Goal: Transaction & Acquisition: Purchase product/service

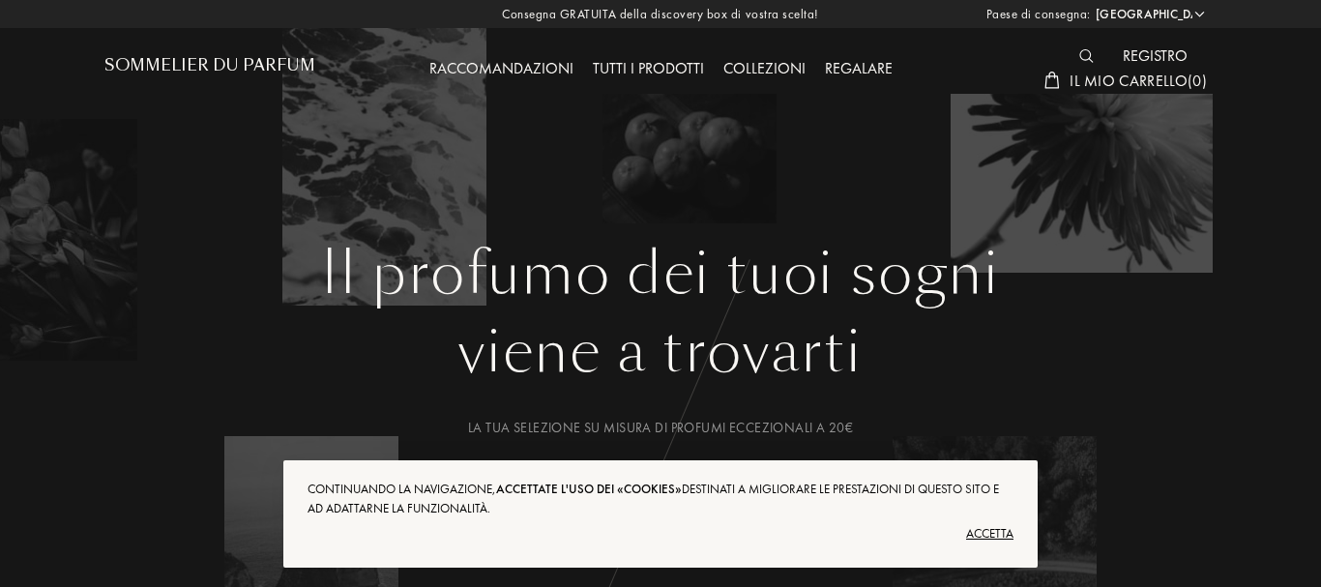
select select "IT"
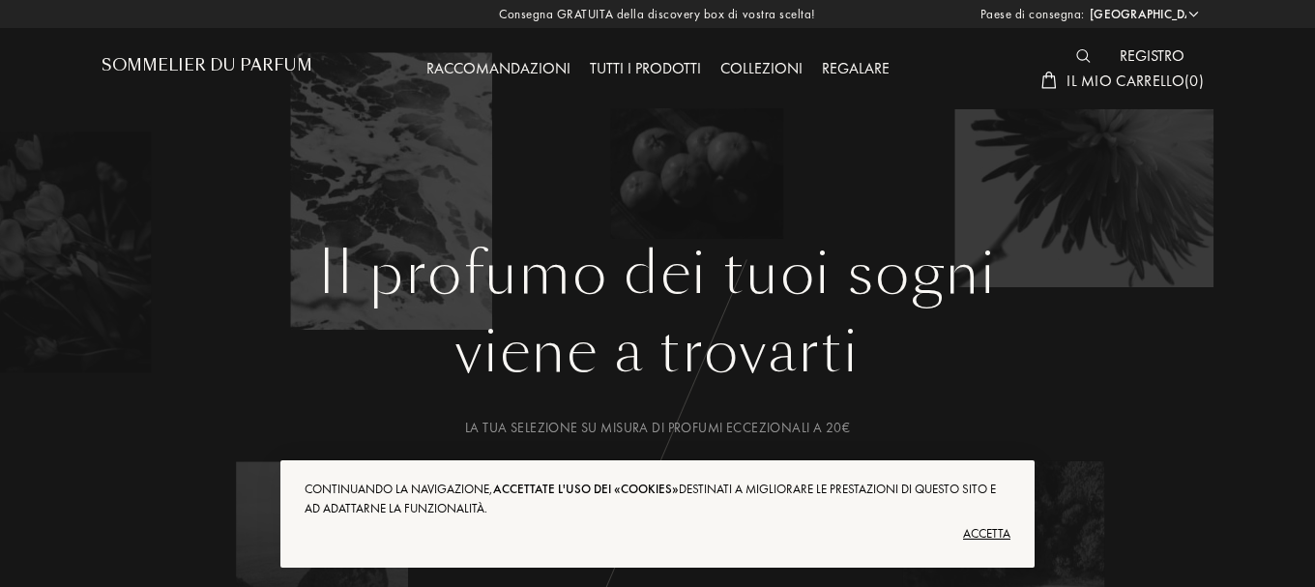
click at [984, 531] on font "Accetta" at bounding box center [986, 533] width 47 height 16
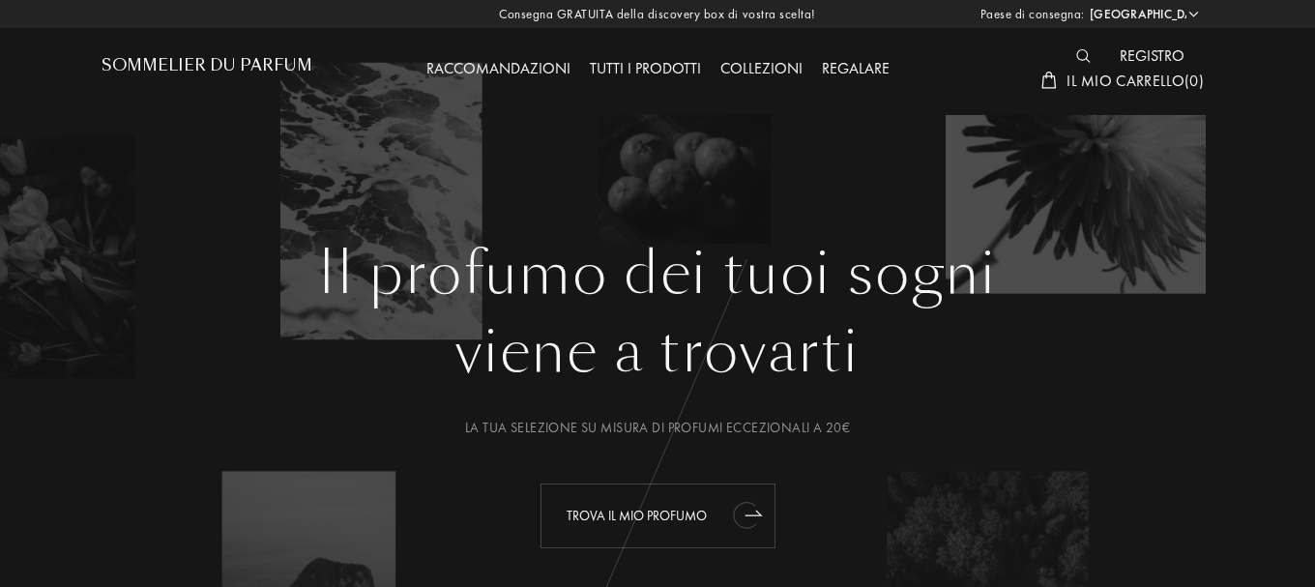
click at [655, 501] on div "Trova il mio profumo" at bounding box center [658, 516] width 235 height 65
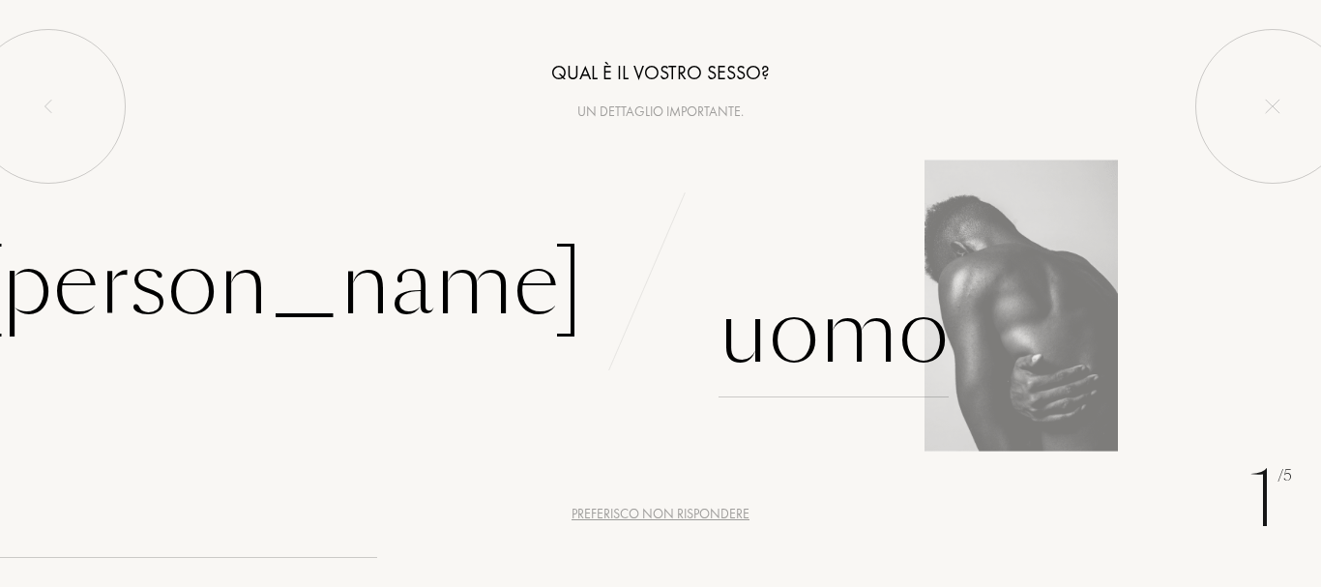
click at [815, 367] on div "Uomo" at bounding box center [834, 332] width 230 height 131
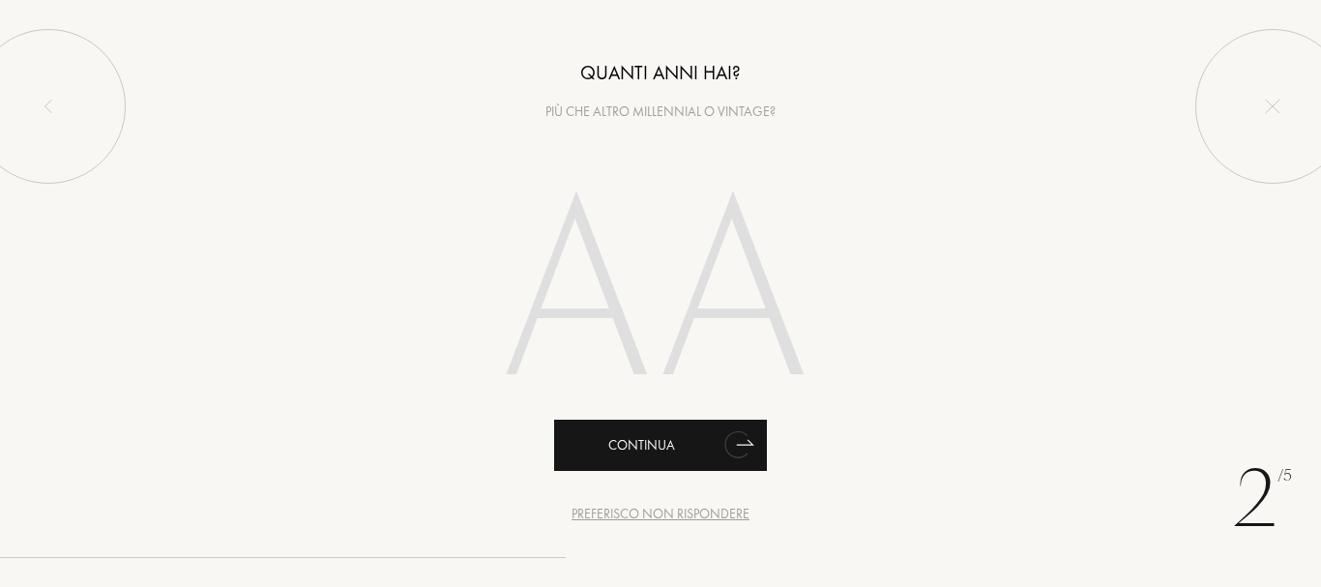
click at [741, 443] on icon "animation" at bounding box center [736, 444] width 24 height 27
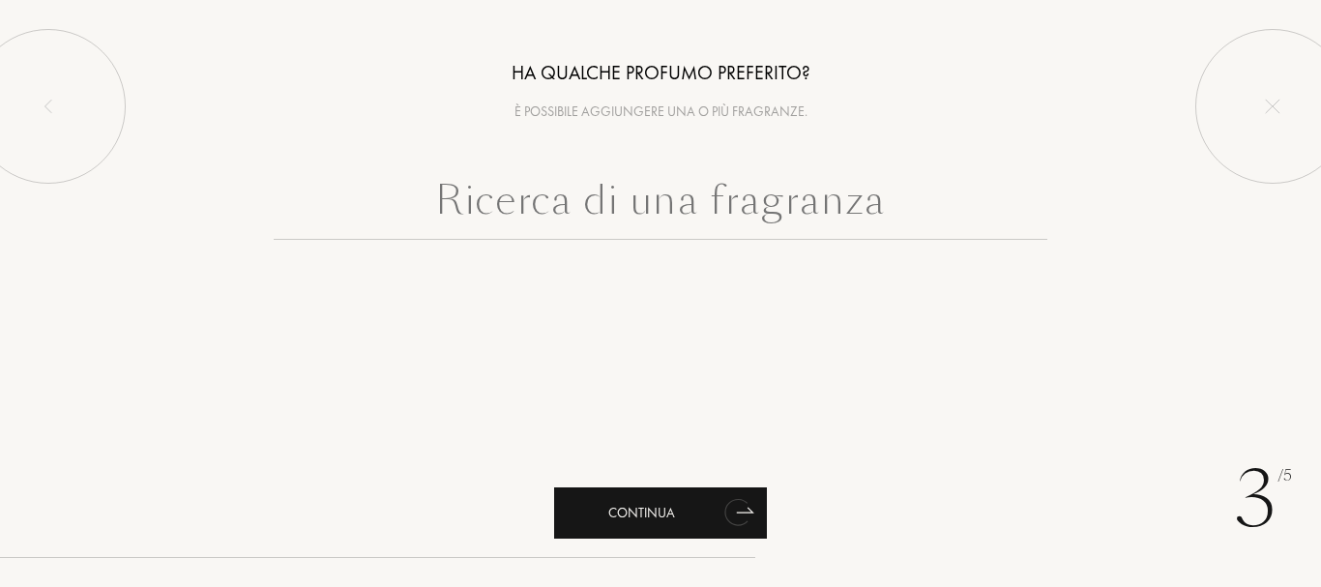
click at [682, 509] on div "Continua" at bounding box center [660, 512] width 213 height 51
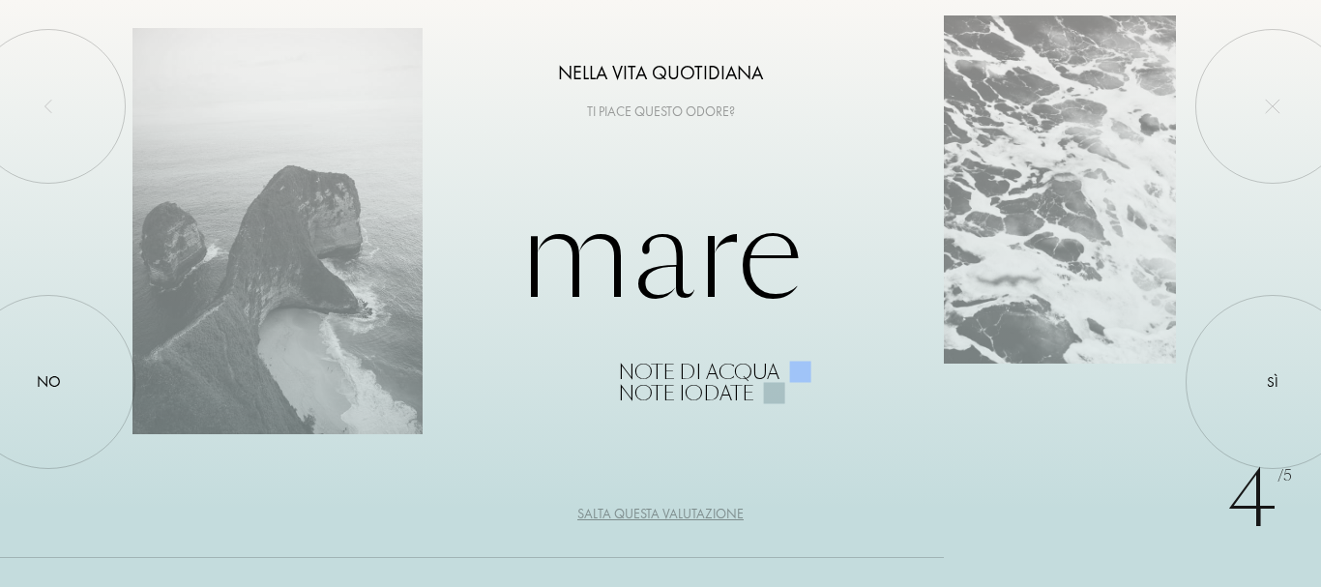
click at [682, 509] on div "Salta questa valutazione" at bounding box center [660, 514] width 166 height 20
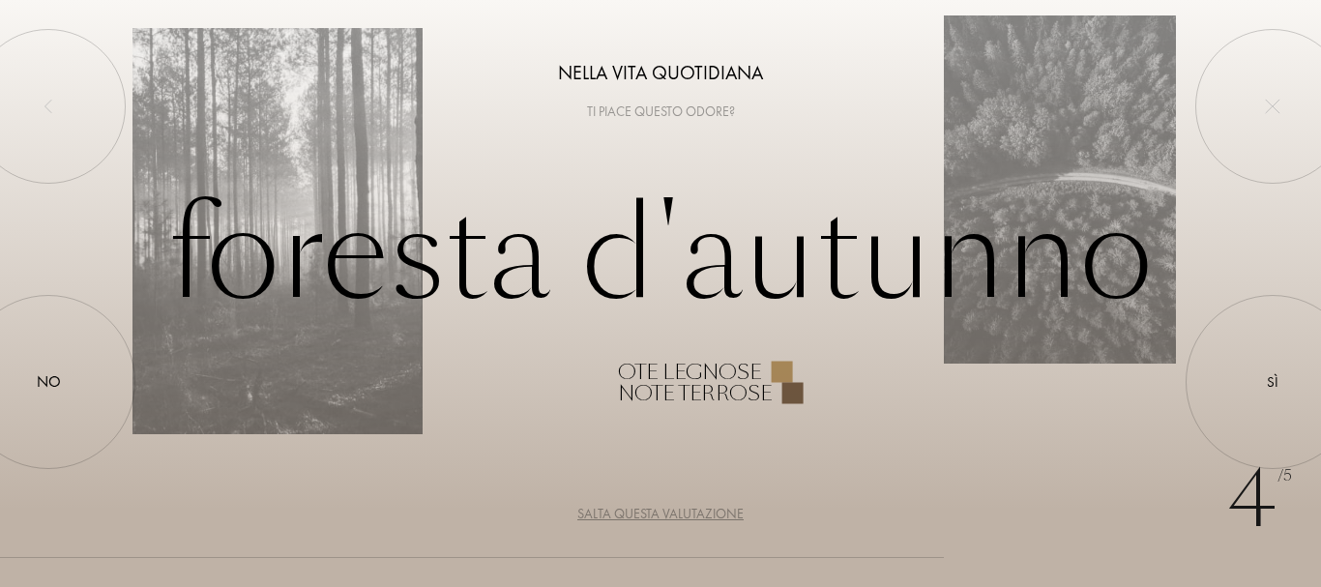
click at [682, 509] on div "Salta questa valutazione" at bounding box center [660, 514] width 166 height 20
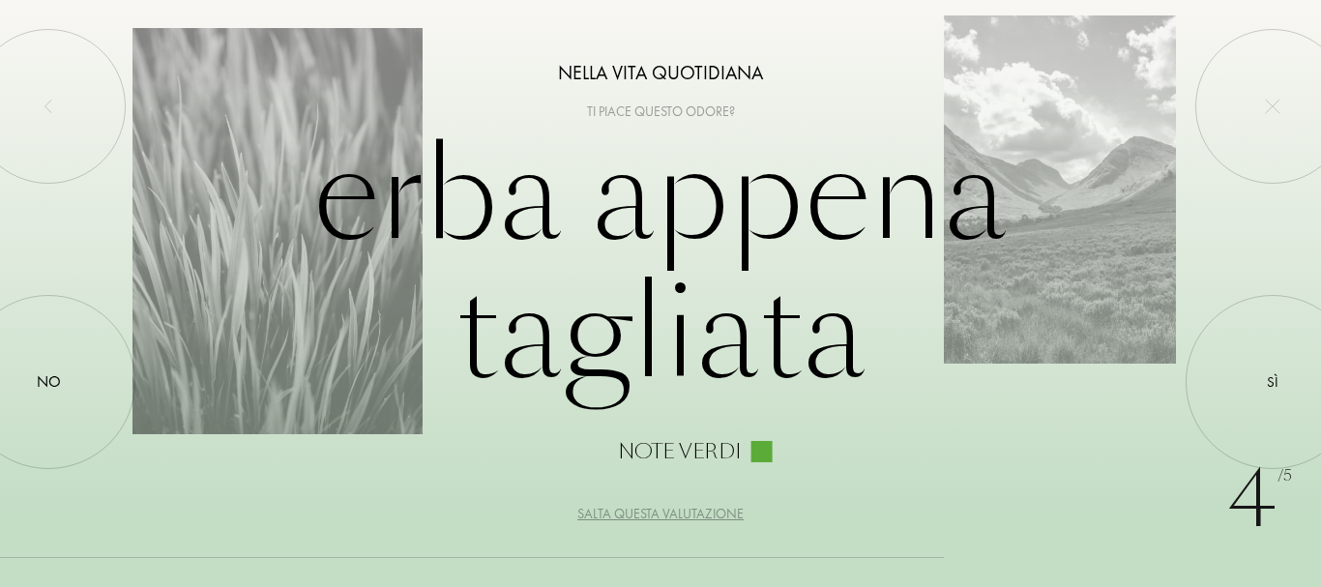
click at [682, 509] on div "Salta questa valutazione" at bounding box center [660, 514] width 166 height 20
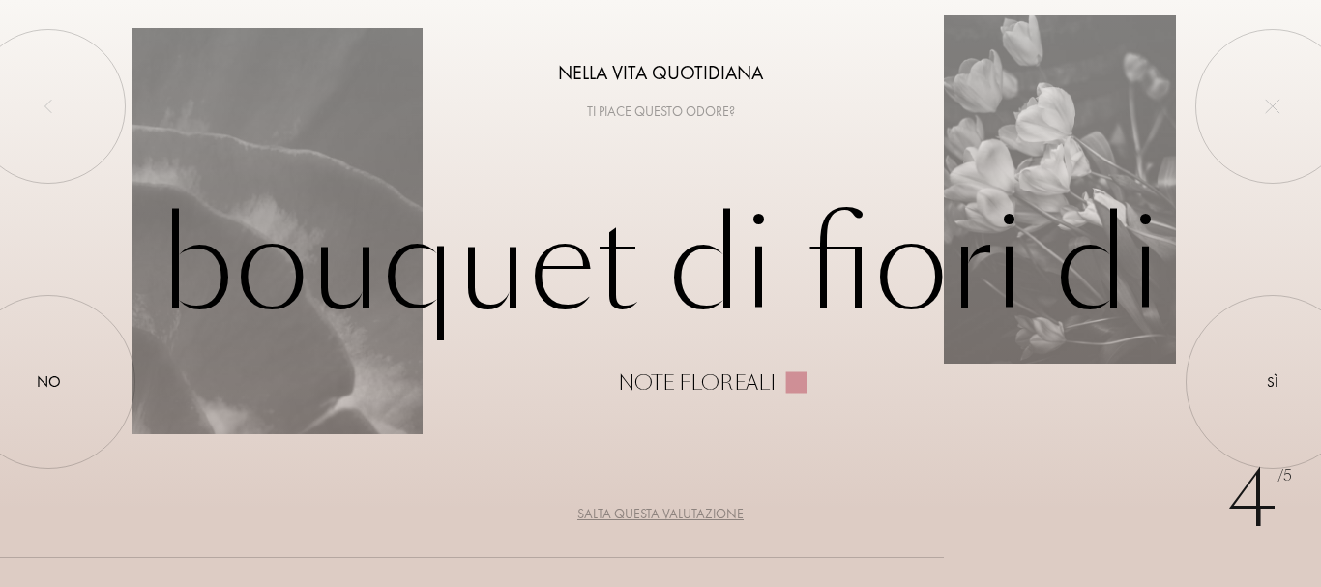
click at [682, 509] on div "Salta questa valutazione" at bounding box center [660, 514] width 166 height 20
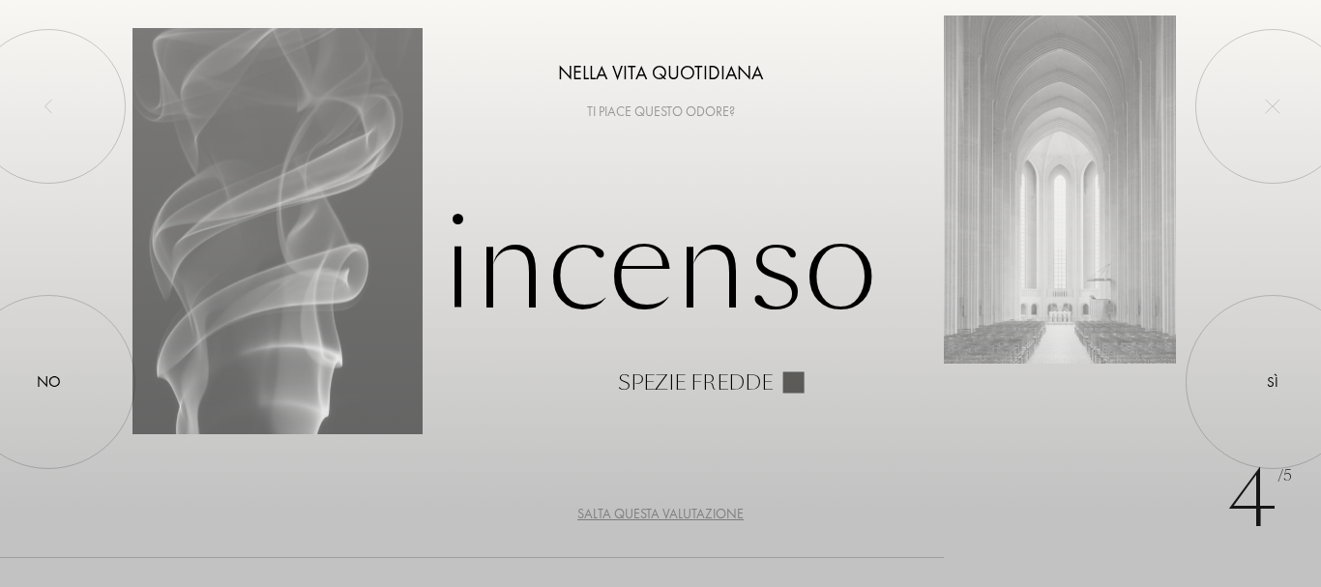
click at [682, 510] on div "Salta questa valutazione" at bounding box center [660, 514] width 166 height 20
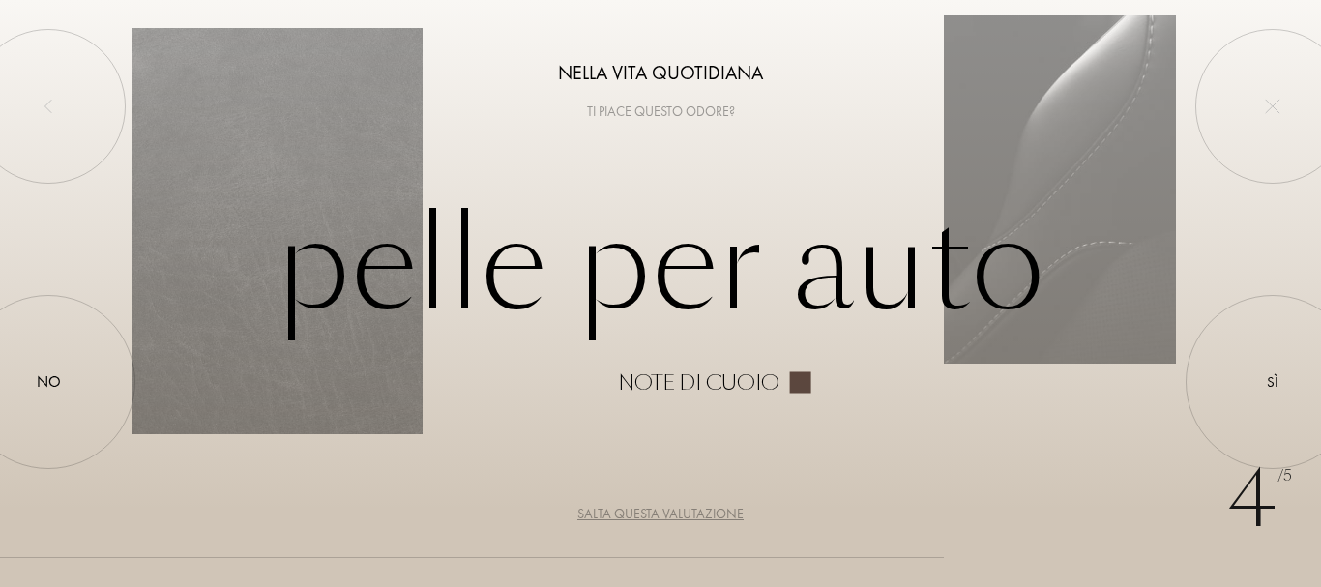
click at [682, 510] on div "Salta questa valutazione" at bounding box center [660, 514] width 166 height 20
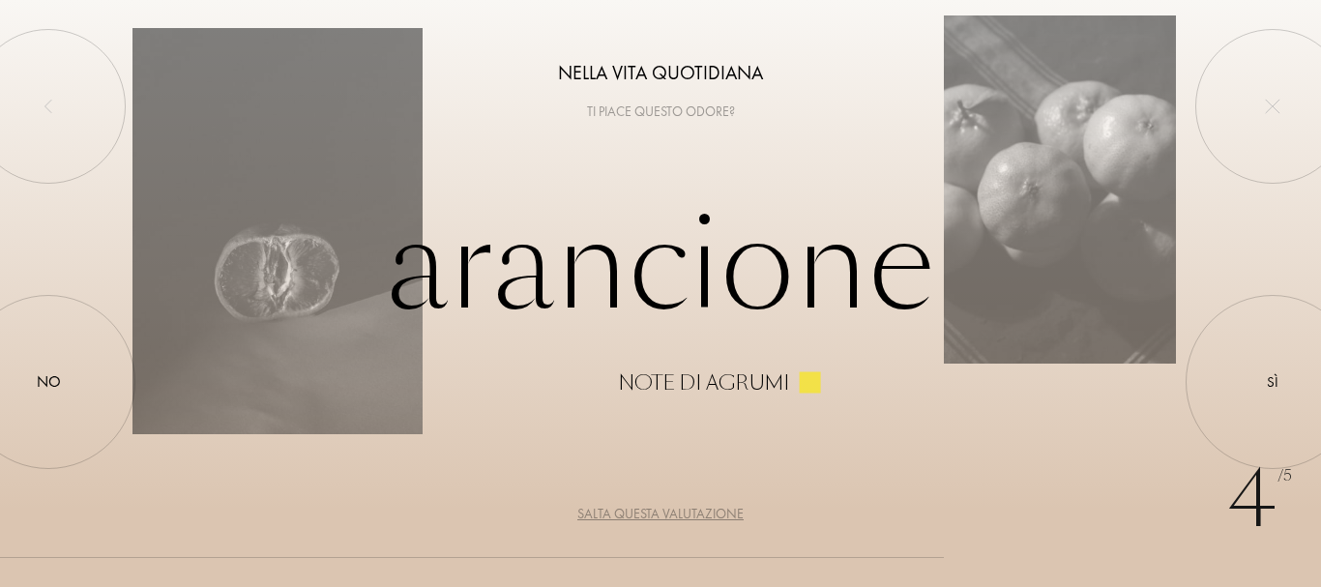
click at [682, 510] on div "Salta questa valutazione" at bounding box center [660, 514] width 166 height 20
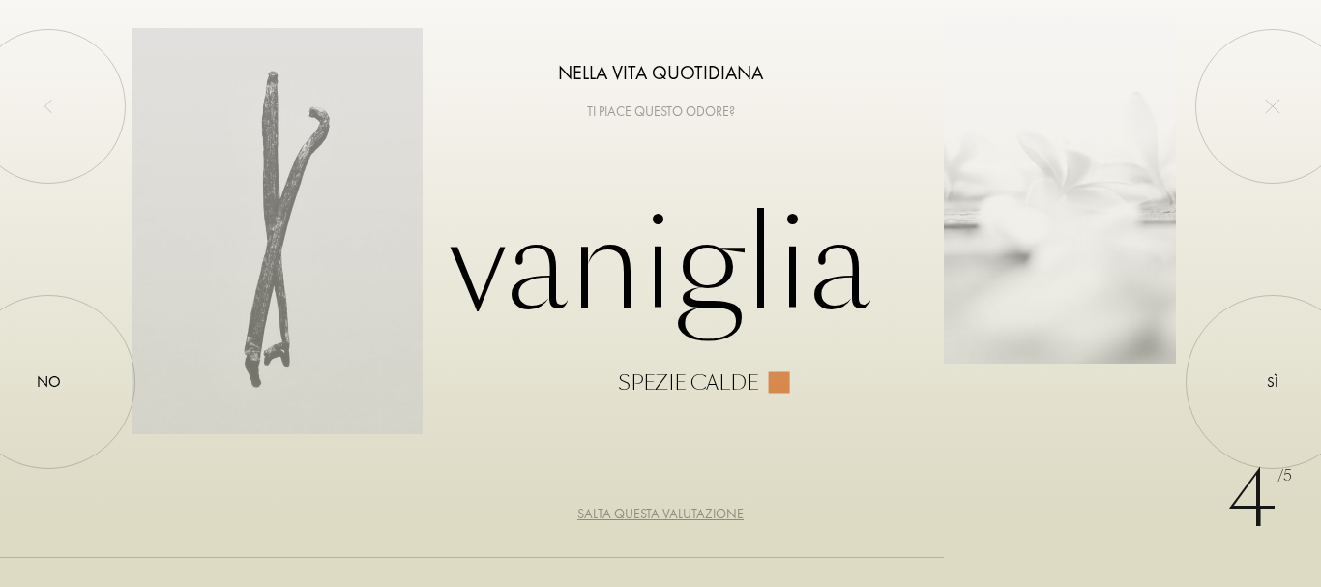
click at [682, 510] on div "Salta questa valutazione" at bounding box center [660, 514] width 166 height 20
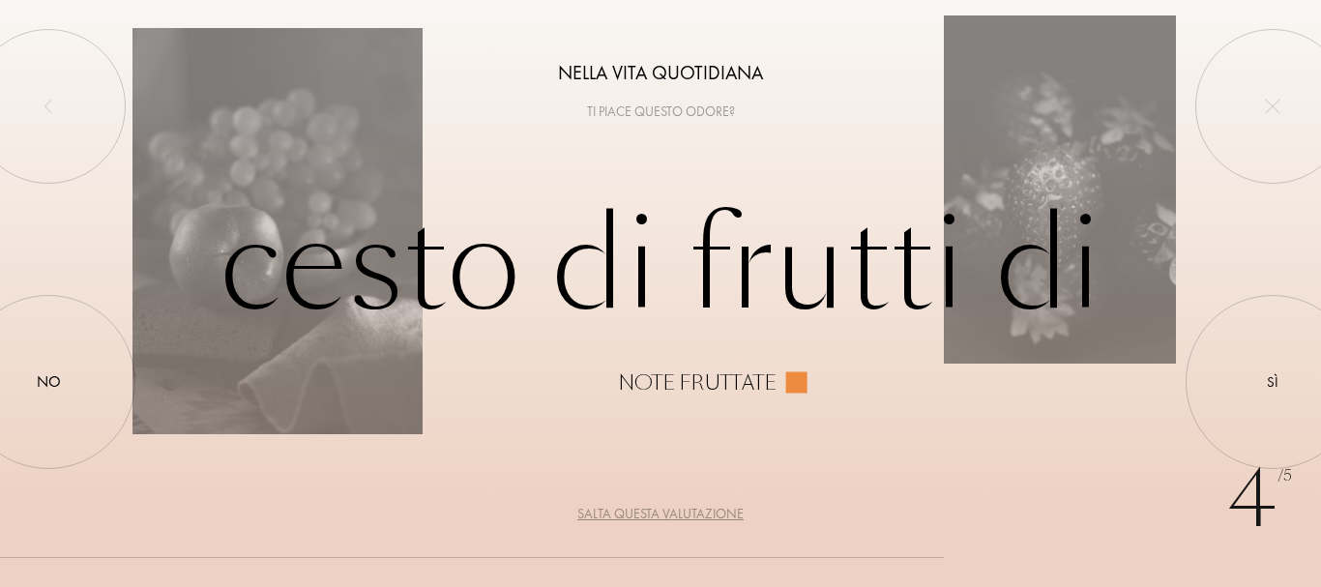
click at [682, 510] on div "Salta questa valutazione" at bounding box center [660, 514] width 166 height 20
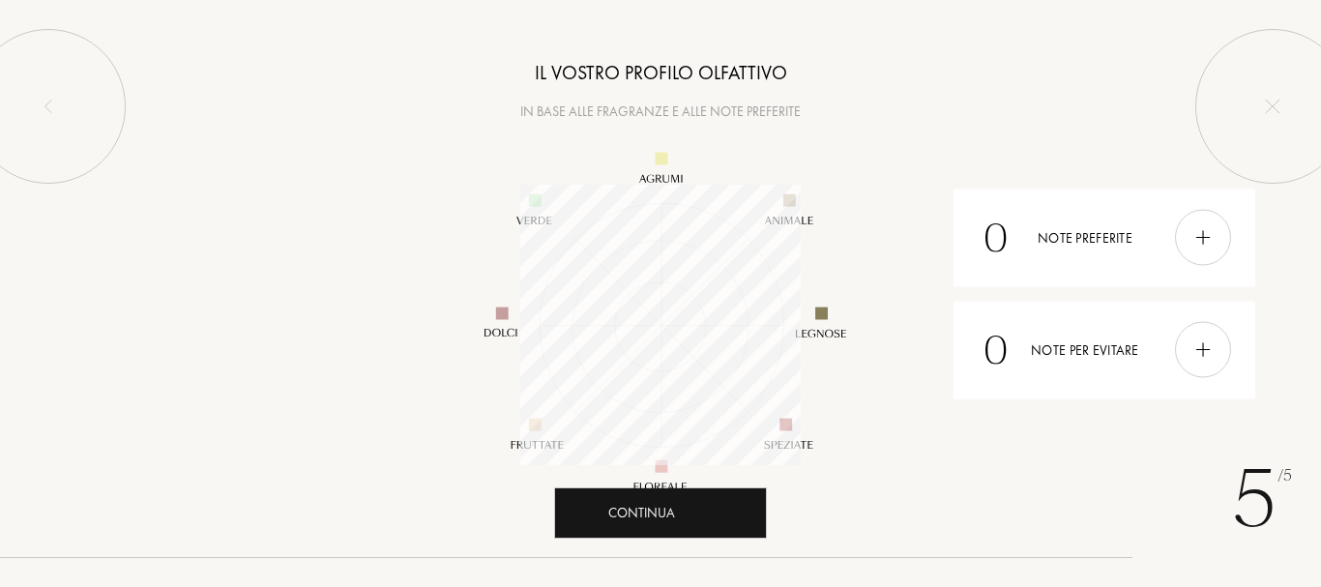
scroll to position [280, 280]
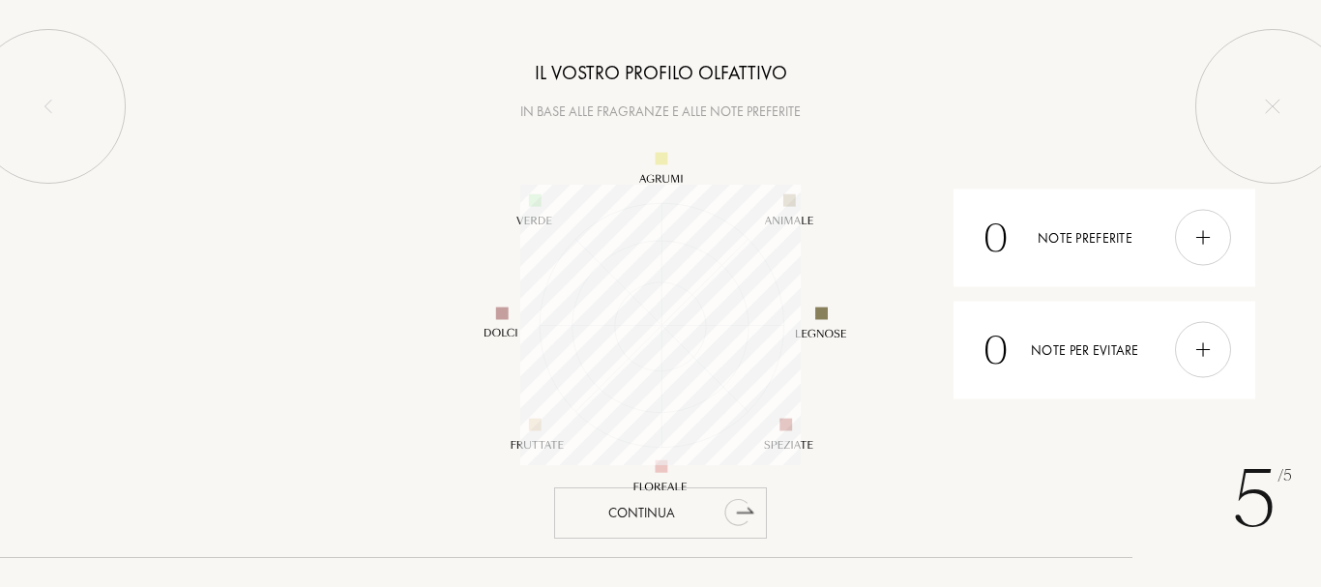
click at [718, 518] on div "Continua" at bounding box center [660, 512] width 213 height 51
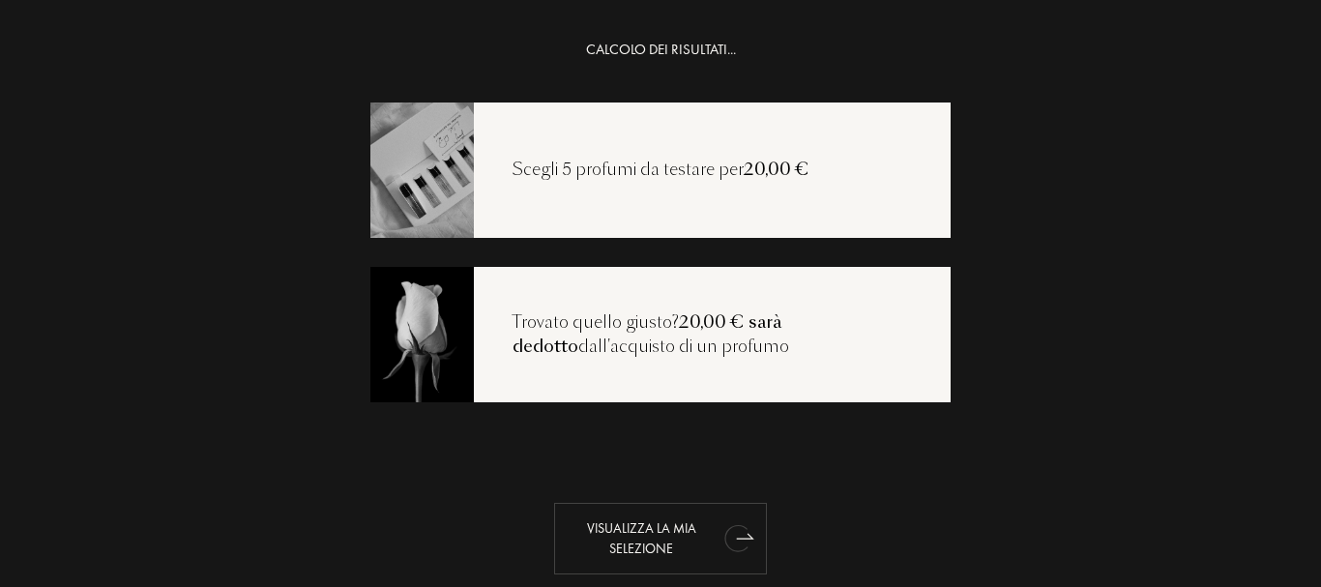
click at [666, 519] on div "Visualizza la mia selezione" at bounding box center [660, 539] width 213 height 72
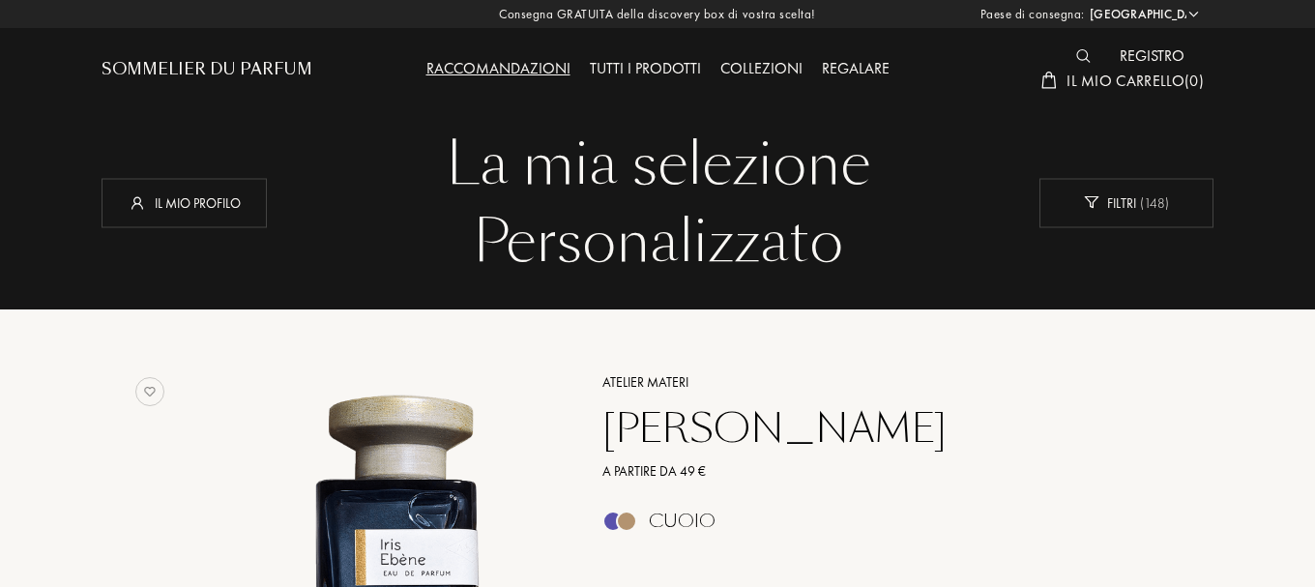
select select "IT"
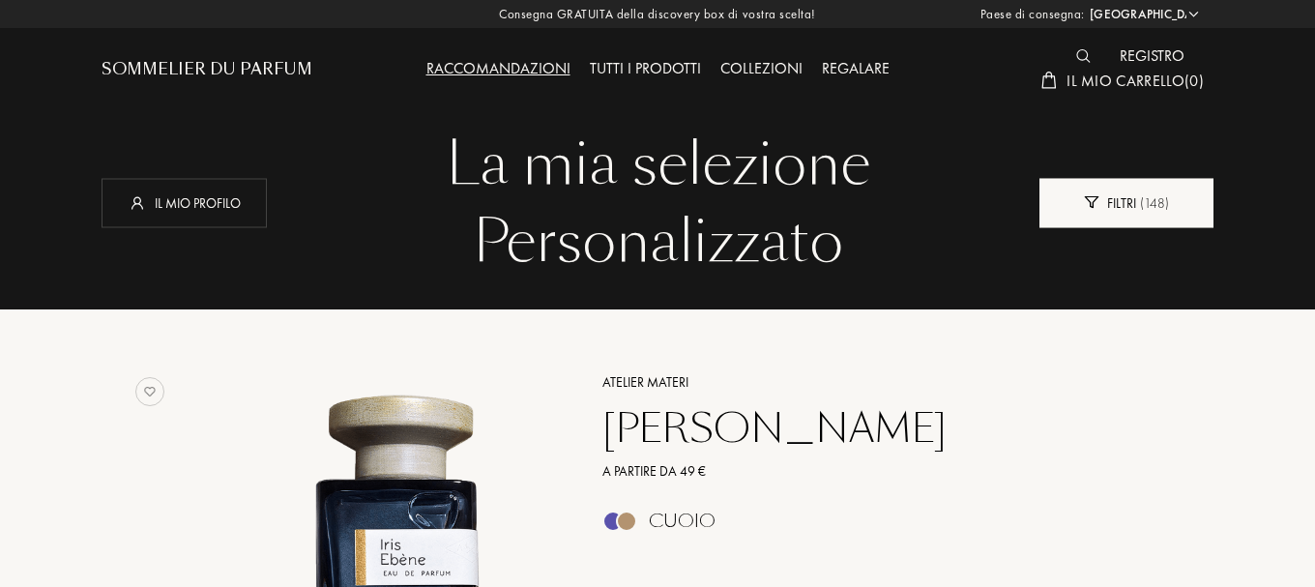
click at [1131, 204] on div "Filtri ( 148 )" at bounding box center [1127, 202] width 174 height 49
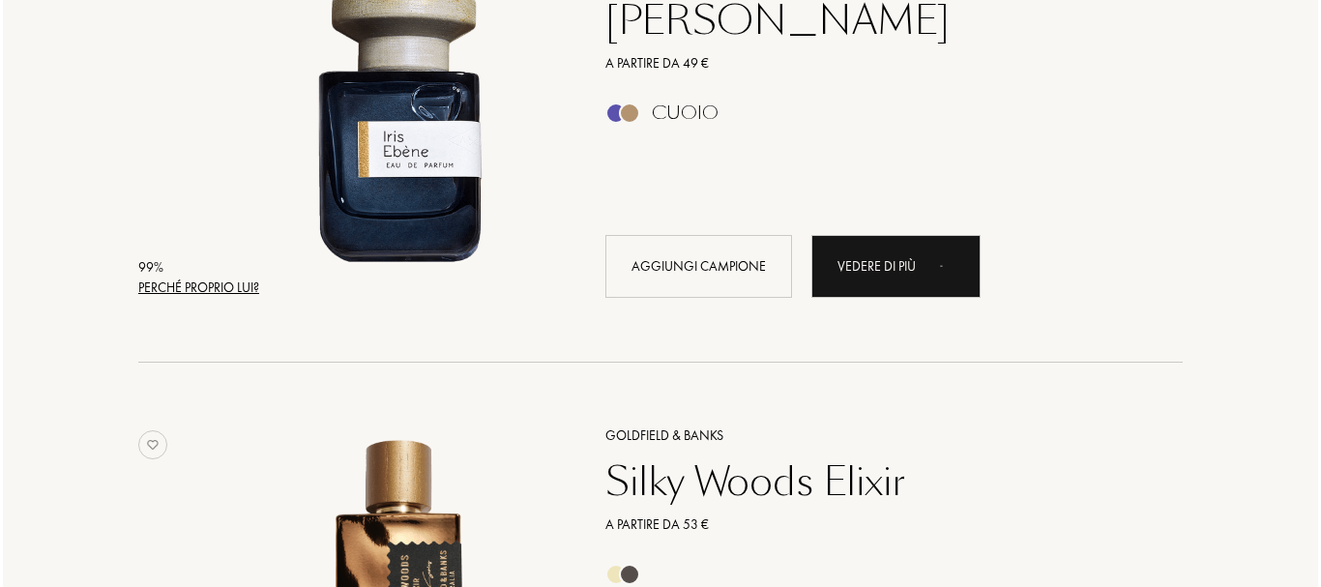
scroll to position [851, 0]
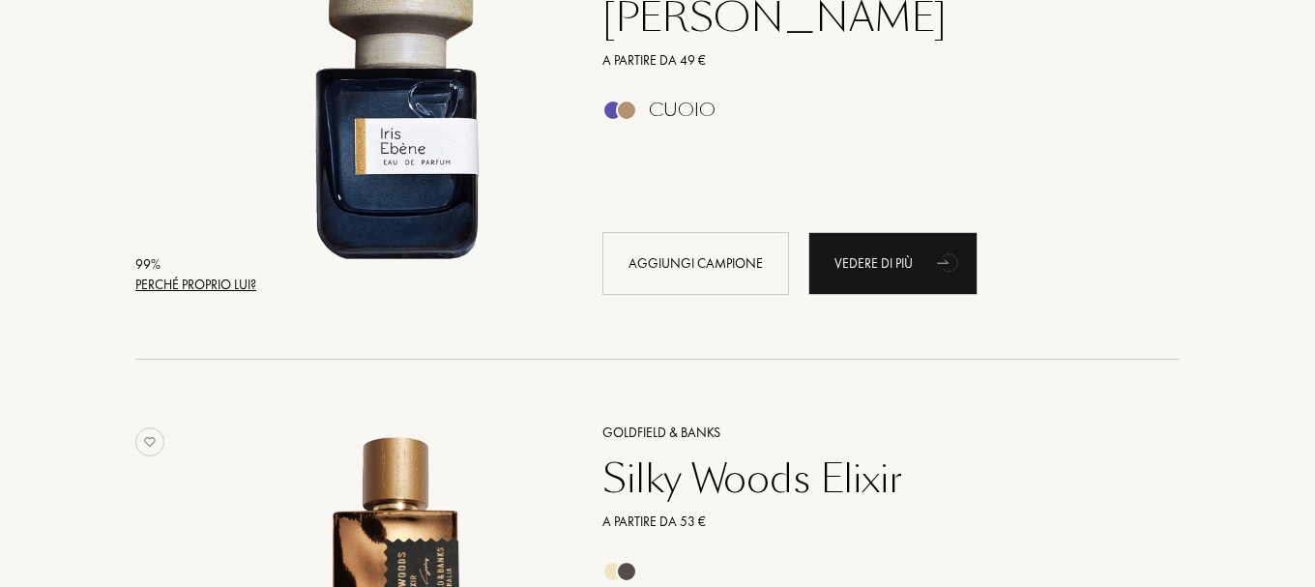
click at [200, 290] on div "Perché proprio lui?" at bounding box center [195, 285] width 121 height 20
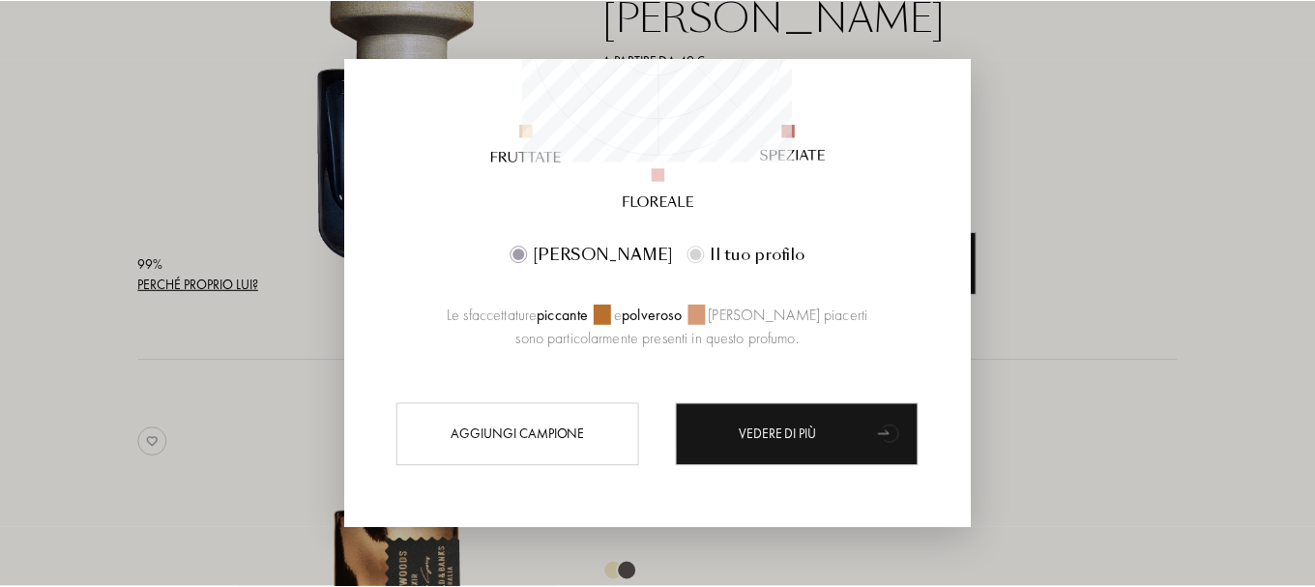
scroll to position [0, 0]
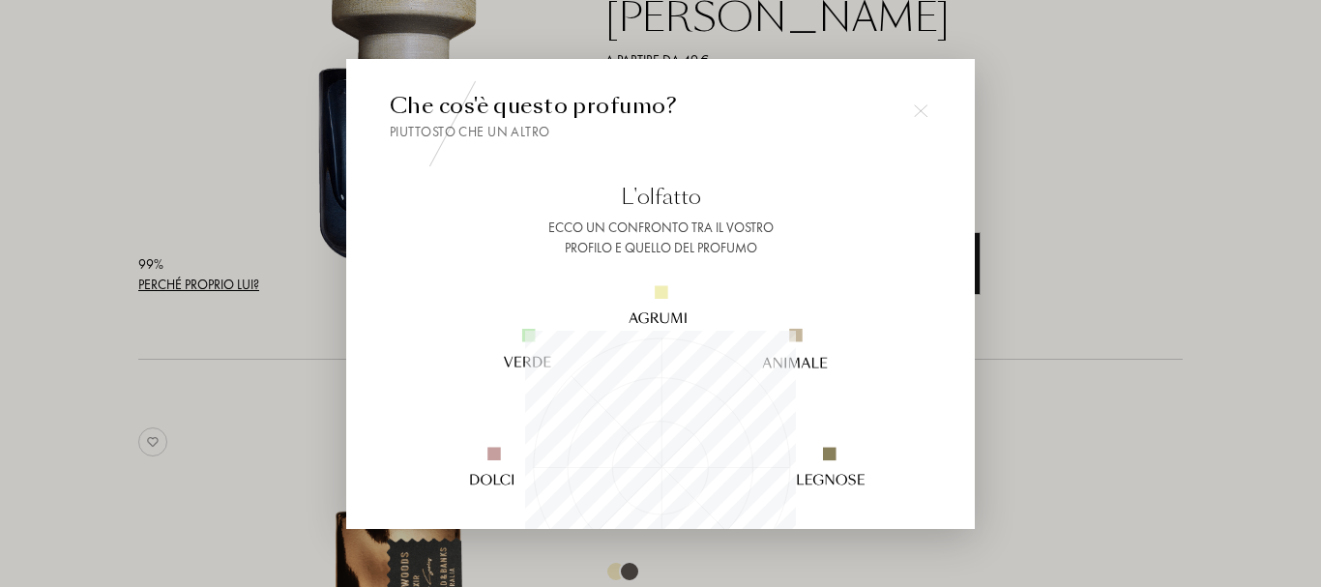
click at [1163, 152] on div at bounding box center [660, 293] width 1321 height 587
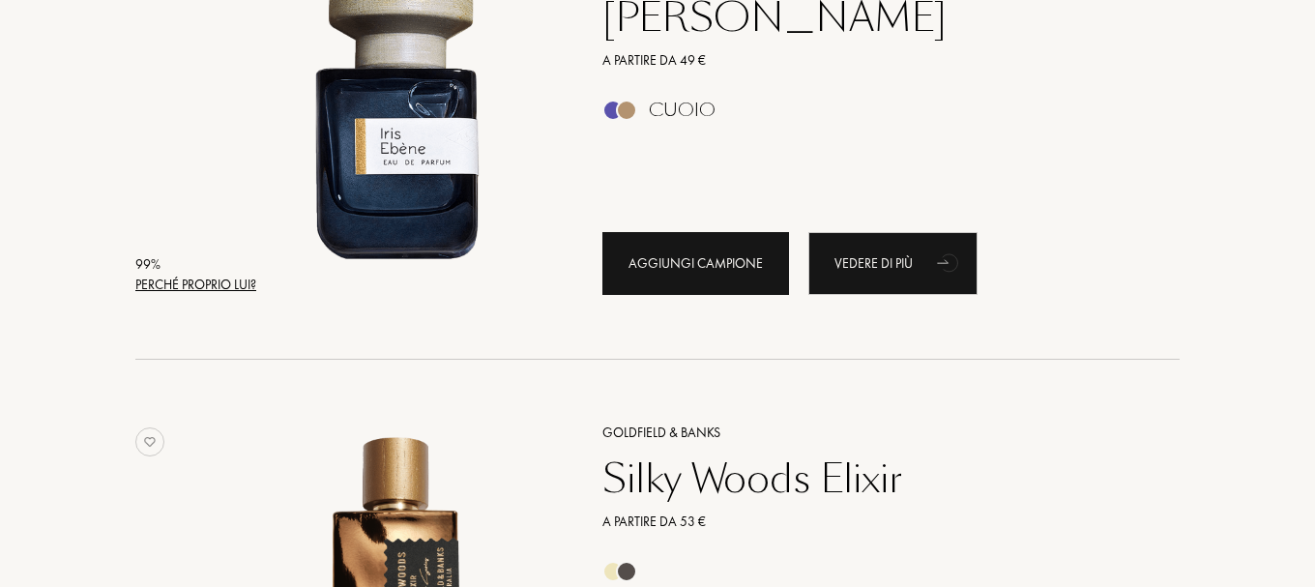
click at [691, 269] on div "Aggiungi campione" at bounding box center [695, 263] width 187 height 63
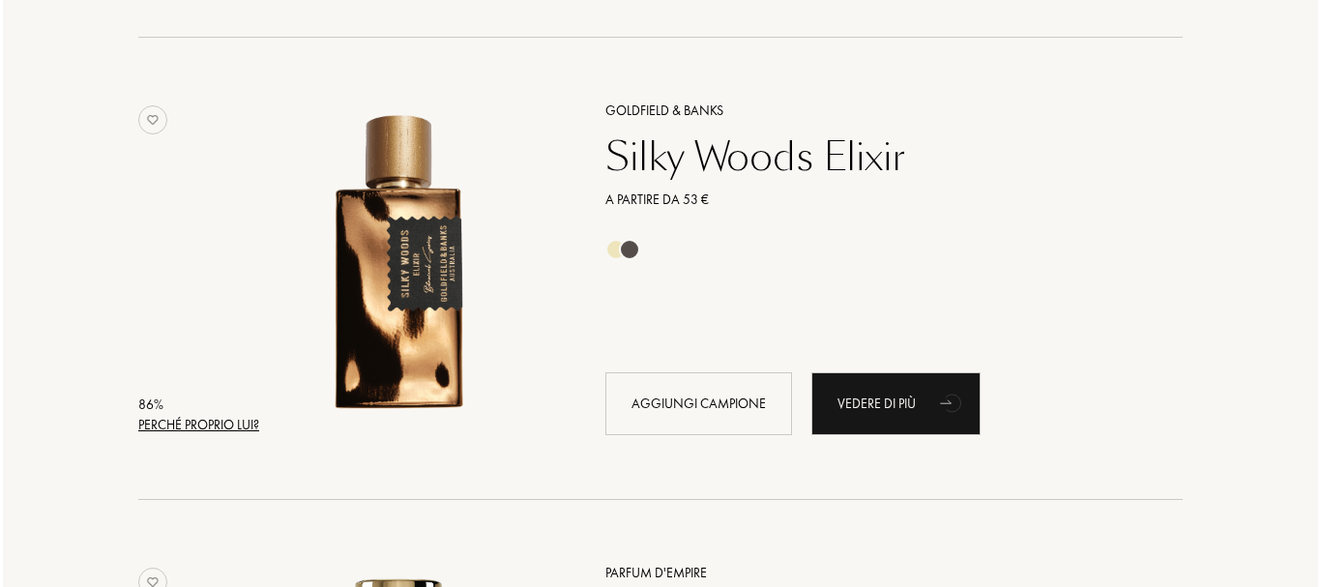
scroll to position [1238, 0]
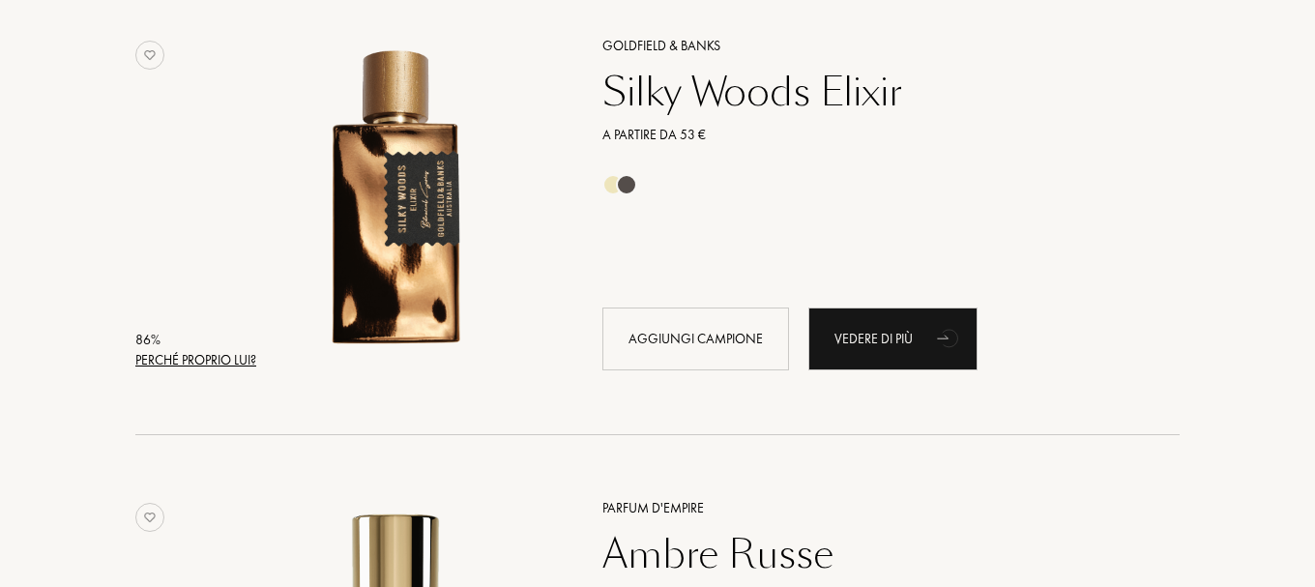
click at [229, 366] on div "Perché proprio lui?" at bounding box center [195, 360] width 121 height 20
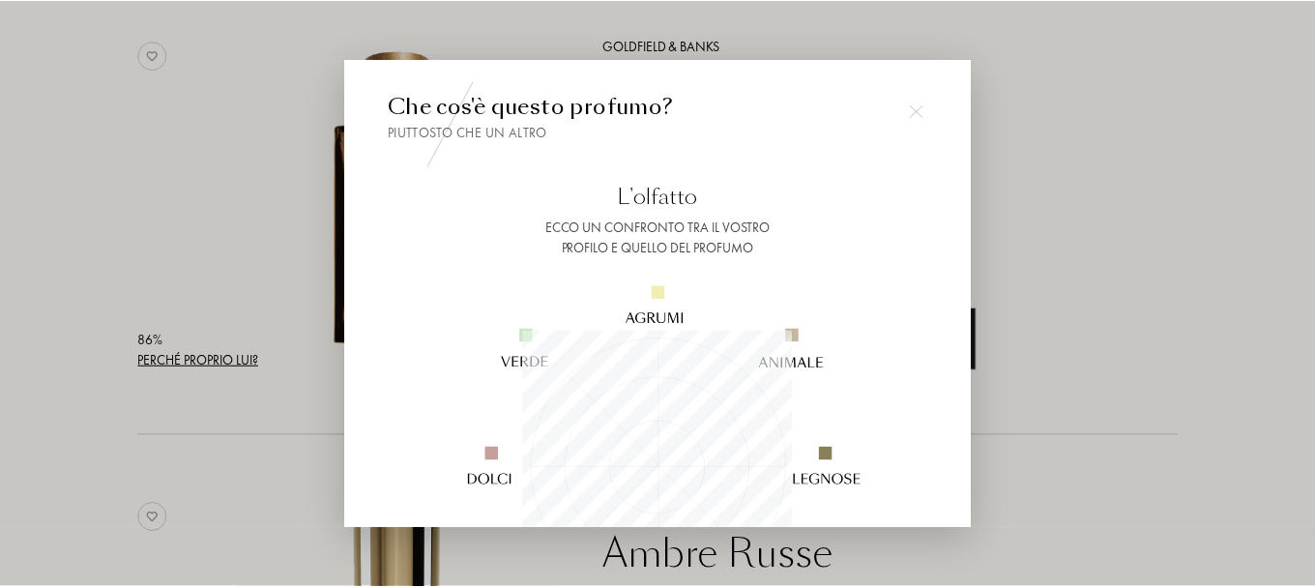
scroll to position [271, 271]
click at [1095, 168] on div at bounding box center [660, 293] width 1321 height 587
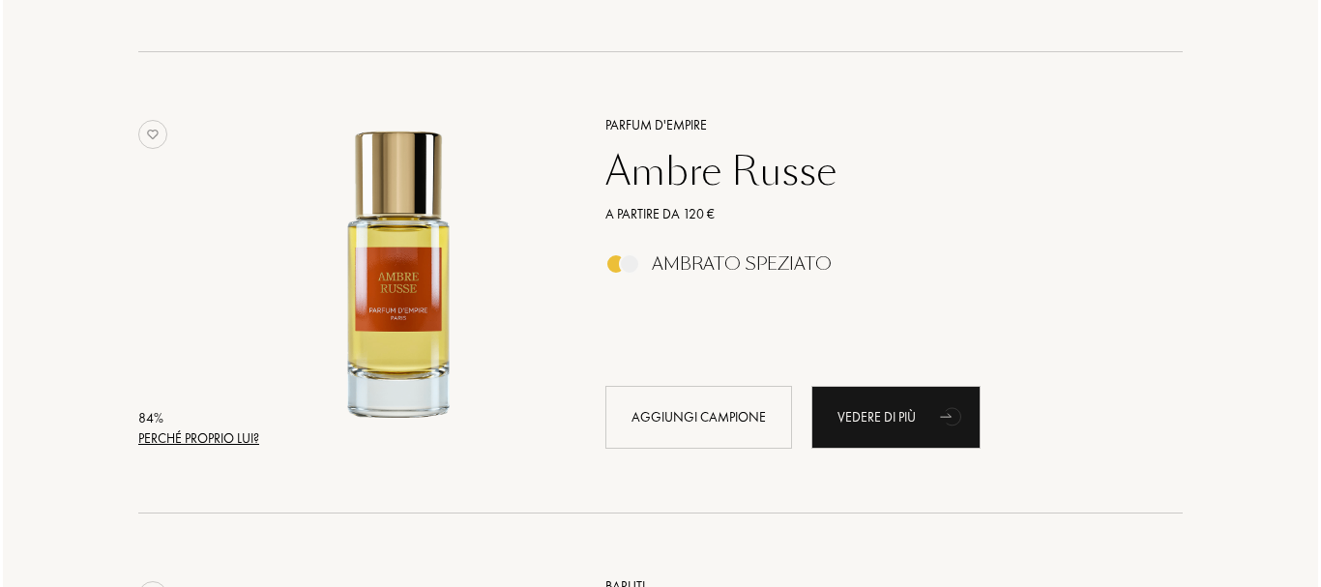
scroll to position [1663, 0]
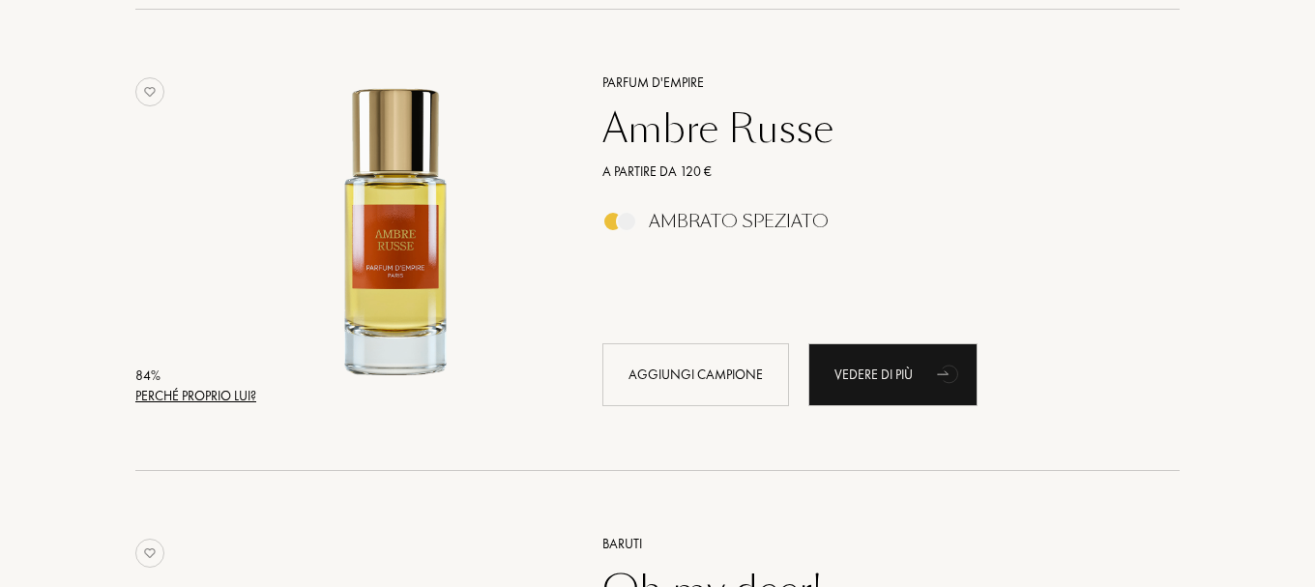
click at [198, 394] on div "Perché proprio lui?" at bounding box center [195, 396] width 121 height 20
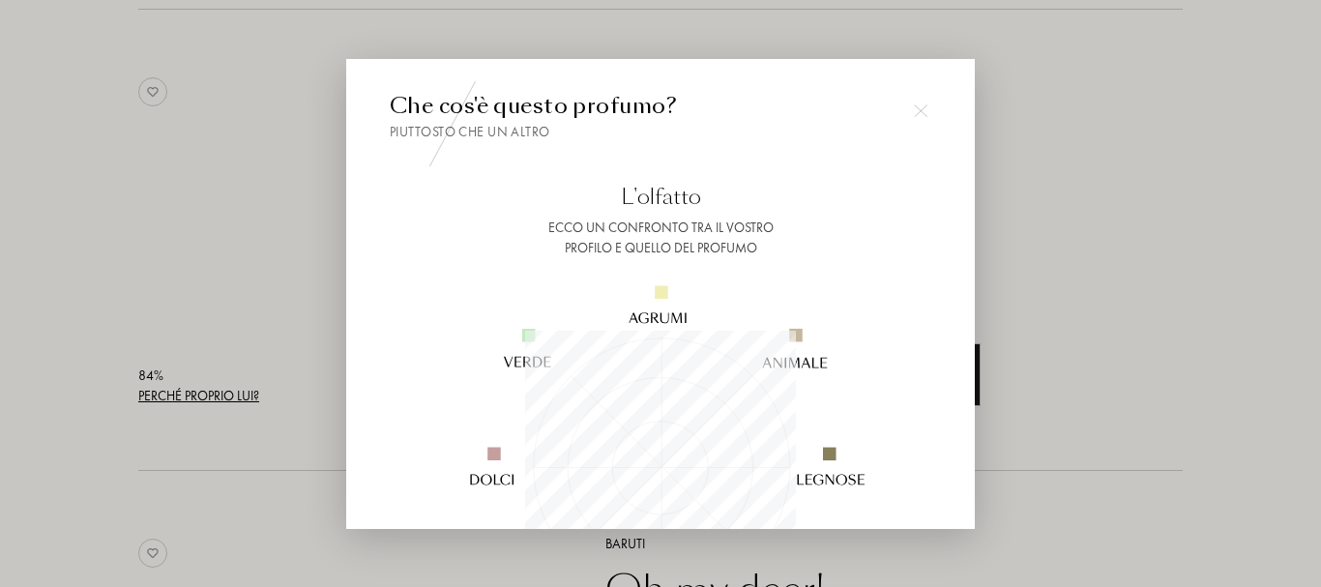
scroll to position [271, 271]
click at [395, 278] on div "Che cos'è questo profumo? Piuttosto che un altro L'olfatto Ecco un confronto tr…" at bounding box center [661, 454] width 542 height 729
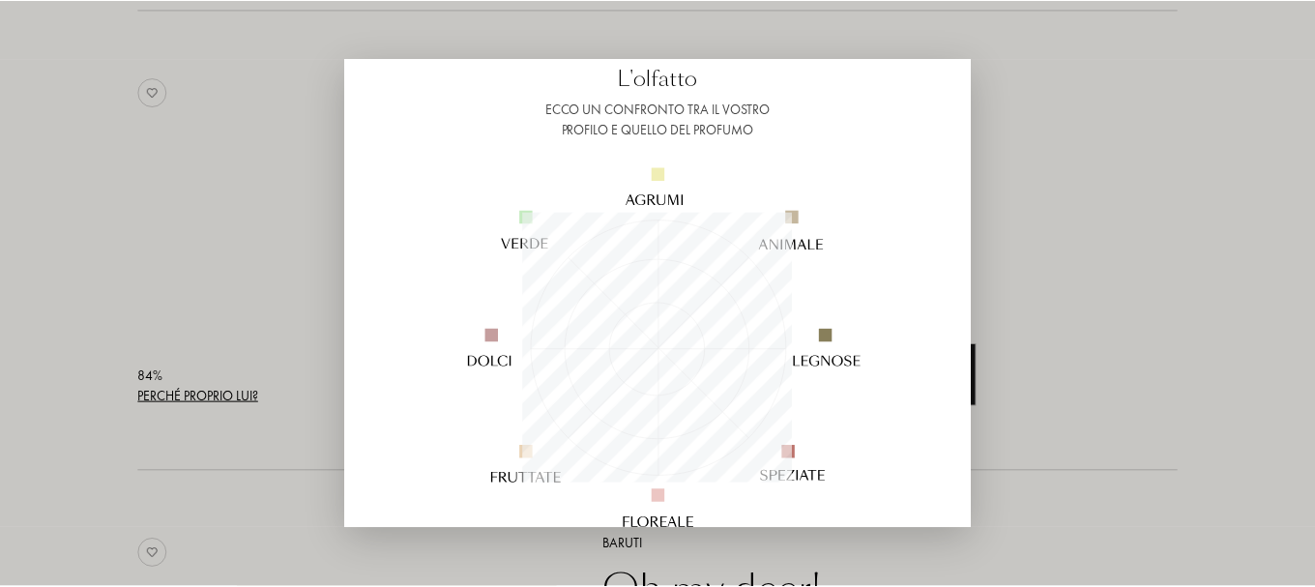
scroll to position [155, 0]
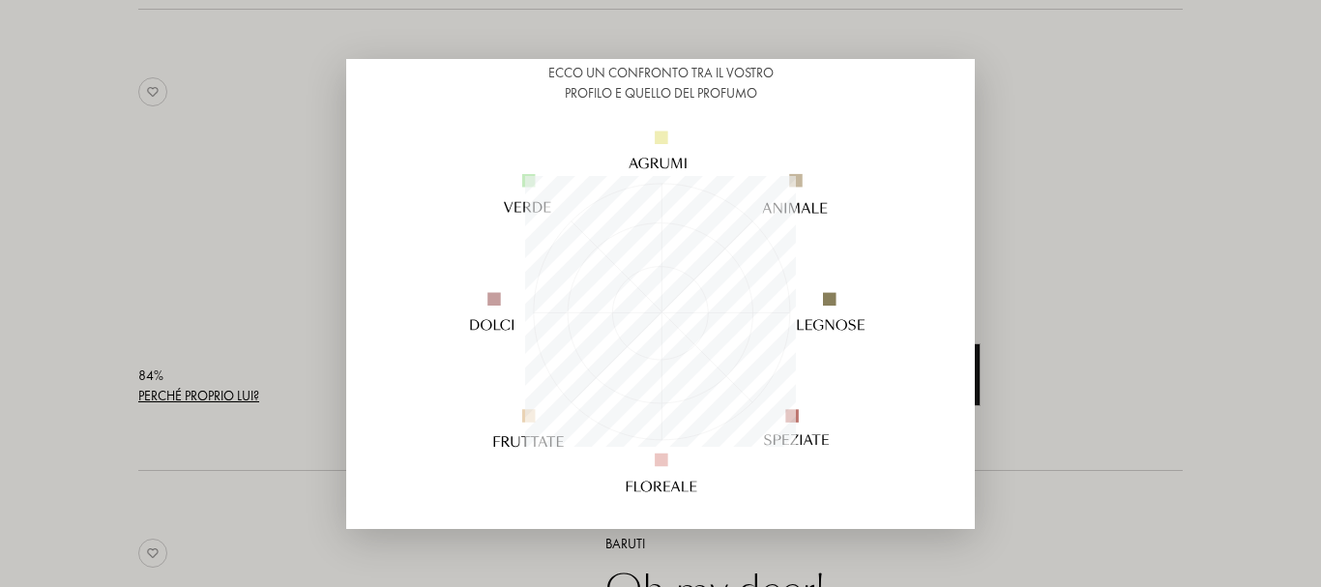
click at [1111, 175] on div at bounding box center [660, 293] width 1321 height 587
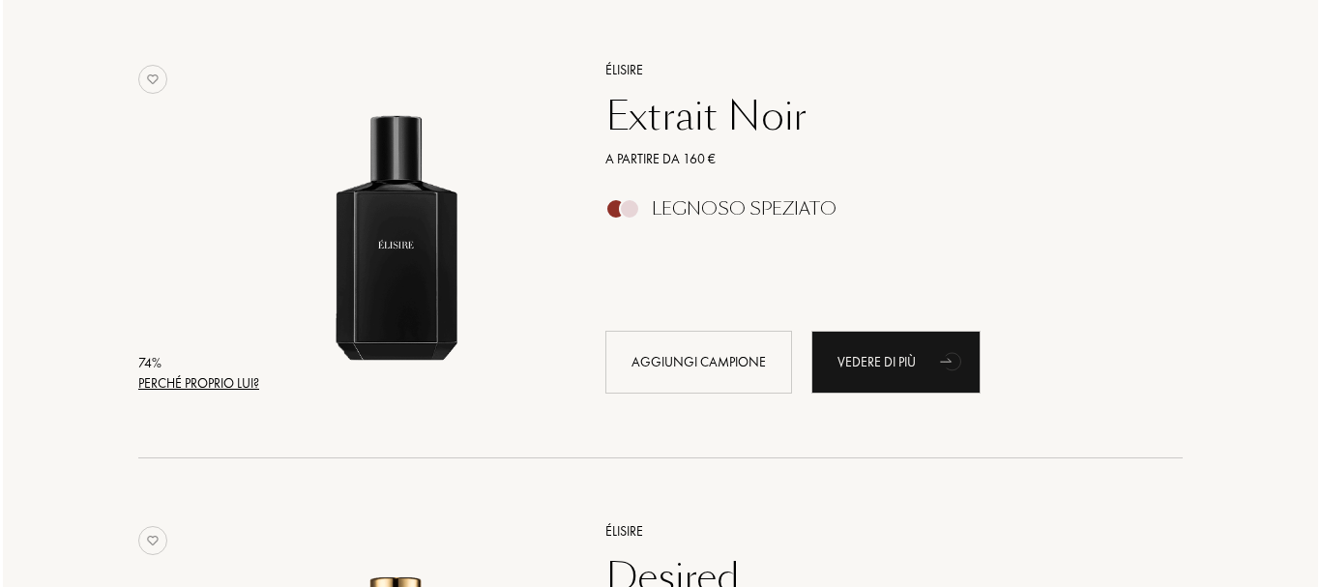
scroll to position [4449, 0]
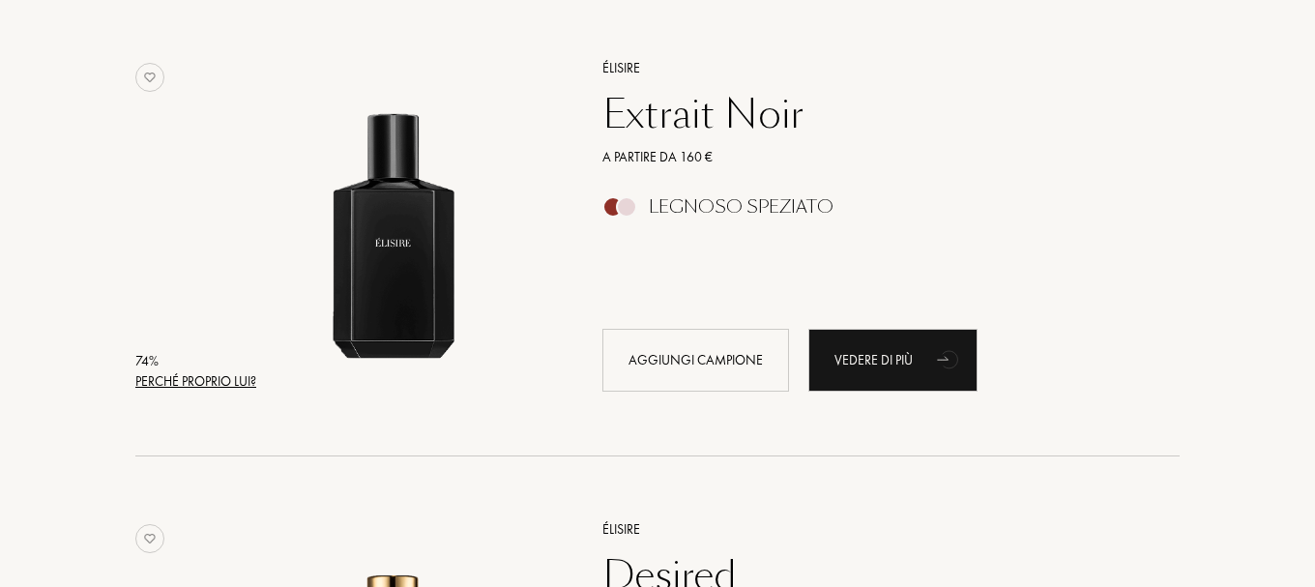
click at [229, 376] on div "Perché proprio lui?" at bounding box center [195, 381] width 121 height 20
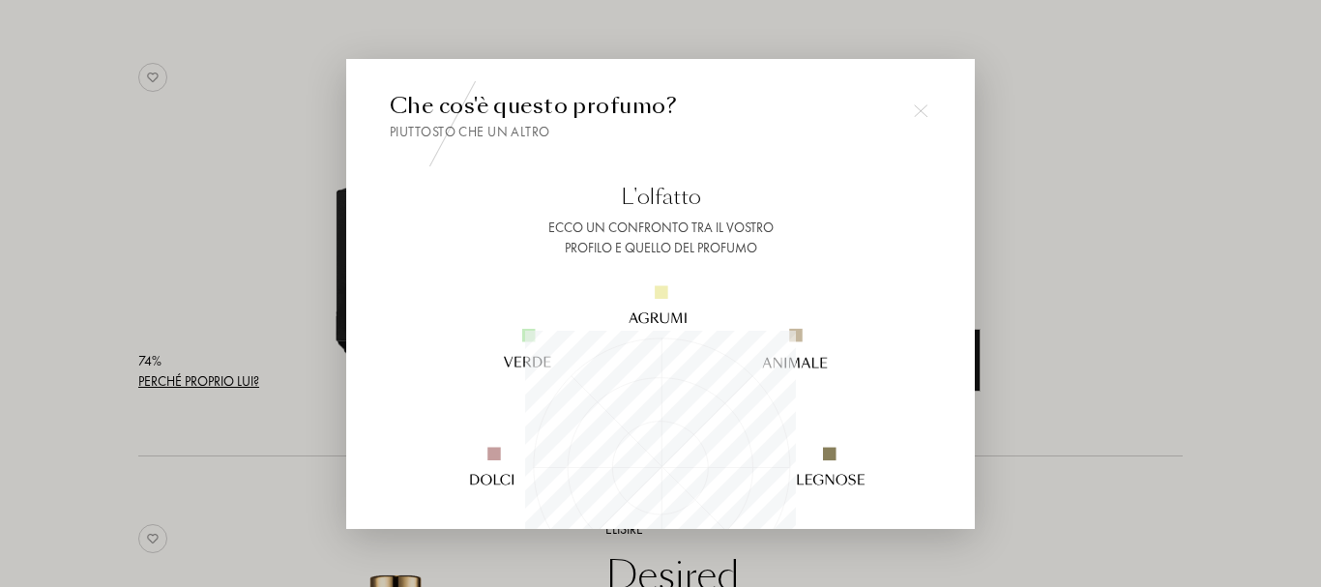
scroll to position [271, 271]
click at [894, 268] on div at bounding box center [660, 466] width 487 height 416
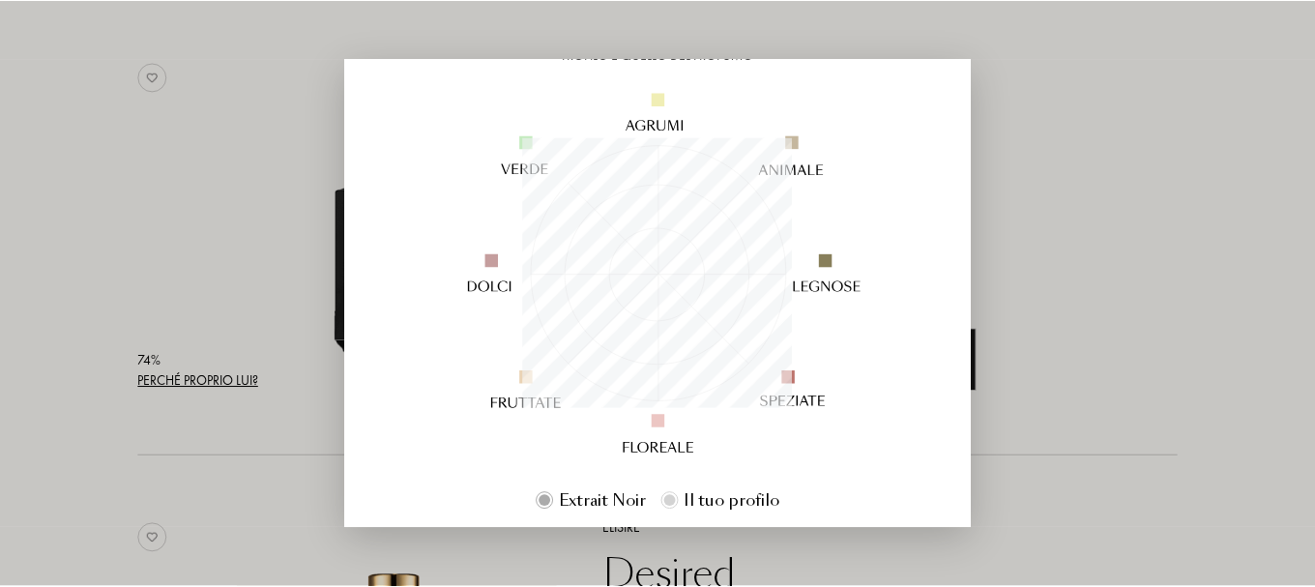
scroll to position [155, 0]
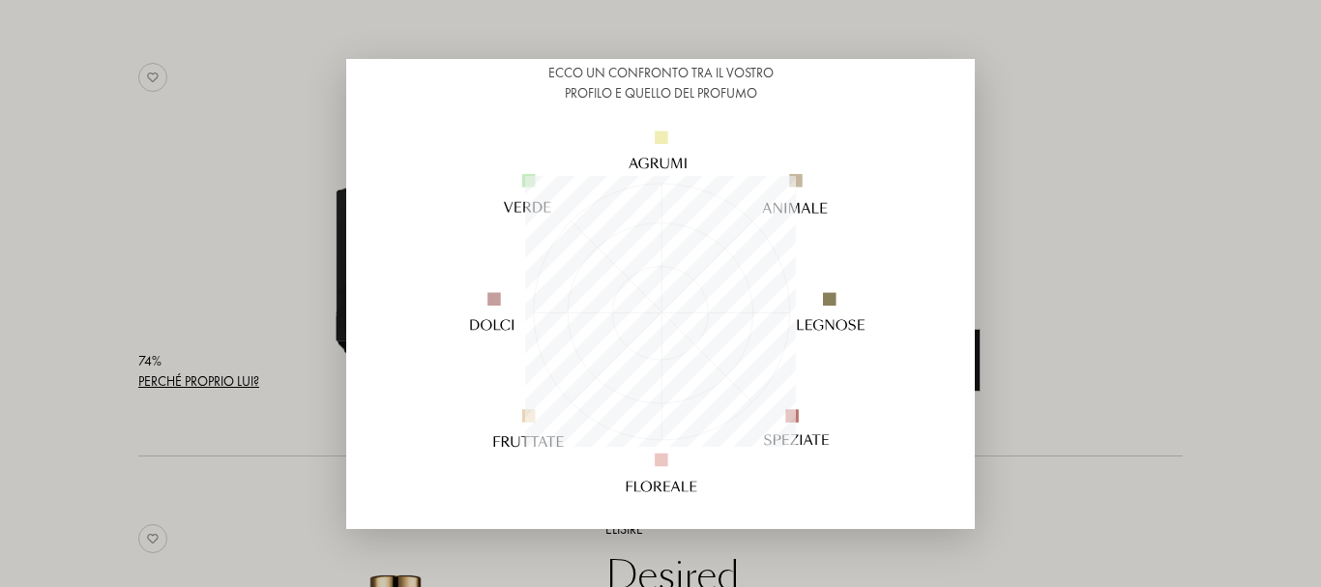
click at [1085, 243] on div at bounding box center [660, 293] width 1321 height 587
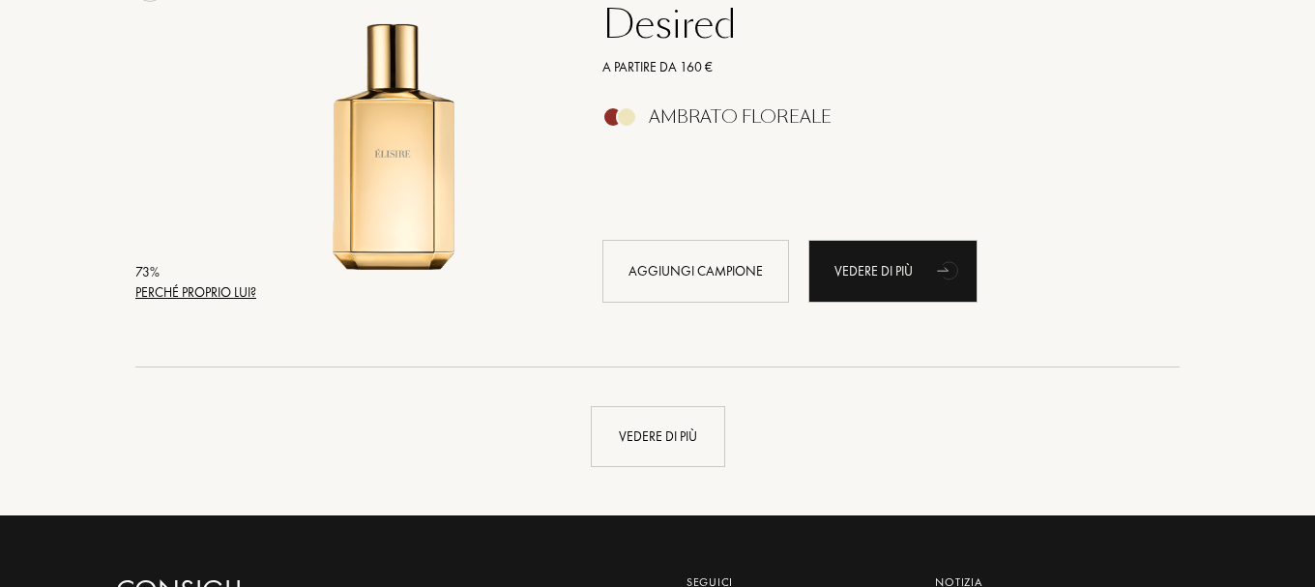
scroll to position [5029, 0]
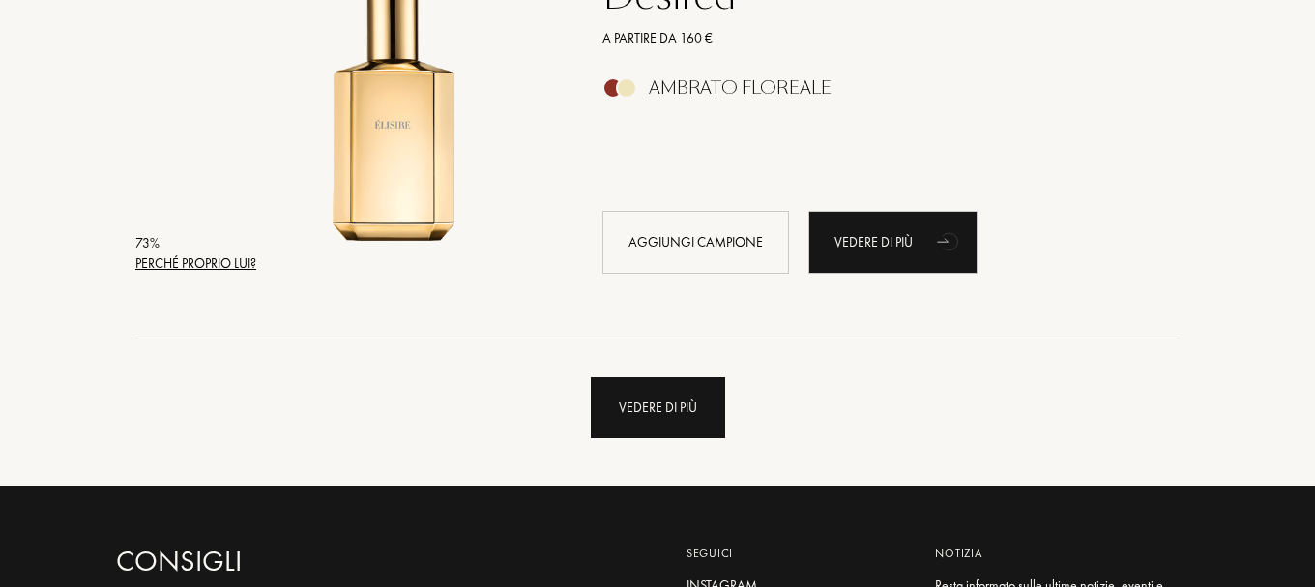
click at [673, 393] on div "Vedere di più" at bounding box center [658, 407] width 134 height 61
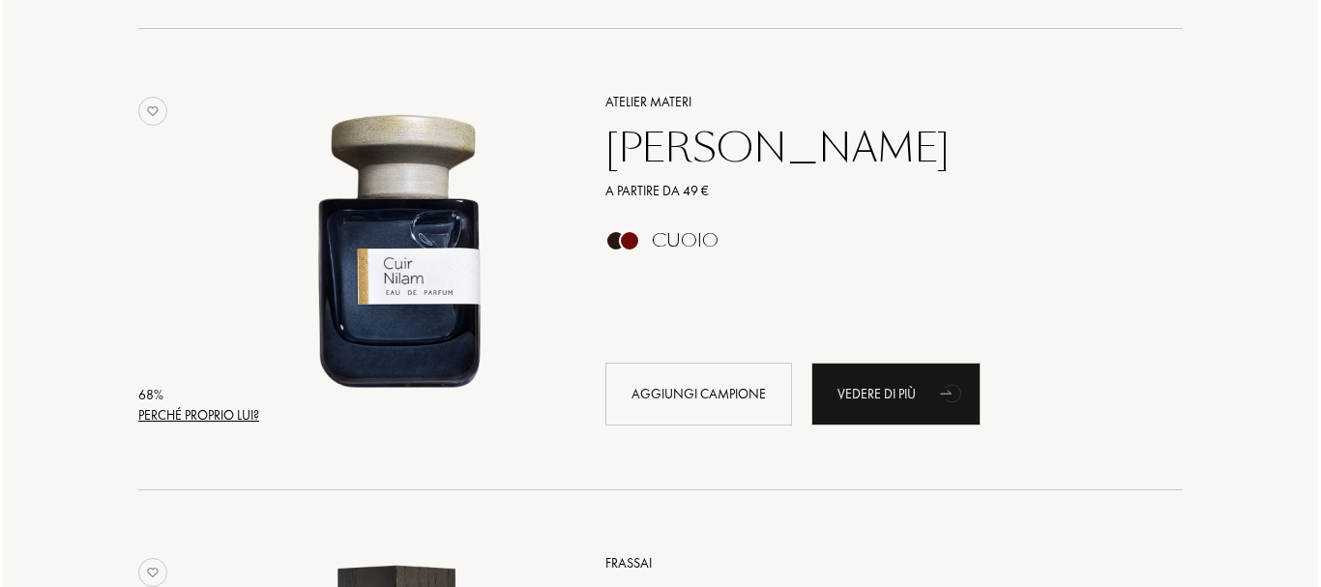
scroll to position [5377, 0]
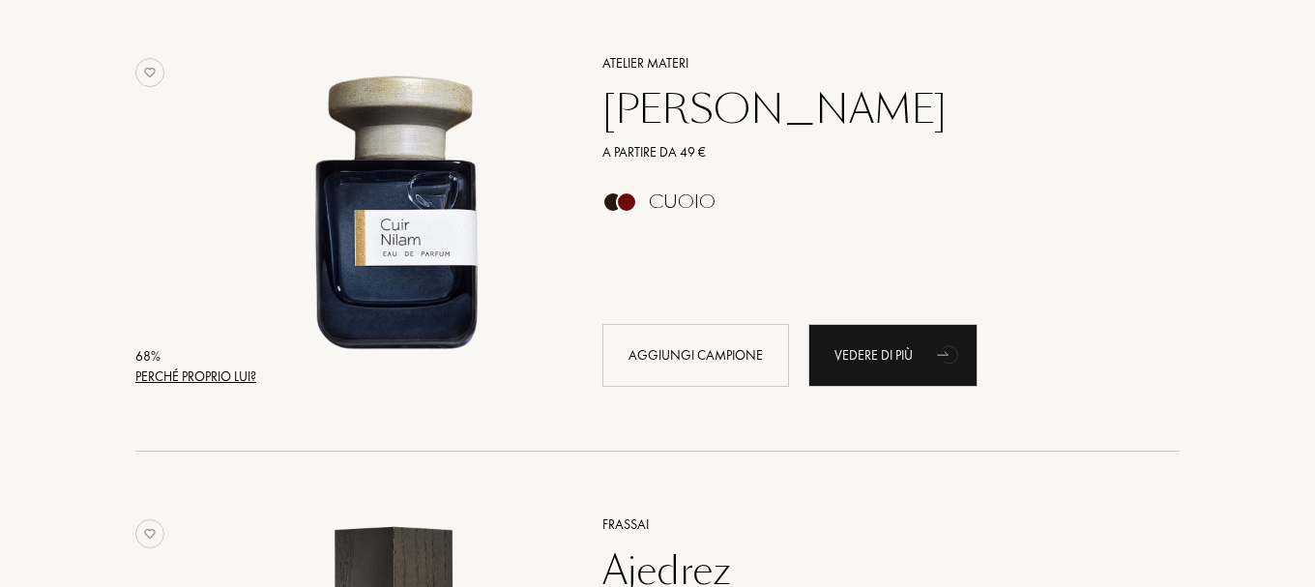
click at [218, 377] on div "Perché proprio lui?" at bounding box center [195, 377] width 121 height 20
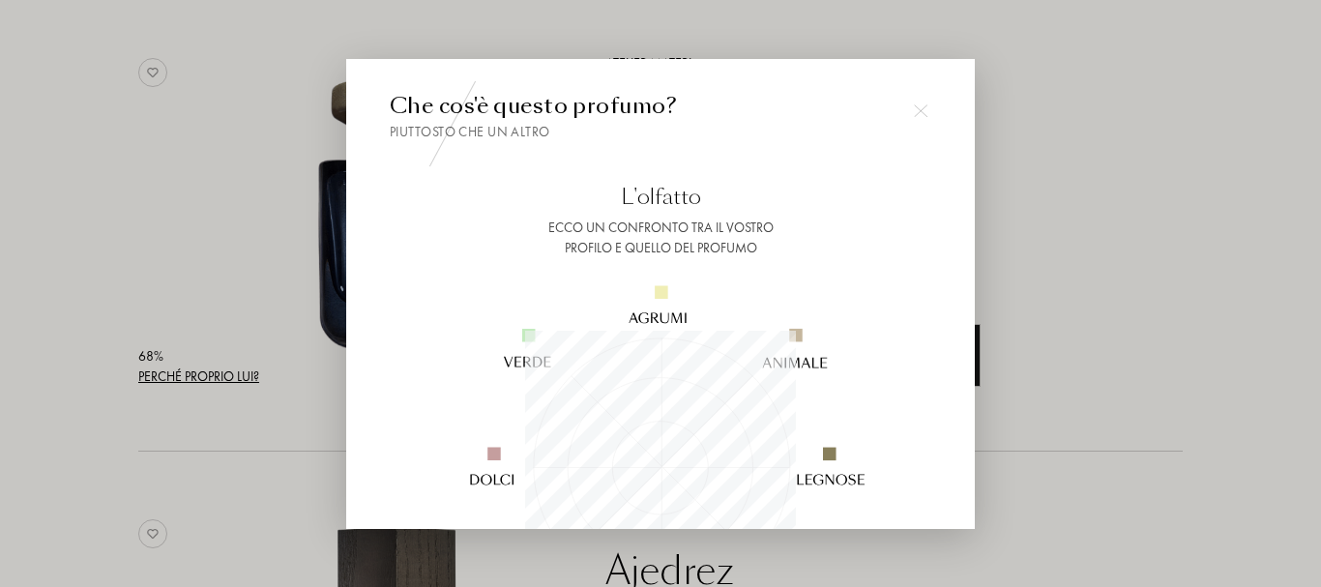
scroll to position [271, 271]
click at [904, 193] on div "L'olfatto" at bounding box center [661, 197] width 542 height 32
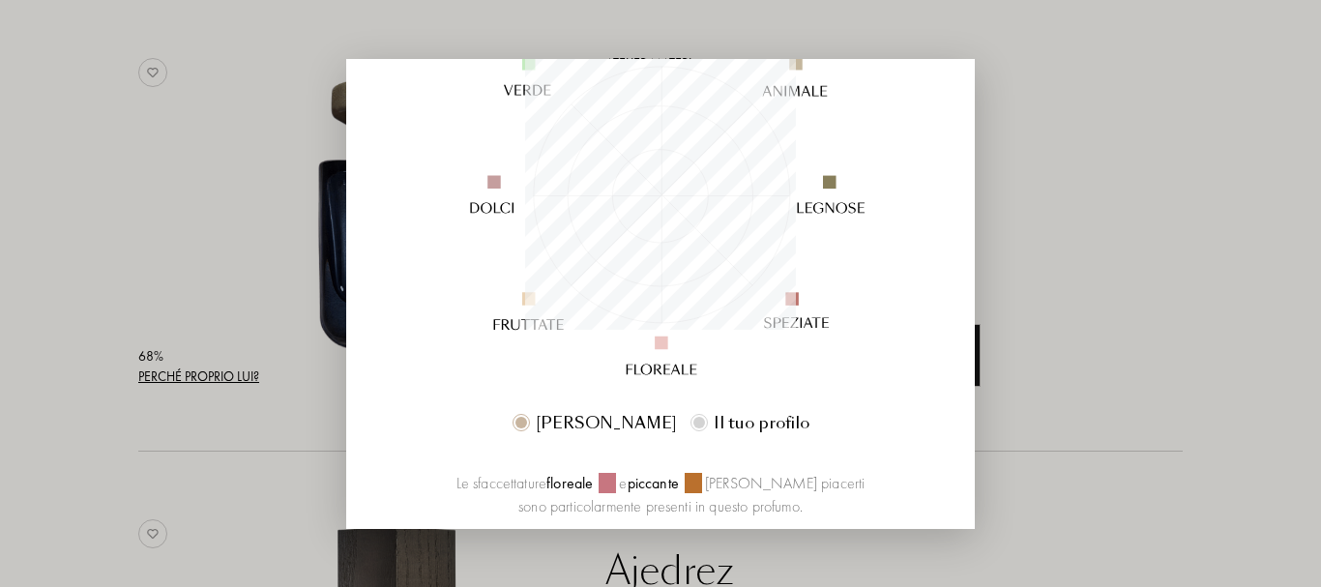
scroll to position [348, 0]
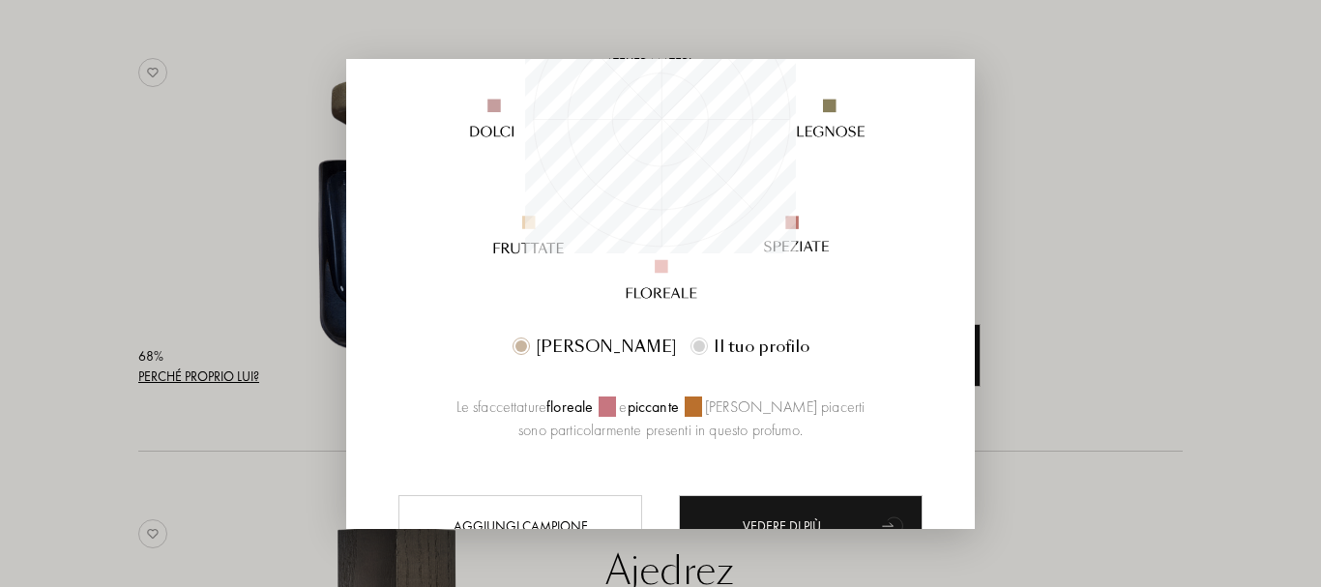
click at [1146, 108] on div at bounding box center [660, 293] width 1321 height 587
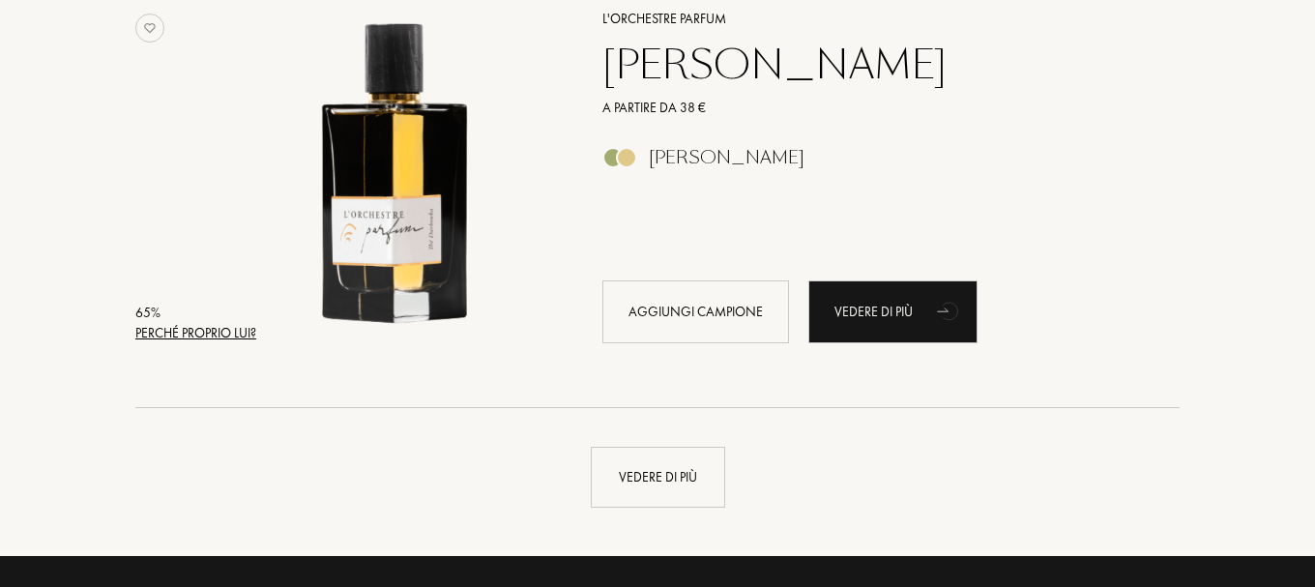
scroll to position [9825, 0]
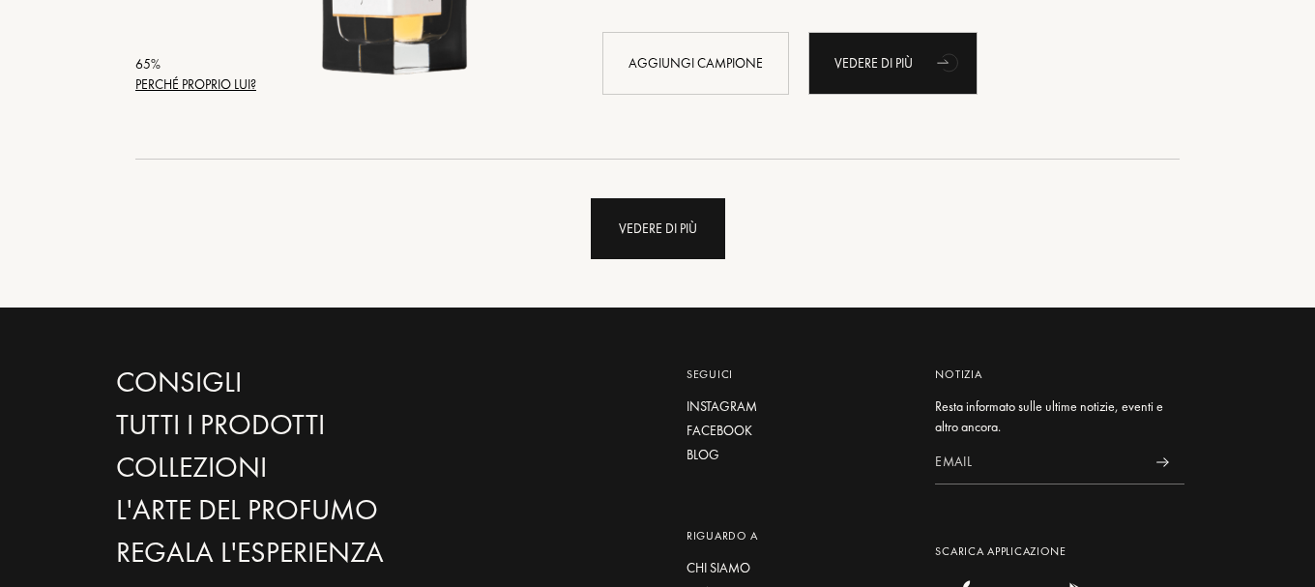
click at [635, 212] on div "Vedere di più" at bounding box center [658, 228] width 134 height 61
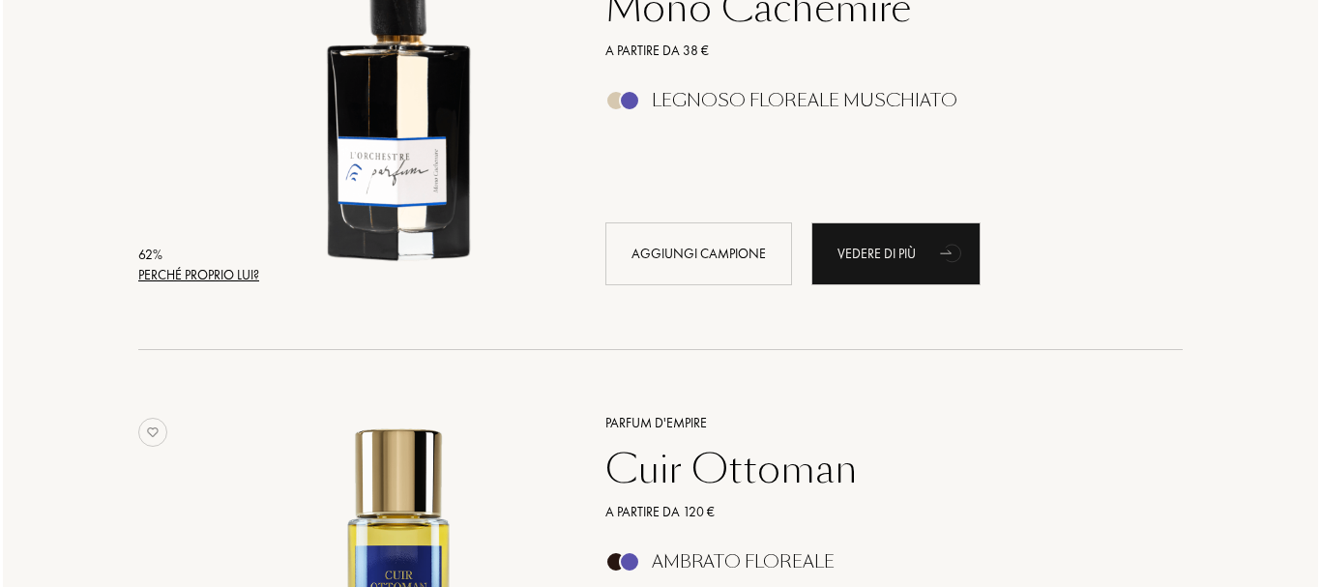
scroll to position [9942, 0]
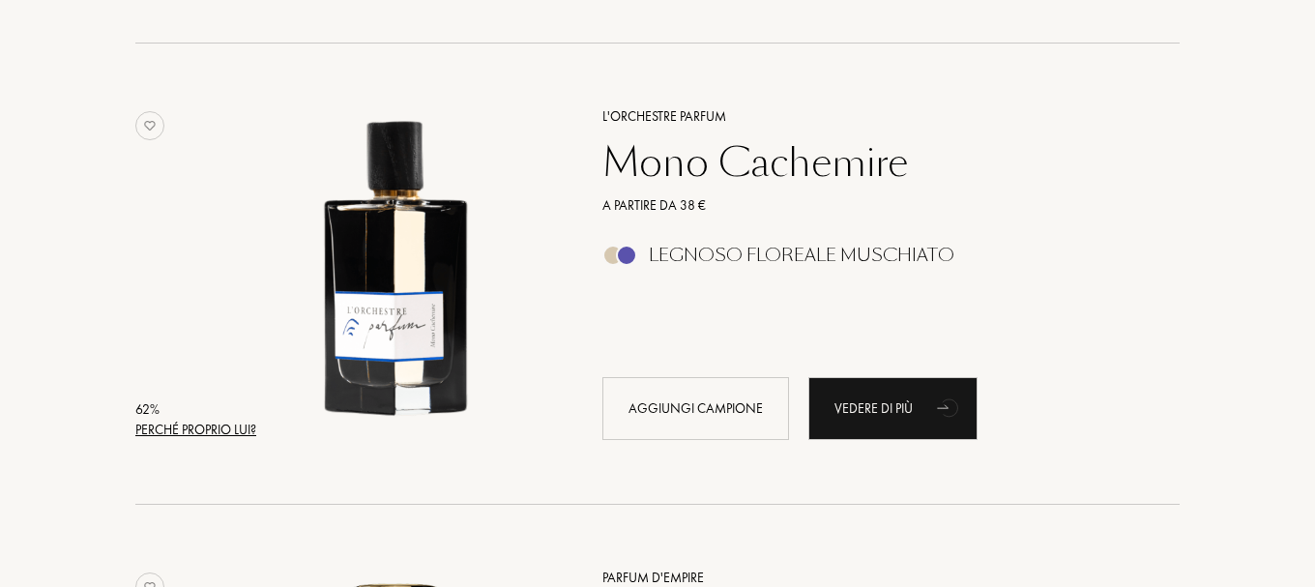
click at [215, 423] on div "Perché proprio lui?" at bounding box center [195, 430] width 121 height 20
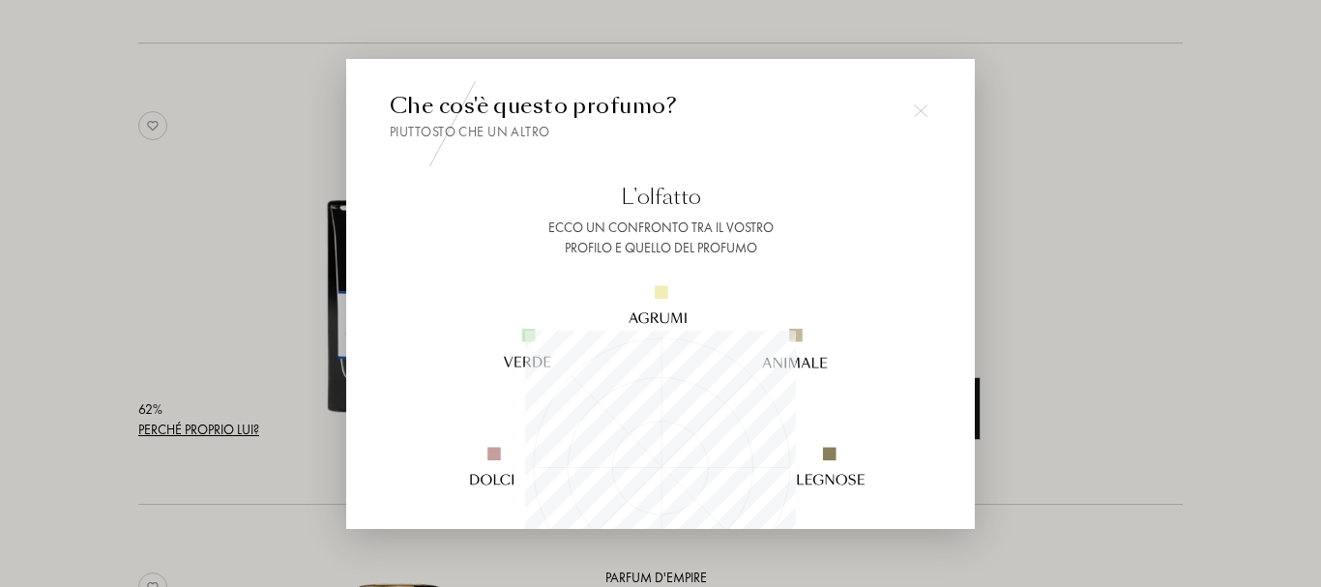
scroll to position [271, 271]
click at [844, 281] on img at bounding box center [659, 465] width 467 height 467
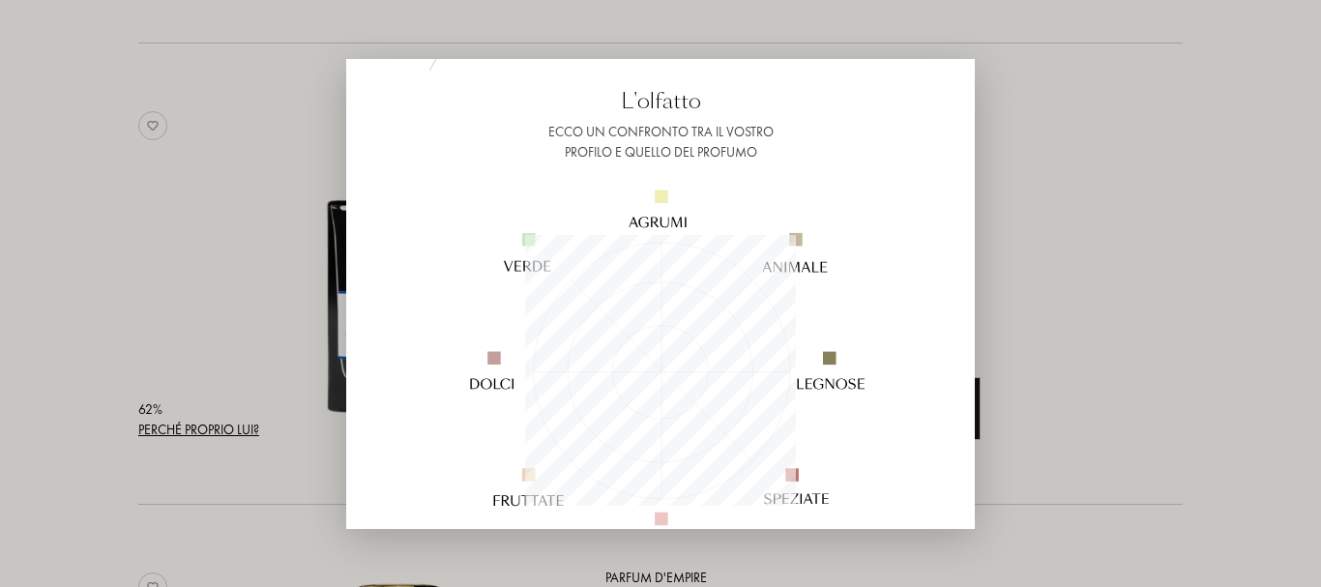
scroll to position [155, 0]
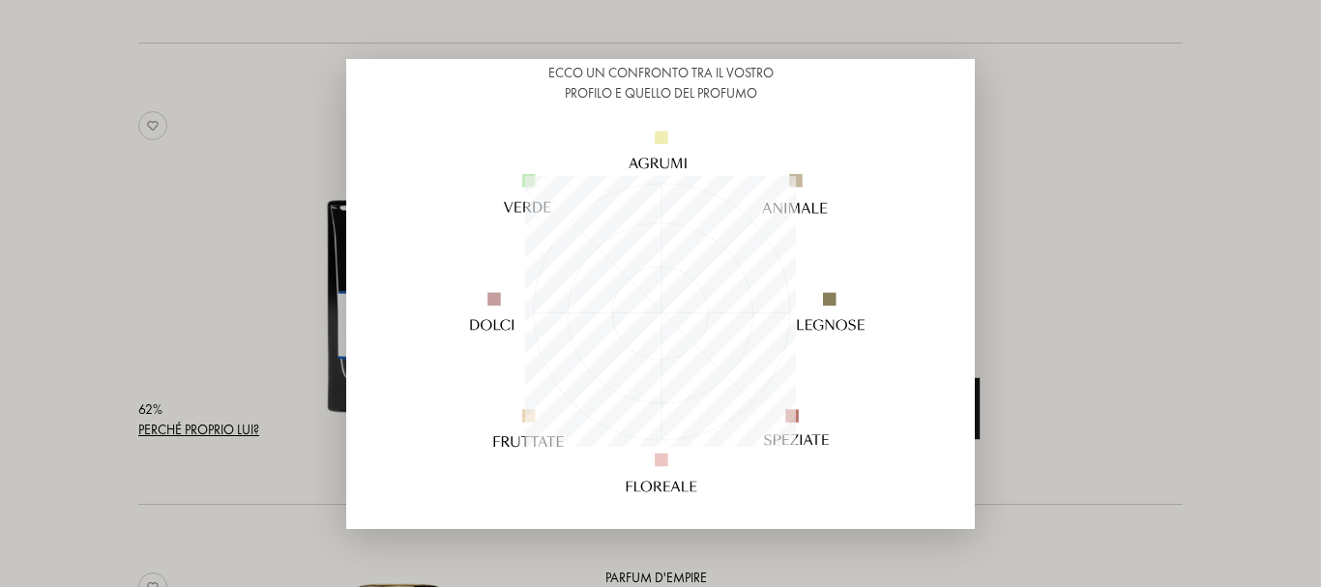
click at [1095, 275] on div at bounding box center [660, 293] width 1321 height 587
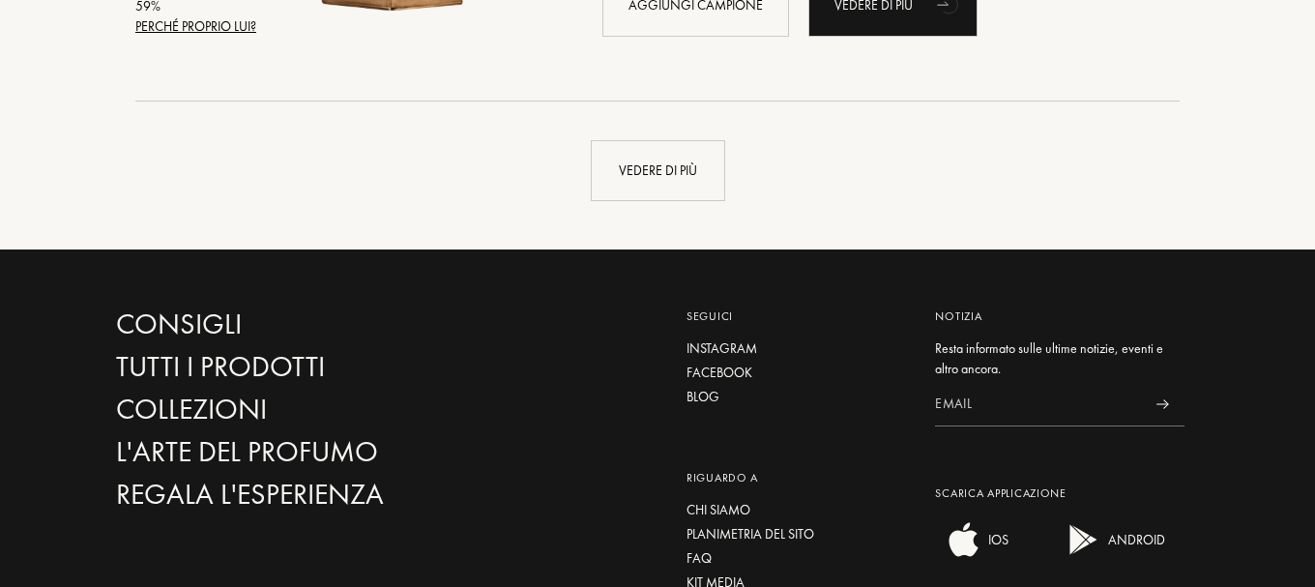
scroll to position [14584, 0]
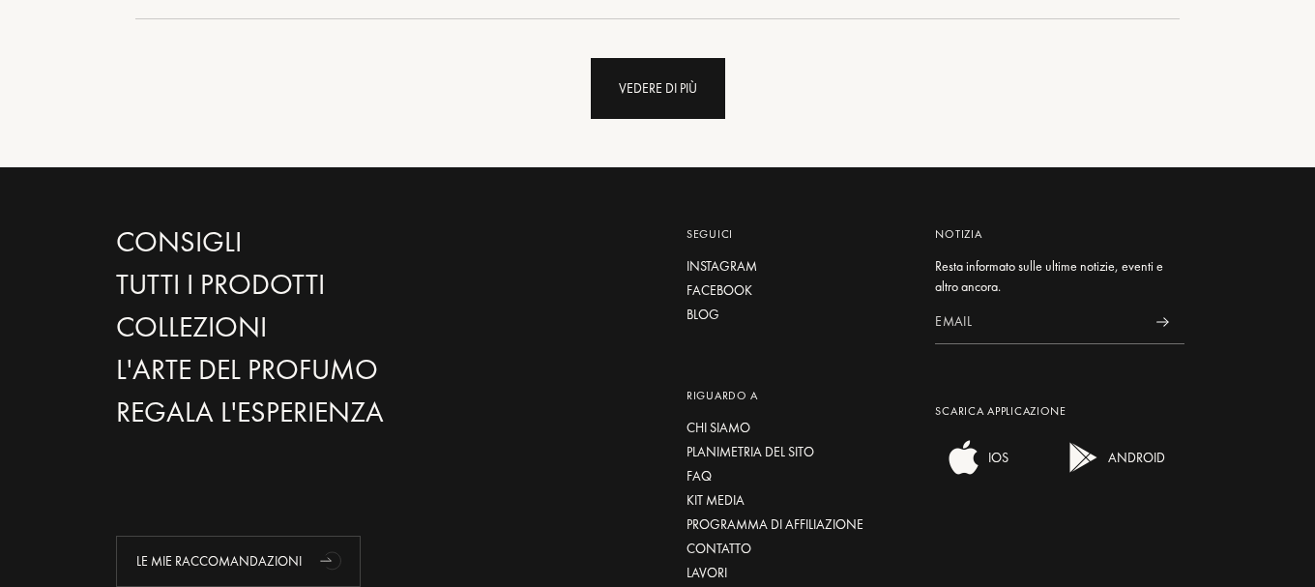
click at [697, 92] on div "Vedere di più" at bounding box center [658, 88] width 134 height 61
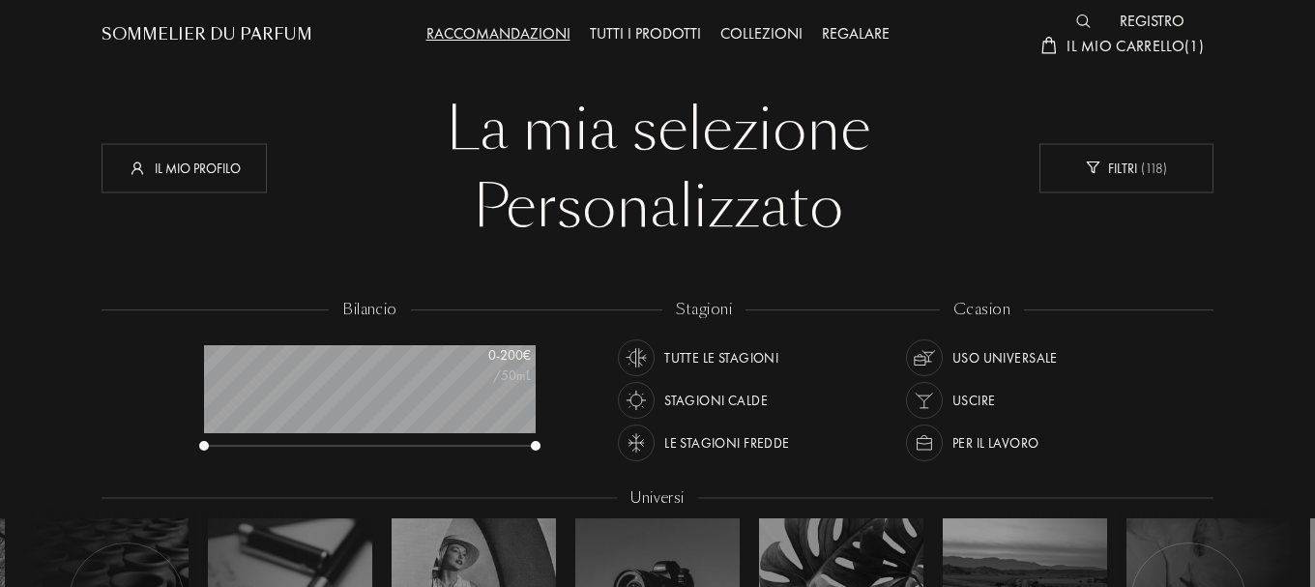
scroll to position [39, 0]
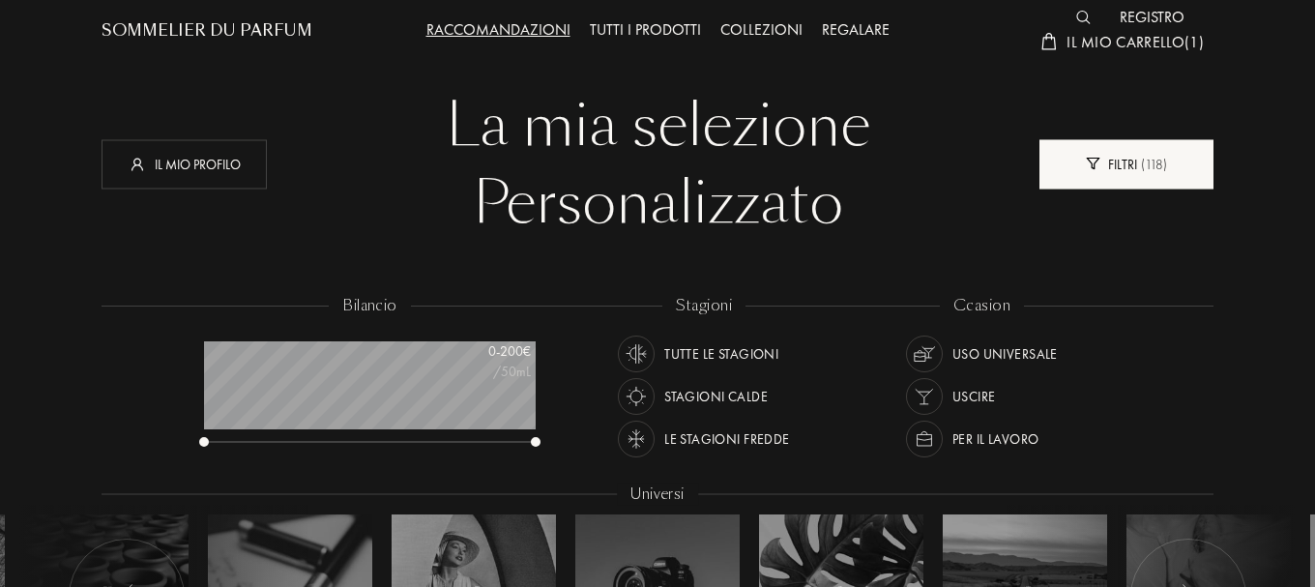
click at [1131, 158] on div "Filtri ( 118 )" at bounding box center [1127, 163] width 174 height 49
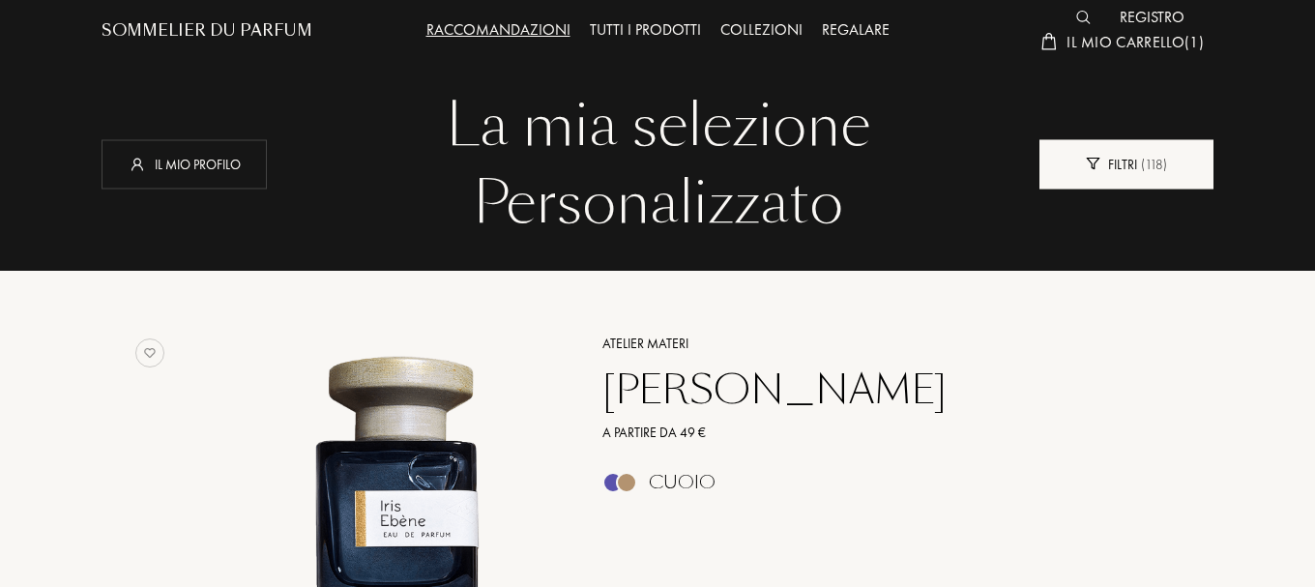
click at [1131, 158] on div "Filtri ( 118 )" at bounding box center [1127, 163] width 174 height 49
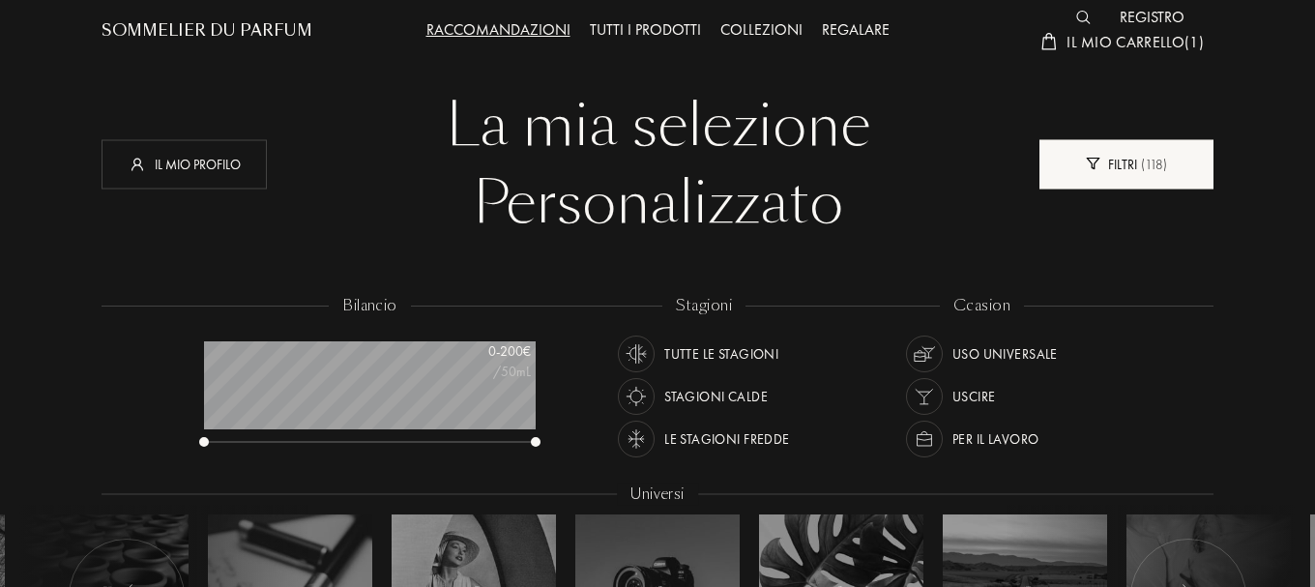
scroll to position [97, 333]
click at [1131, 158] on div "Filtri ( 118 )" at bounding box center [1127, 163] width 174 height 49
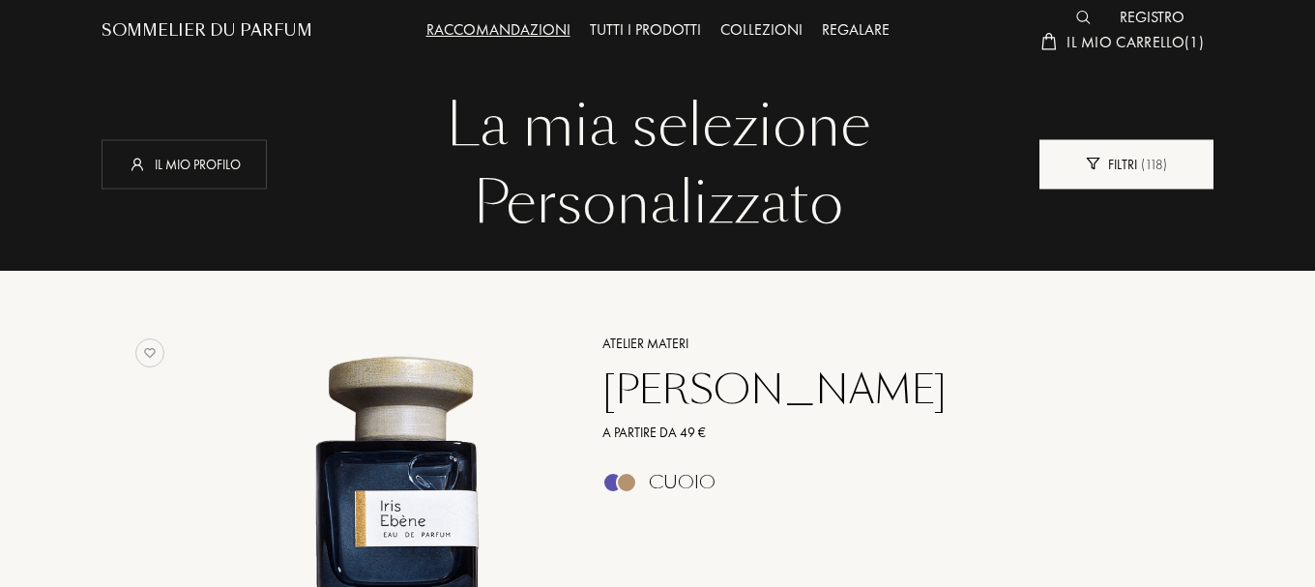
click at [1131, 158] on div "Filtri ( 118 )" at bounding box center [1127, 163] width 174 height 49
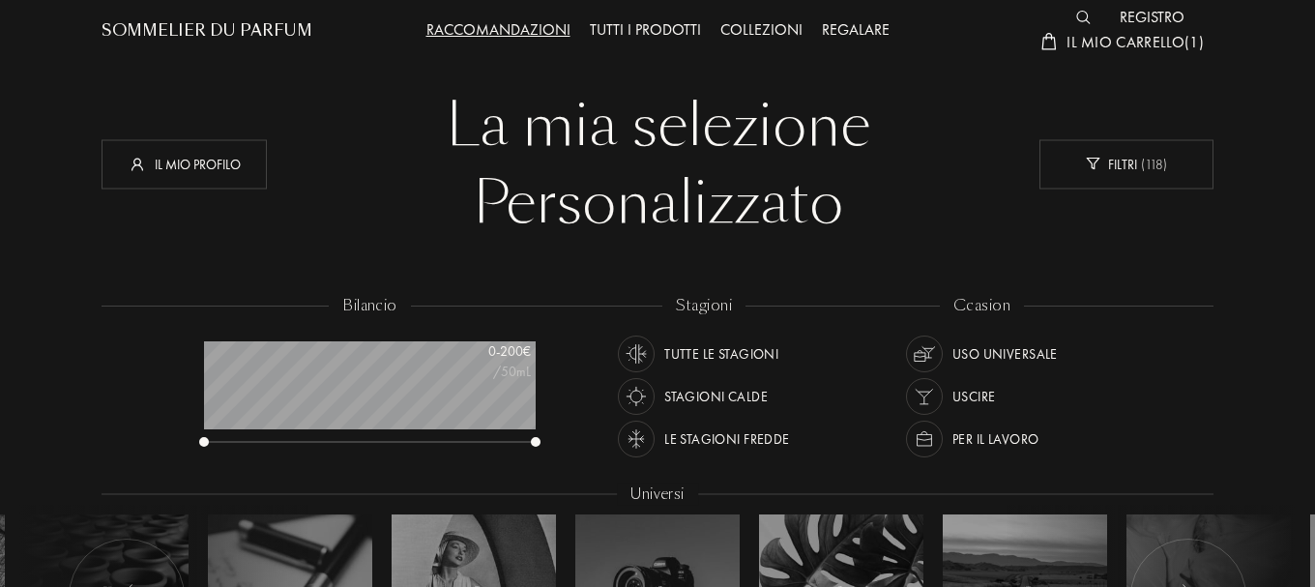
click at [967, 392] on div "Uscire" at bounding box center [975, 396] width 44 height 37
click at [738, 392] on div "Stagioni calde" at bounding box center [715, 396] width 103 height 37
click at [739, 352] on div "Tutte le stagioni" at bounding box center [721, 354] width 114 height 37
click at [1096, 350] on div "ccasion Uso universale Uscire Per il lavoro" at bounding box center [982, 382] width 279 height 174
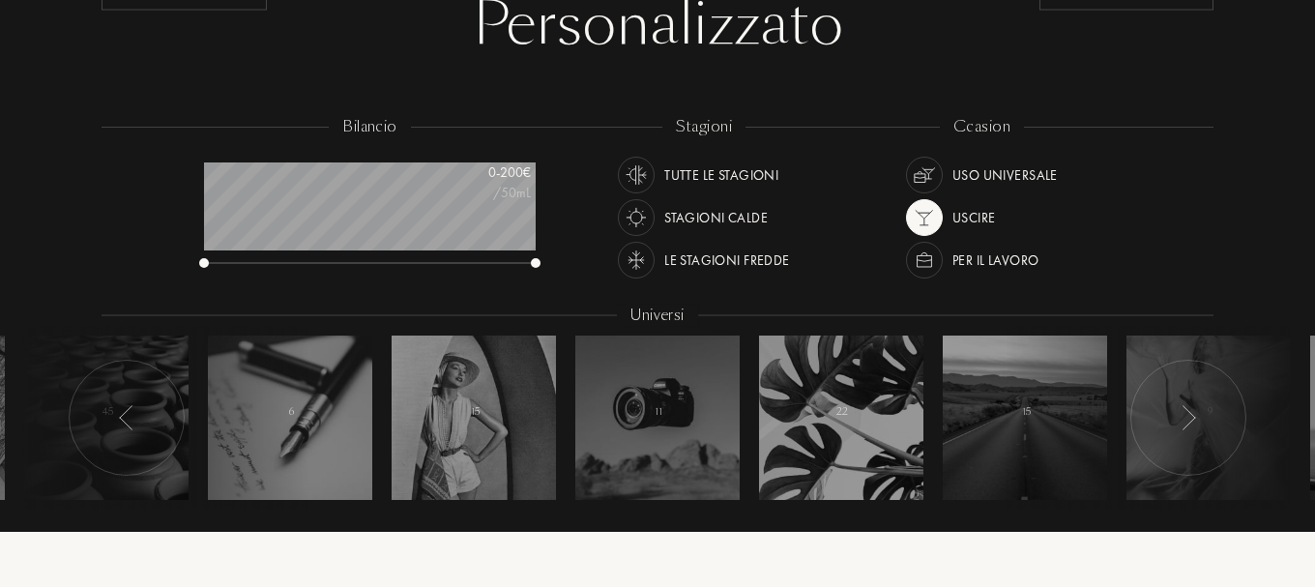
scroll to position [464, 0]
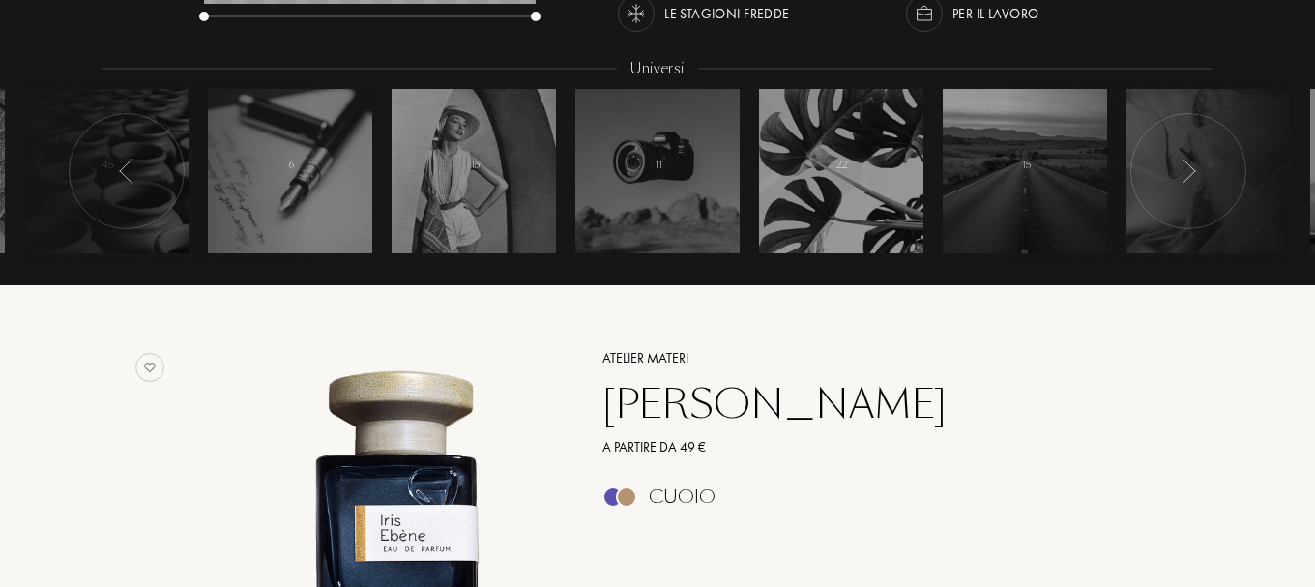
click at [1214, 180] on div at bounding box center [1189, 171] width 116 height 116
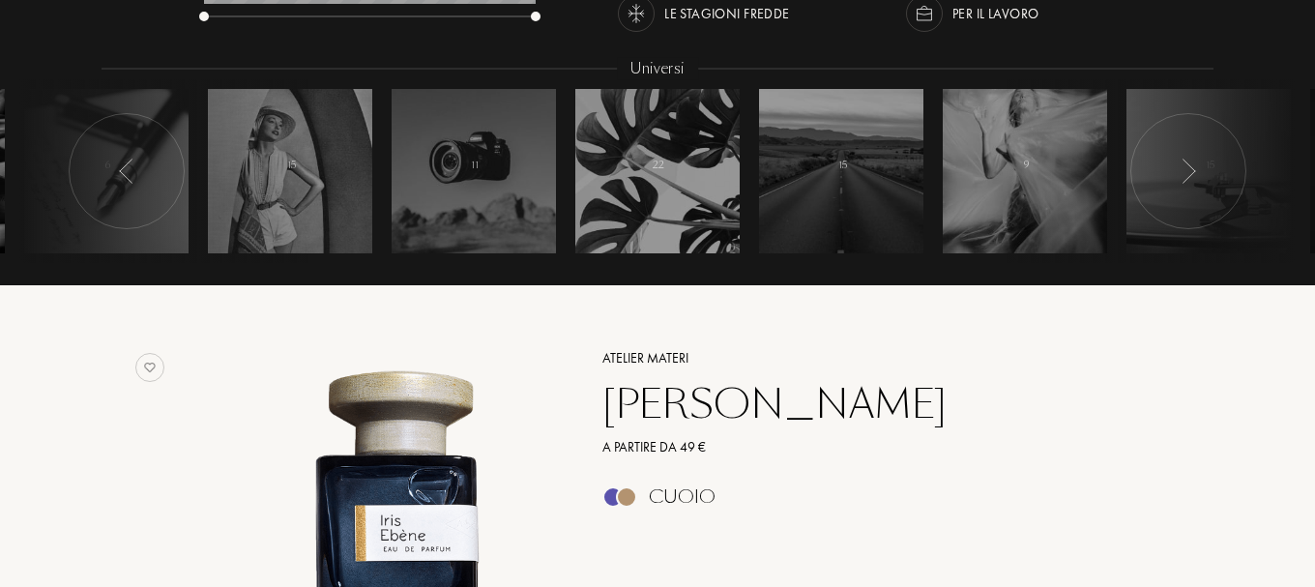
click at [1214, 180] on div at bounding box center [1189, 171] width 116 height 116
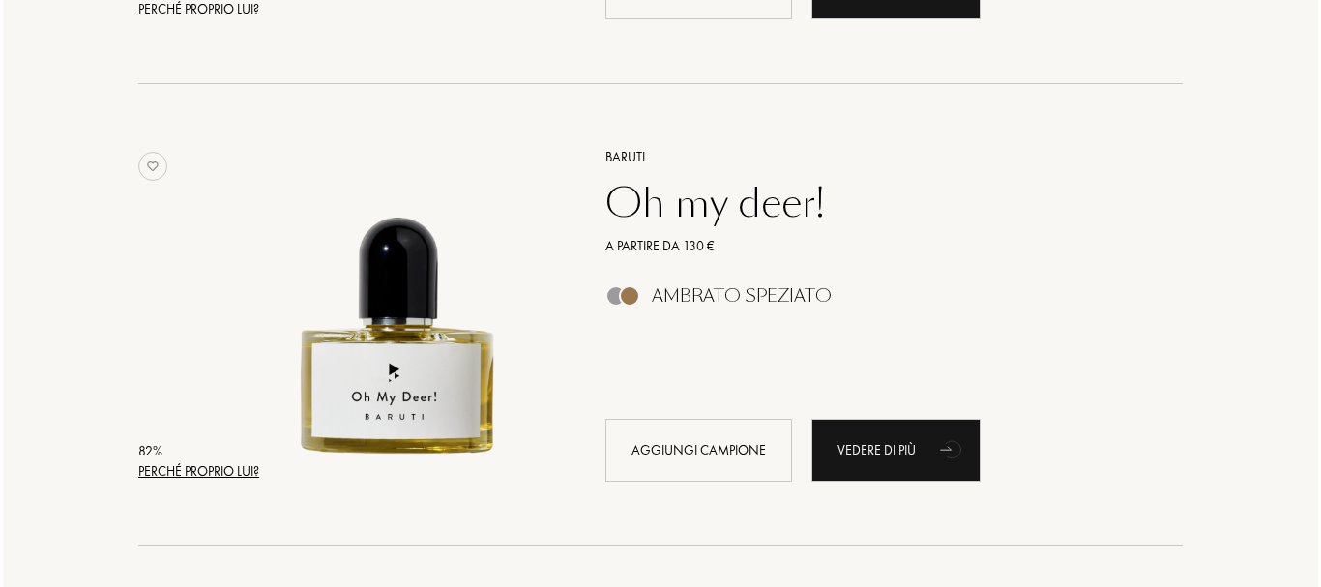
scroll to position [2166, 0]
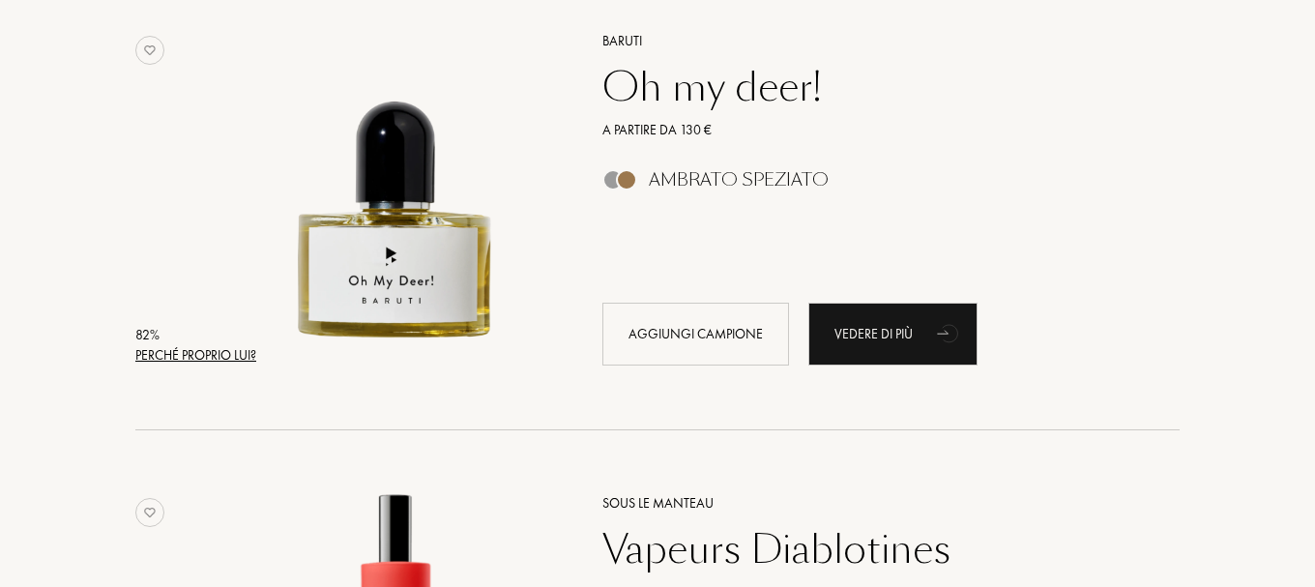
click at [188, 354] on div "Perché proprio lui?" at bounding box center [195, 355] width 121 height 20
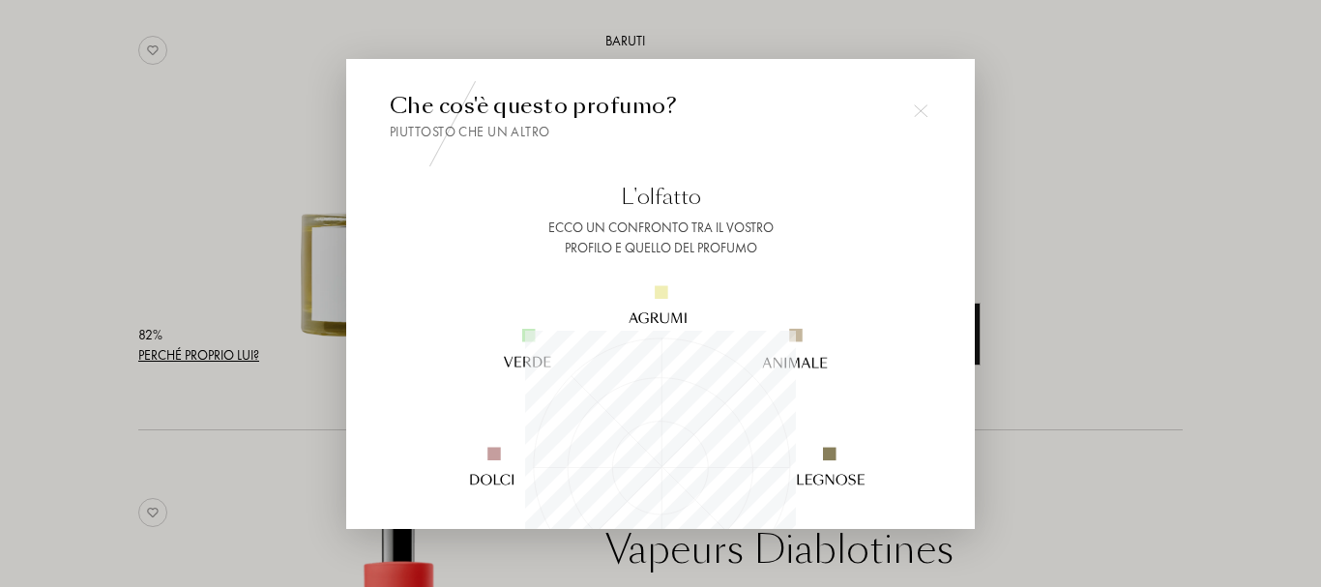
scroll to position [271, 271]
click at [849, 250] on img at bounding box center [659, 465] width 467 height 467
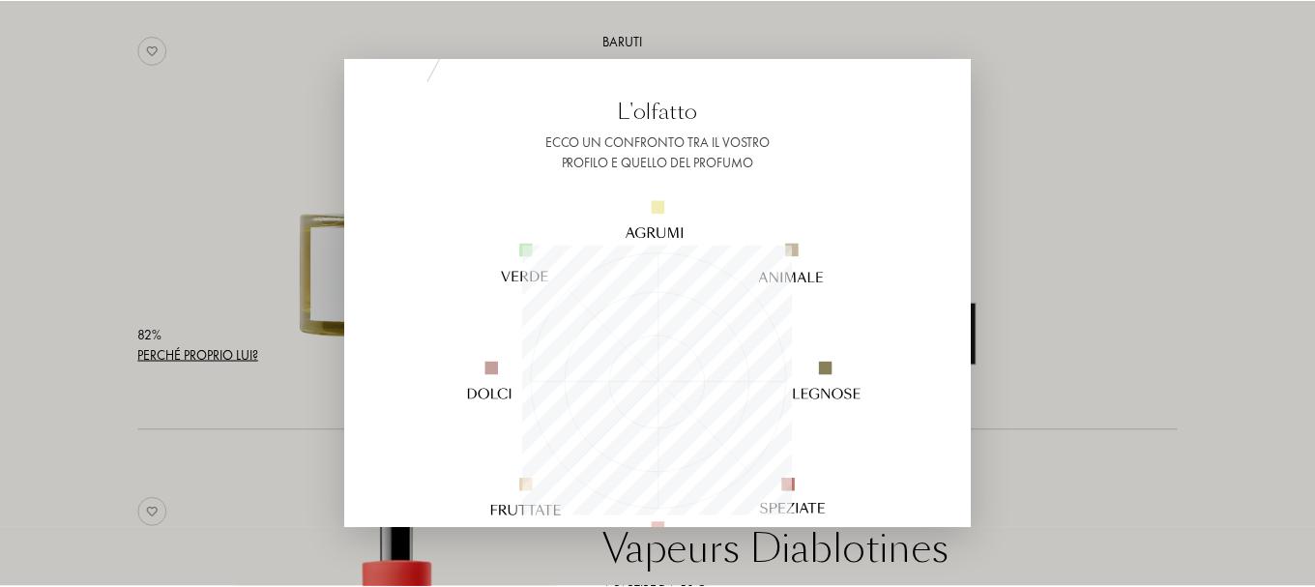
scroll to position [116, 0]
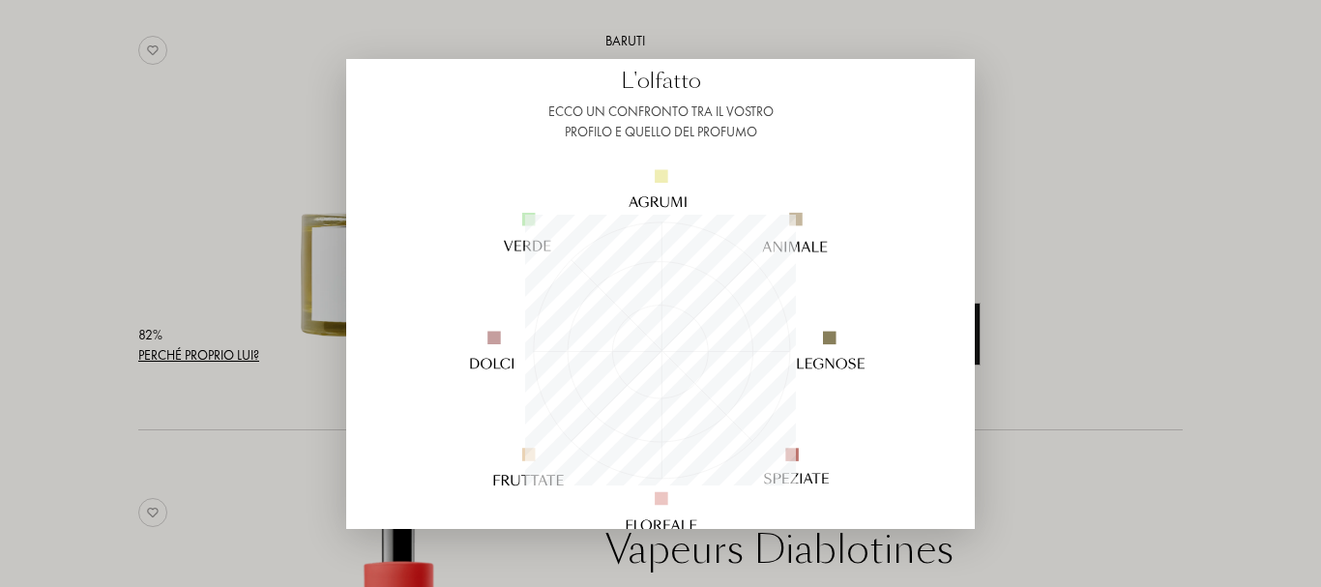
click at [1153, 258] on div at bounding box center [660, 293] width 1321 height 587
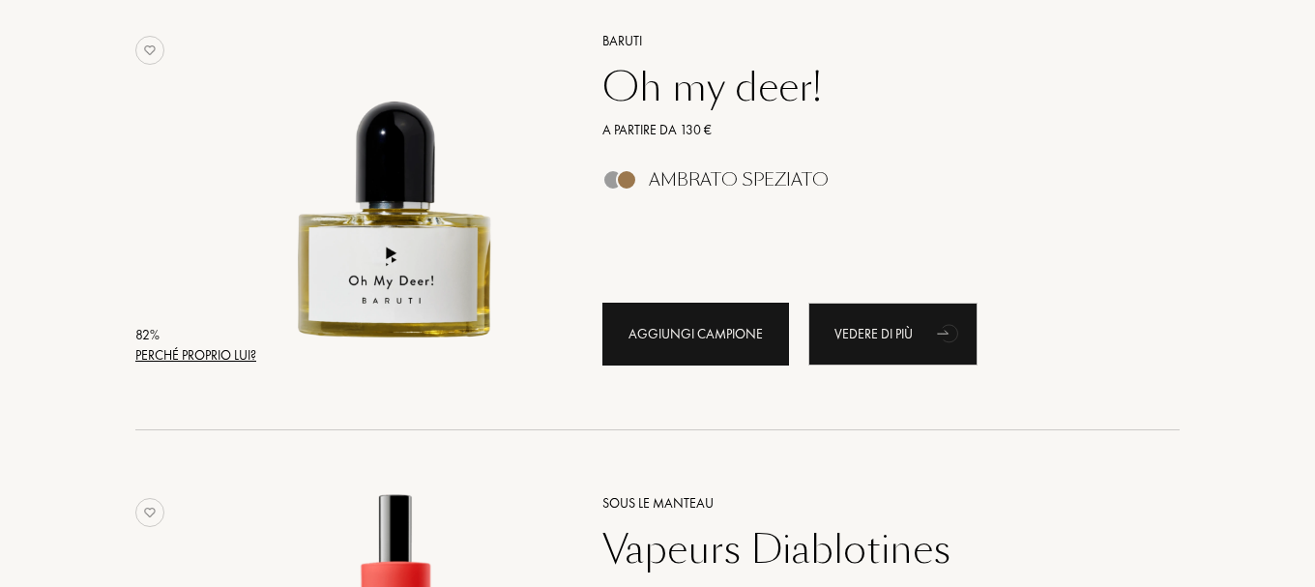
click at [707, 333] on div "Aggiungi campione" at bounding box center [695, 334] width 187 height 63
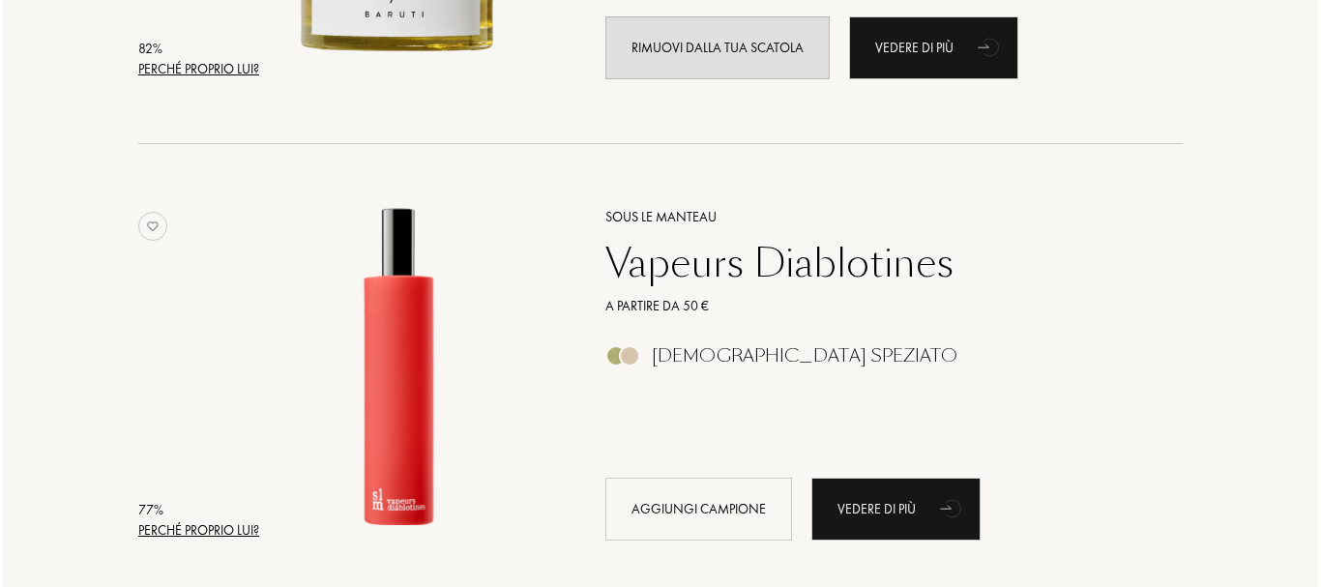
scroll to position [2514, 0]
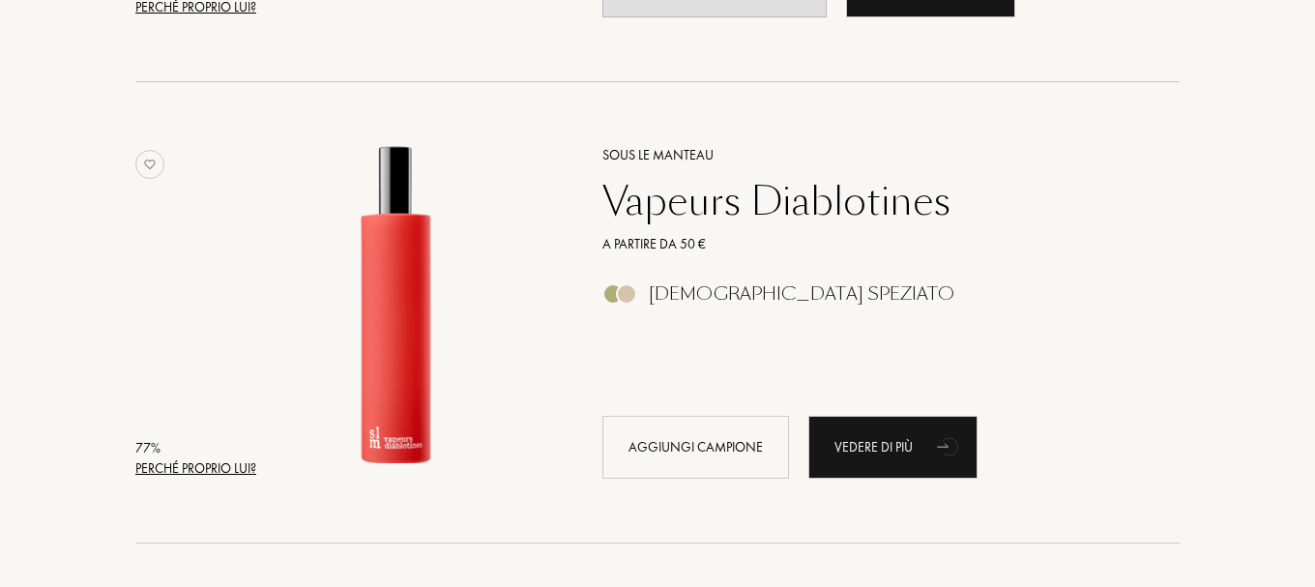
click at [166, 467] on div "Perché proprio lui?" at bounding box center [195, 468] width 121 height 20
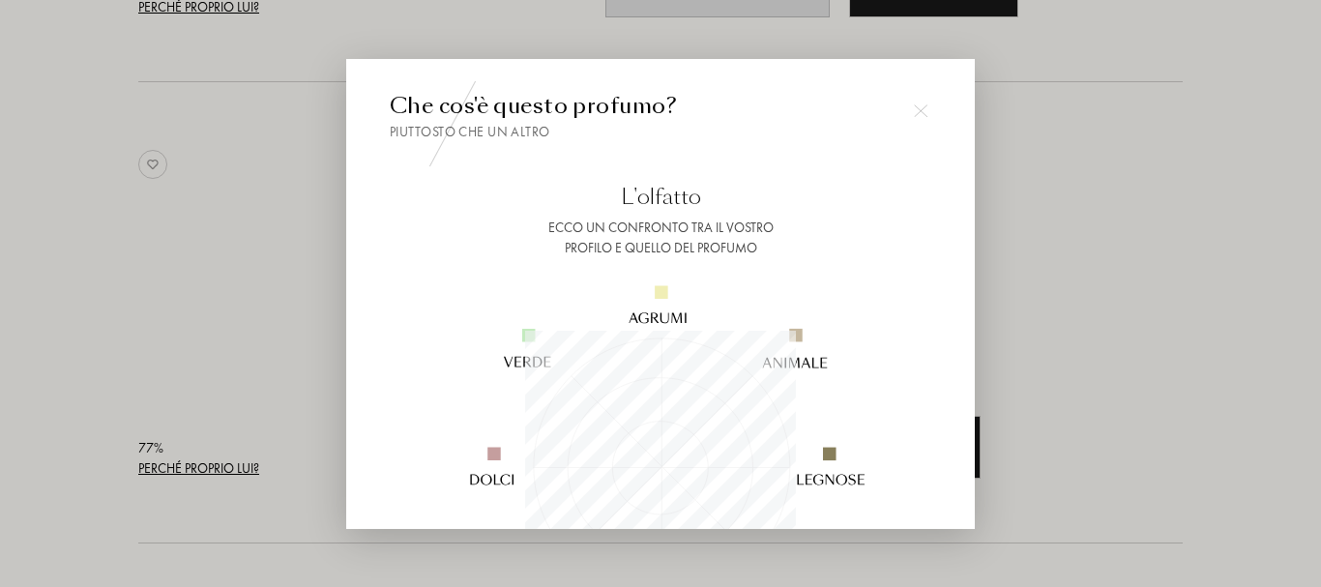
scroll to position [271, 271]
click at [877, 269] on img at bounding box center [659, 465] width 467 height 467
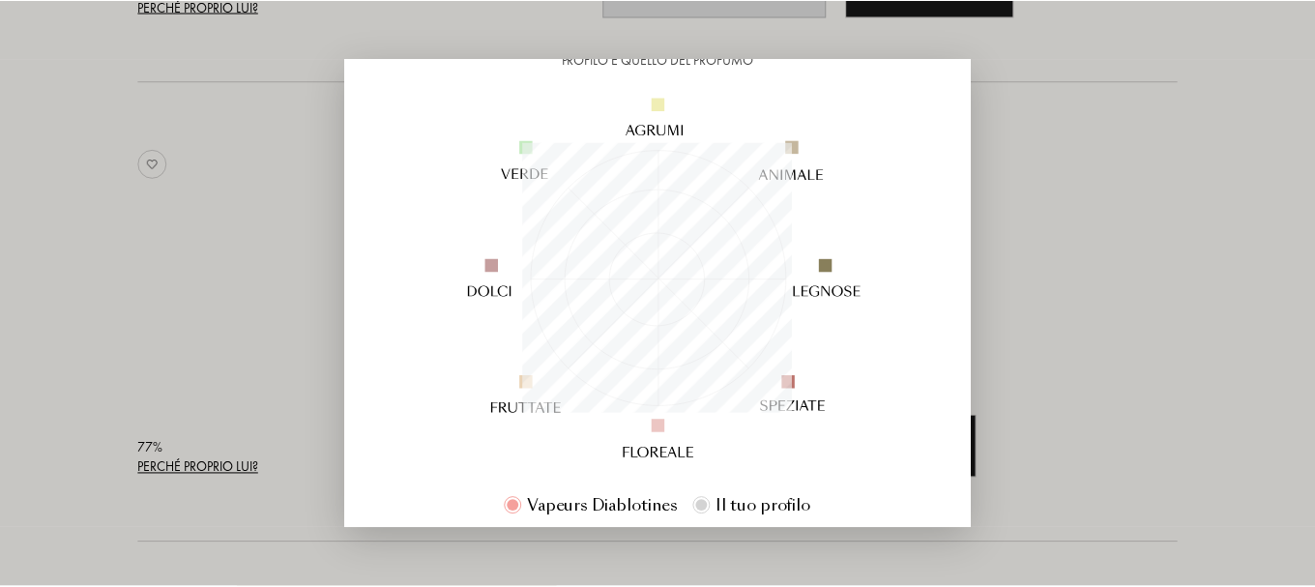
scroll to position [193, 0]
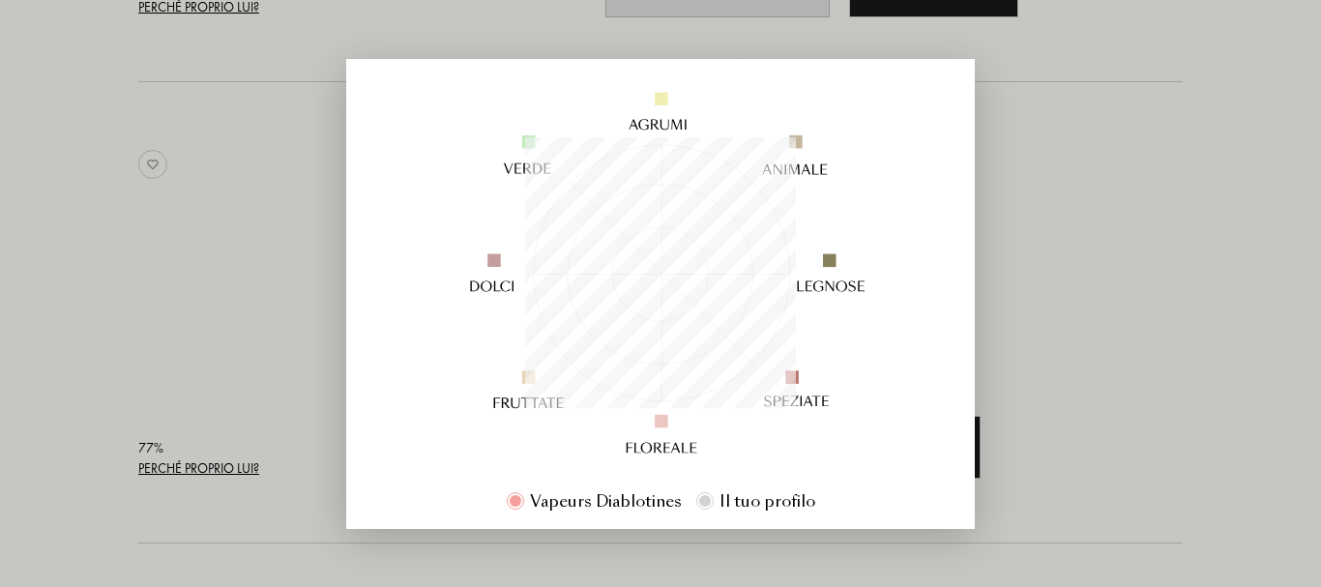
click at [1108, 226] on div at bounding box center [660, 293] width 1321 height 587
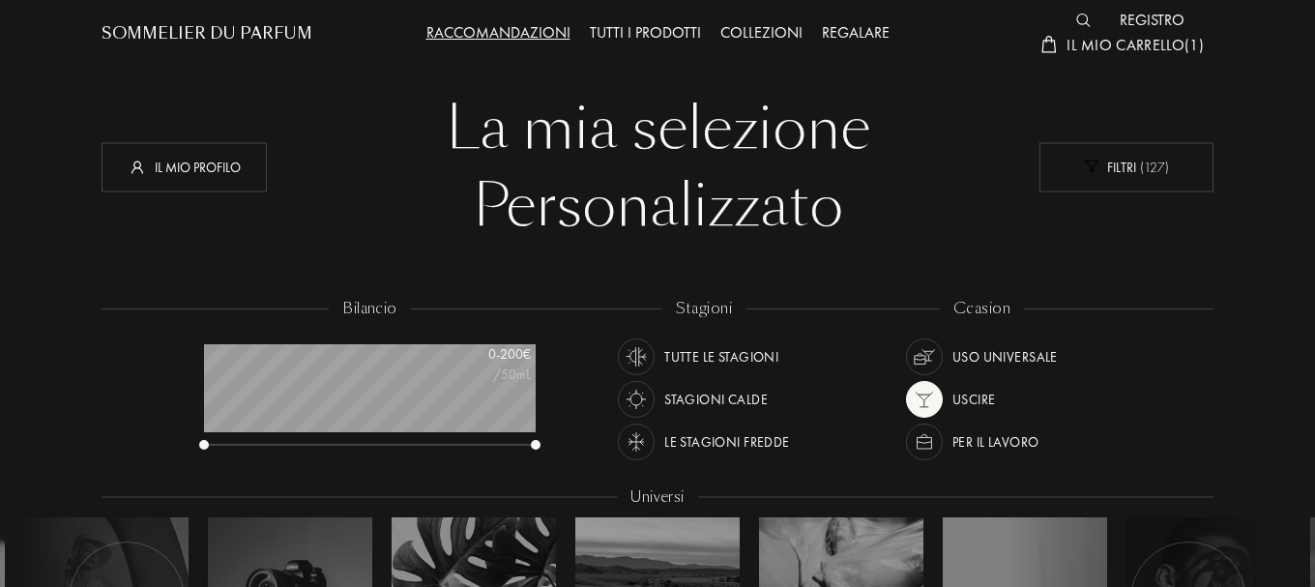
scroll to position [39, 0]
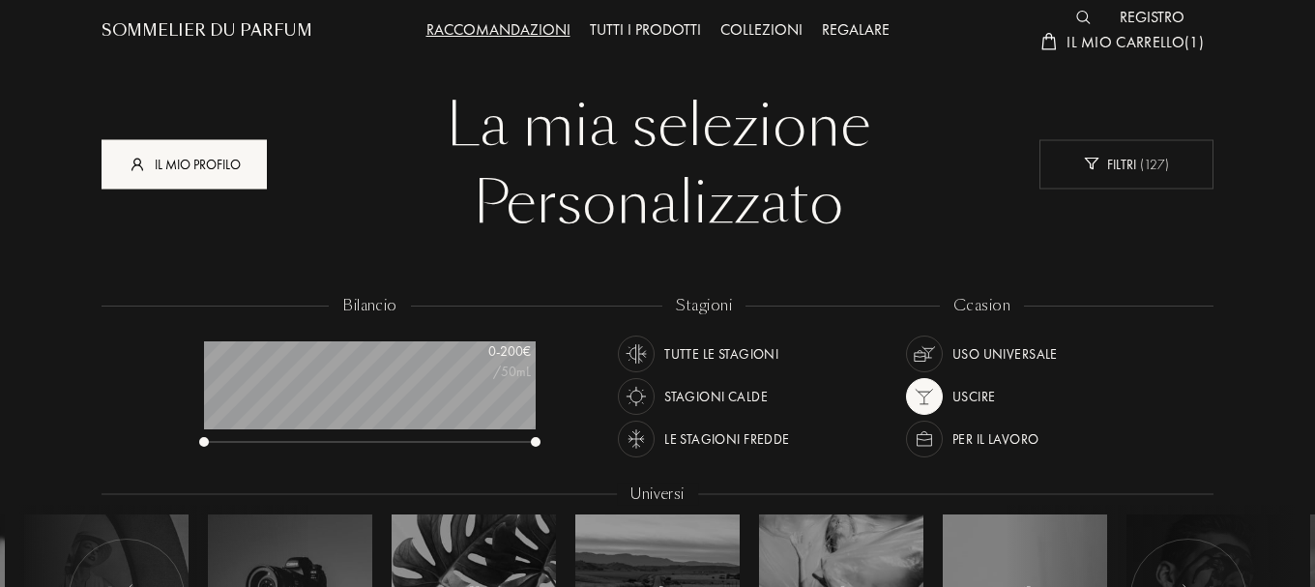
click at [203, 164] on div "Il mio profilo" at bounding box center [184, 163] width 165 height 49
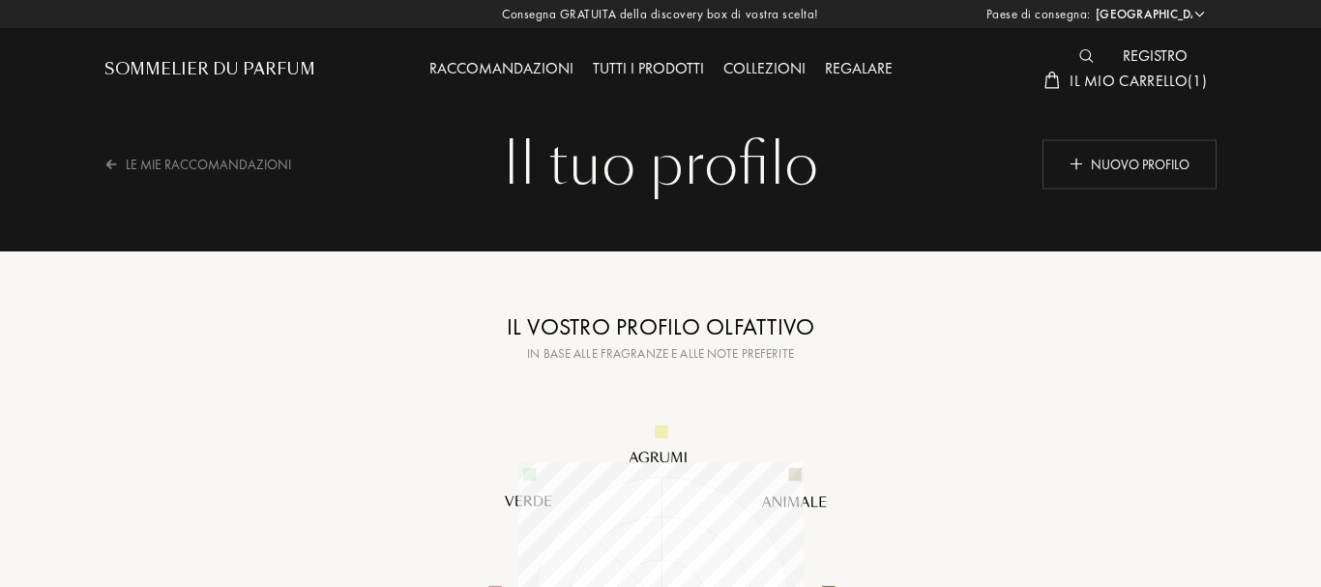
select select "IT"
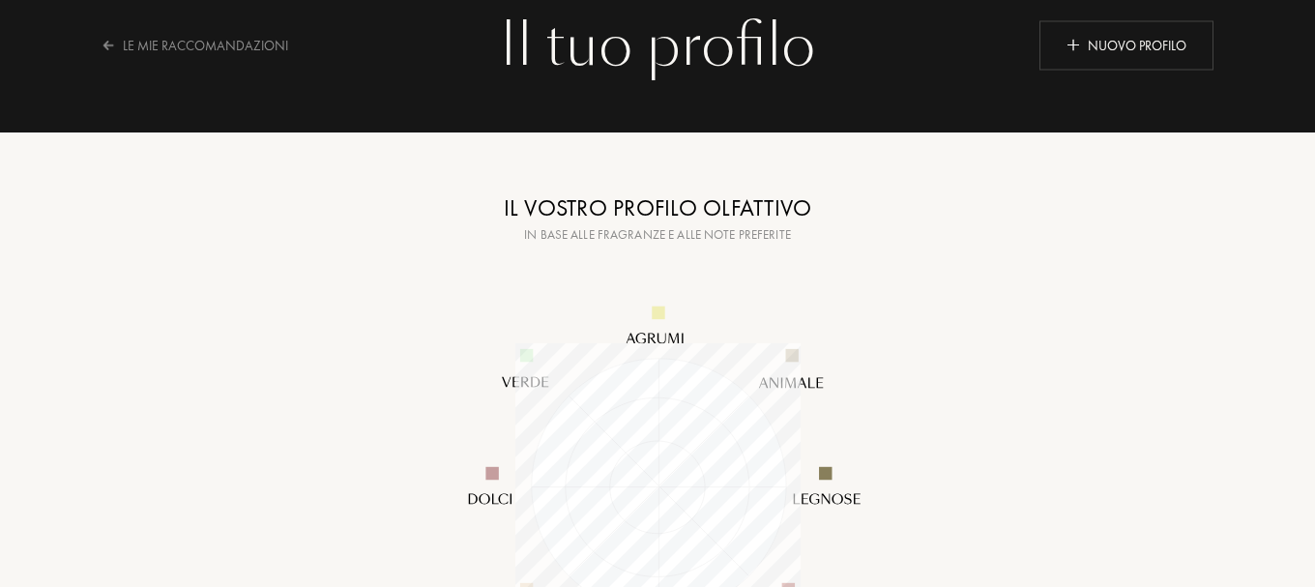
scroll to position [116, 0]
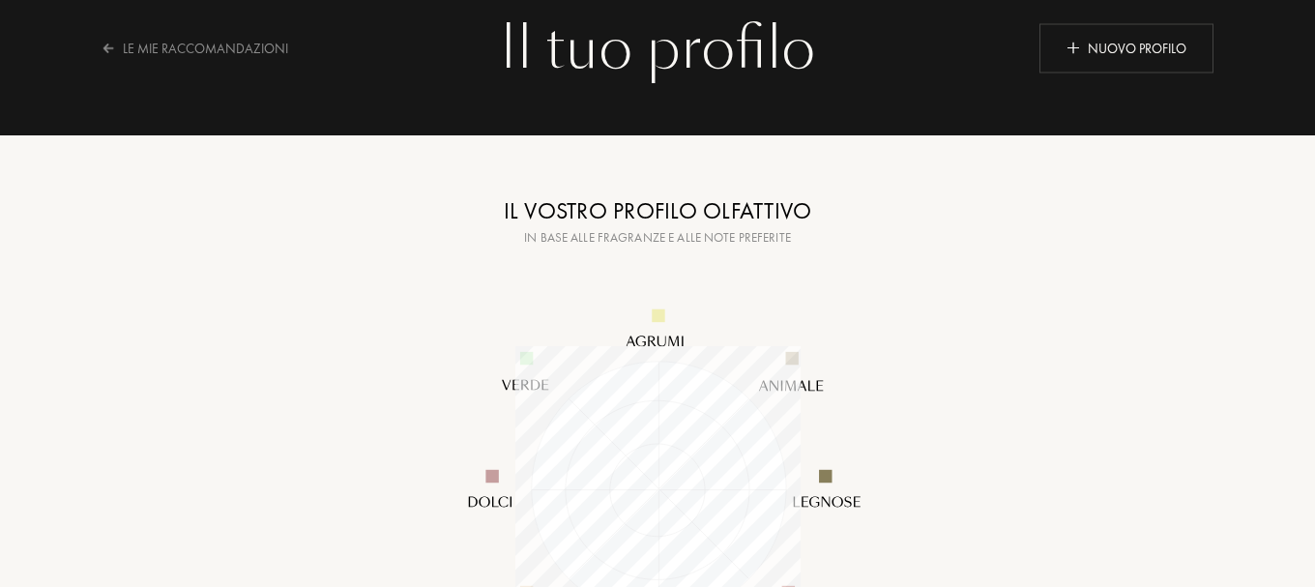
click at [642, 242] on div "In base alle fragranze e alle note preferite" at bounding box center [658, 237] width 484 height 19
click at [638, 219] on div "Il vostro profilo olfattivo" at bounding box center [658, 210] width 484 height 35
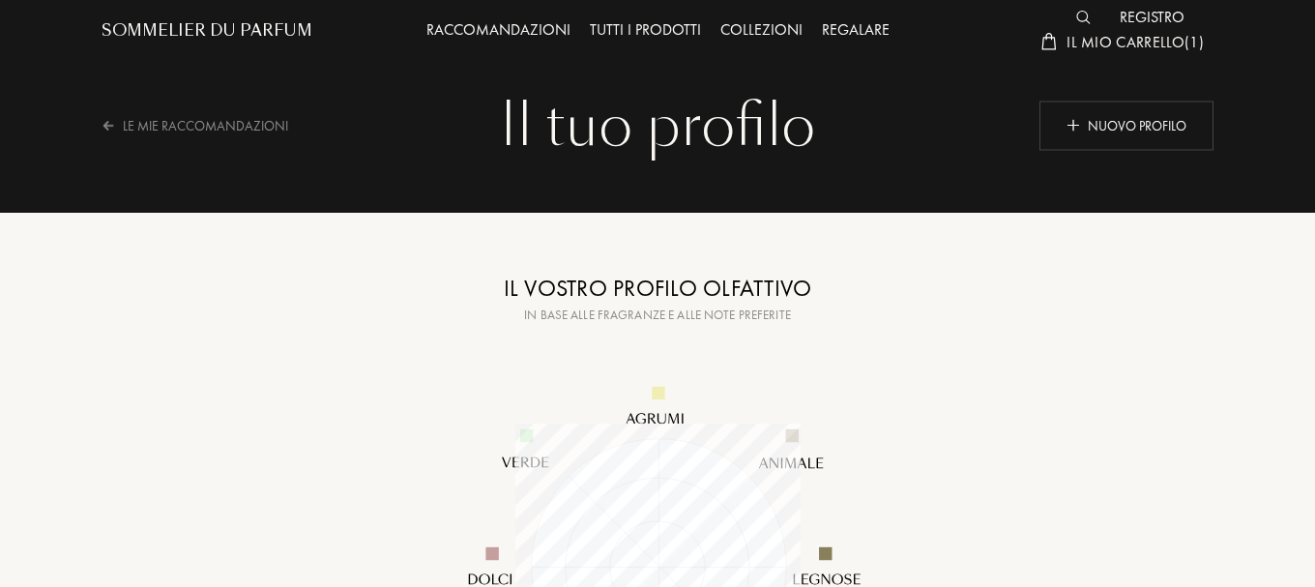
scroll to position [0, 0]
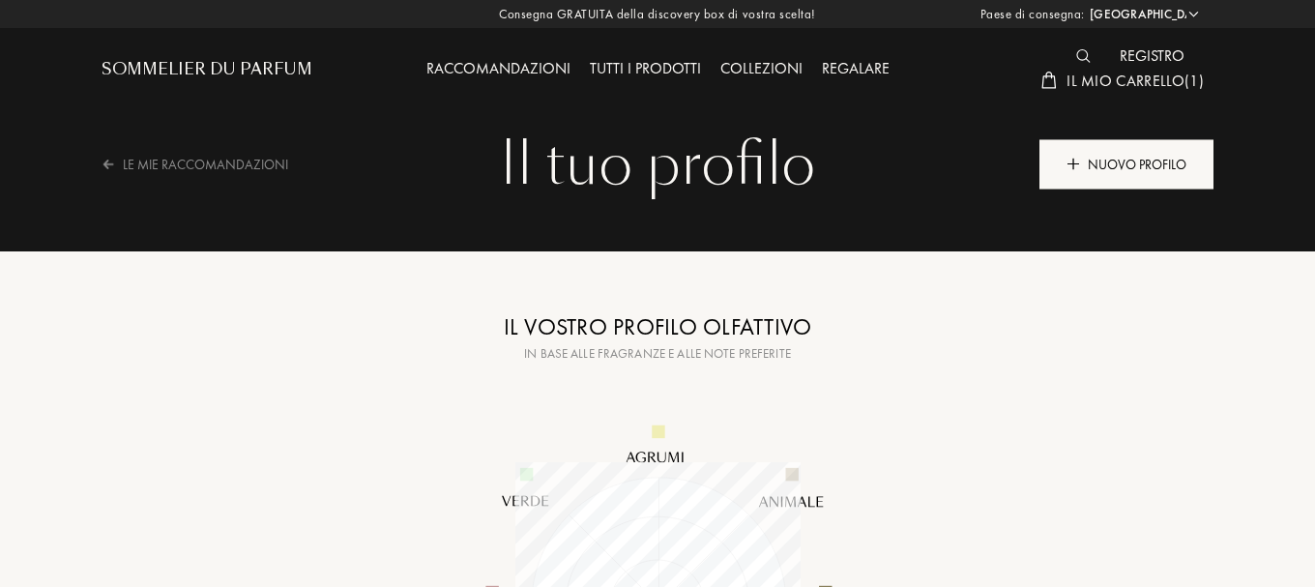
click at [1099, 179] on div "Nuovo profilo" at bounding box center [1127, 163] width 174 height 49
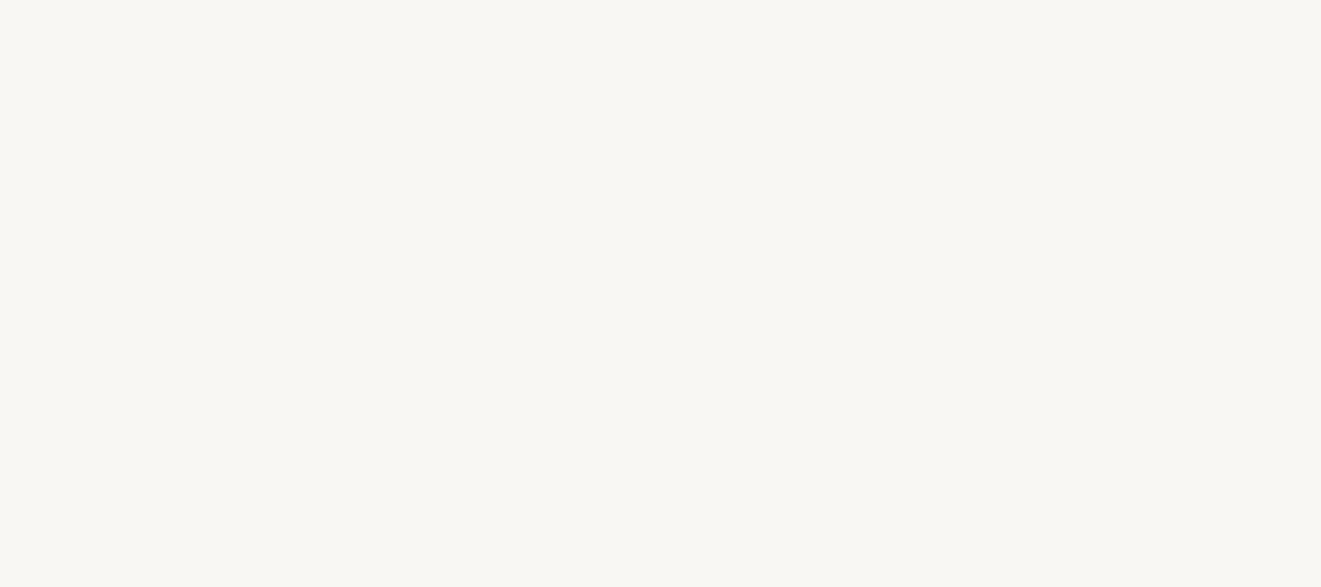
click at [659, 248] on div "n" at bounding box center [647, 255] width 28 height 73
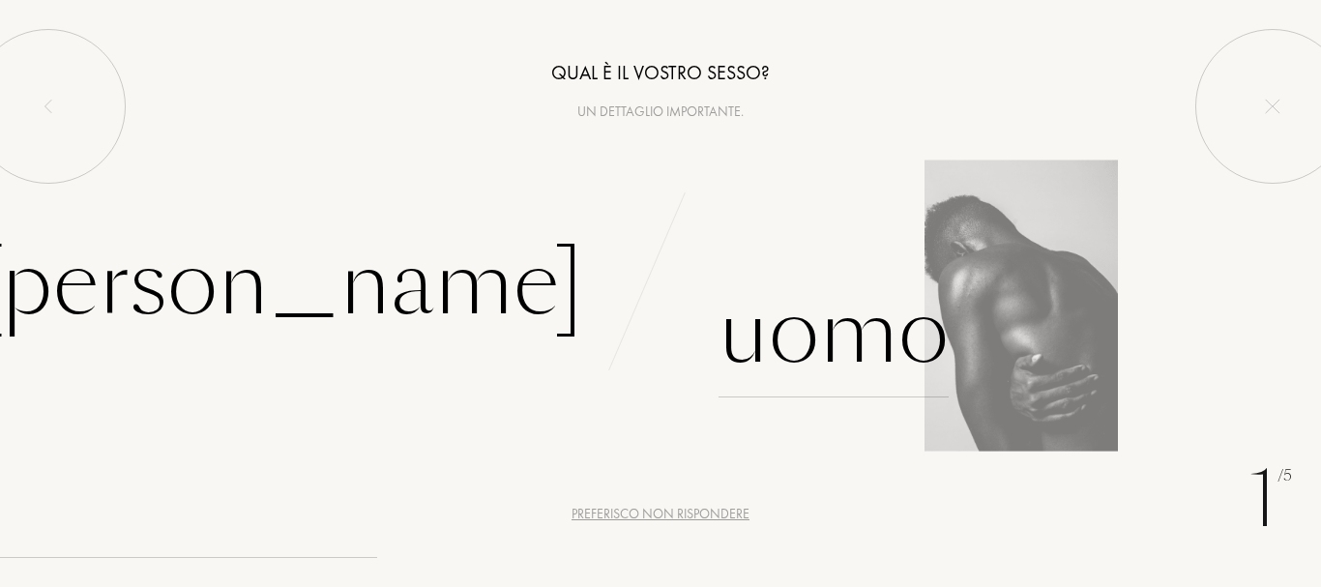
click at [836, 351] on div "Uomo" at bounding box center [834, 332] width 230 height 131
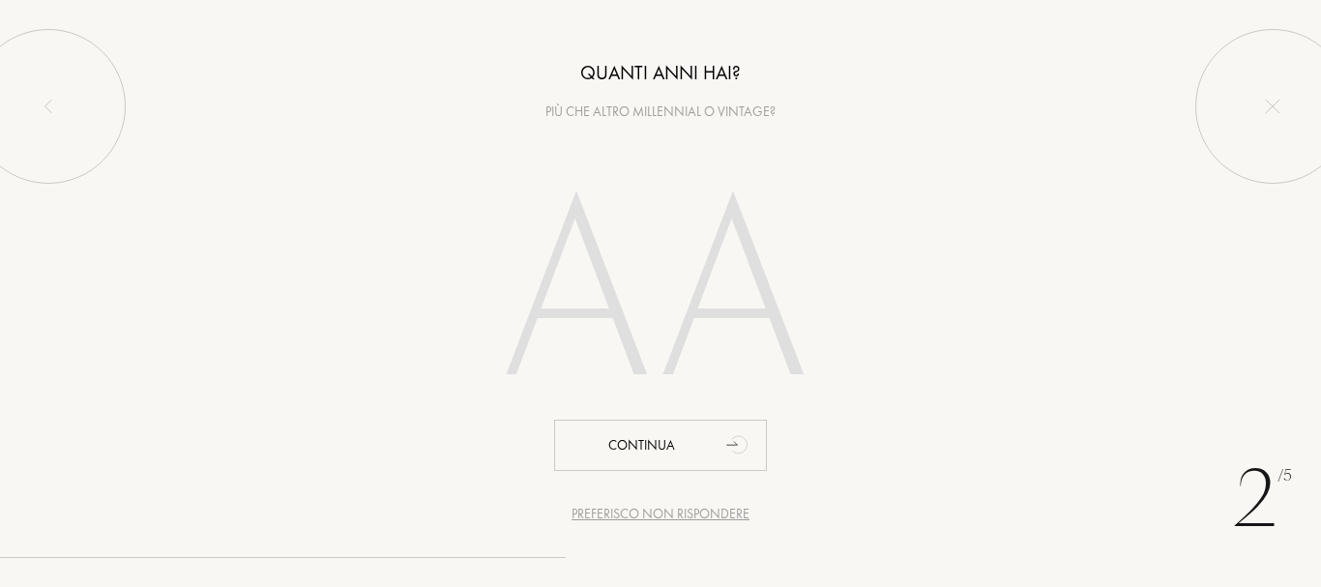
click at [663, 300] on input "number" at bounding box center [661, 299] width 416 height 334
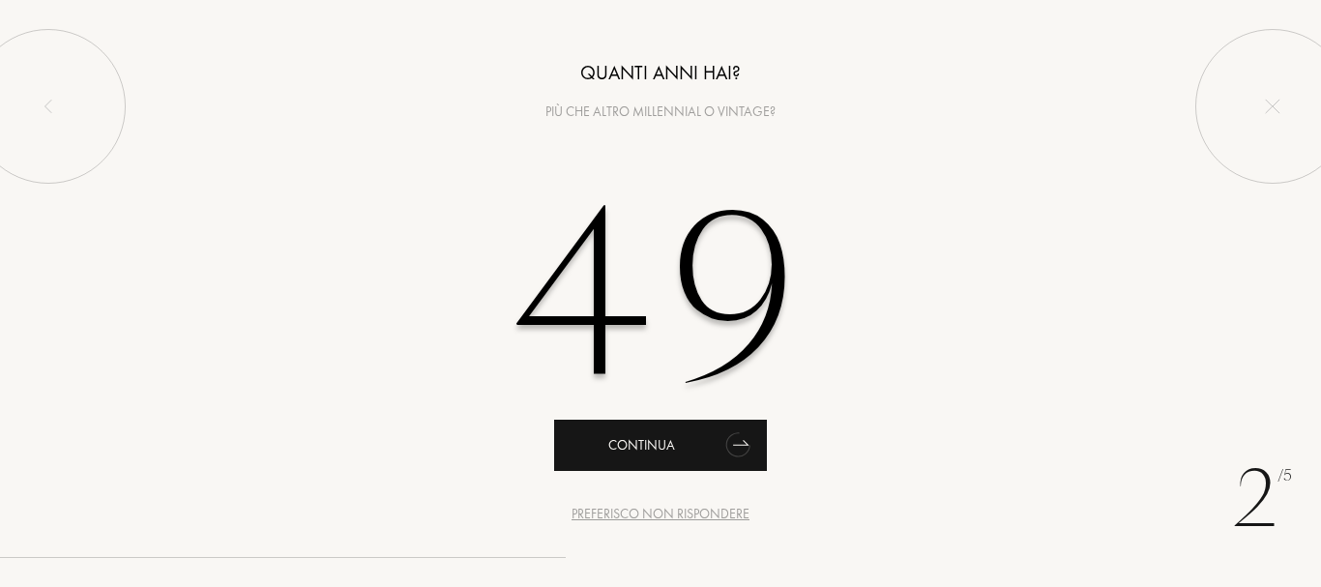
type input "49"
click at [687, 436] on div "Continua" at bounding box center [660, 445] width 213 height 51
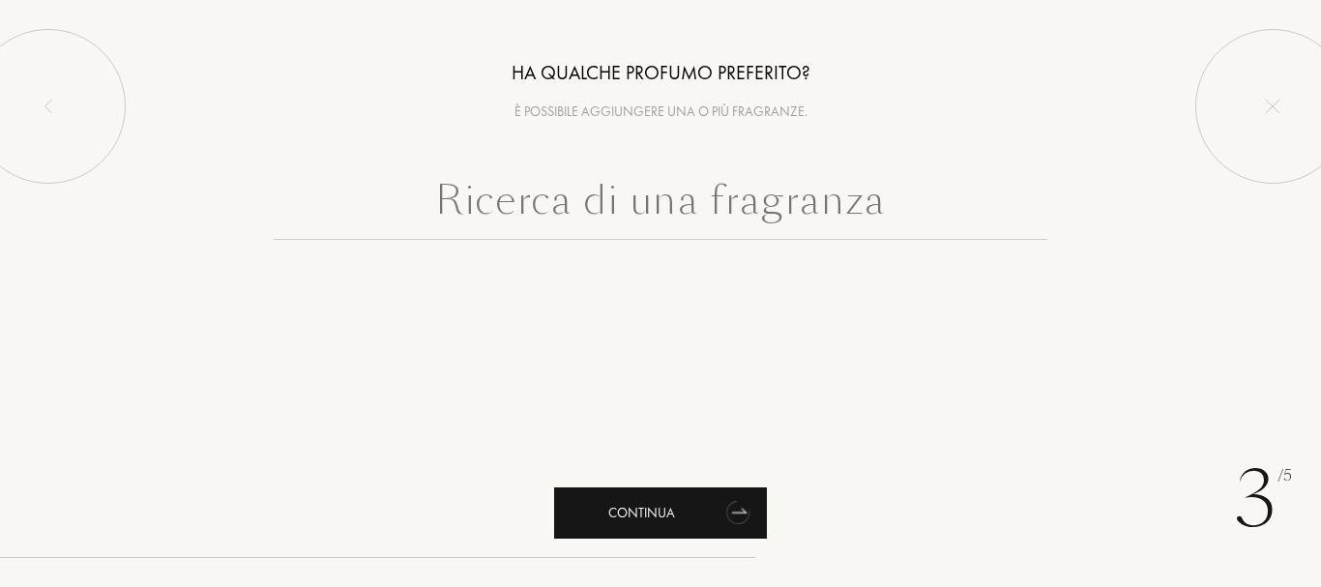
click at [686, 515] on div "Continua" at bounding box center [660, 512] width 213 height 51
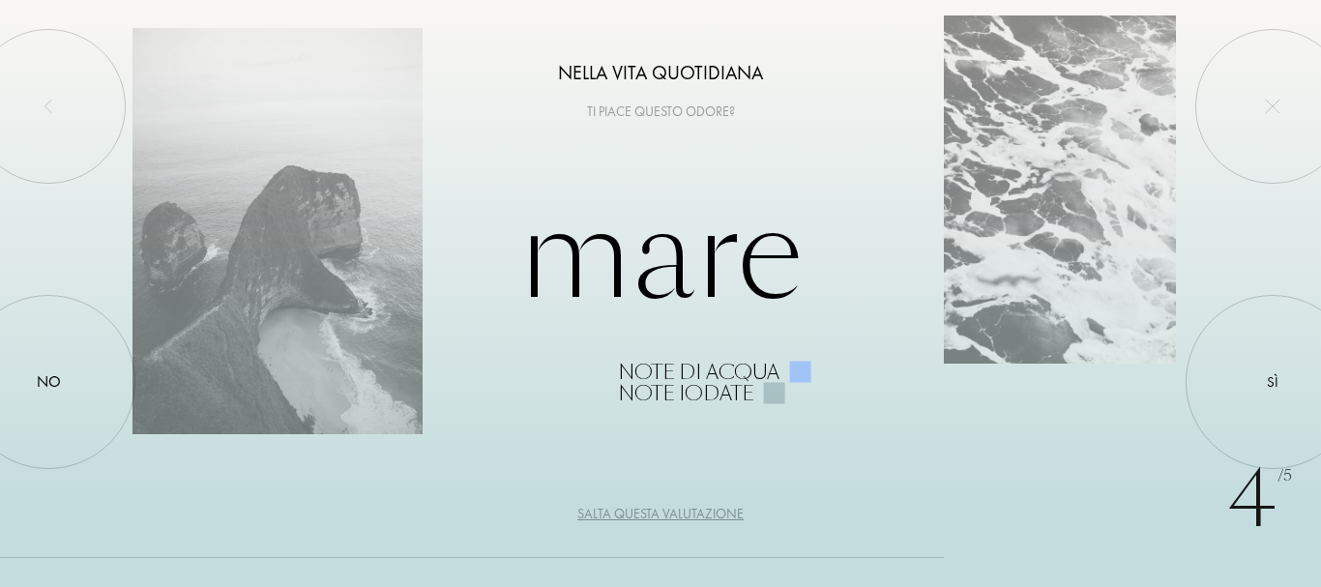
click at [661, 509] on div "Salta questa valutazione" at bounding box center [660, 514] width 166 height 20
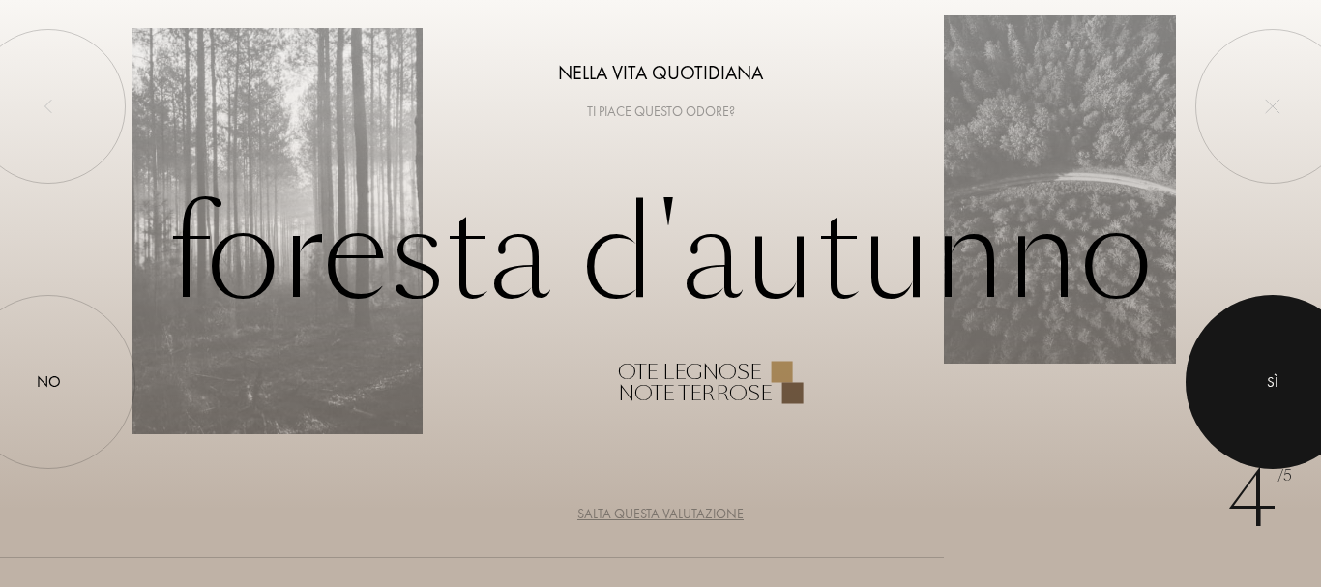
click at [1248, 376] on div at bounding box center [1273, 382] width 174 height 174
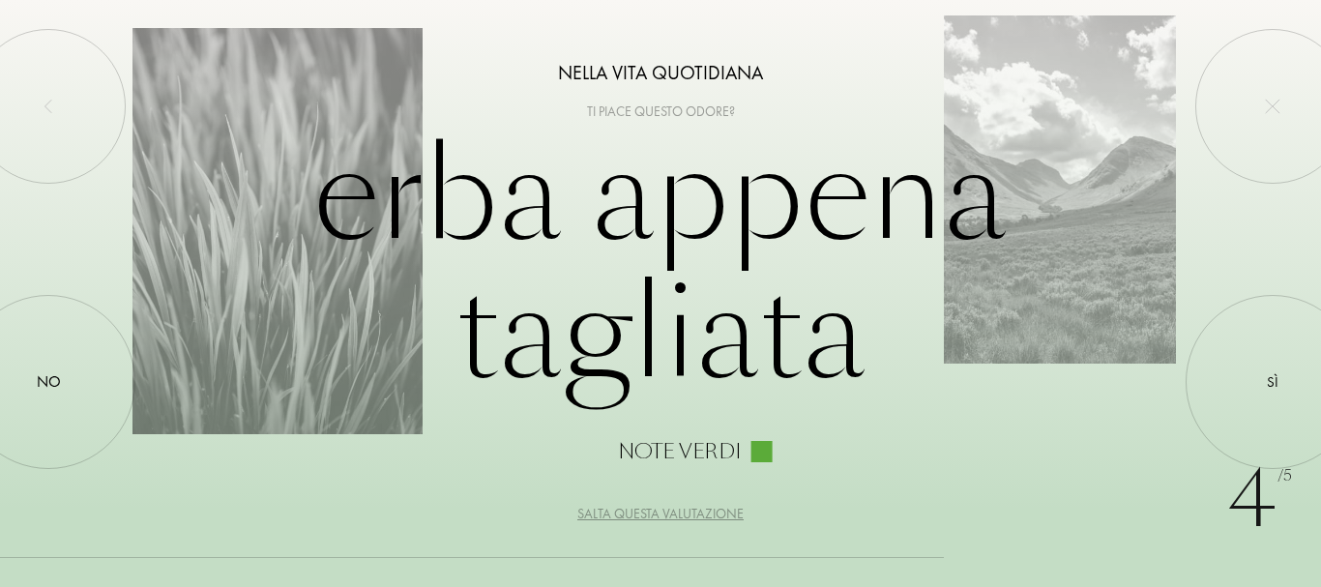
click at [692, 514] on div "Salta questa valutazione" at bounding box center [660, 514] width 166 height 20
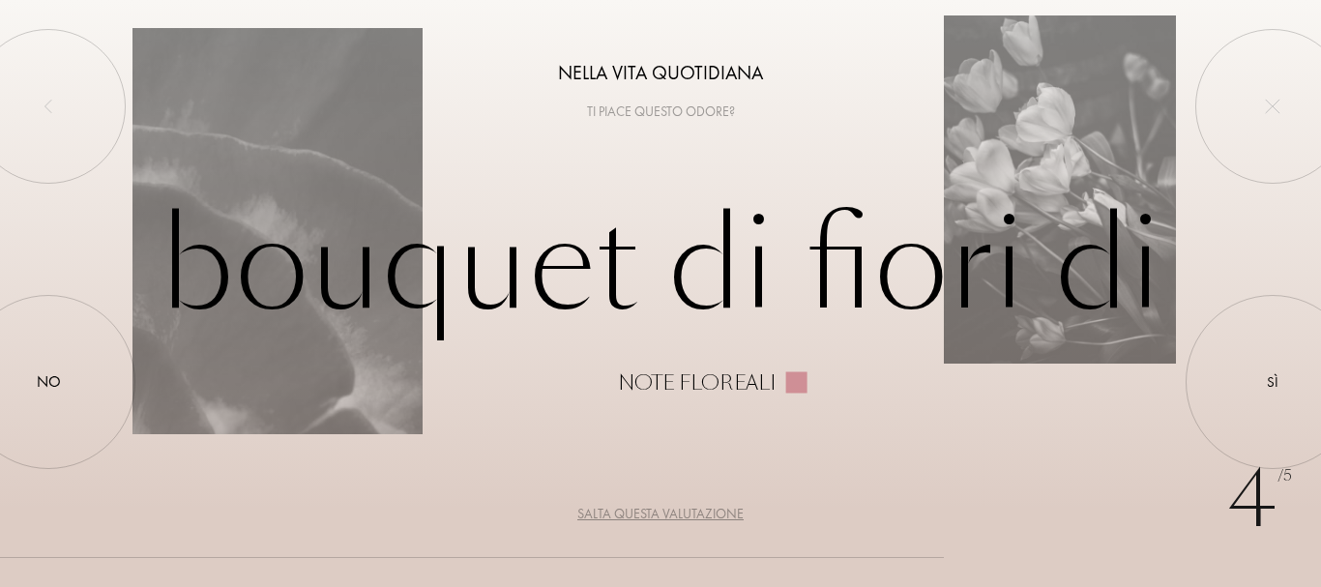
click at [692, 514] on div "Salta questa valutazione" at bounding box center [660, 514] width 166 height 20
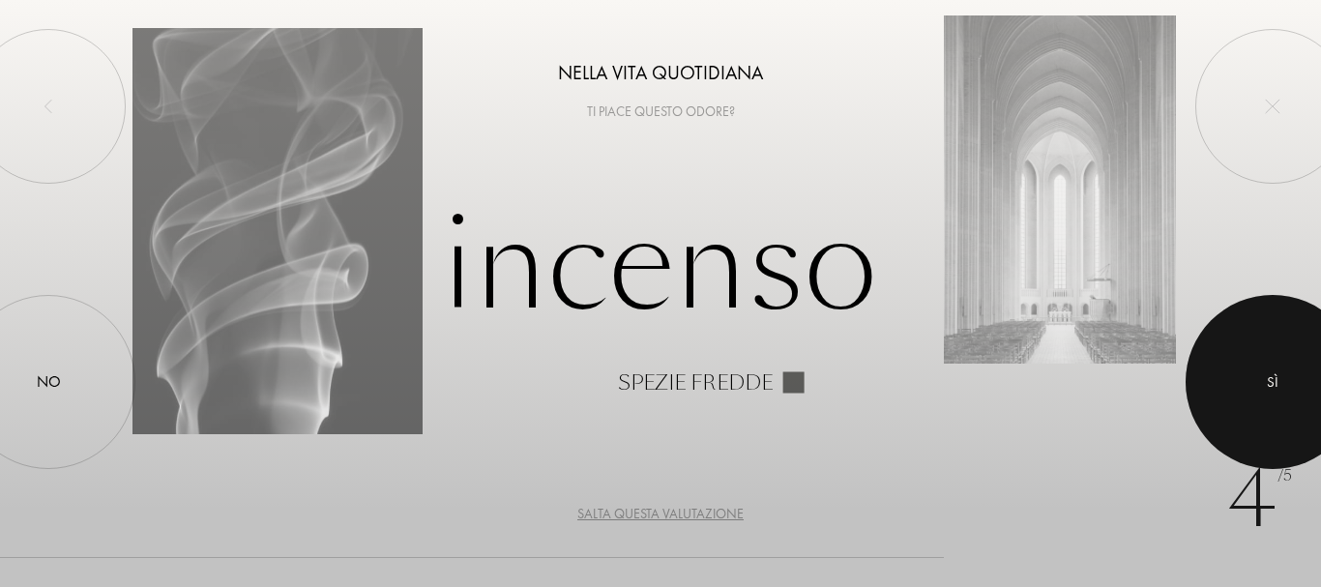
click at [1243, 380] on div at bounding box center [1273, 382] width 174 height 174
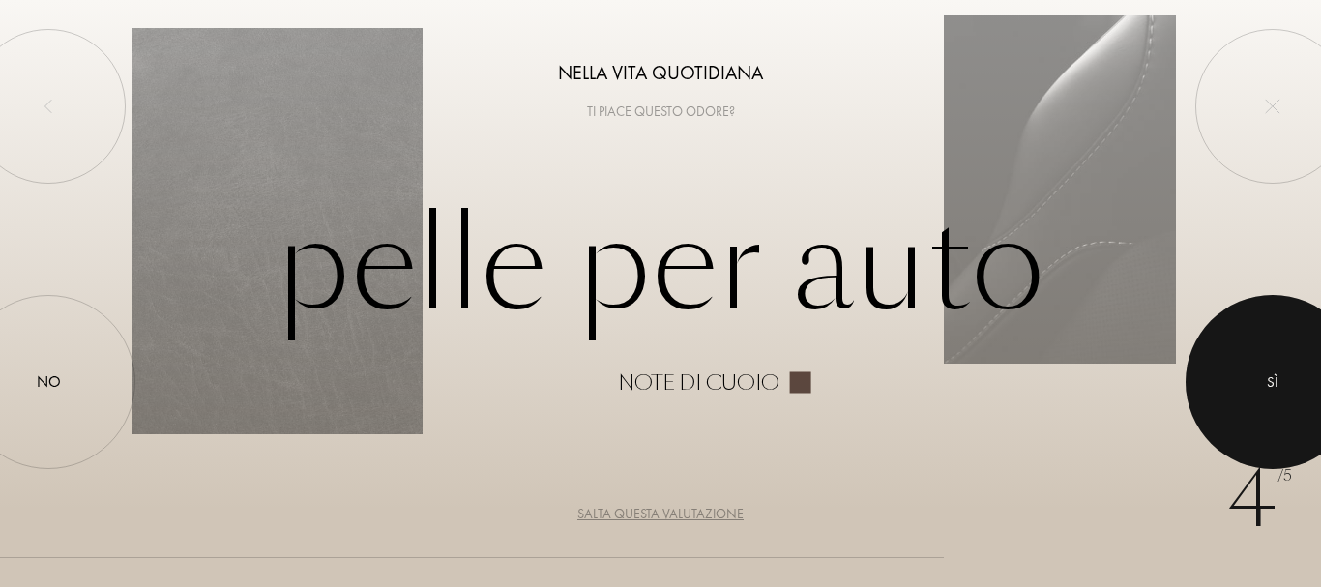
click at [1281, 389] on div at bounding box center [1273, 382] width 174 height 174
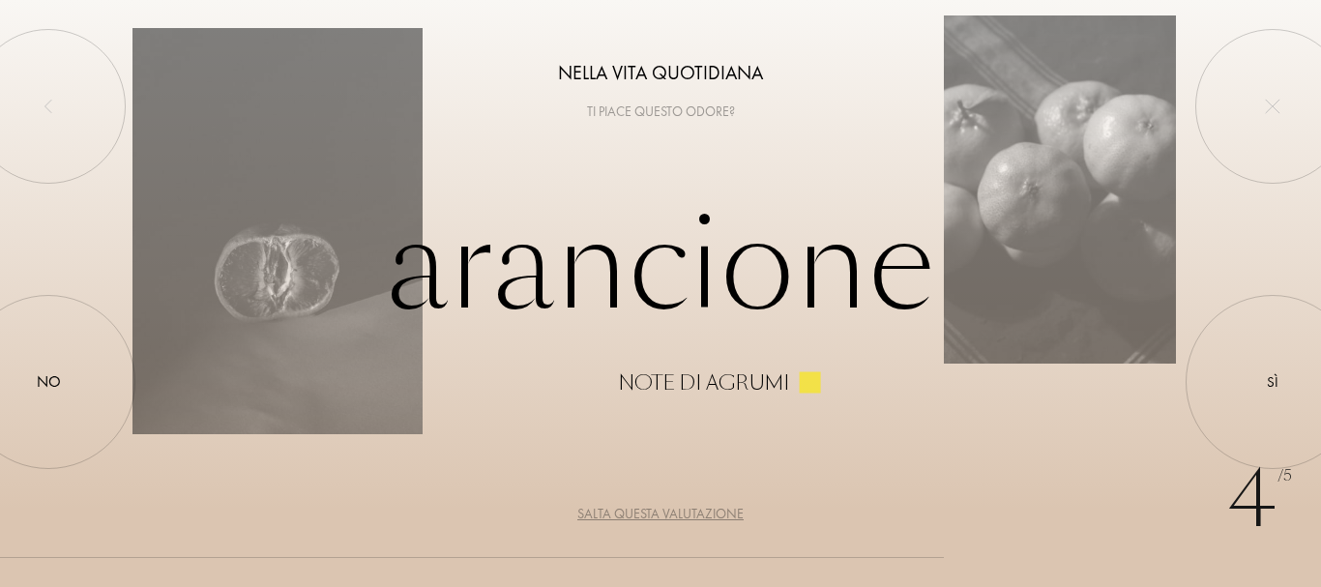
click at [676, 516] on div "Salta questa valutazione" at bounding box center [660, 514] width 166 height 20
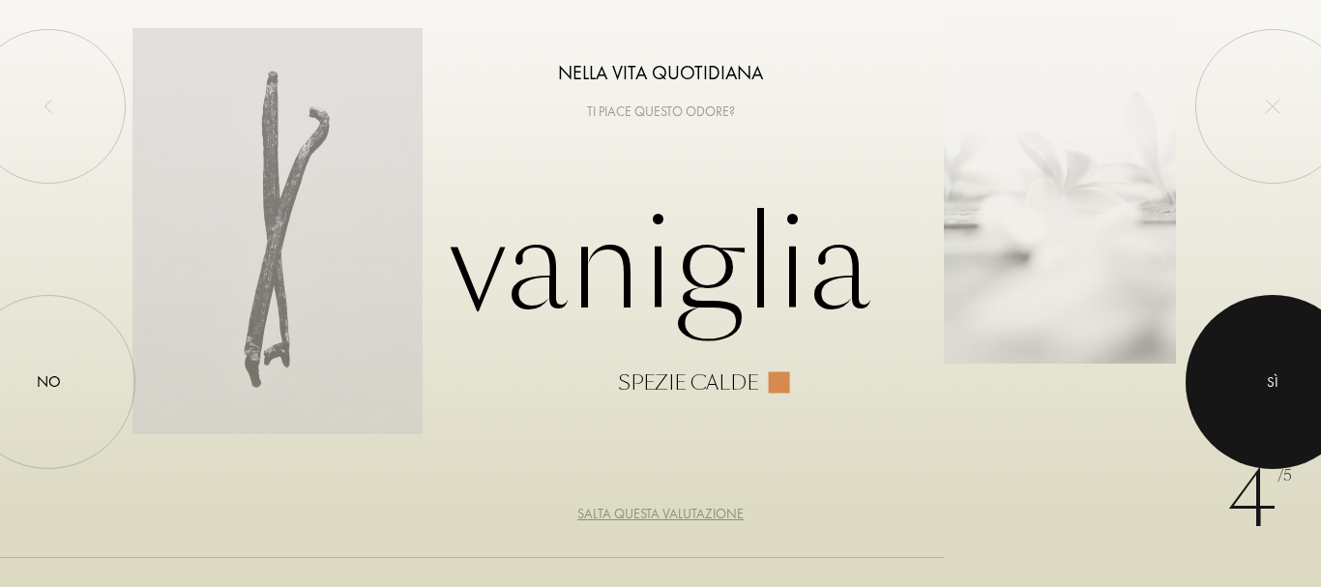
click at [1282, 362] on div at bounding box center [1273, 382] width 174 height 174
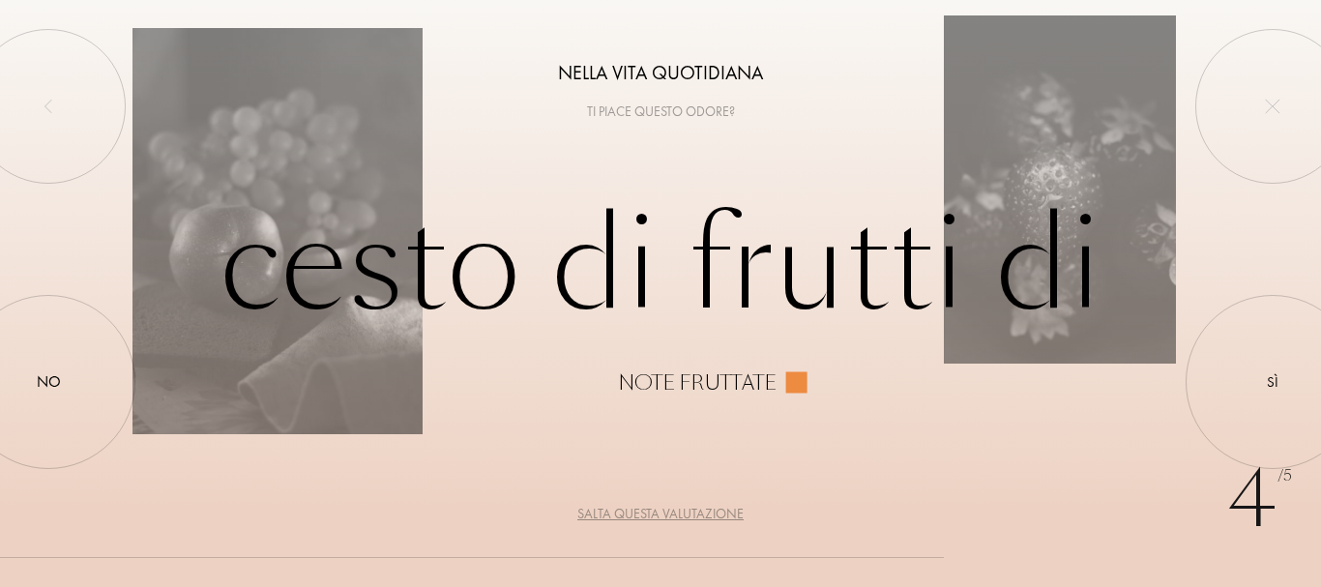
click at [669, 514] on div "Salta questa valutazione" at bounding box center [660, 514] width 166 height 20
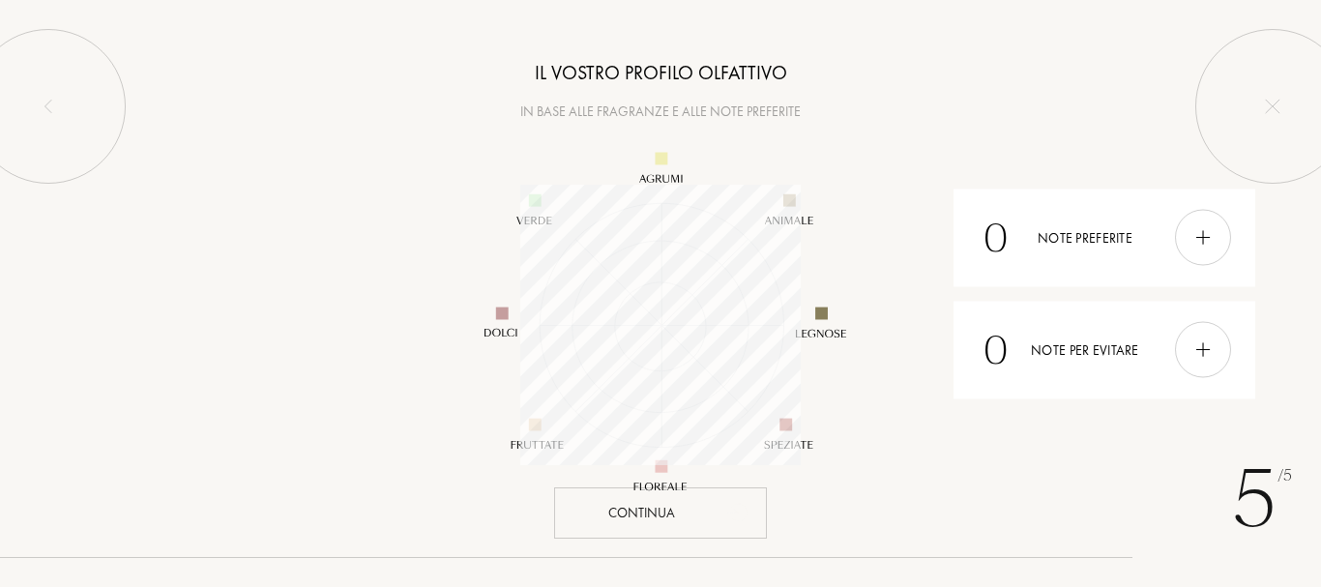
scroll to position [280, 280]
click at [656, 508] on div "Continua" at bounding box center [660, 512] width 213 height 51
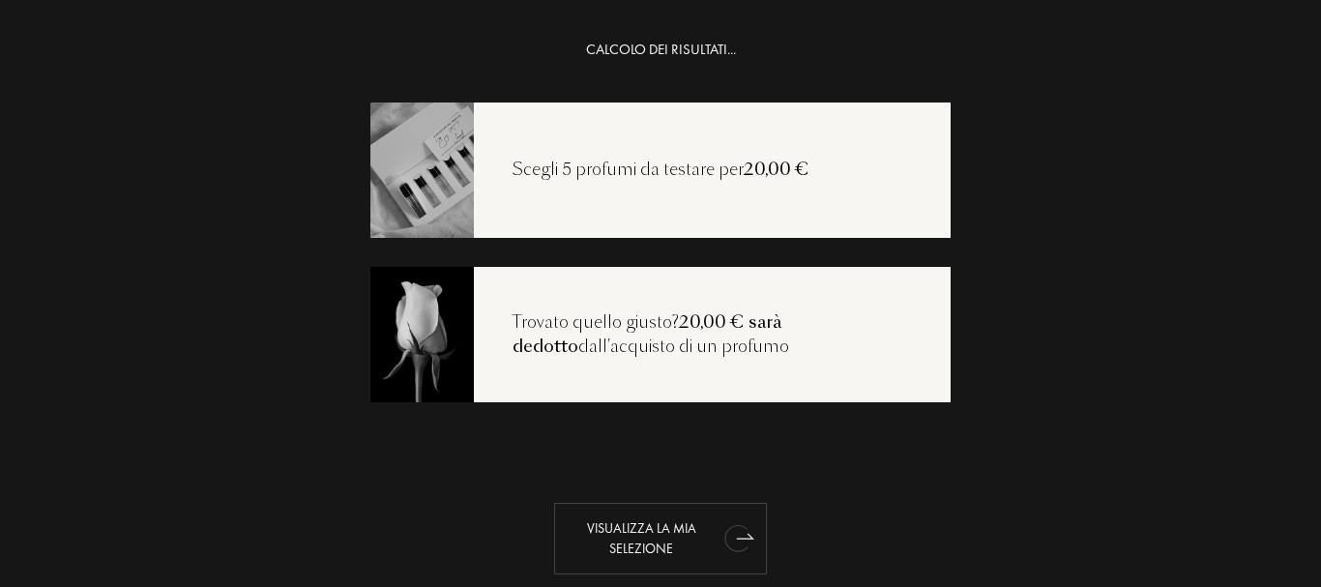
click at [661, 533] on div "Visualizza la mia selezione" at bounding box center [660, 539] width 213 height 72
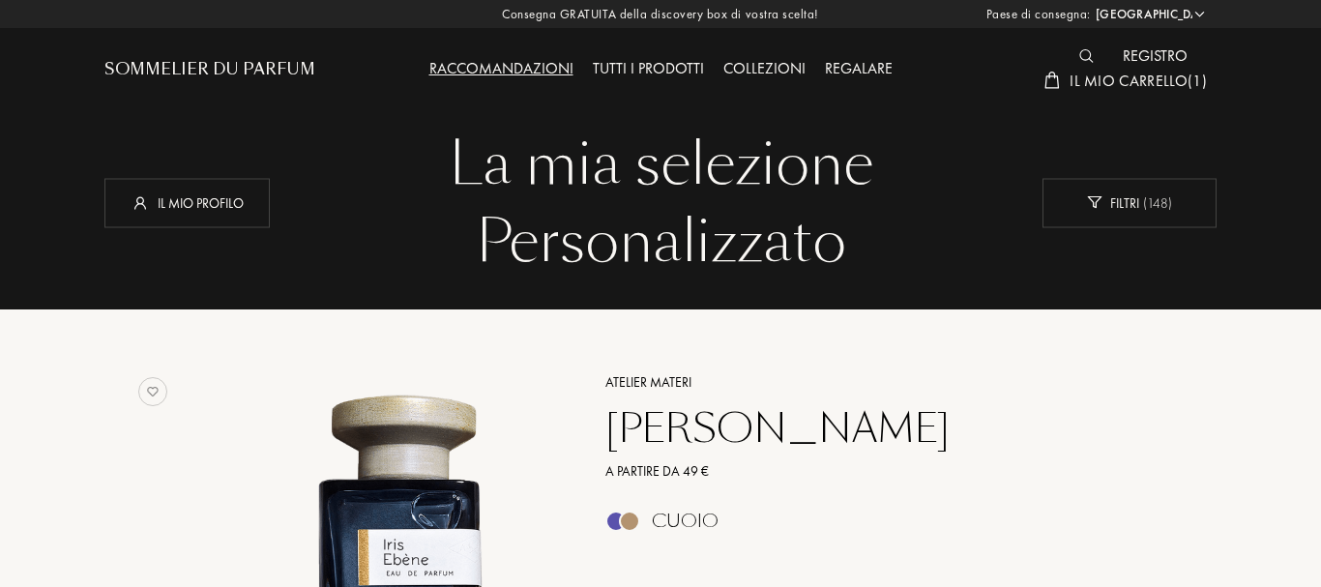
select select "IT"
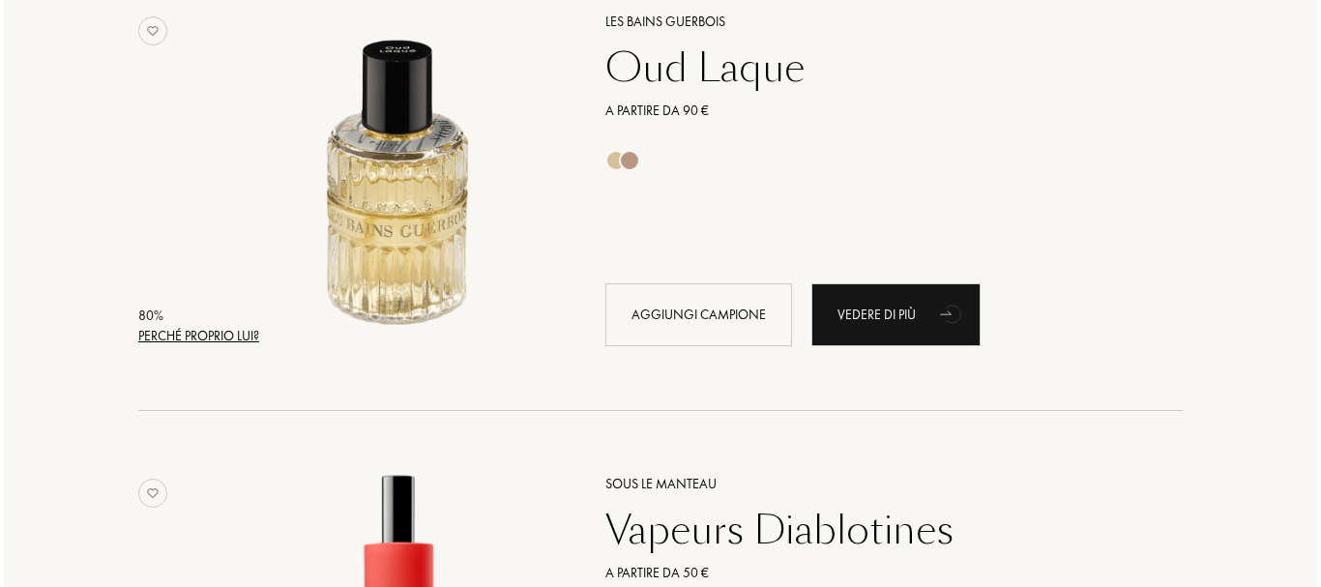
scroll to position [851, 0]
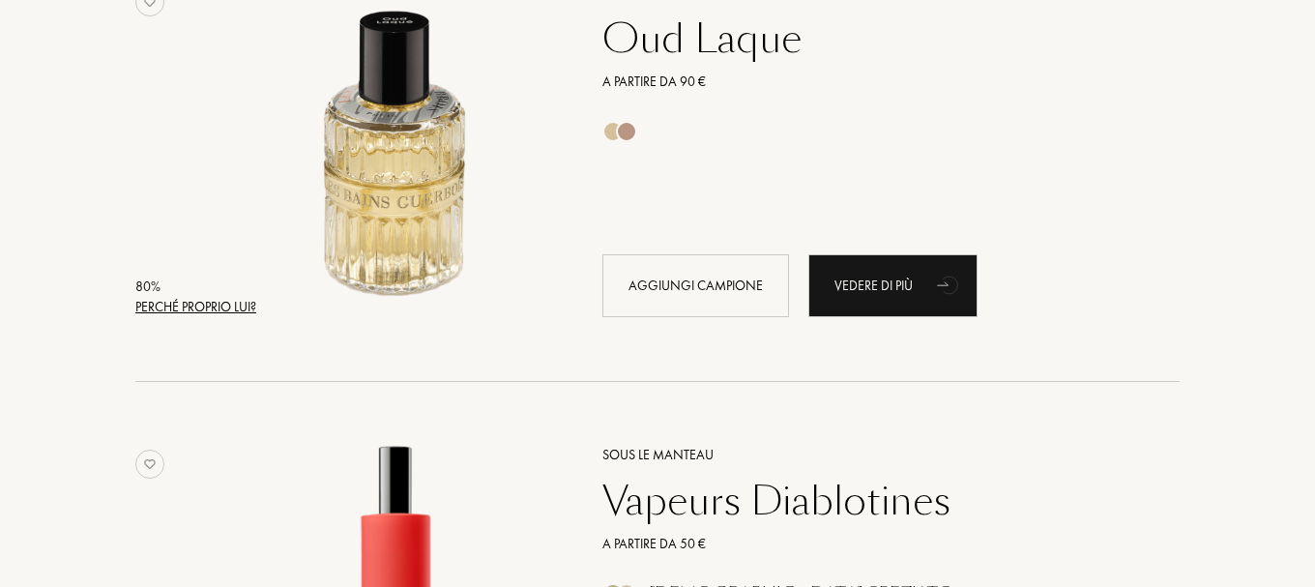
click at [233, 311] on div "Perché proprio lui?" at bounding box center [195, 307] width 121 height 20
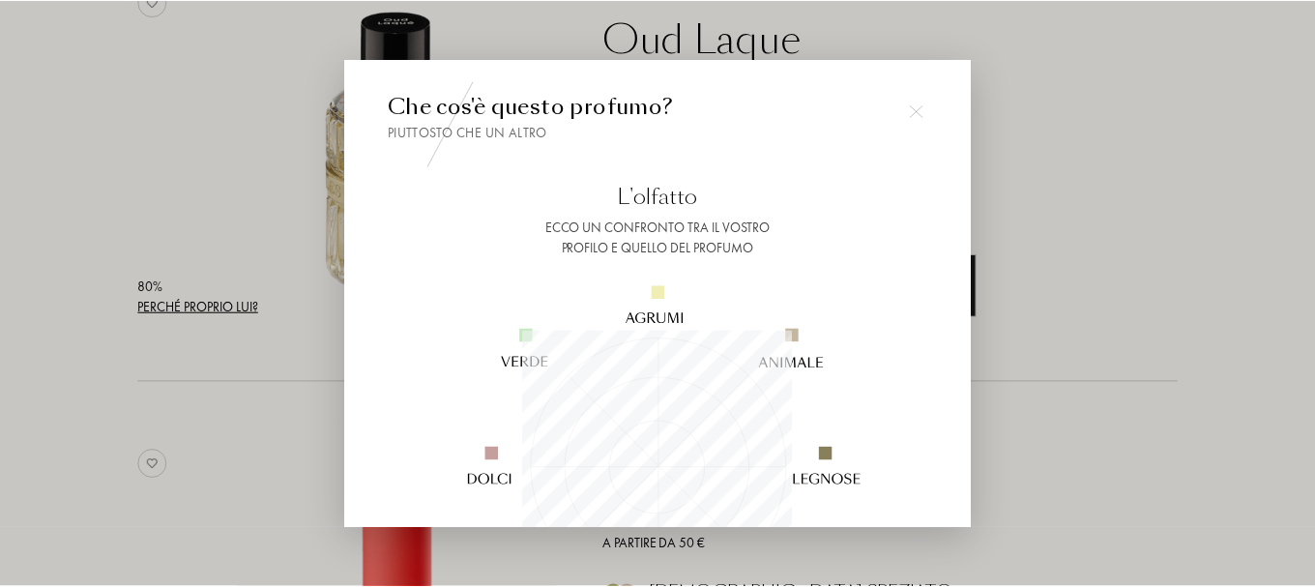
scroll to position [271, 271]
click at [221, 419] on div at bounding box center [660, 293] width 1321 height 587
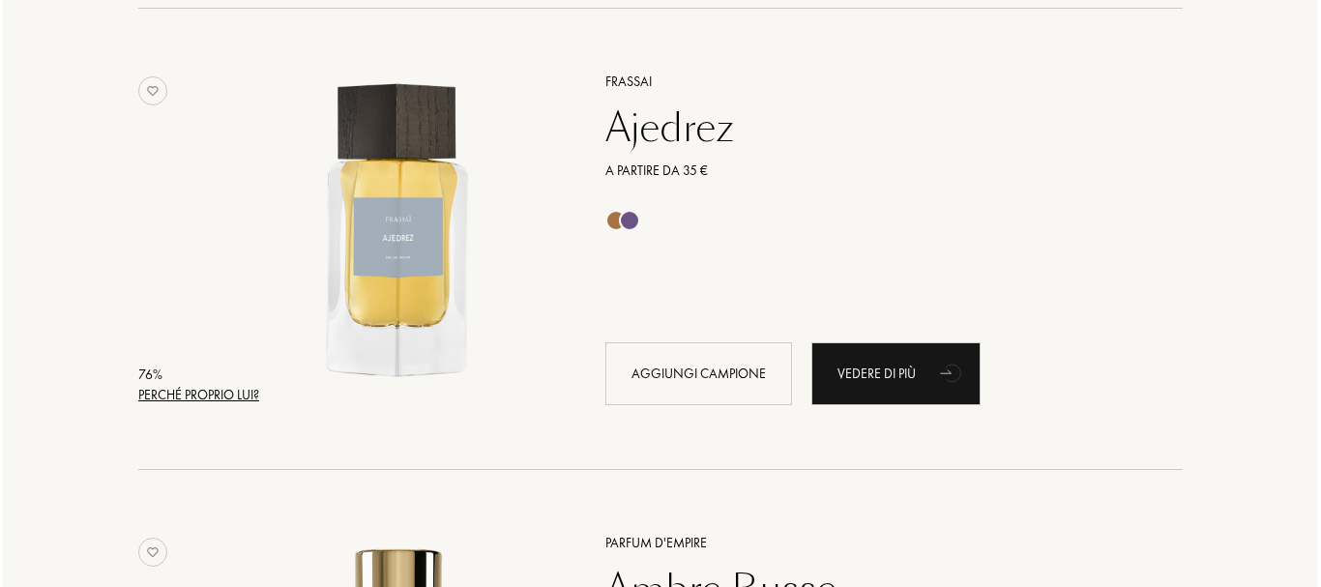
scroll to position [3172, 0]
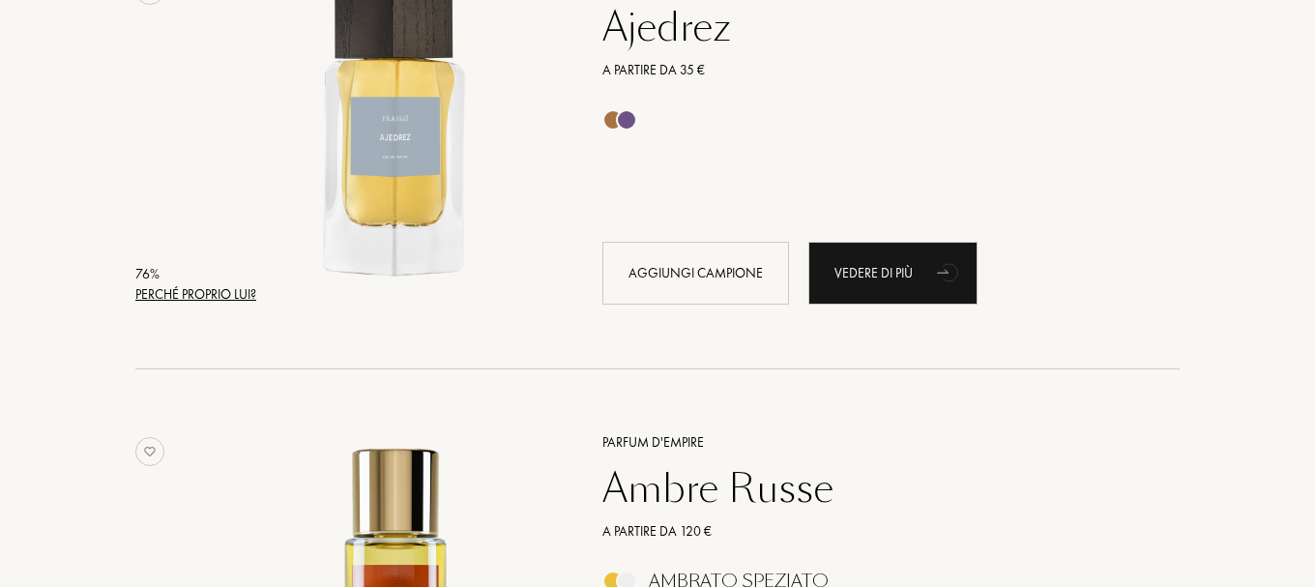
click at [229, 298] on div "Perché proprio lui?" at bounding box center [195, 294] width 121 height 20
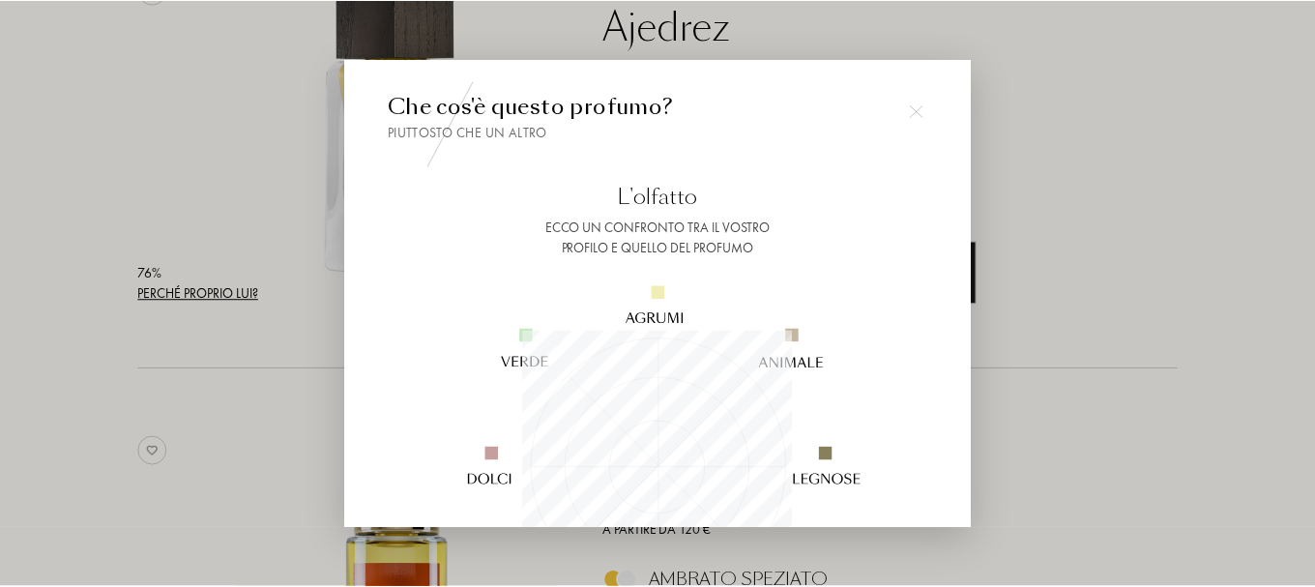
scroll to position [271, 271]
click at [229, 298] on div at bounding box center [660, 293] width 1321 height 587
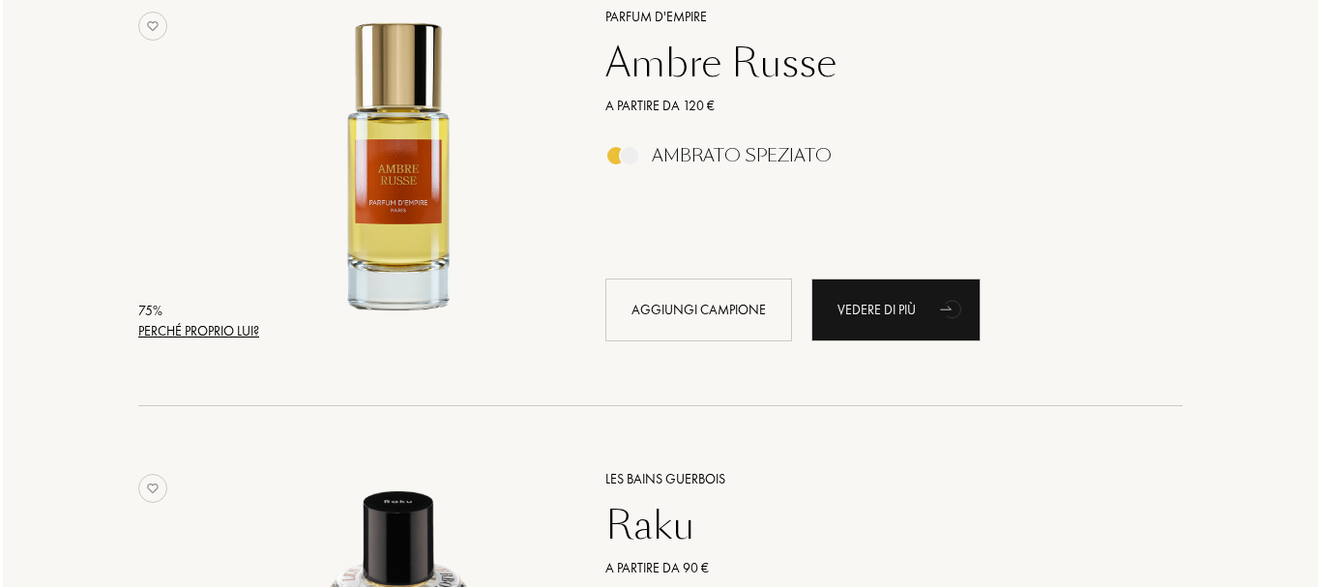
scroll to position [3636, 0]
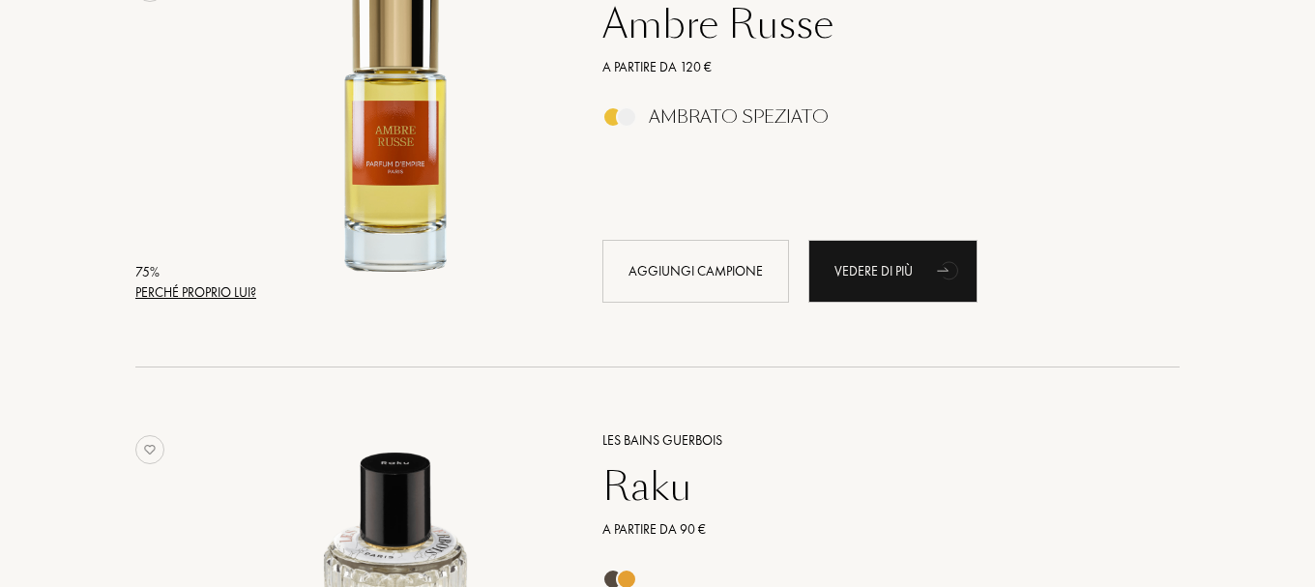
click at [229, 297] on div "Perché proprio lui?" at bounding box center [195, 292] width 121 height 20
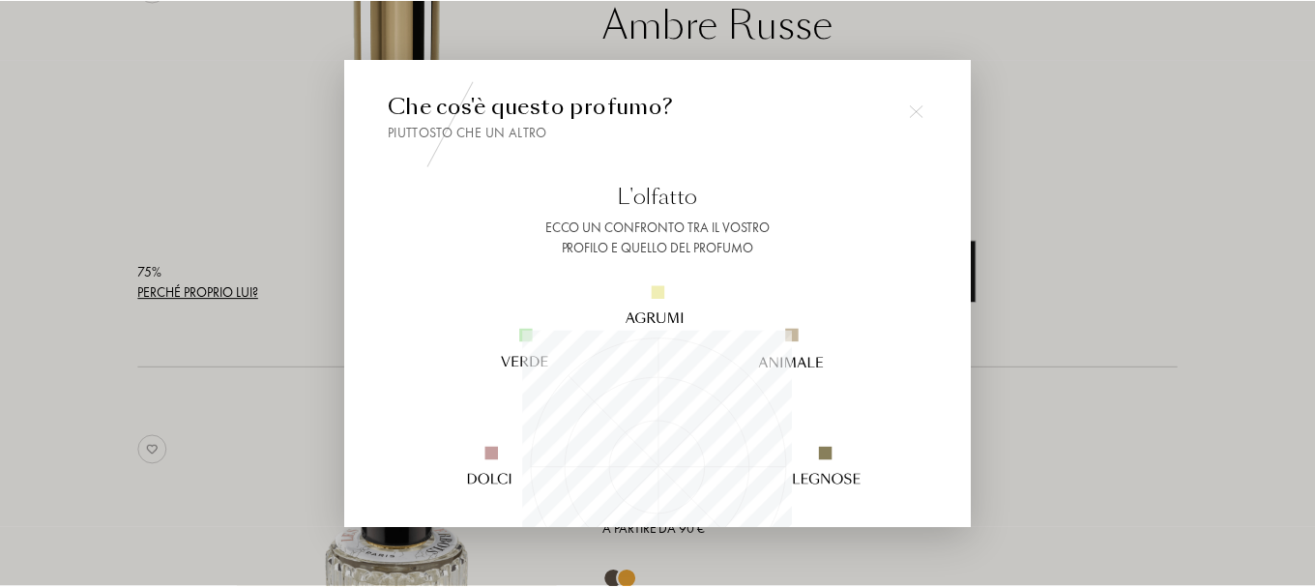
scroll to position [271, 271]
click at [229, 297] on div at bounding box center [660, 293] width 1321 height 587
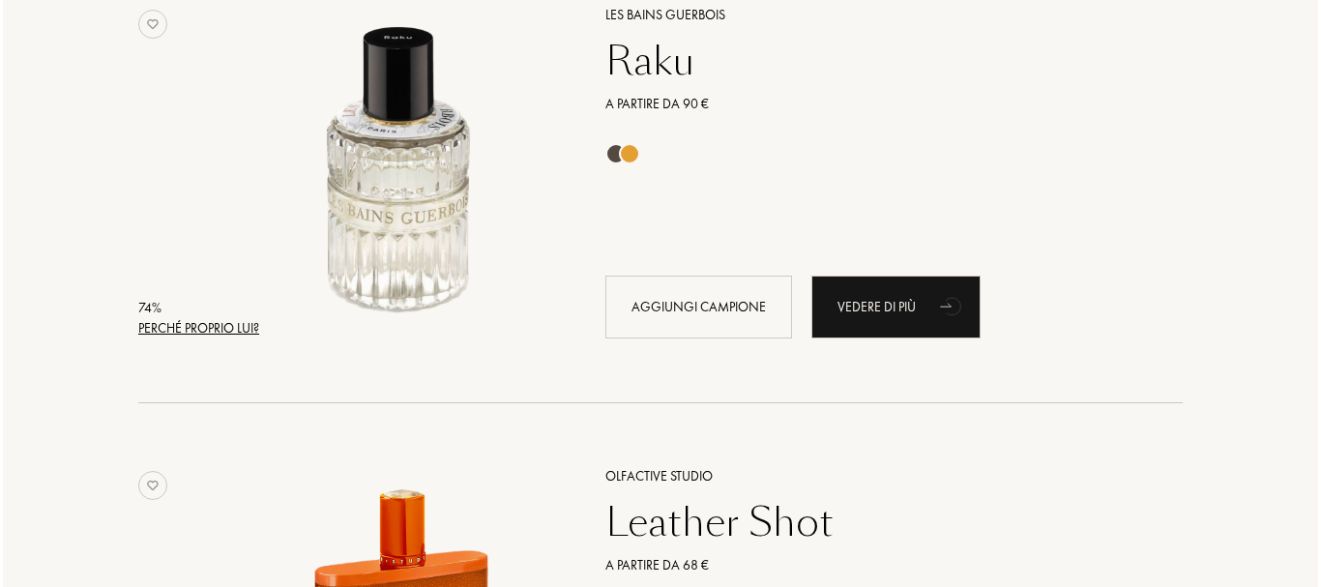
scroll to position [4100, 0]
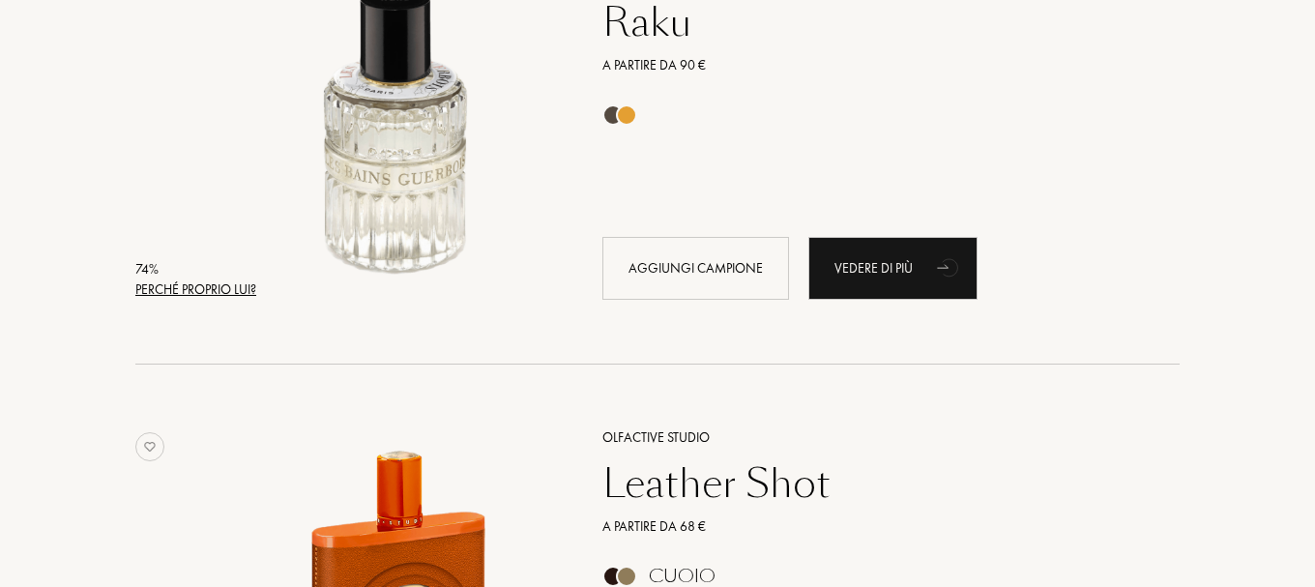
click at [229, 297] on div "Perché proprio lui?" at bounding box center [195, 289] width 121 height 20
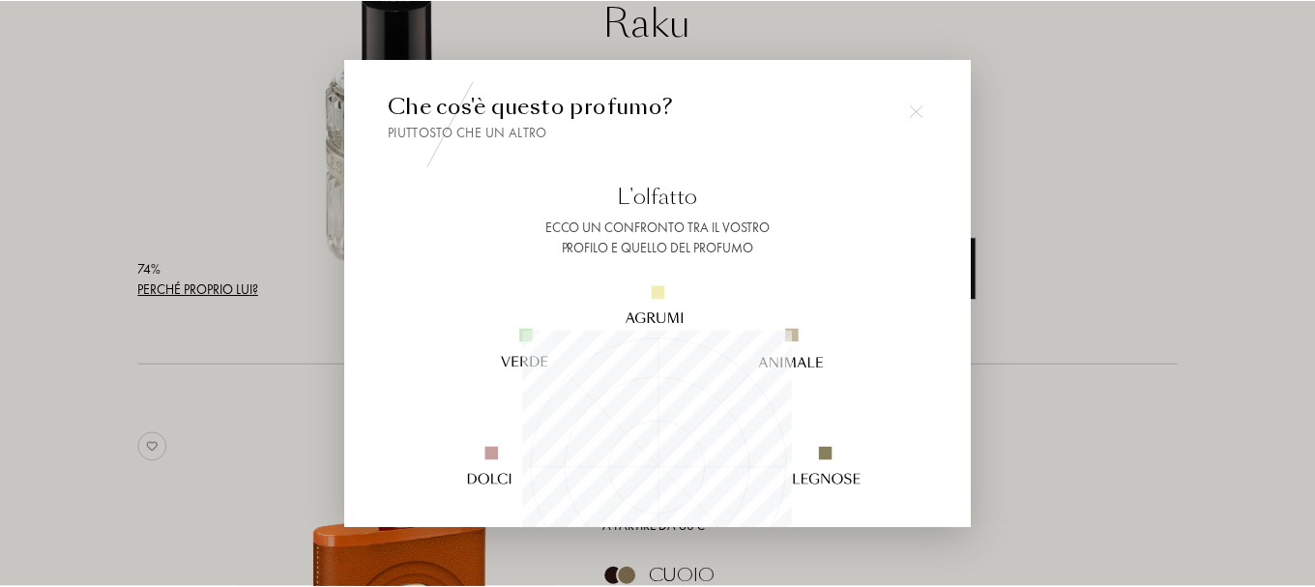
scroll to position [271, 271]
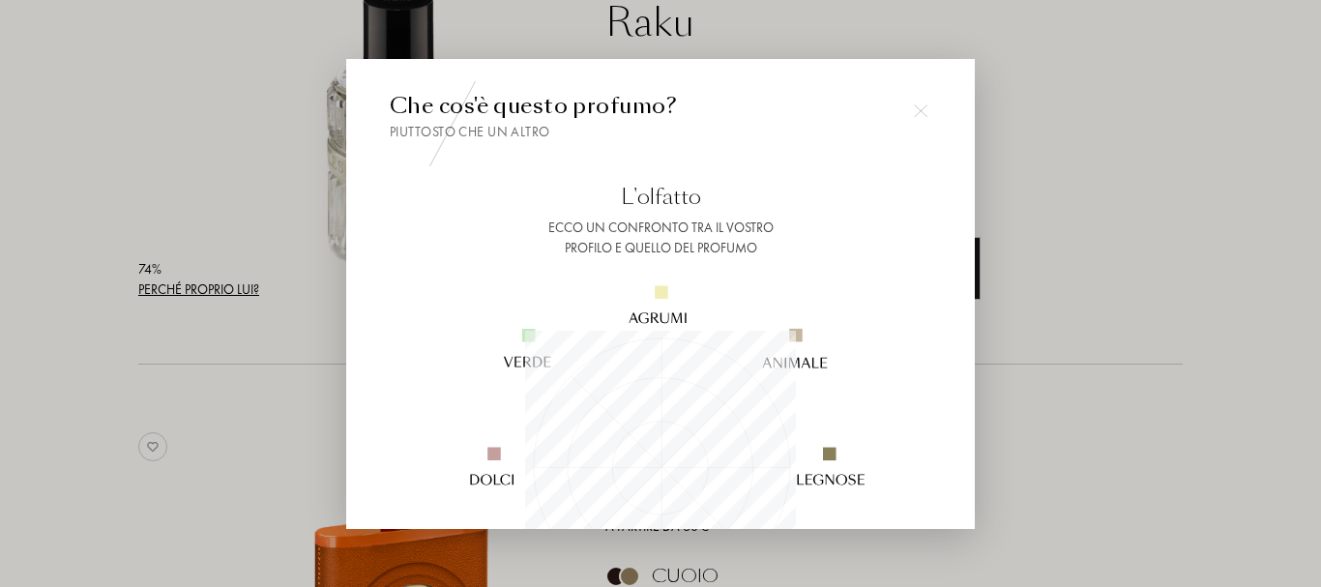
click at [229, 297] on div at bounding box center [660, 293] width 1321 height 587
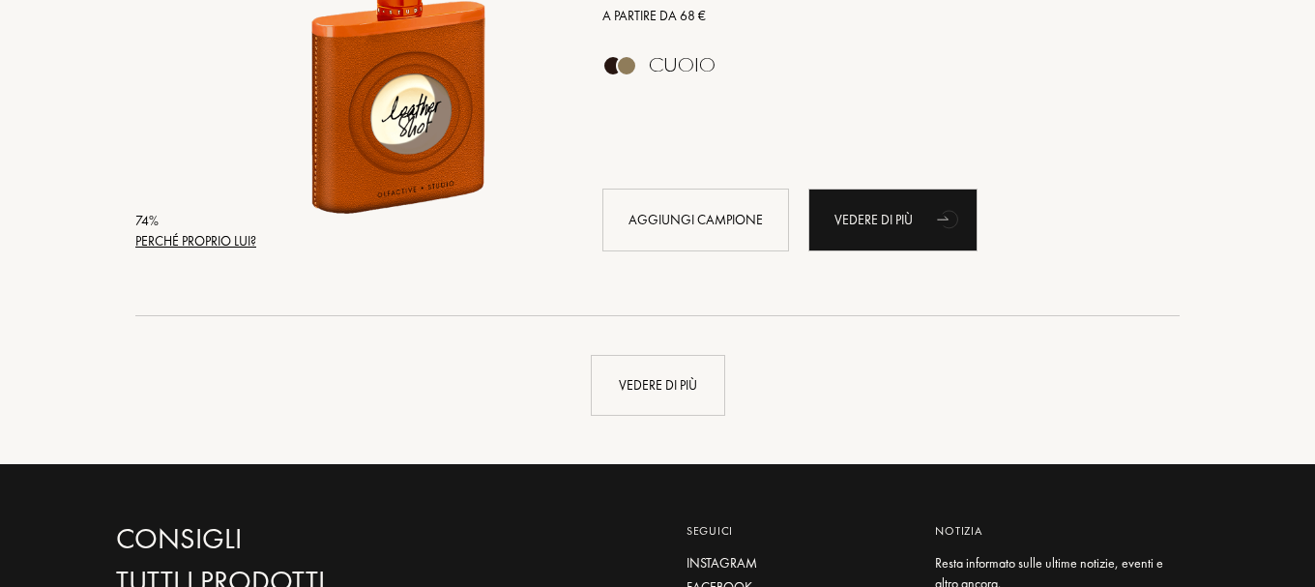
scroll to position [4835, 0]
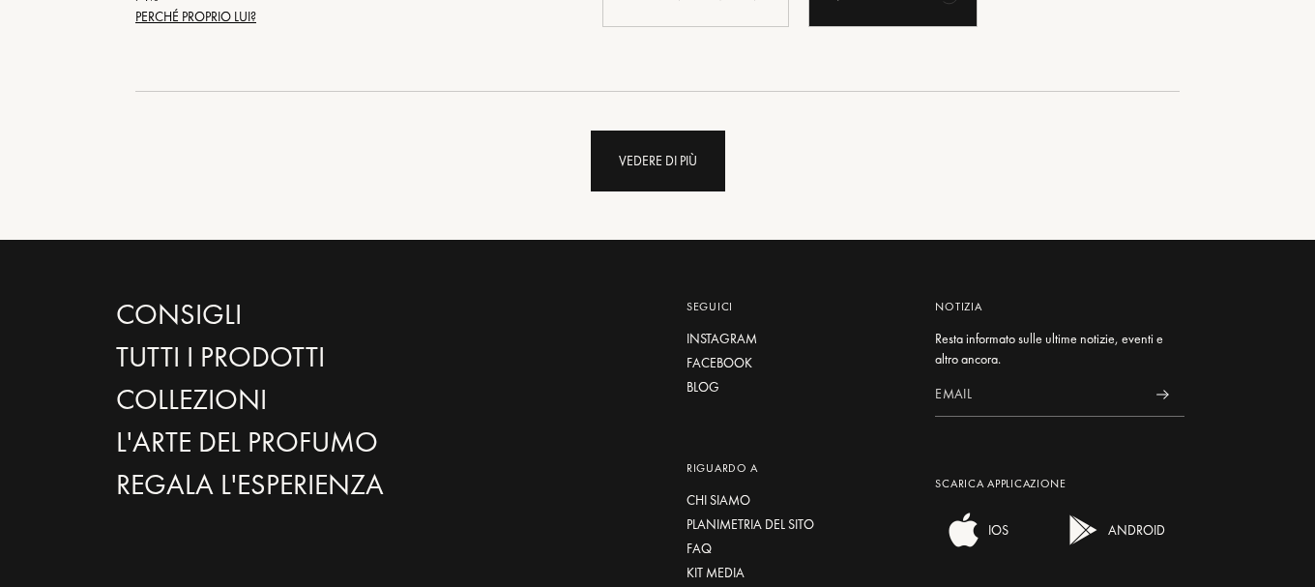
click at [660, 162] on div "Vedere di più" at bounding box center [658, 161] width 134 height 61
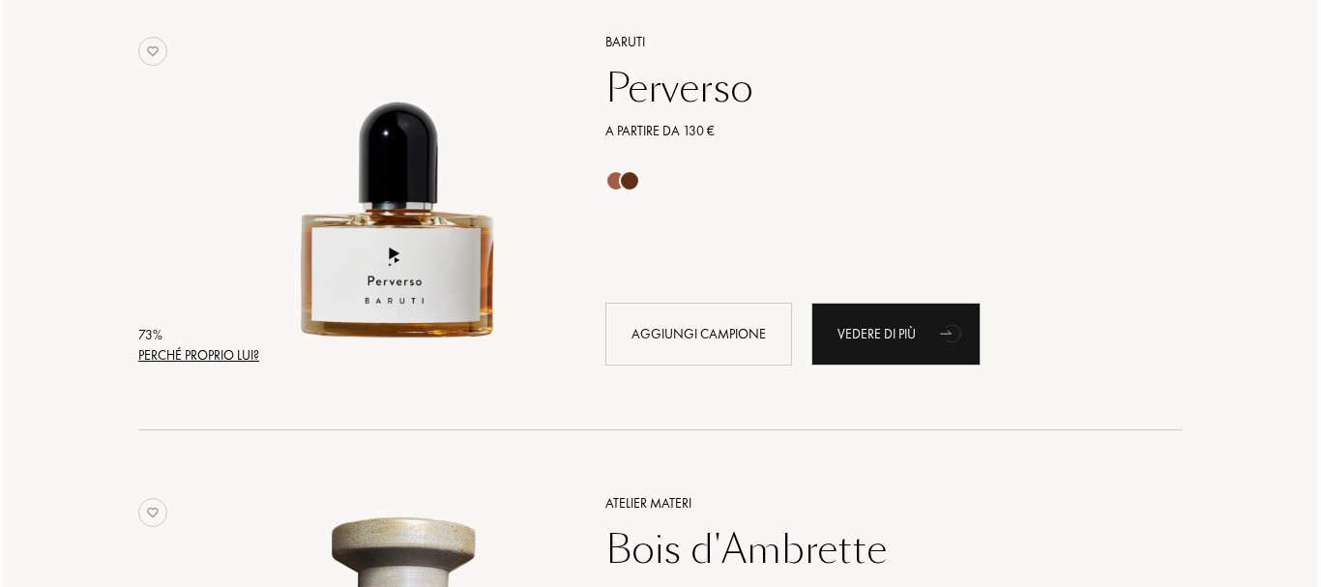
scroll to position [6808, 0]
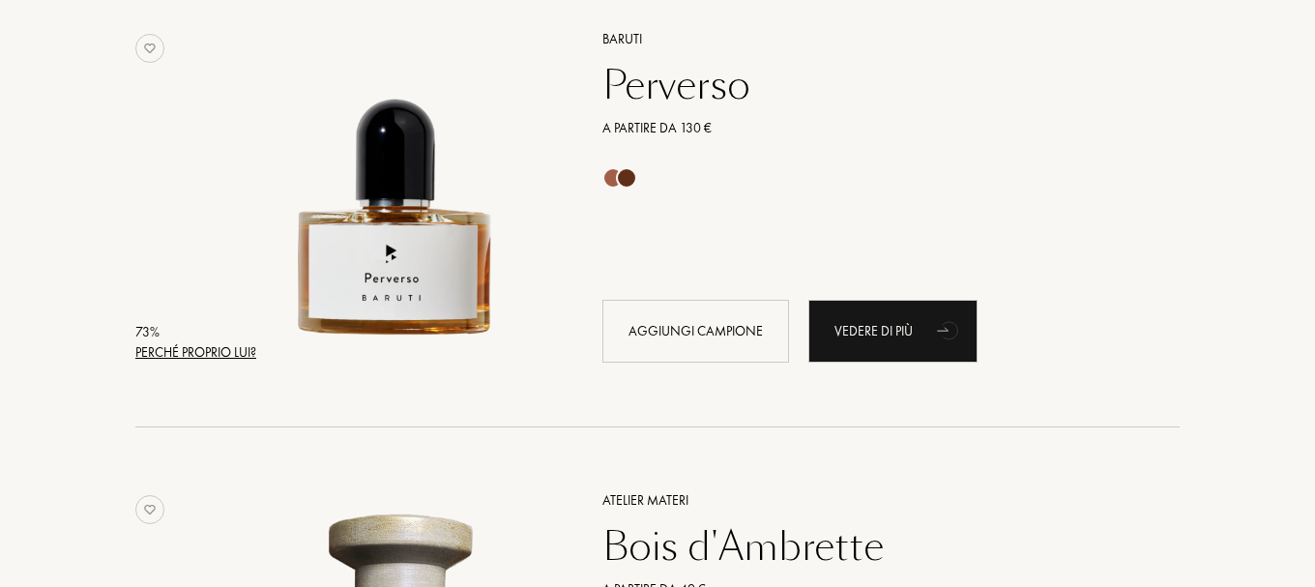
click at [199, 348] on div "Perché proprio lui?" at bounding box center [195, 352] width 121 height 20
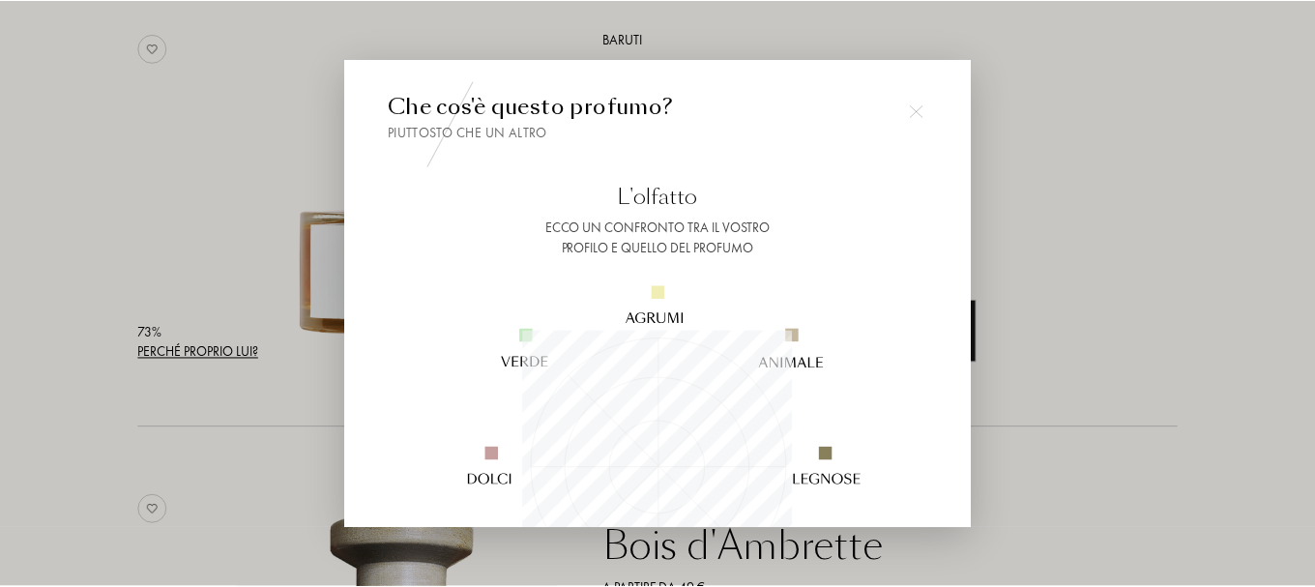
scroll to position [271, 271]
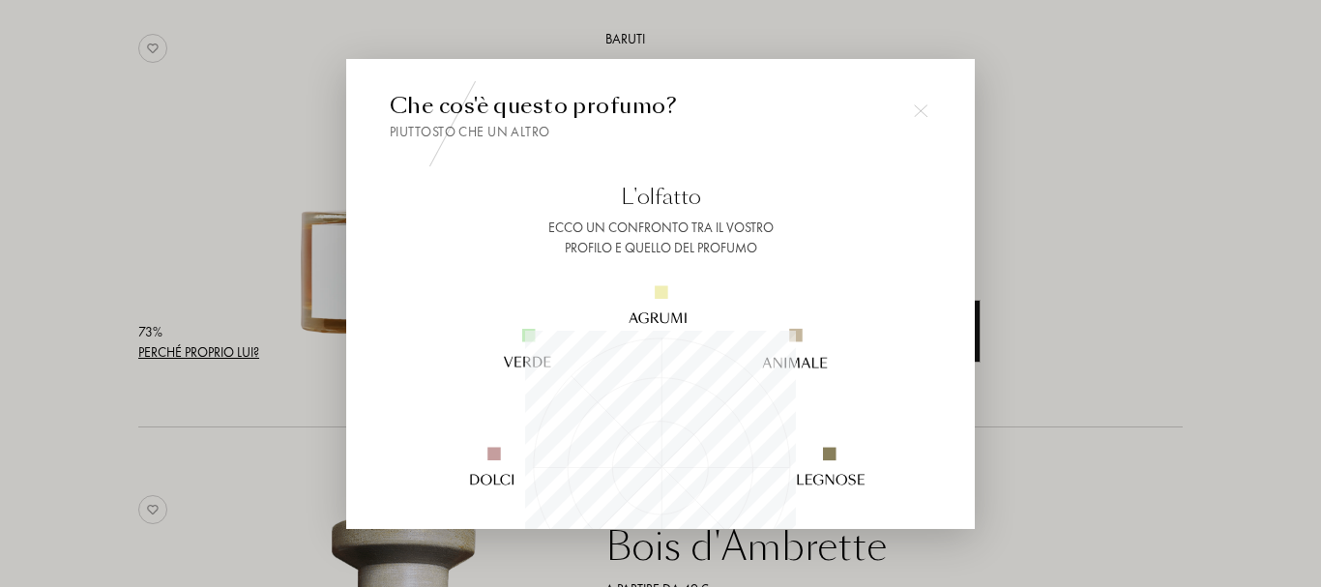
click at [200, 348] on div at bounding box center [660, 293] width 1321 height 587
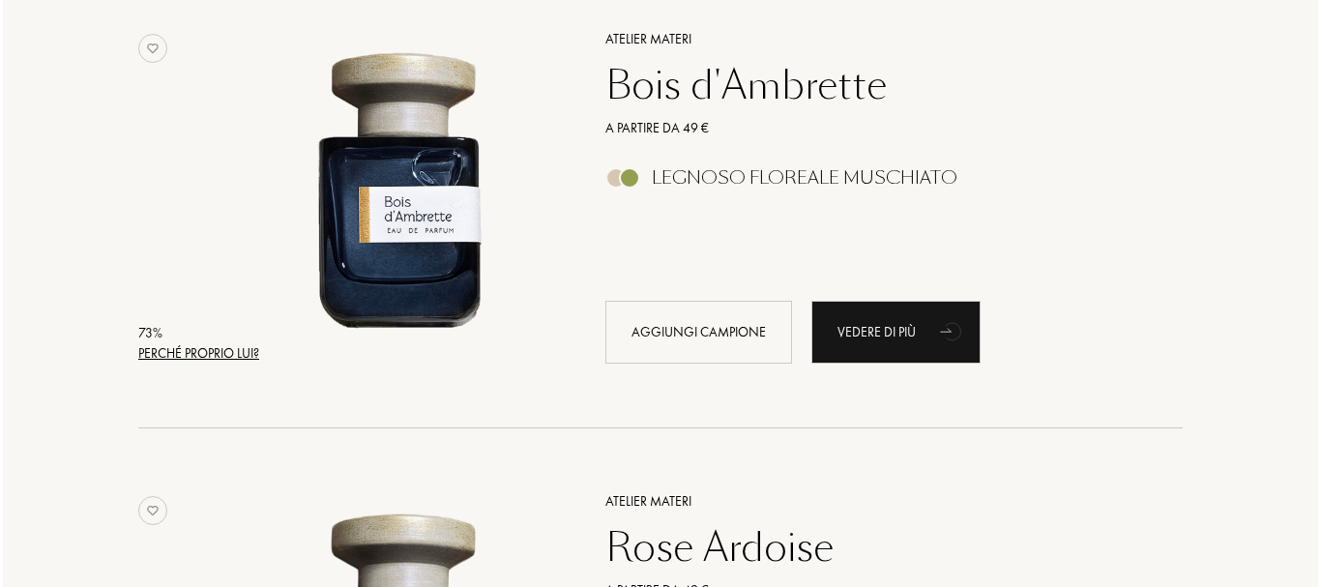
scroll to position [7272, 0]
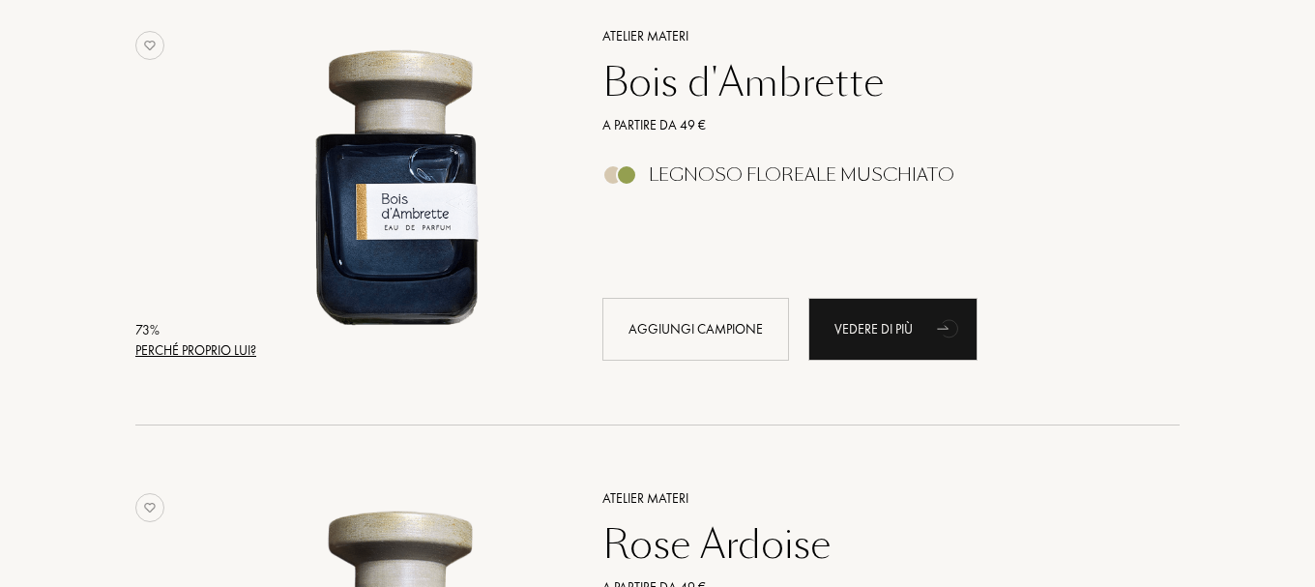
click at [200, 348] on div "Perché proprio lui?" at bounding box center [195, 350] width 121 height 20
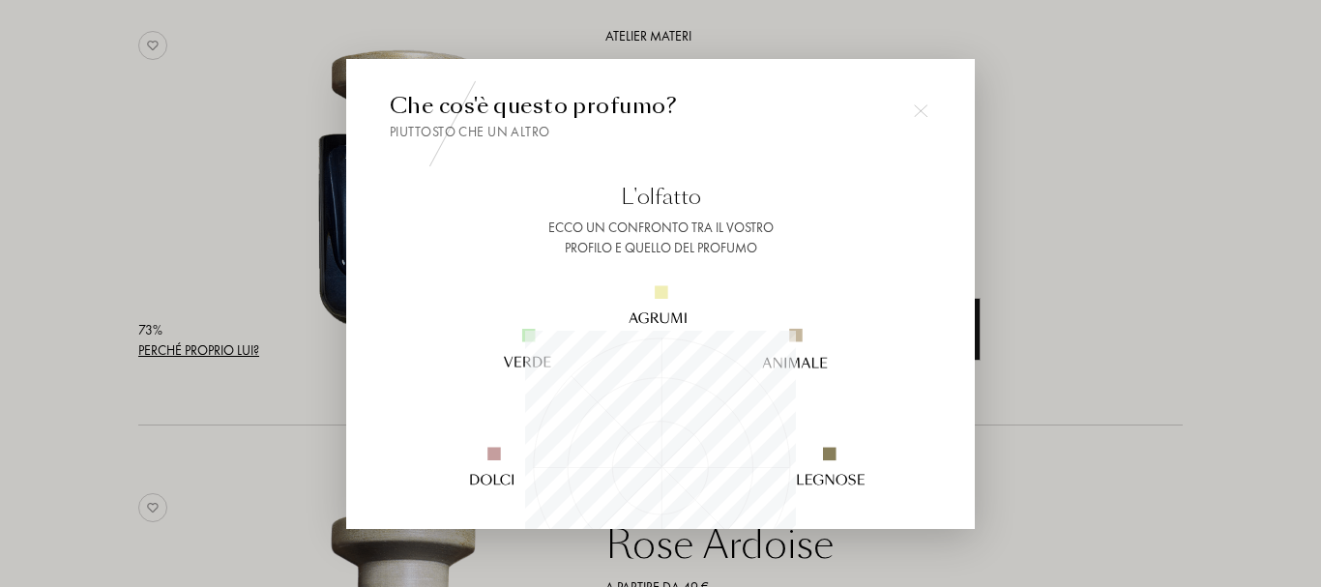
scroll to position [271, 271]
click at [200, 348] on div at bounding box center [660, 293] width 1321 height 587
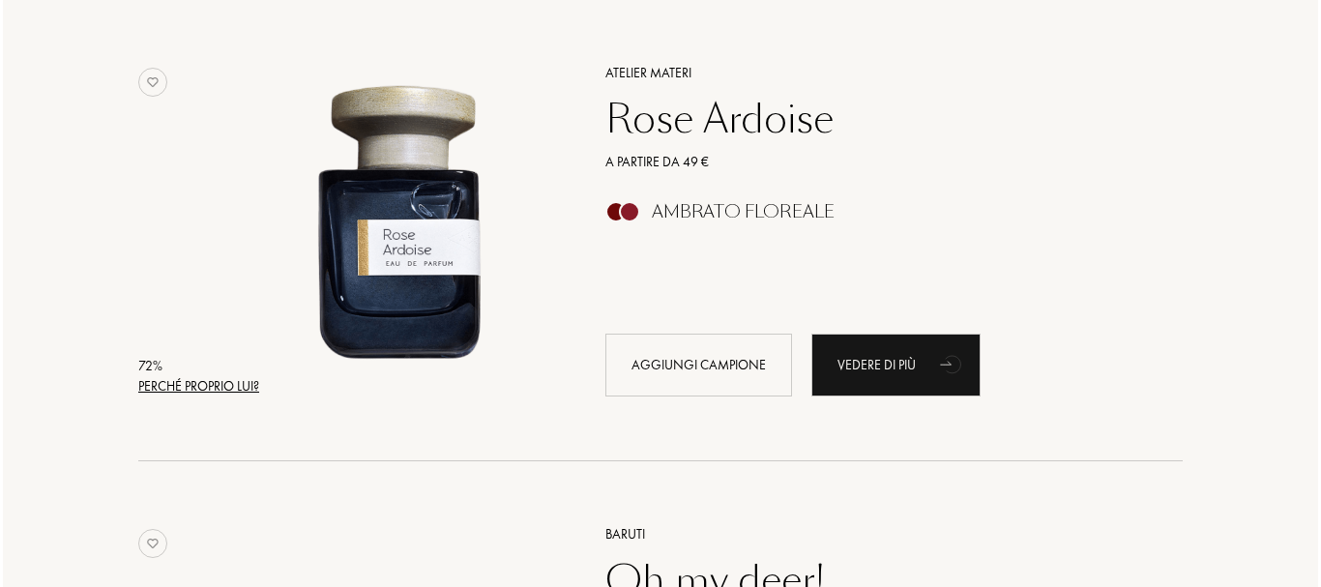
scroll to position [7737, 0]
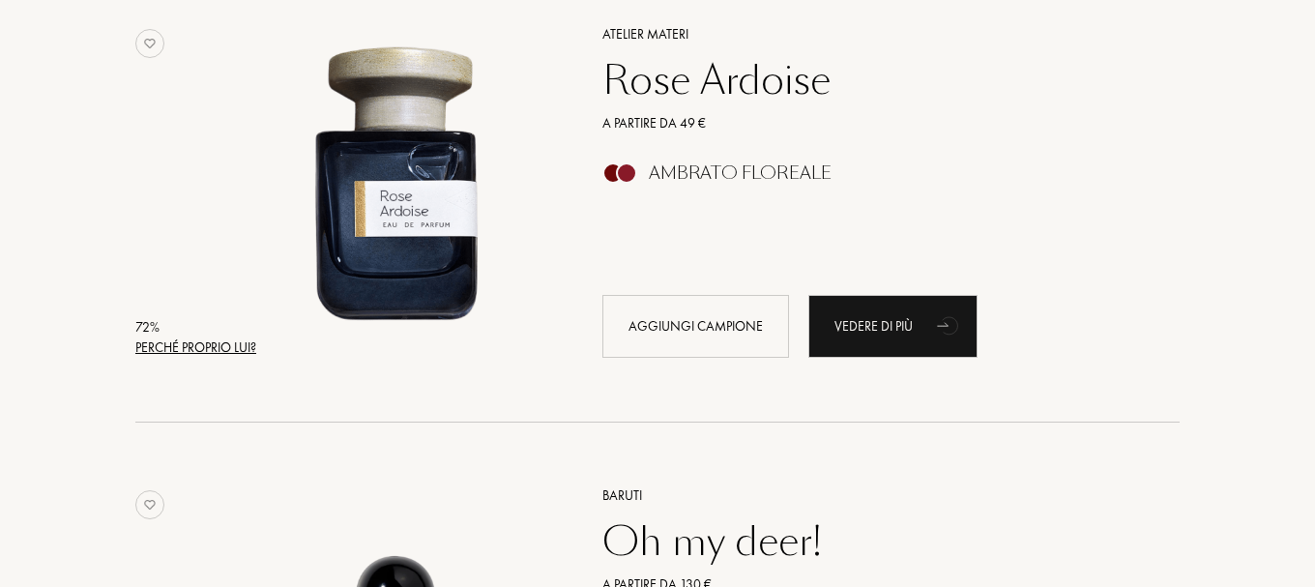
click at [200, 348] on div "Perché proprio lui?" at bounding box center [195, 348] width 121 height 20
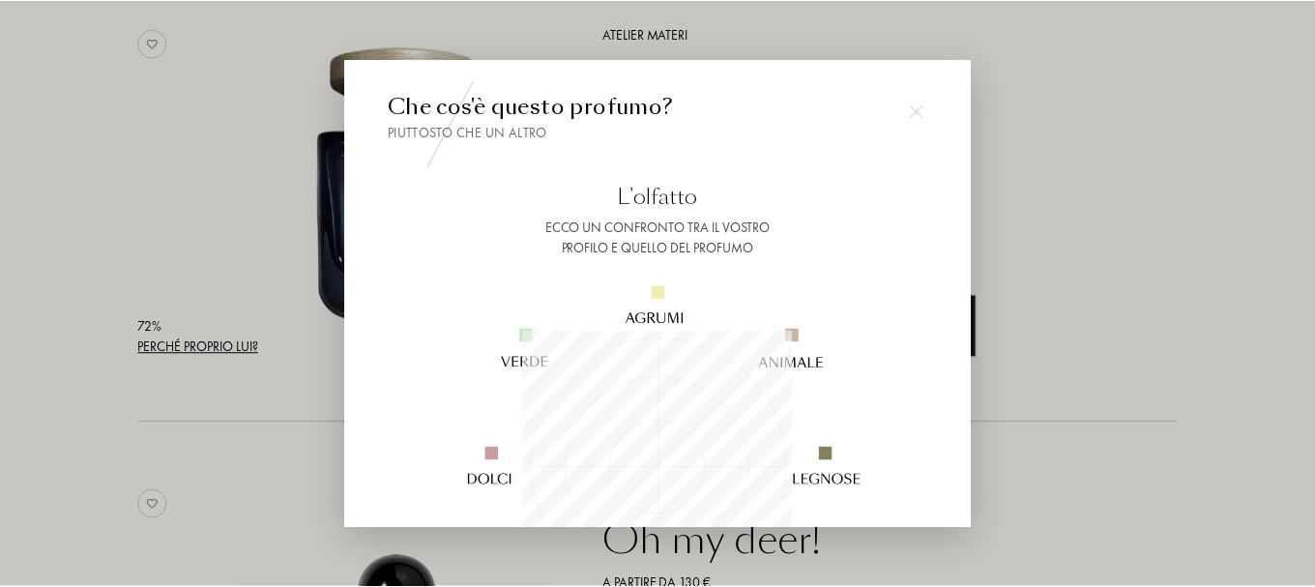
scroll to position [271, 271]
click at [200, 348] on div at bounding box center [660, 293] width 1321 height 587
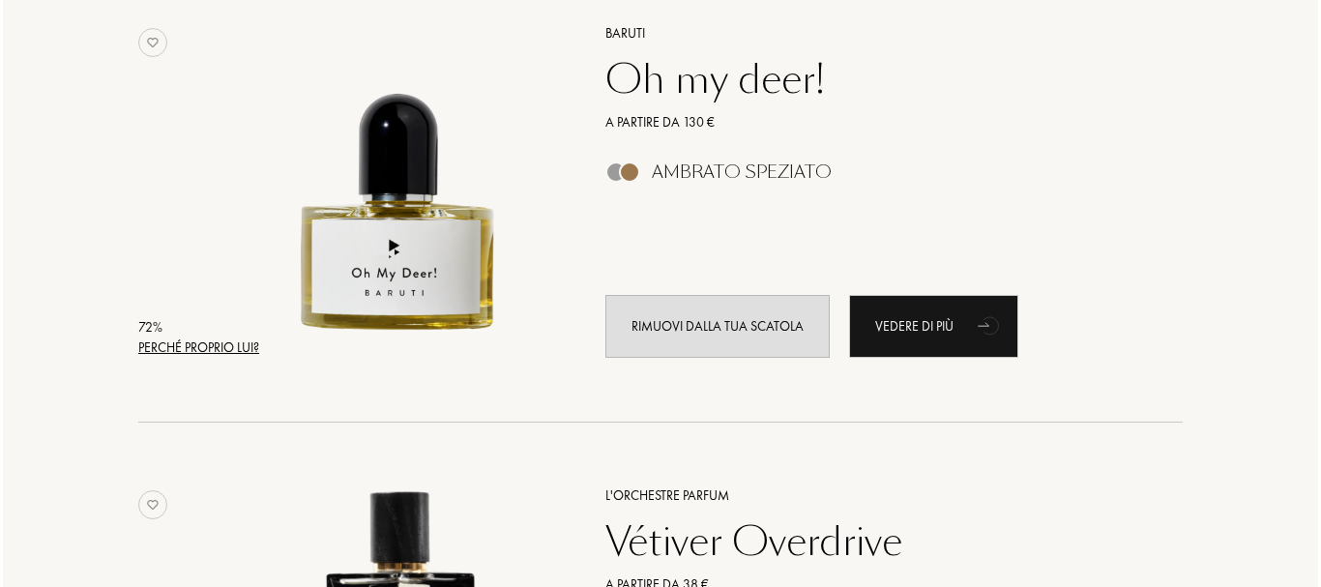
scroll to position [8201, 0]
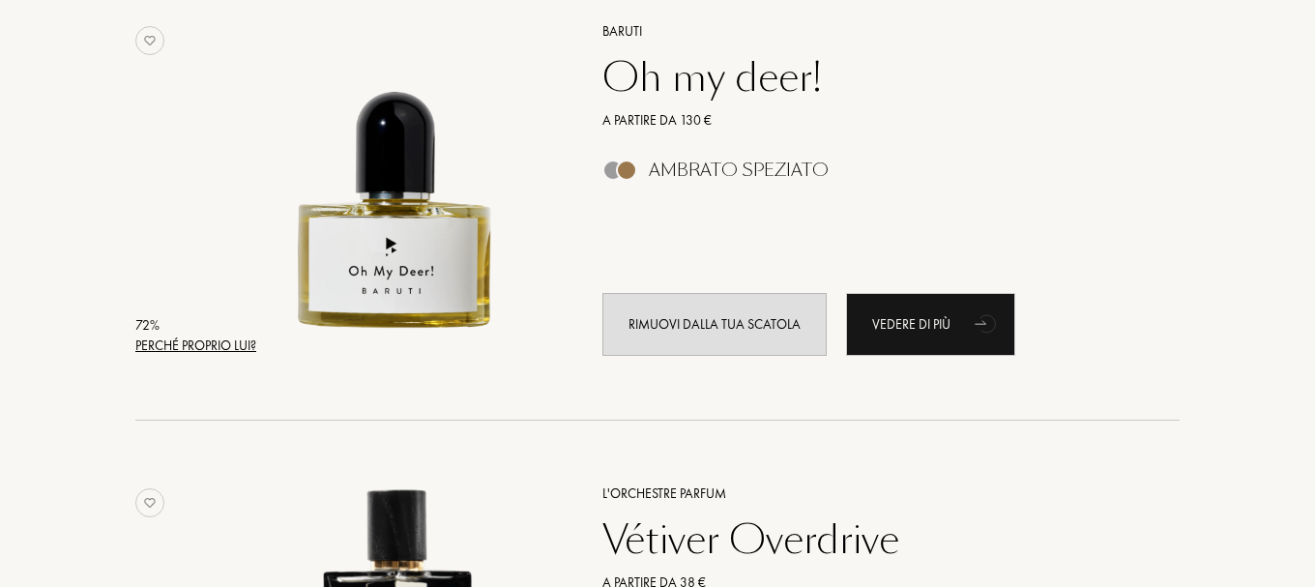
click at [200, 348] on div "Perché proprio lui?" at bounding box center [195, 346] width 121 height 20
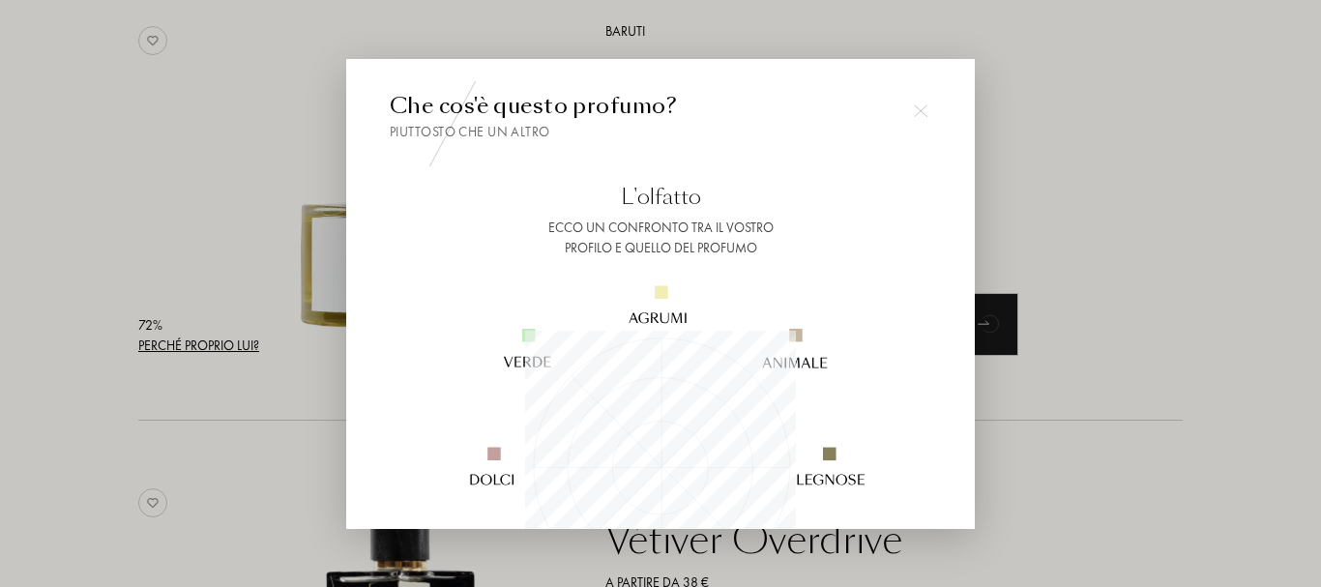
scroll to position [271, 271]
click at [200, 348] on div at bounding box center [660, 293] width 1321 height 587
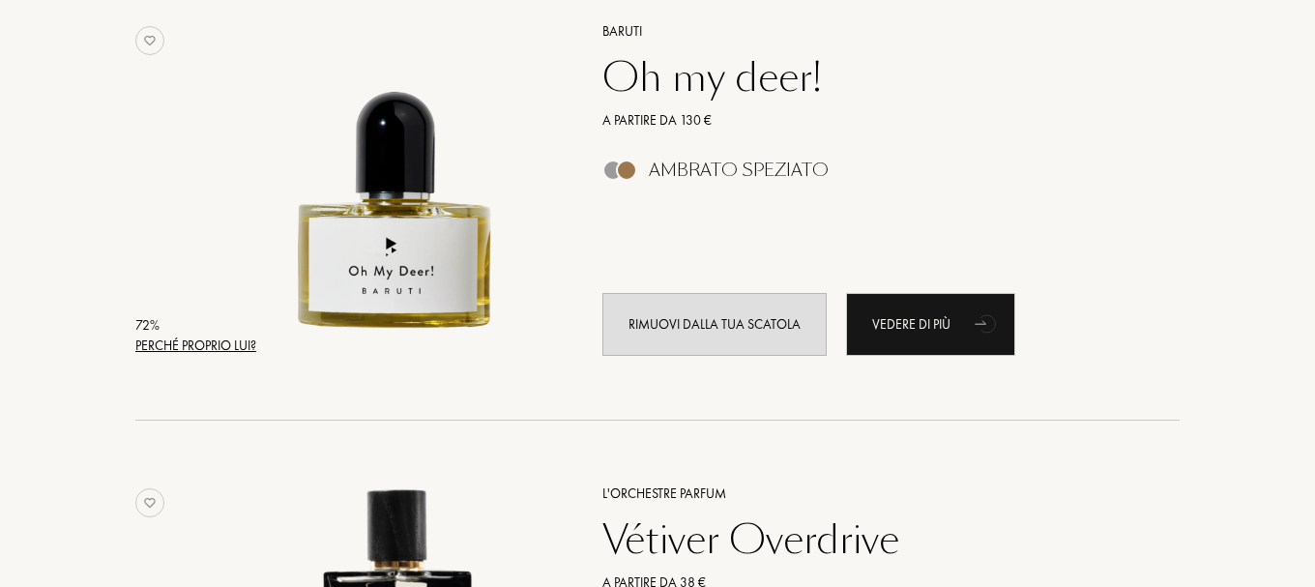
click at [200, 348] on div "Perché proprio lui?" at bounding box center [195, 346] width 121 height 20
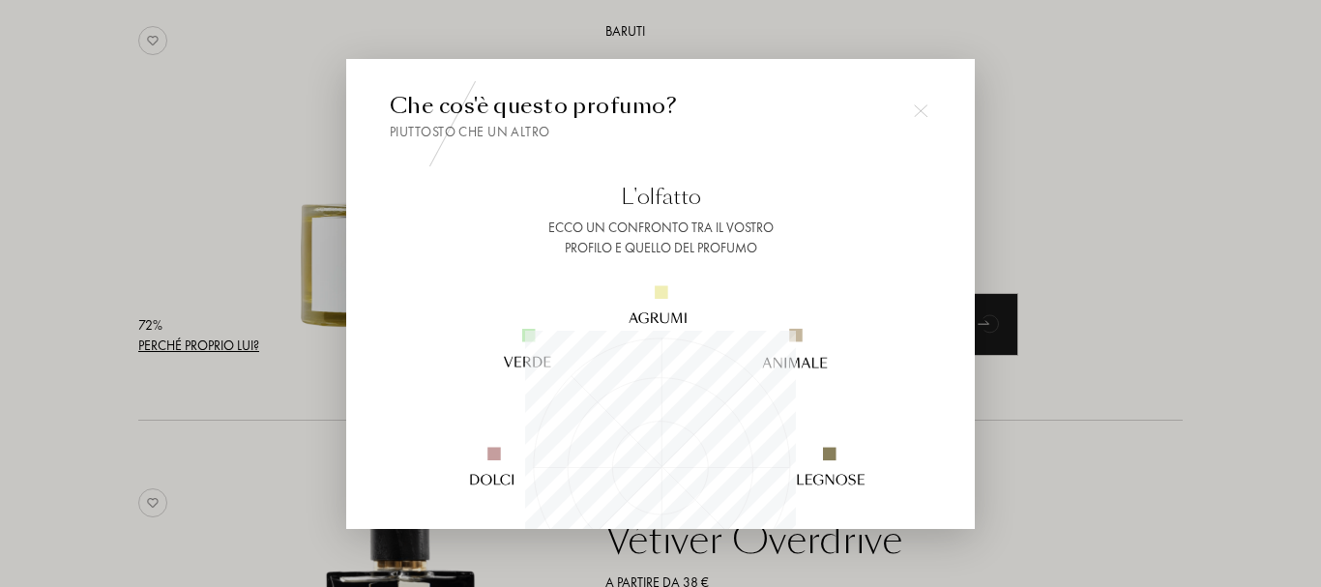
click at [200, 348] on div at bounding box center [660, 293] width 1321 height 587
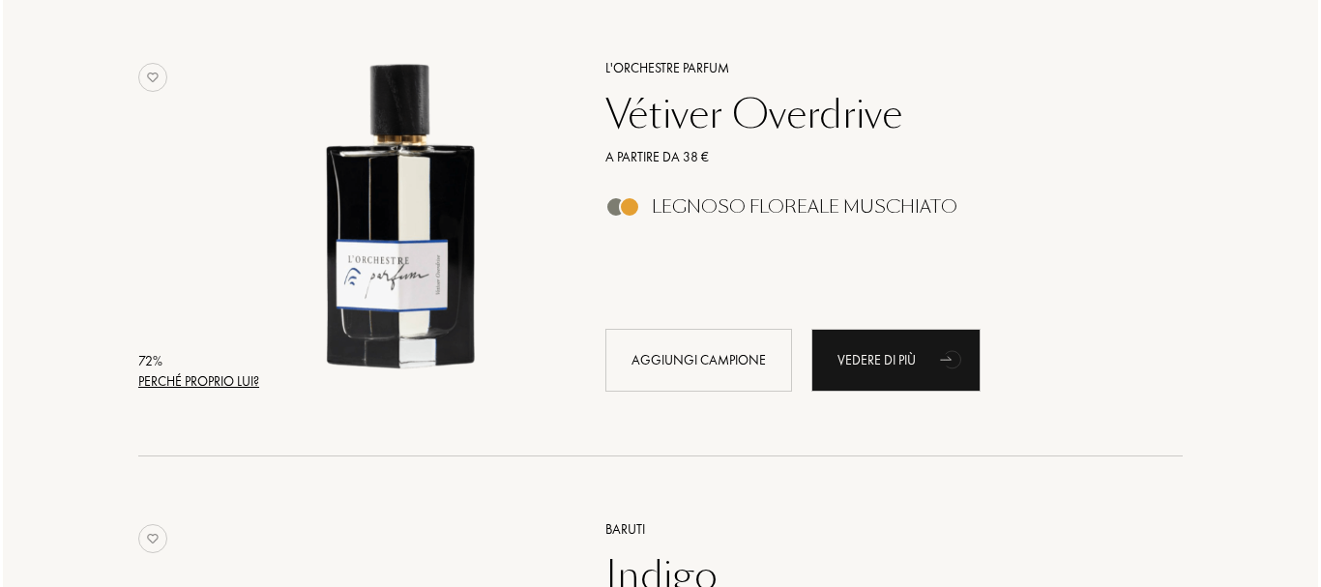
scroll to position [8665, 0]
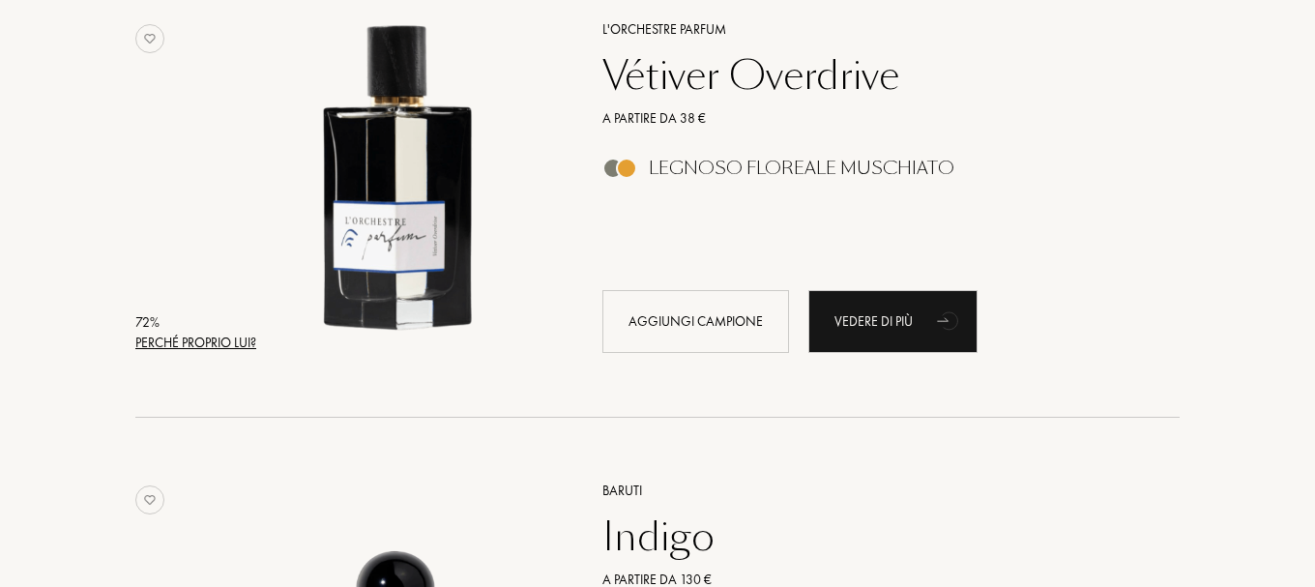
click at [200, 348] on div "Perché proprio lui?" at bounding box center [195, 343] width 121 height 20
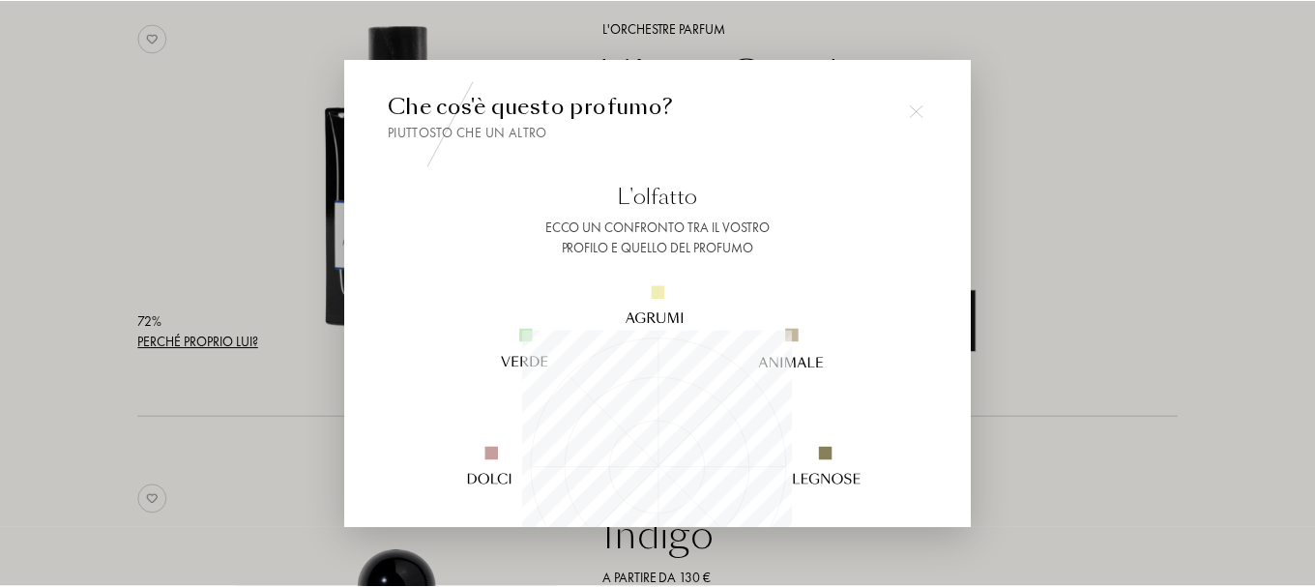
scroll to position [271, 271]
click at [200, 348] on div at bounding box center [660, 293] width 1321 height 587
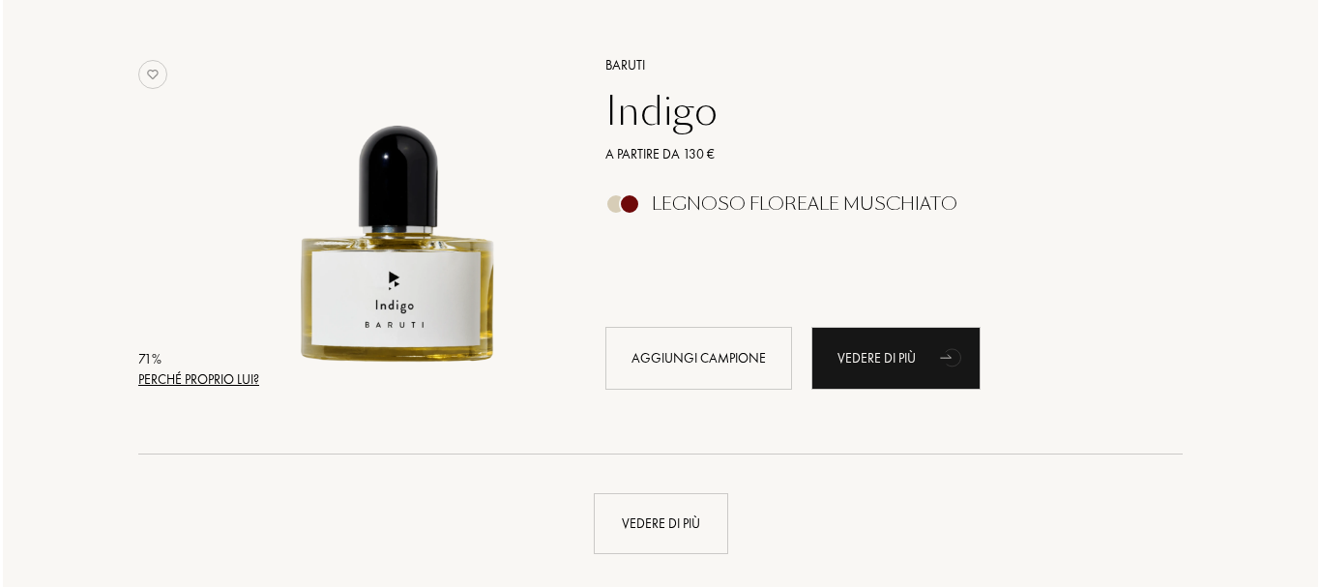
scroll to position [9129, 0]
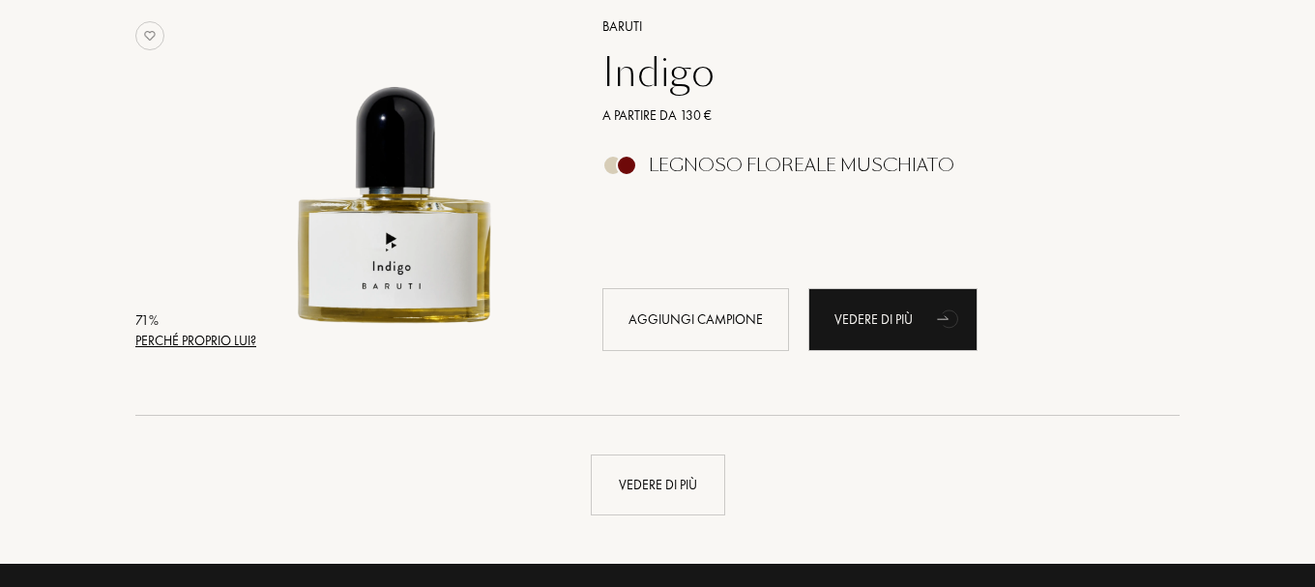
click at [200, 348] on div "Perché proprio lui?" at bounding box center [195, 341] width 121 height 20
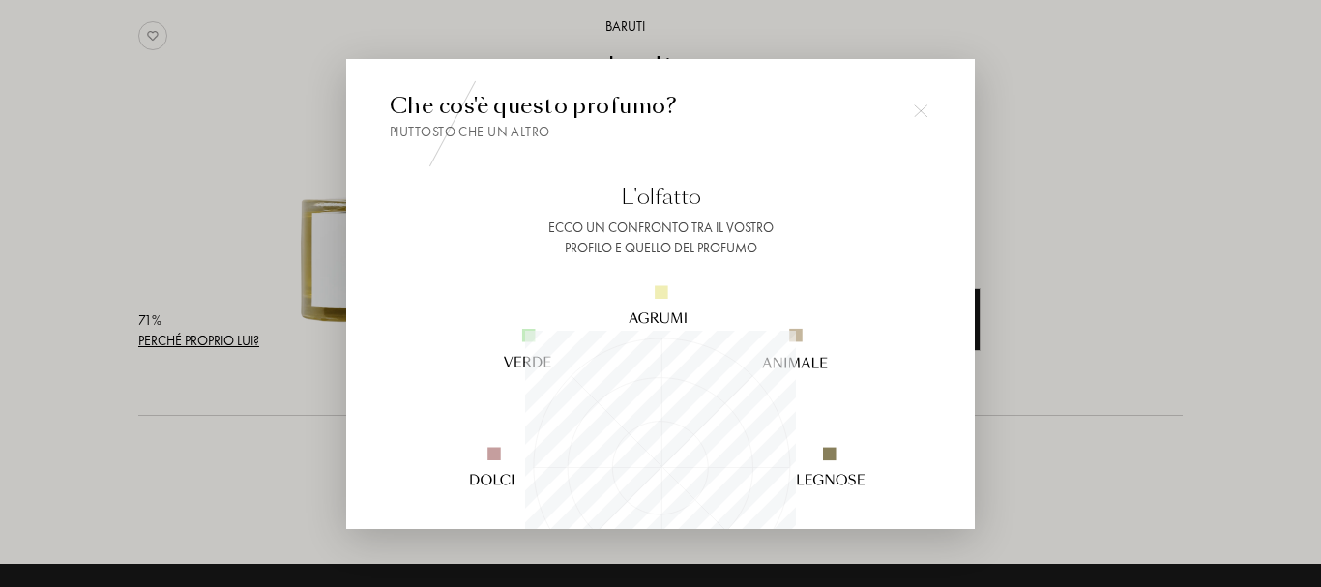
scroll to position [271, 271]
click at [504, 221] on div "Ecco un confronto tra il vostro profilo e quello del profumo" at bounding box center [661, 238] width 542 height 41
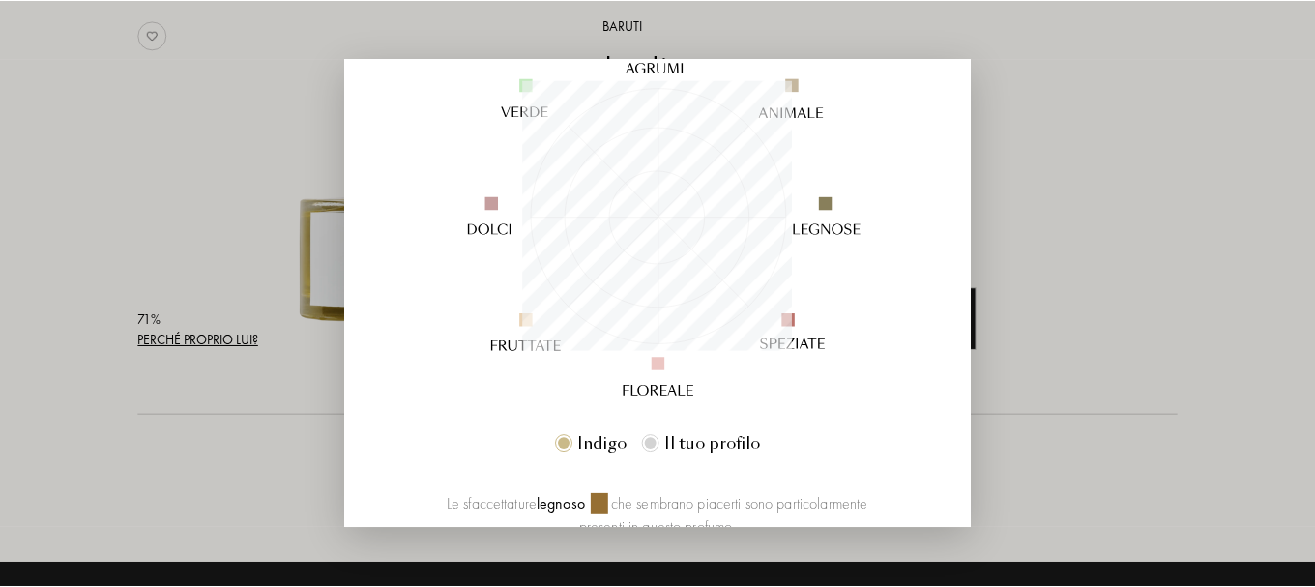
scroll to position [309, 0]
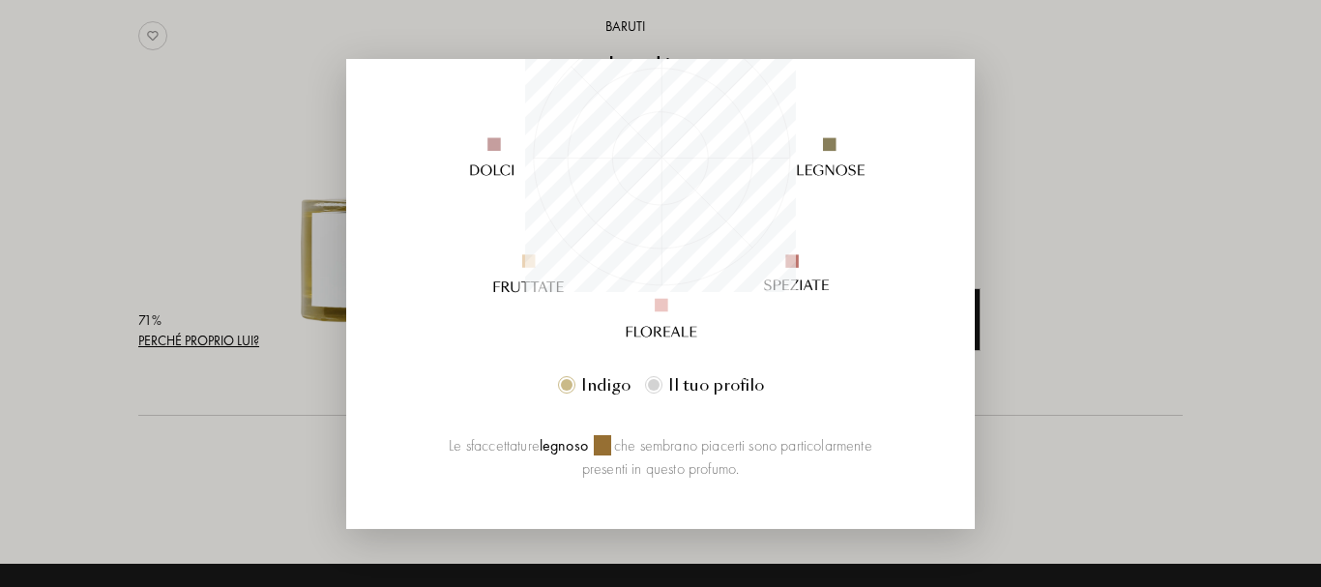
click at [168, 239] on div at bounding box center [660, 293] width 1321 height 587
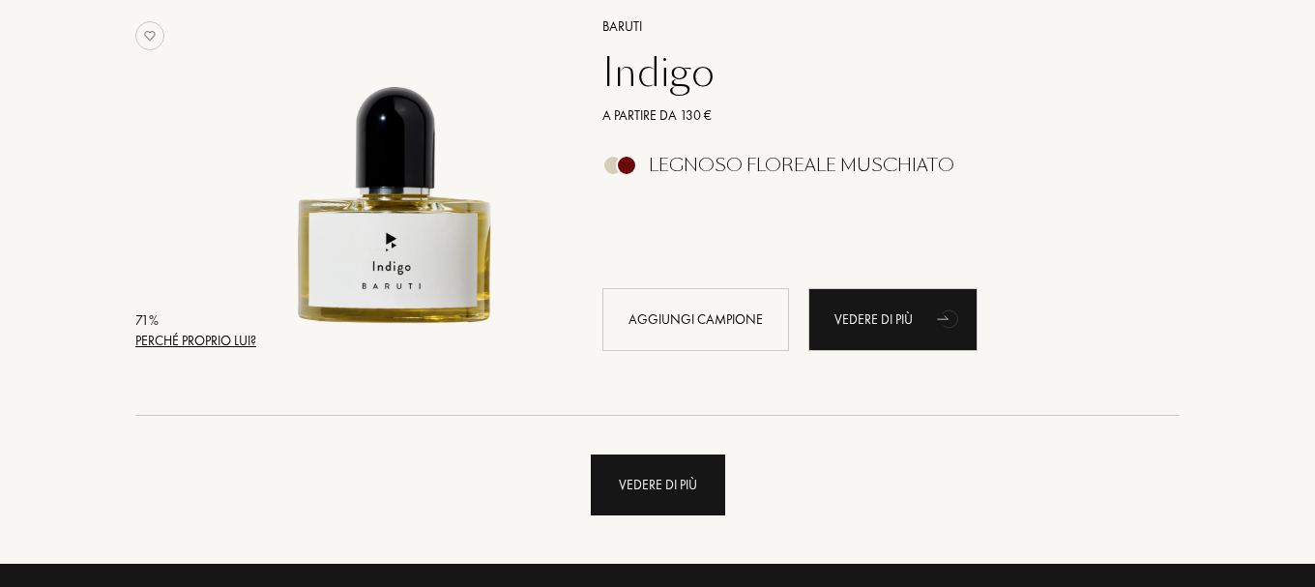
click at [641, 492] on div "Vedere di più" at bounding box center [658, 485] width 134 height 61
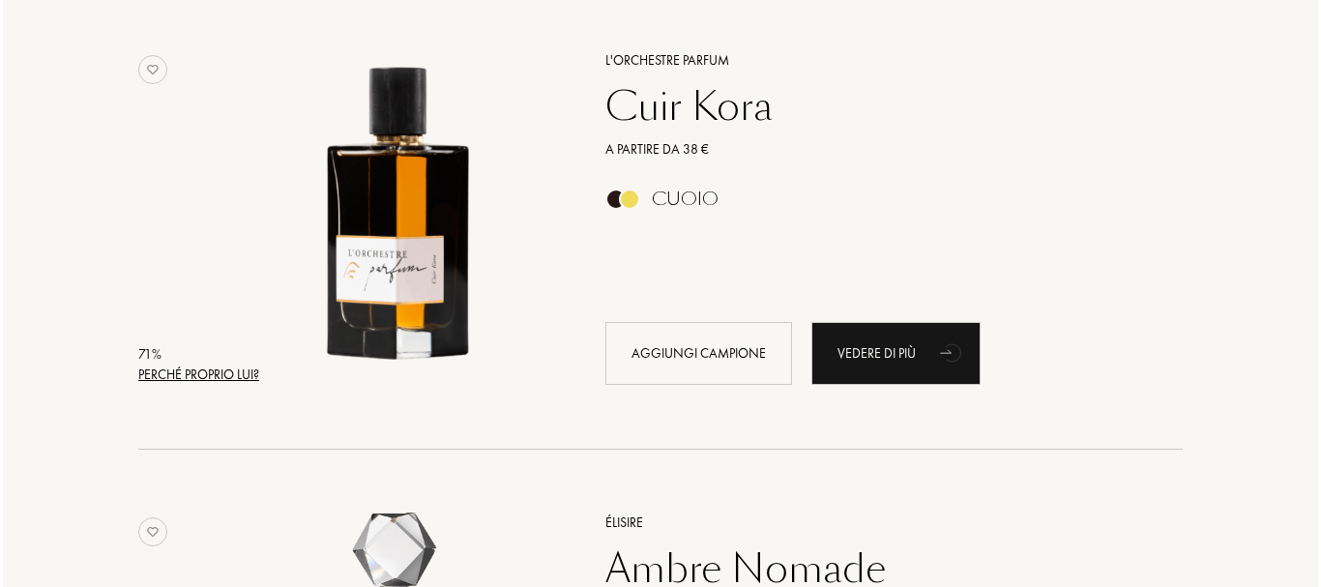
scroll to position [9980, 0]
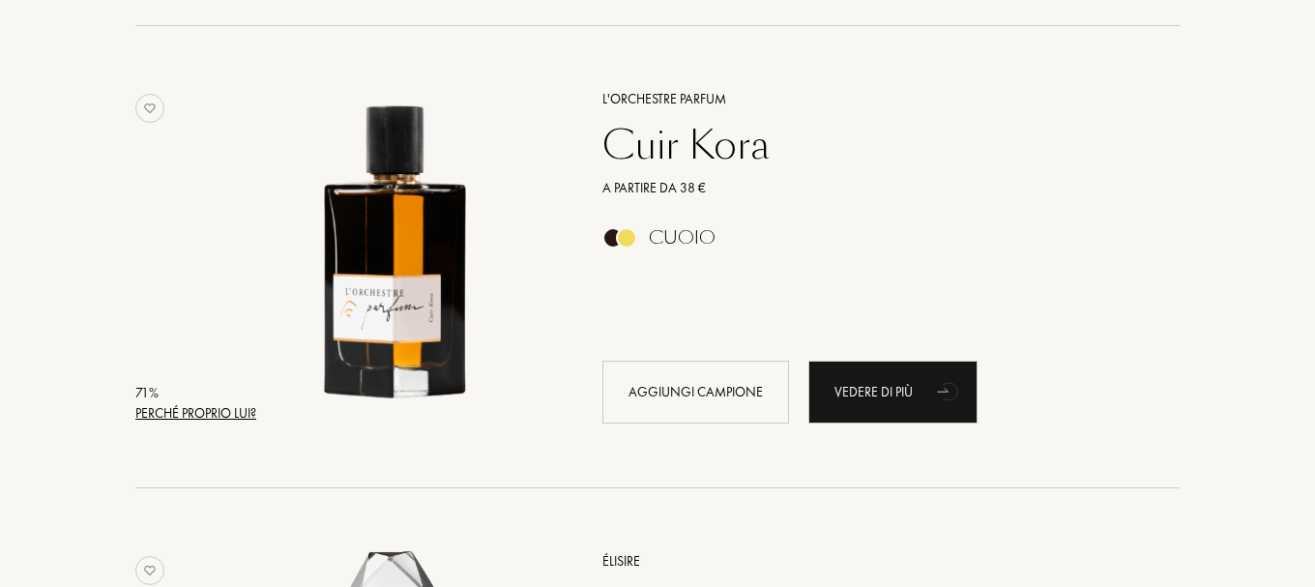
click at [186, 404] on div "Perché proprio lui?" at bounding box center [195, 413] width 121 height 20
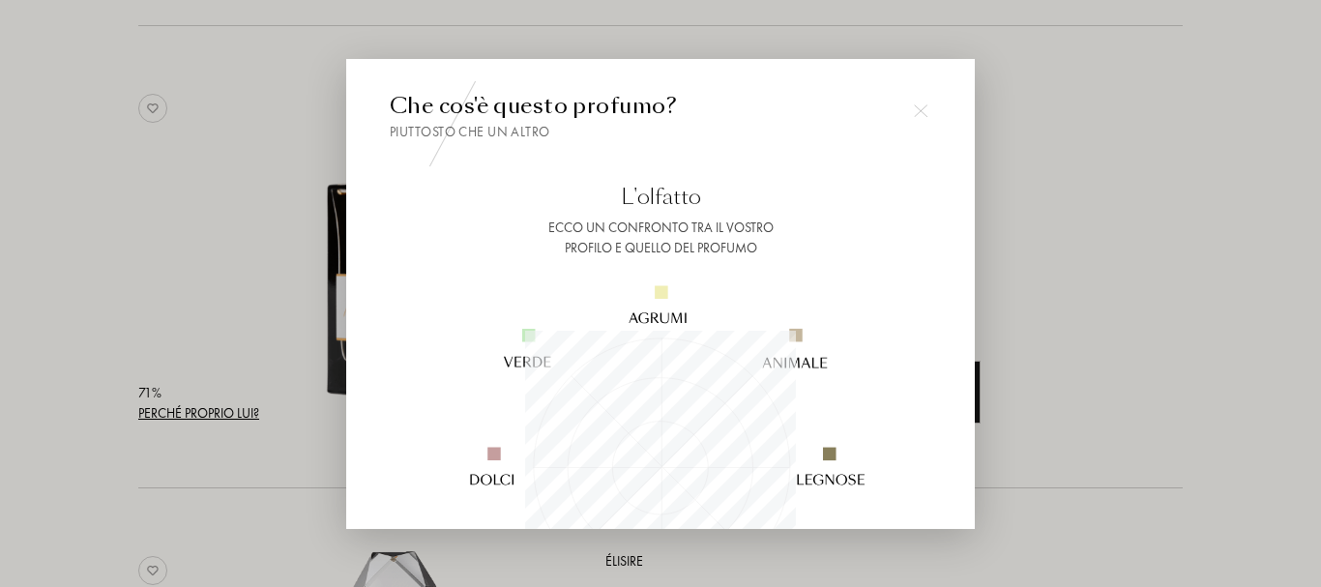
scroll to position [271, 271]
click at [185, 404] on div at bounding box center [660, 293] width 1321 height 587
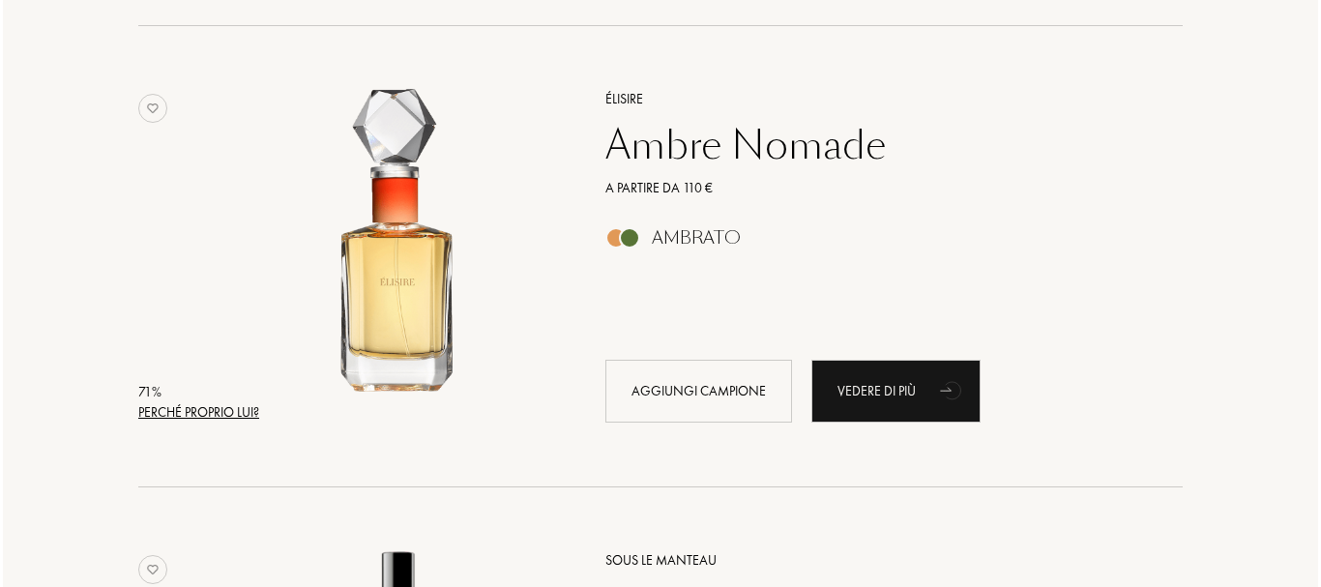
scroll to position [10444, 0]
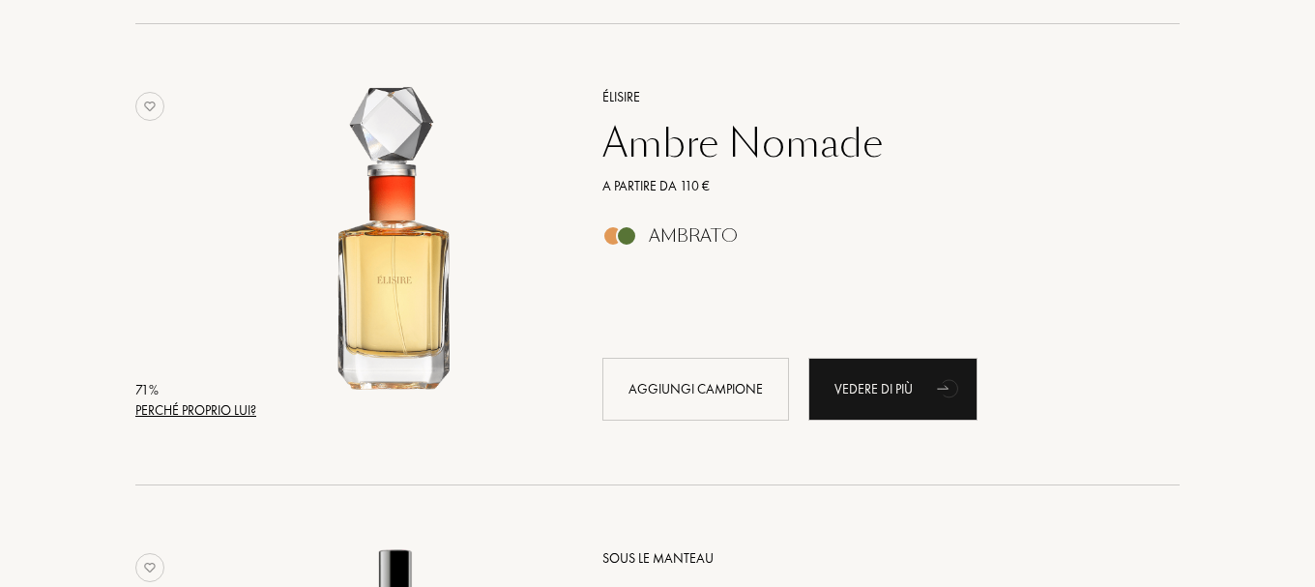
click at [185, 404] on div "Perché proprio lui?" at bounding box center [195, 410] width 121 height 20
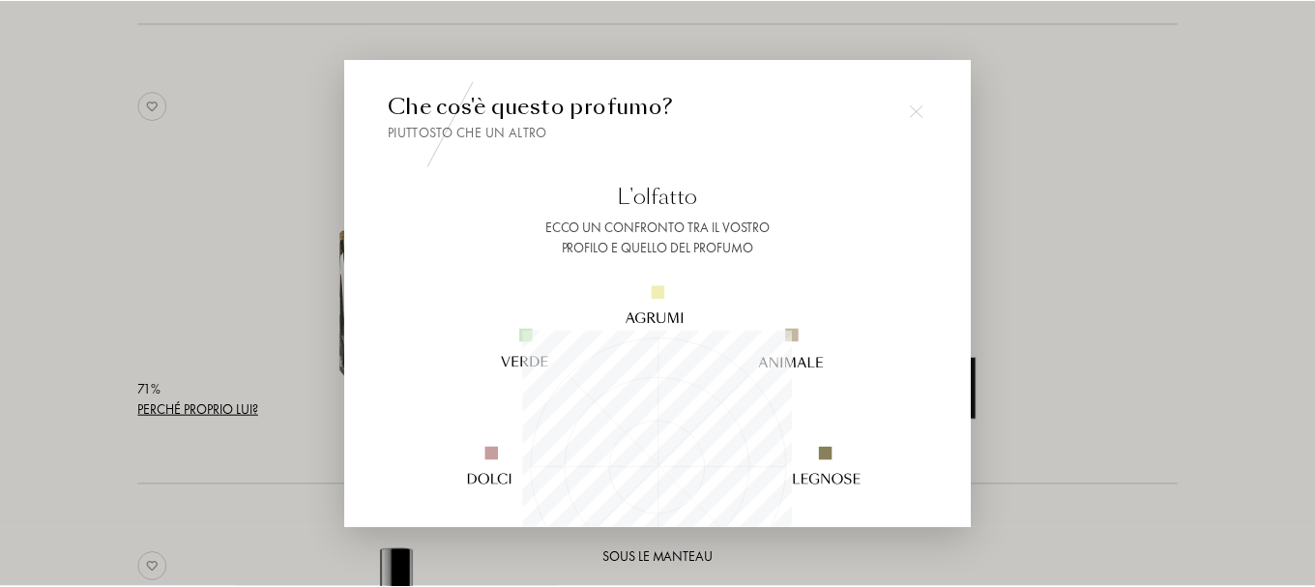
scroll to position [271, 271]
click at [185, 404] on div at bounding box center [660, 293] width 1321 height 587
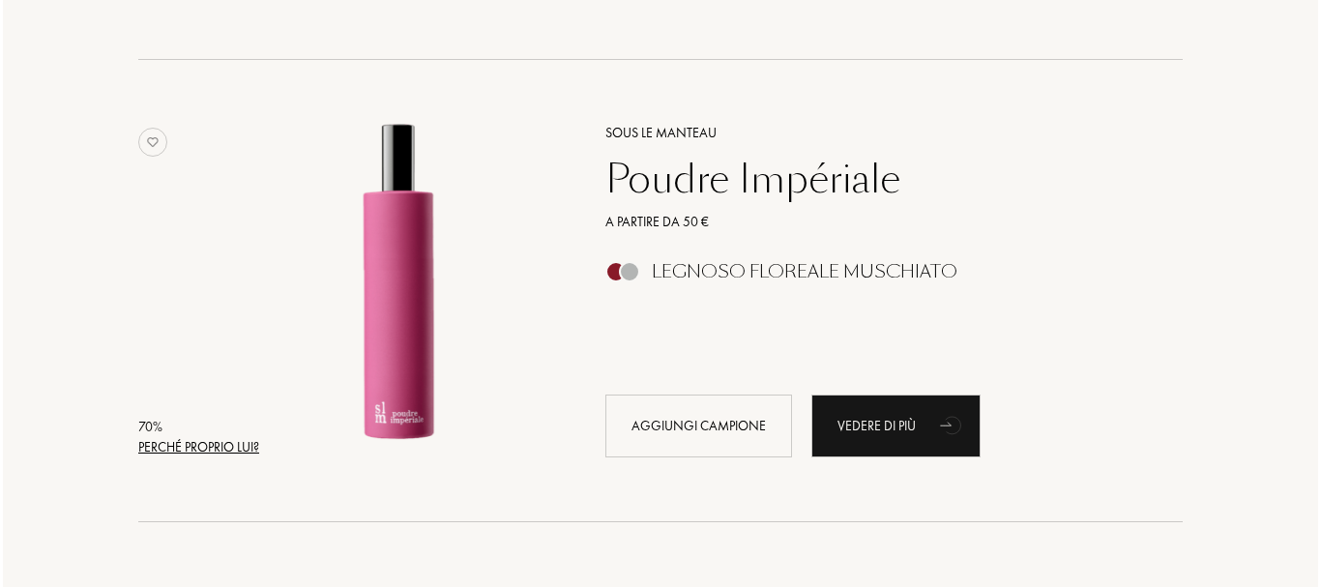
scroll to position [10909, 0]
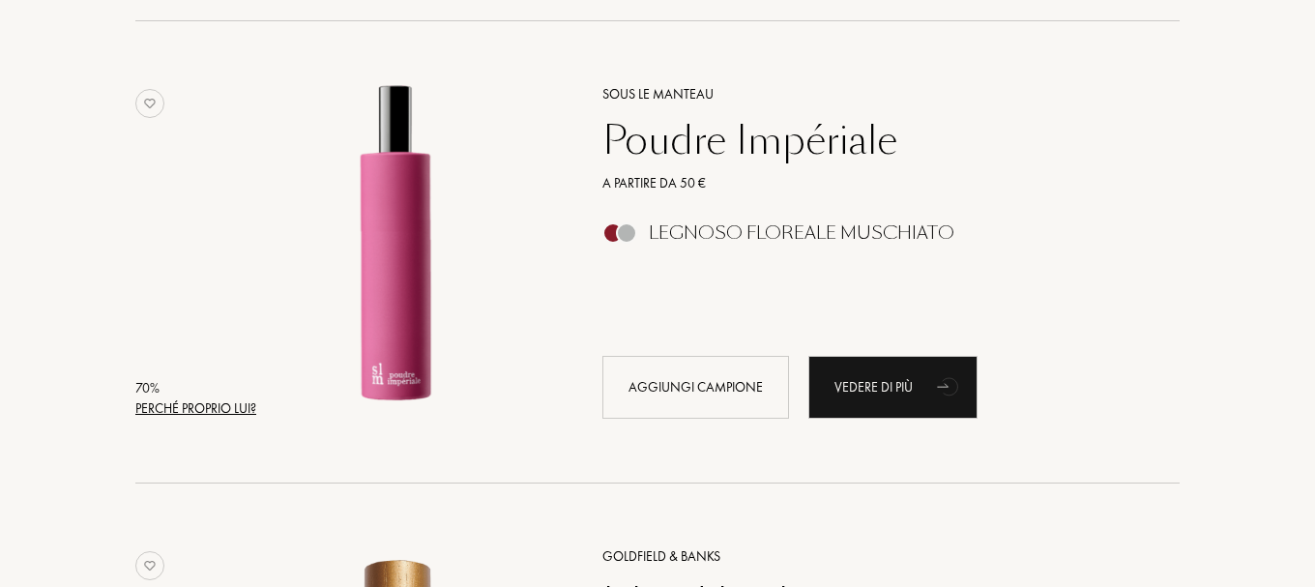
click at [185, 404] on div "Perché proprio lui?" at bounding box center [195, 408] width 121 height 20
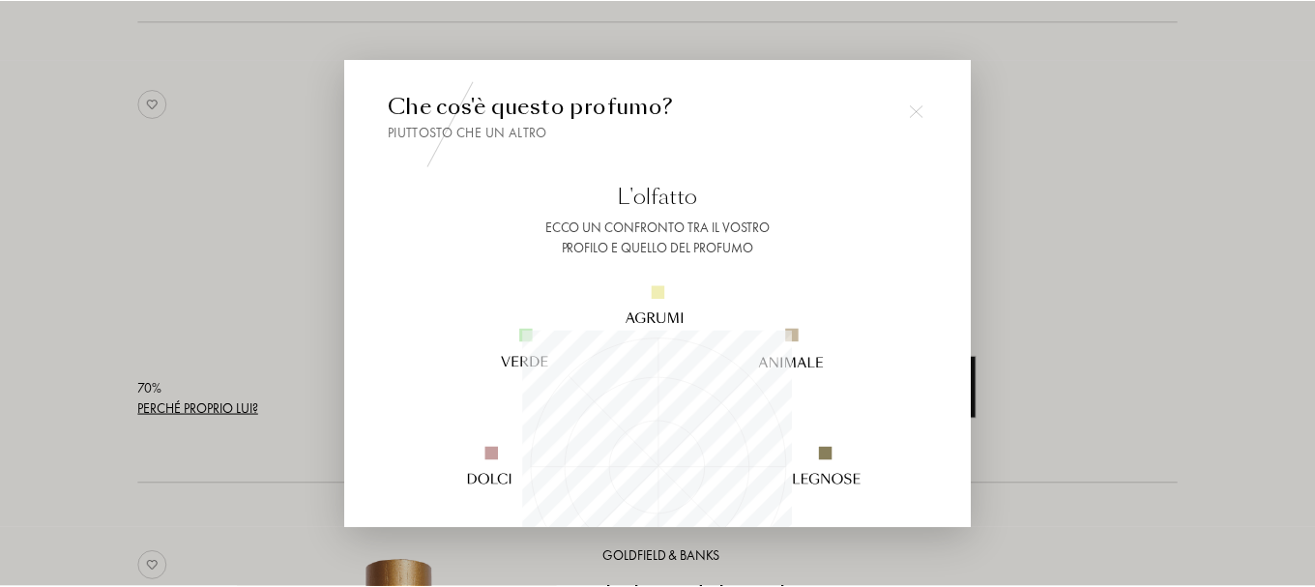
scroll to position [271, 271]
click at [185, 404] on div at bounding box center [660, 293] width 1321 height 587
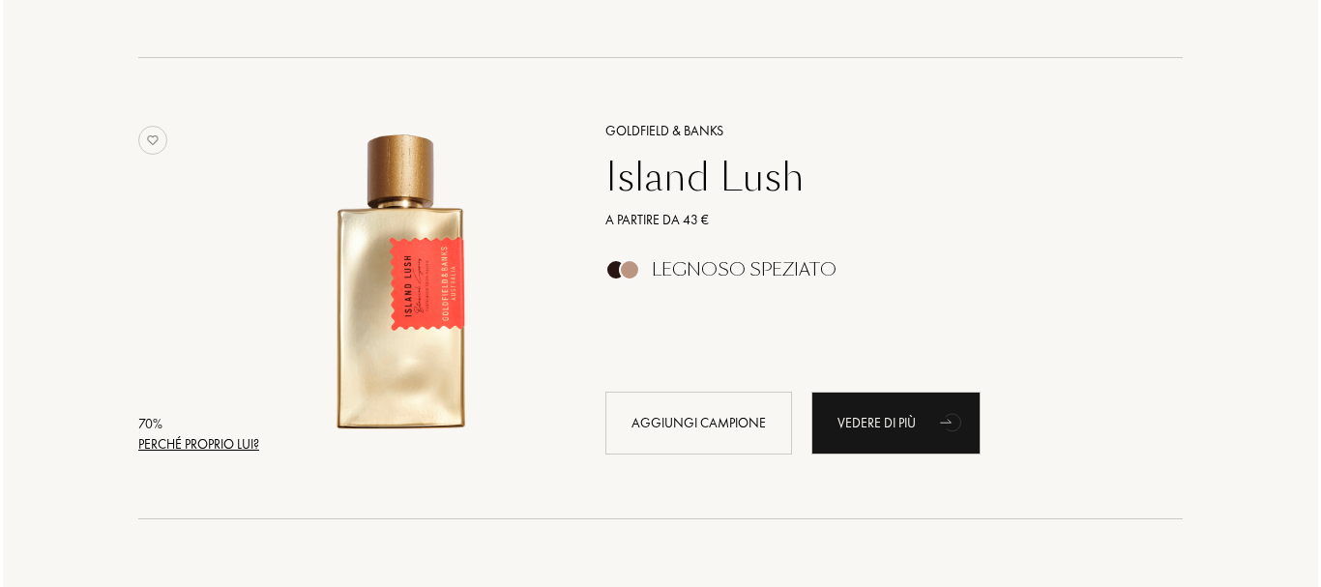
scroll to position [11373, 0]
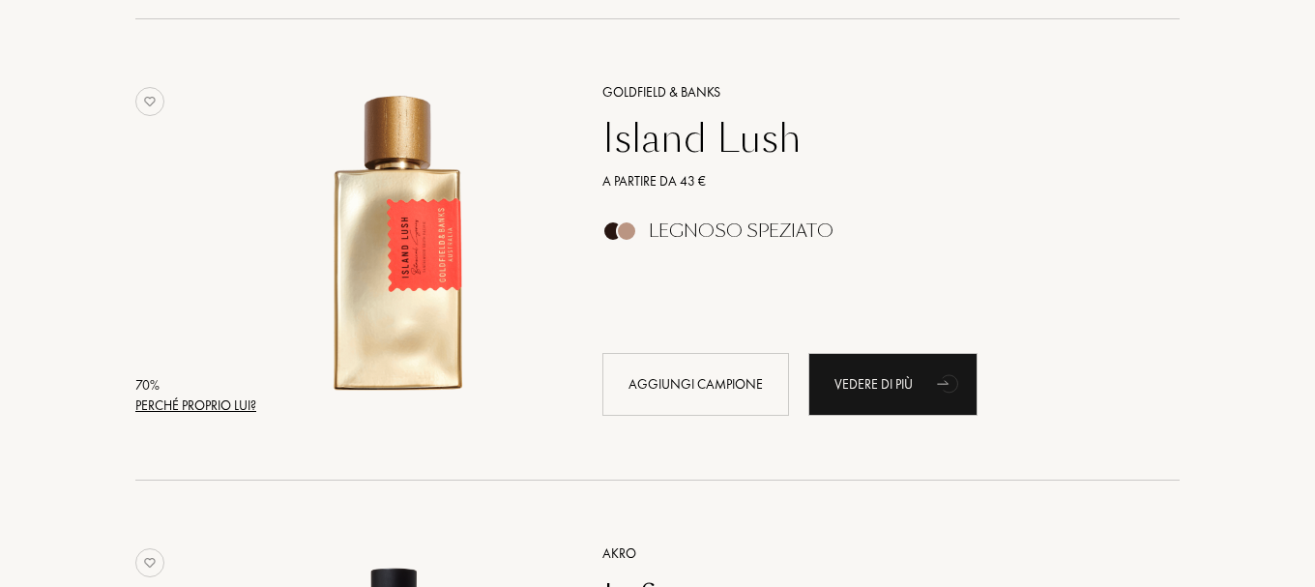
click at [185, 404] on div "Perché proprio lui?" at bounding box center [195, 406] width 121 height 20
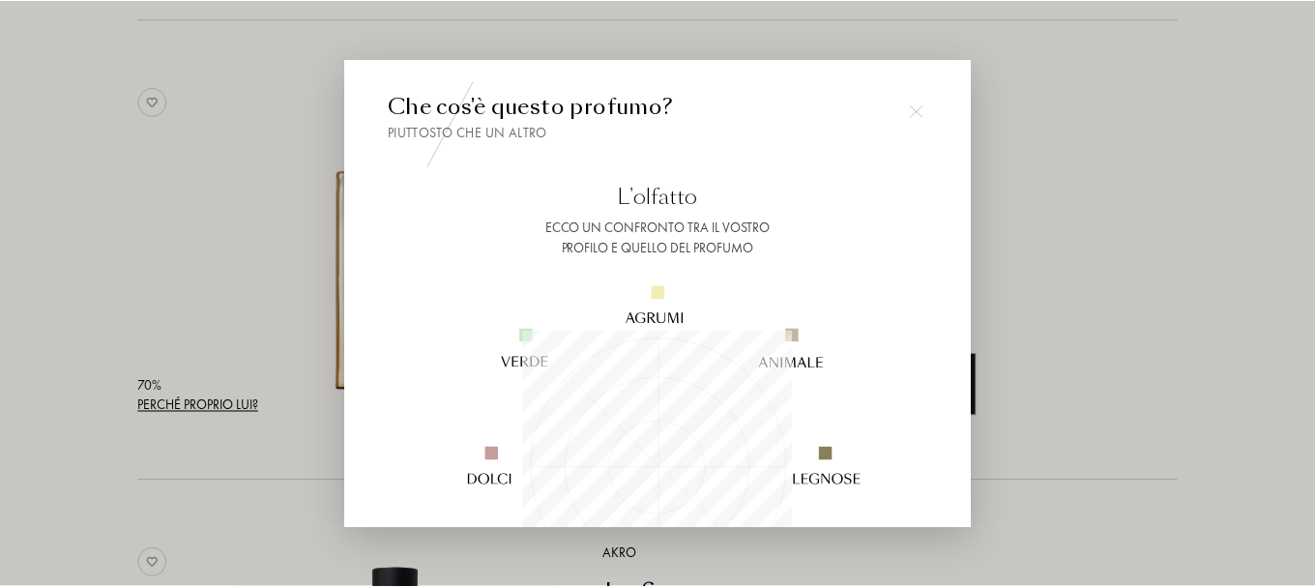
scroll to position [271, 271]
click at [185, 404] on div at bounding box center [660, 293] width 1321 height 587
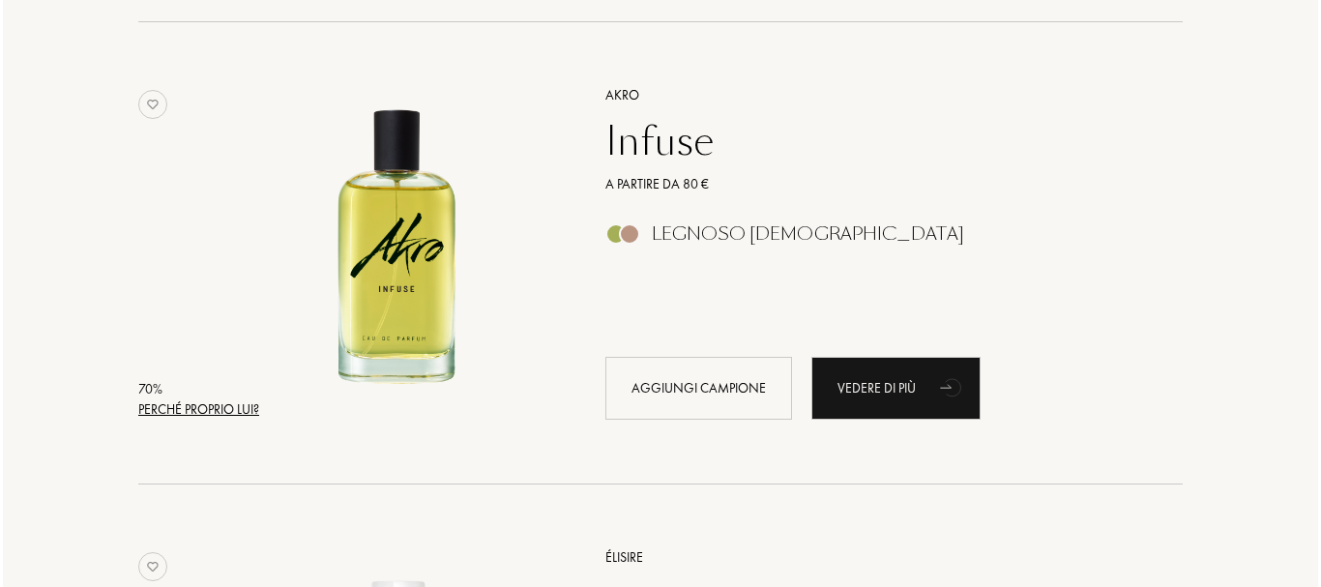
scroll to position [11837, 0]
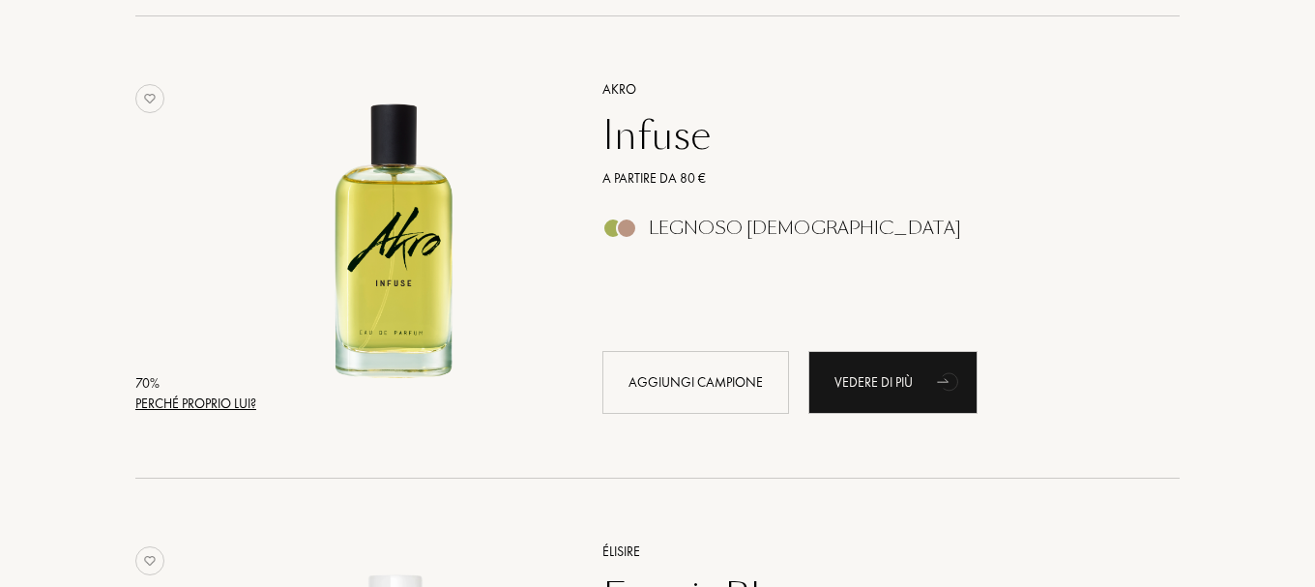
click at [185, 404] on div "Perché proprio lui?" at bounding box center [195, 404] width 121 height 20
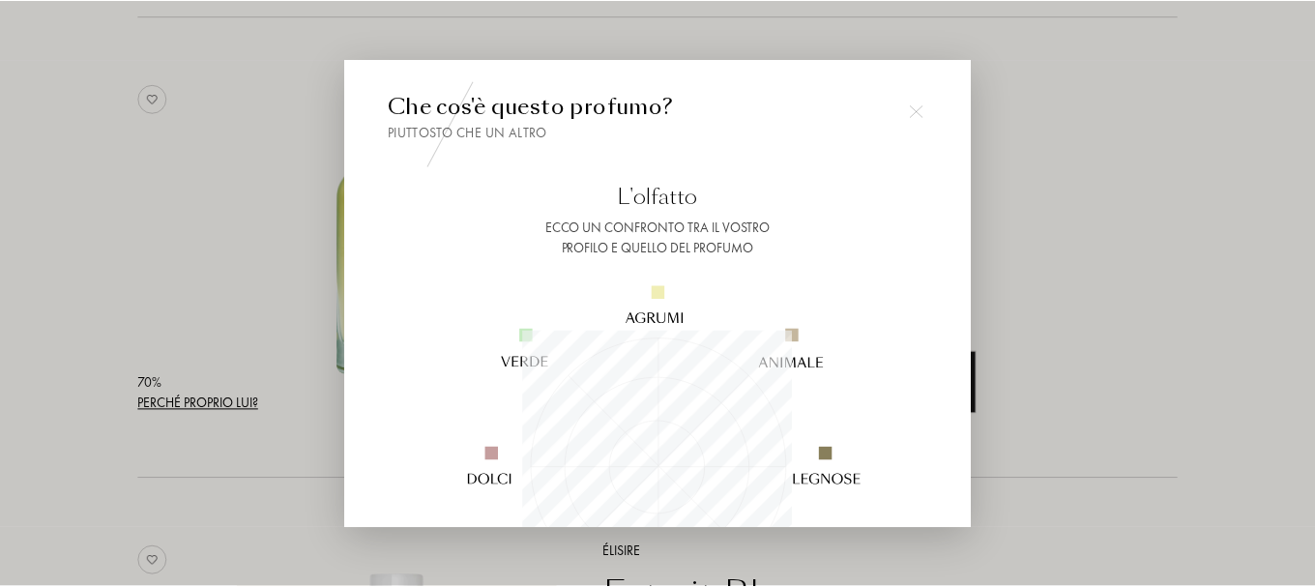
scroll to position [271, 271]
click at [185, 404] on div at bounding box center [660, 293] width 1321 height 587
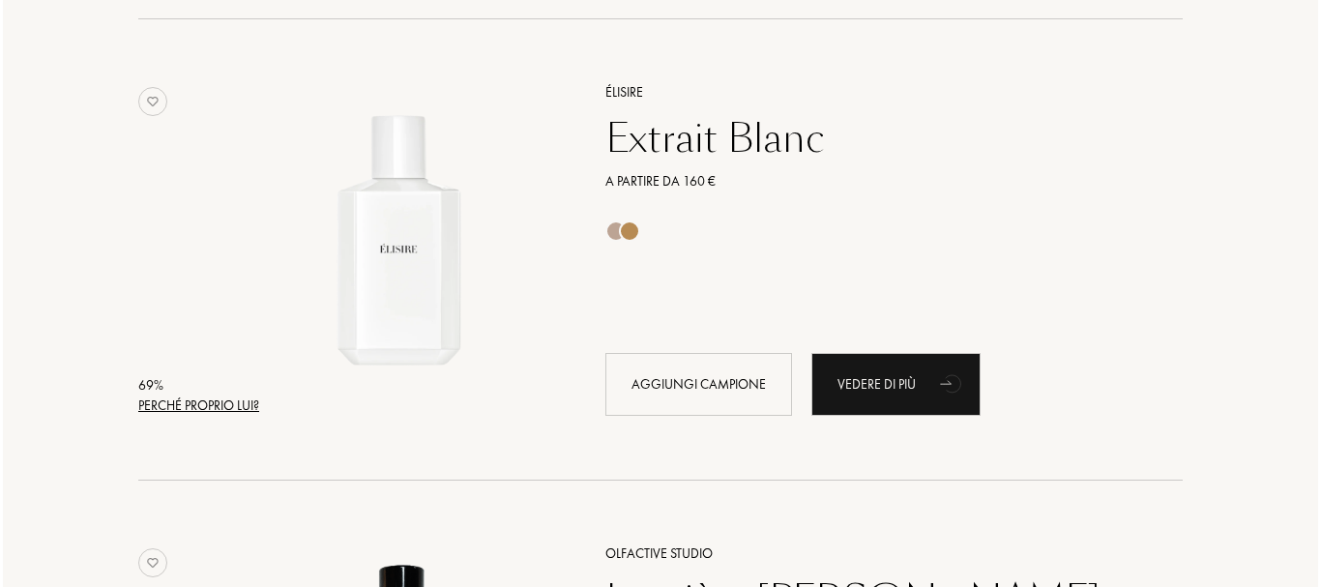
scroll to position [12301, 0]
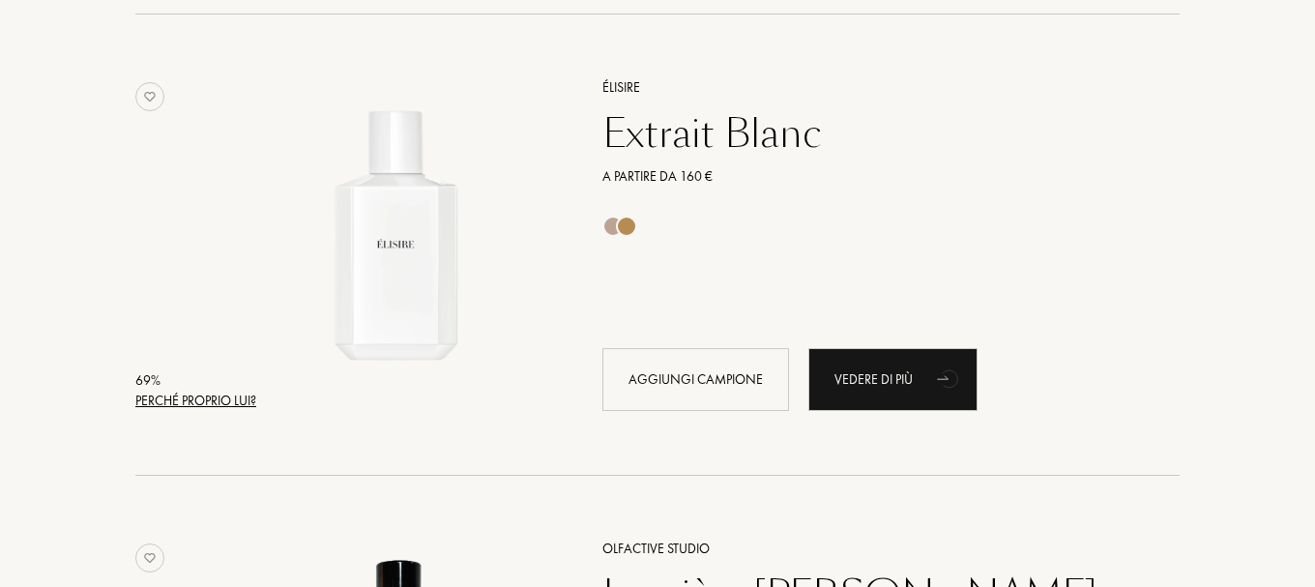
click at [185, 404] on div "Perché proprio lui?" at bounding box center [195, 401] width 121 height 20
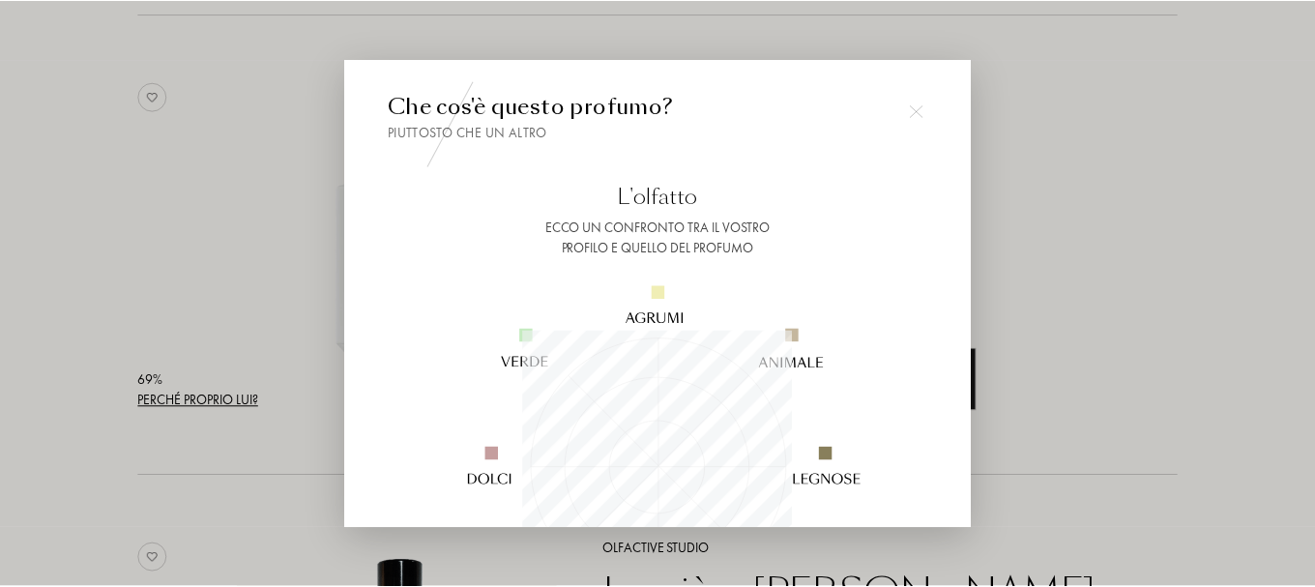
scroll to position [271, 271]
click at [185, 404] on div at bounding box center [660, 293] width 1321 height 587
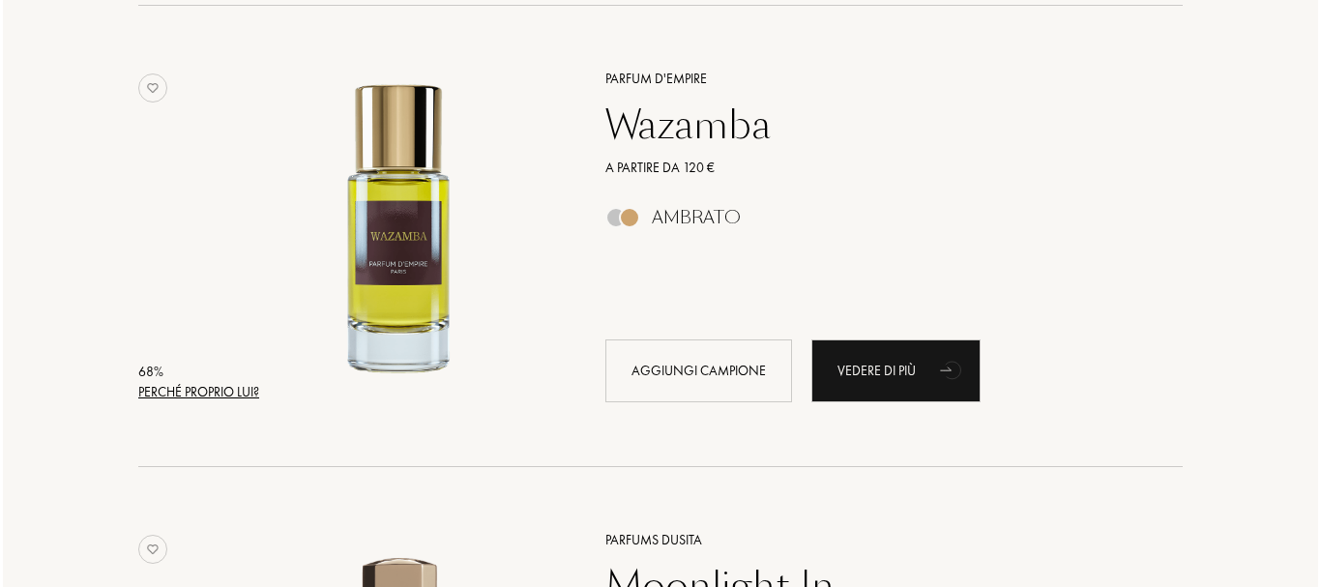
scroll to position [13230, 0]
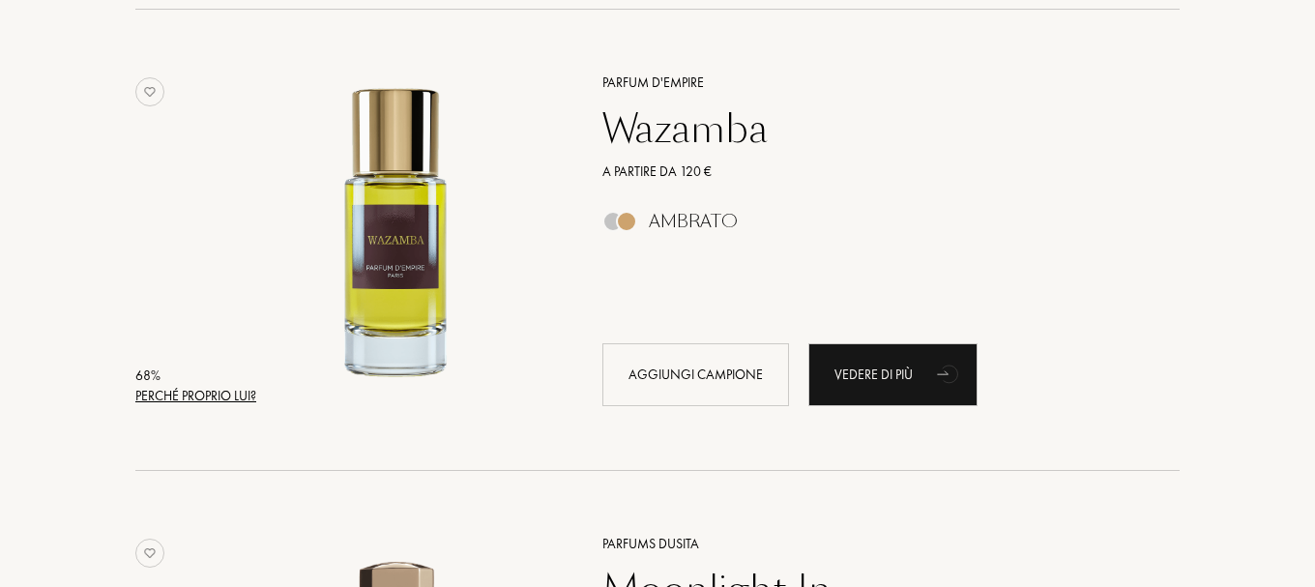
click at [185, 404] on div "Perché proprio lui?" at bounding box center [195, 396] width 121 height 20
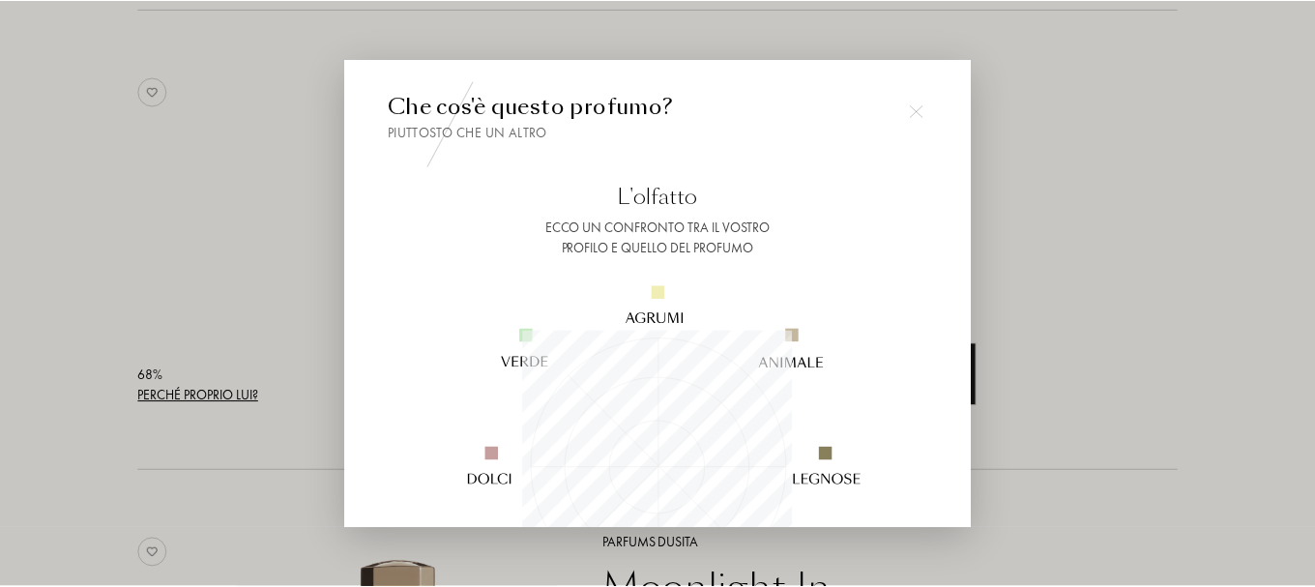
scroll to position [271, 271]
click at [185, 404] on div at bounding box center [660, 293] width 1321 height 587
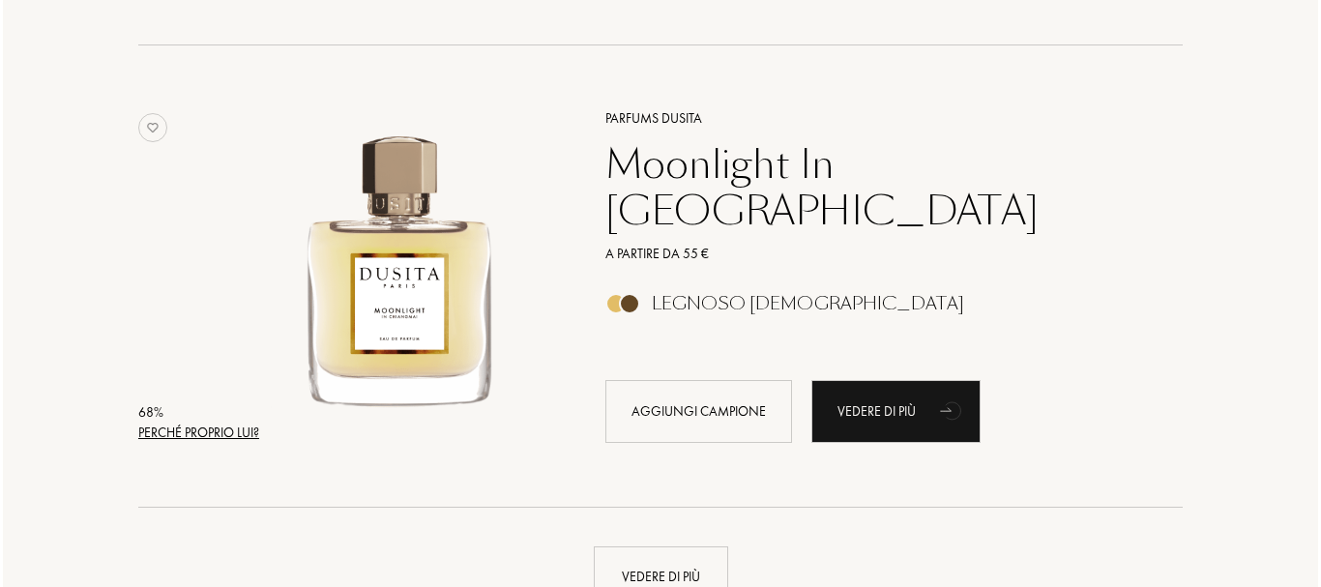
scroll to position [13694, 0]
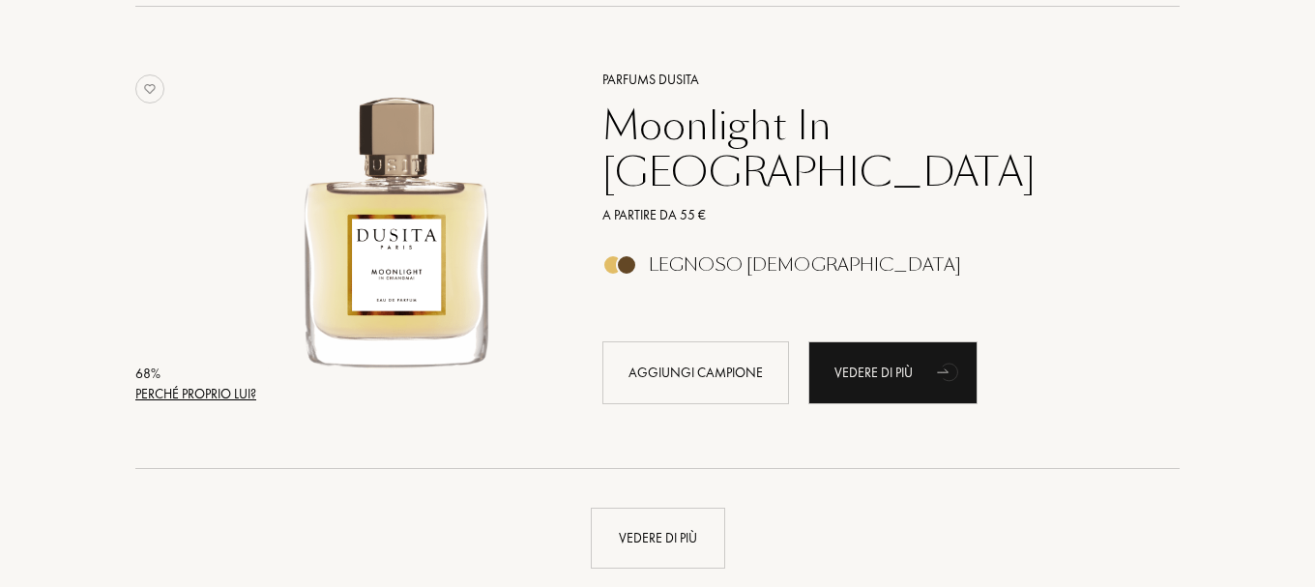
click at [185, 404] on div "68 % Perché proprio lui? Parfums Dusita Moonlight In Chiangmai A partire da 55 …" at bounding box center [657, 257] width 1044 height 424
click at [184, 389] on div "Perché proprio lui?" at bounding box center [195, 394] width 121 height 20
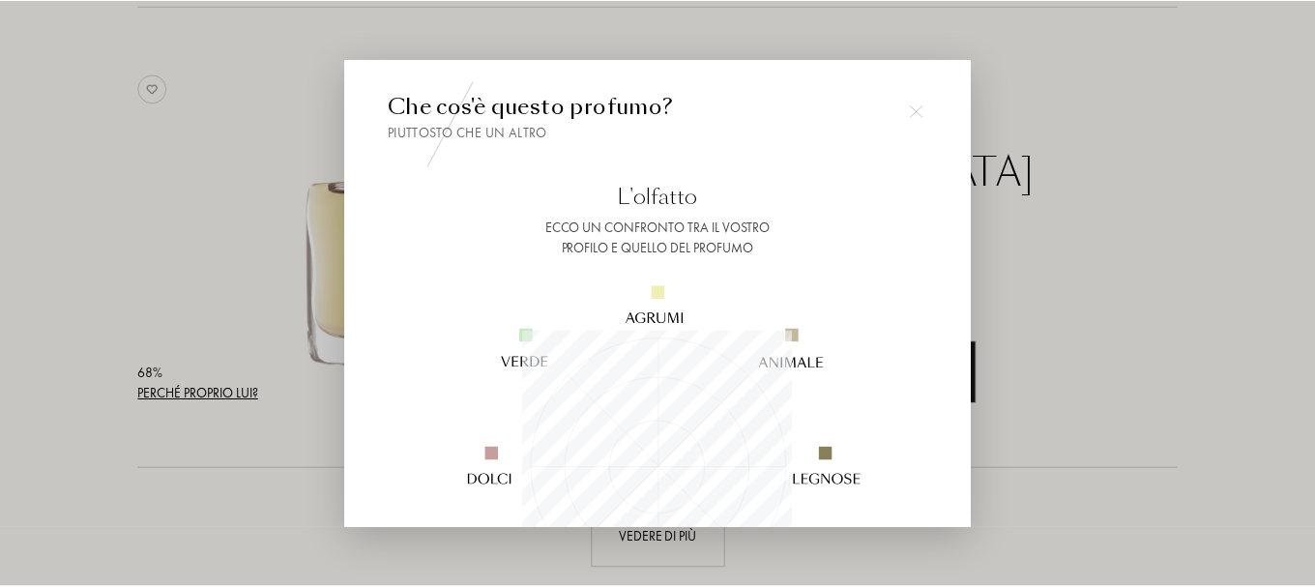
scroll to position [271, 271]
click at [184, 389] on div at bounding box center [660, 293] width 1321 height 587
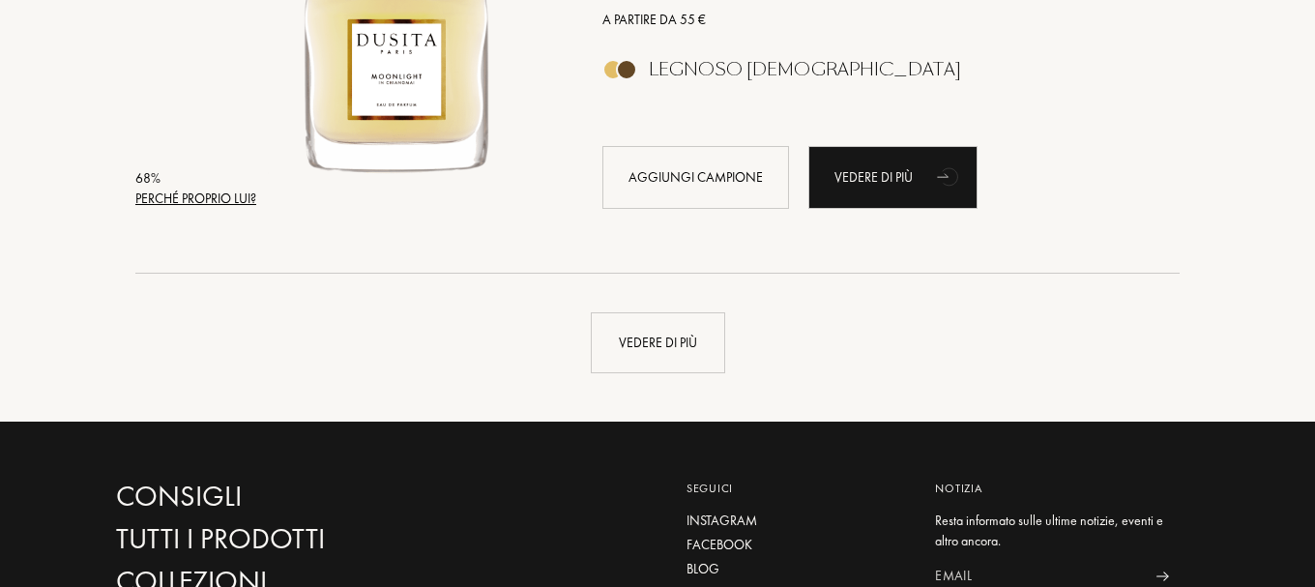
scroll to position [13926, 0]
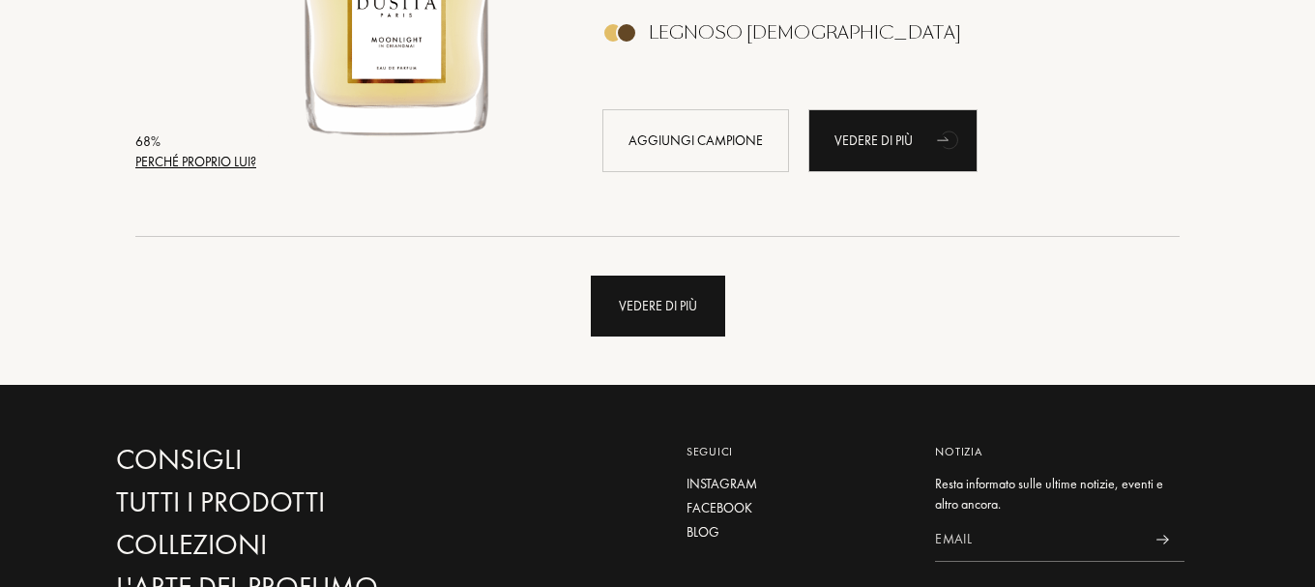
click at [622, 317] on div "Vedere di più" at bounding box center [658, 306] width 134 height 61
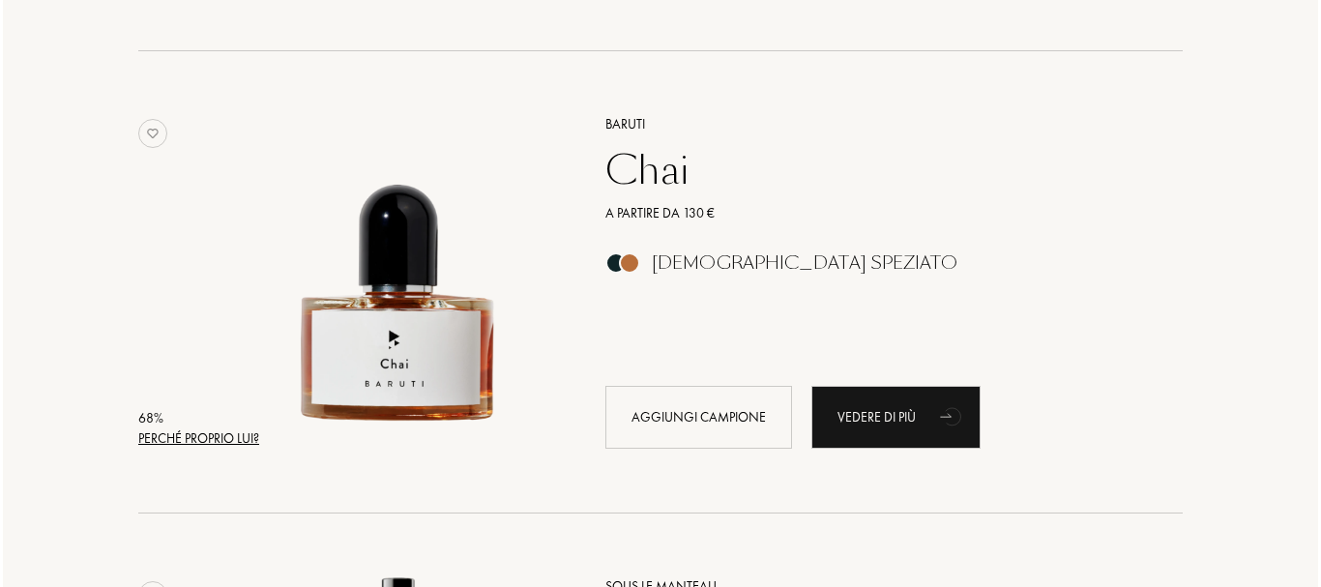
scroll to position [14584, 0]
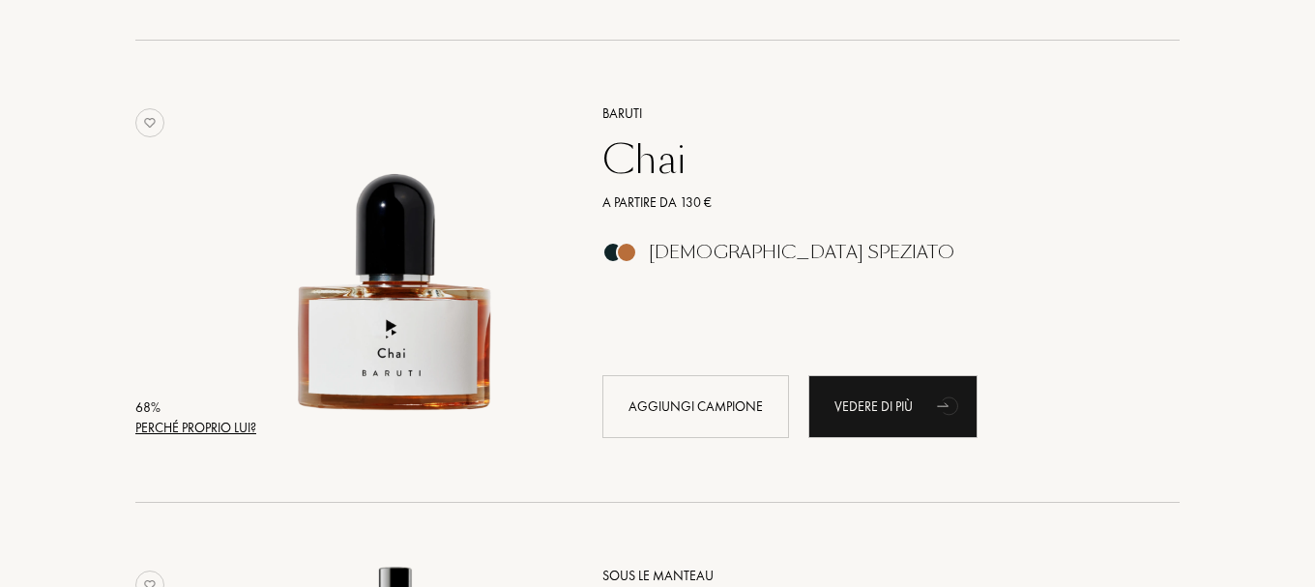
click at [237, 424] on div "Perché proprio lui?" at bounding box center [195, 428] width 121 height 20
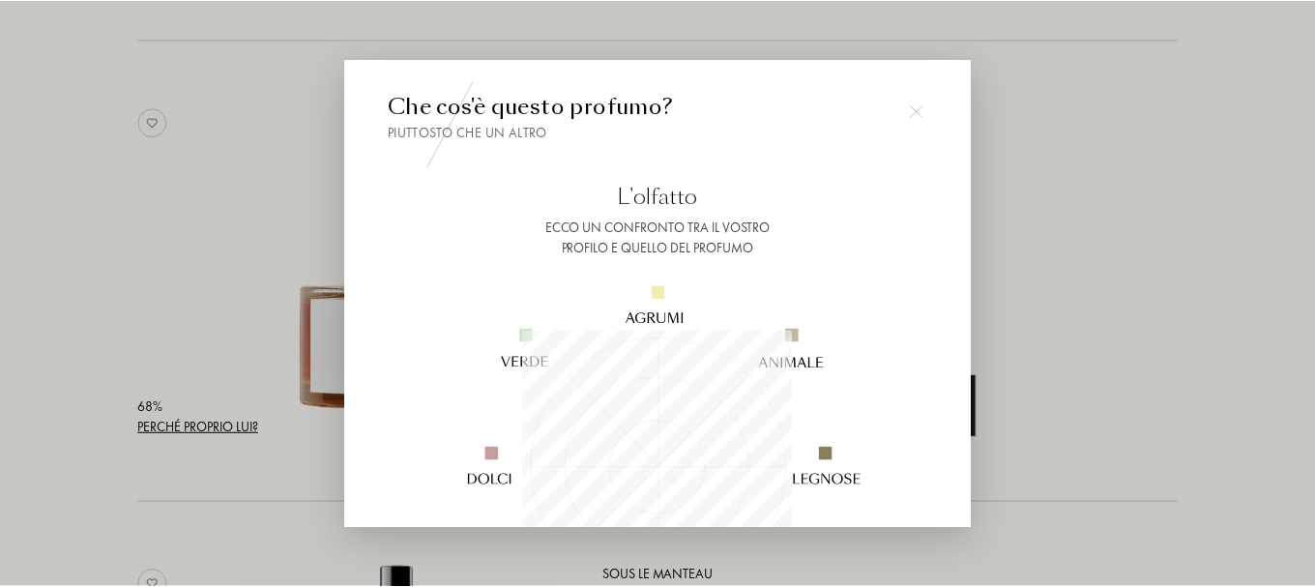
scroll to position [271, 271]
click at [237, 424] on div at bounding box center [660, 293] width 1321 height 587
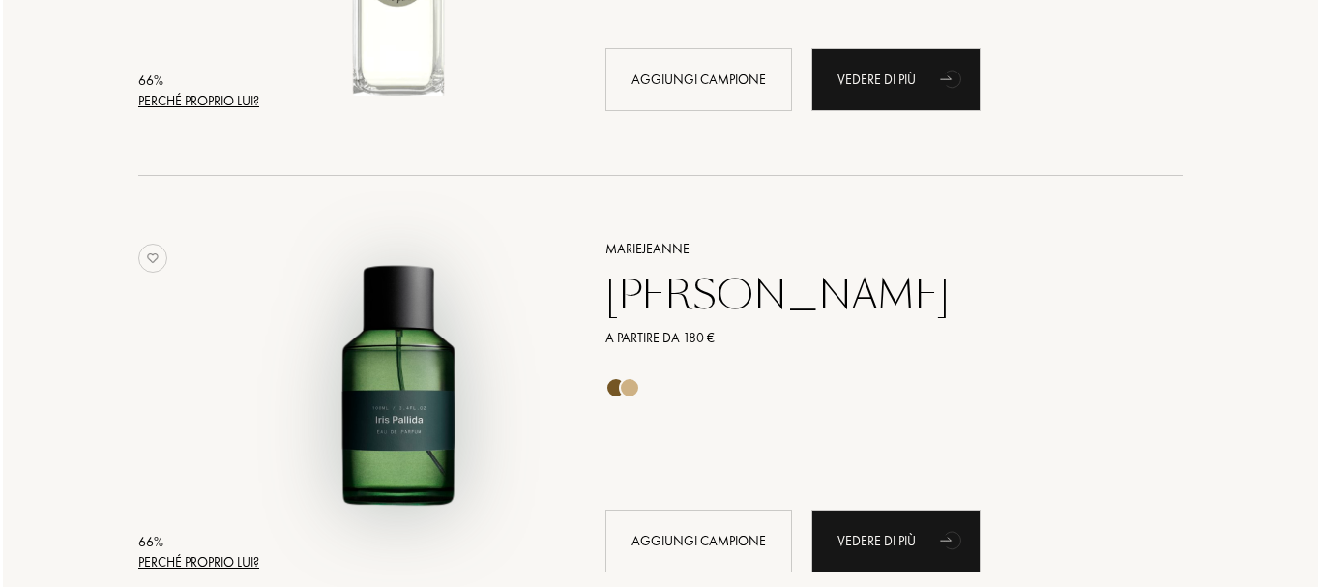
scroll to position [16827, 0]
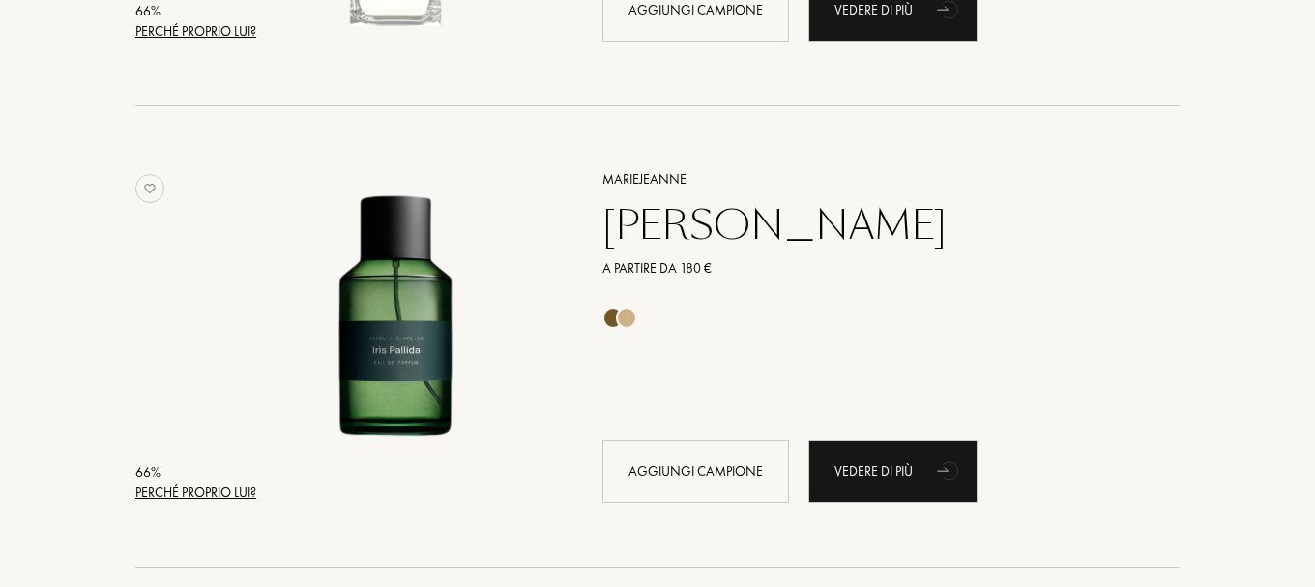
click at [220, 483] on div "Perché proprio lui?" at bounding box center [195, 493] width 121 height 20
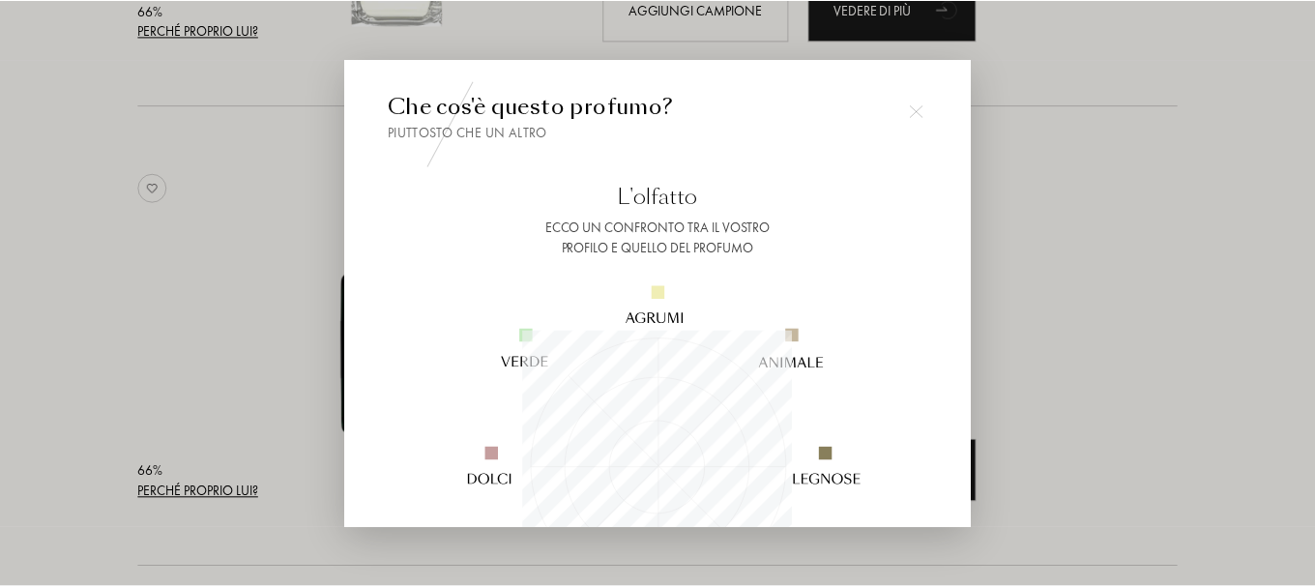
scroll to position [271, 271]
click at [220, 483] on div at bounding box center [660, 293] width 1321 height 587
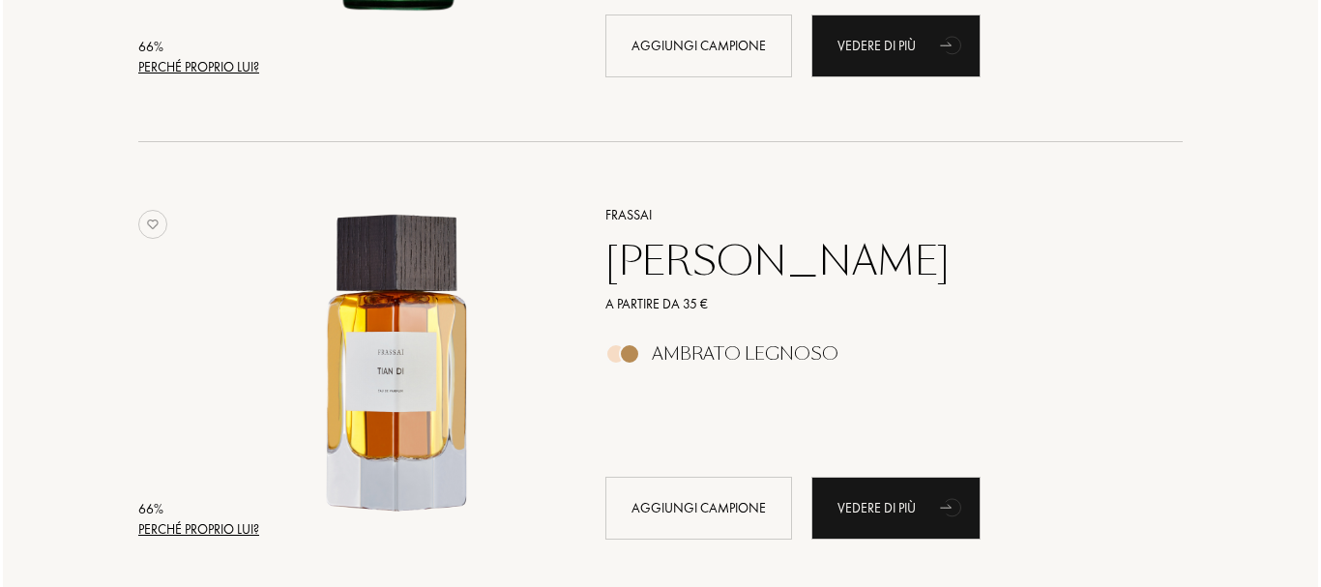
scroll to position [17291, 0]
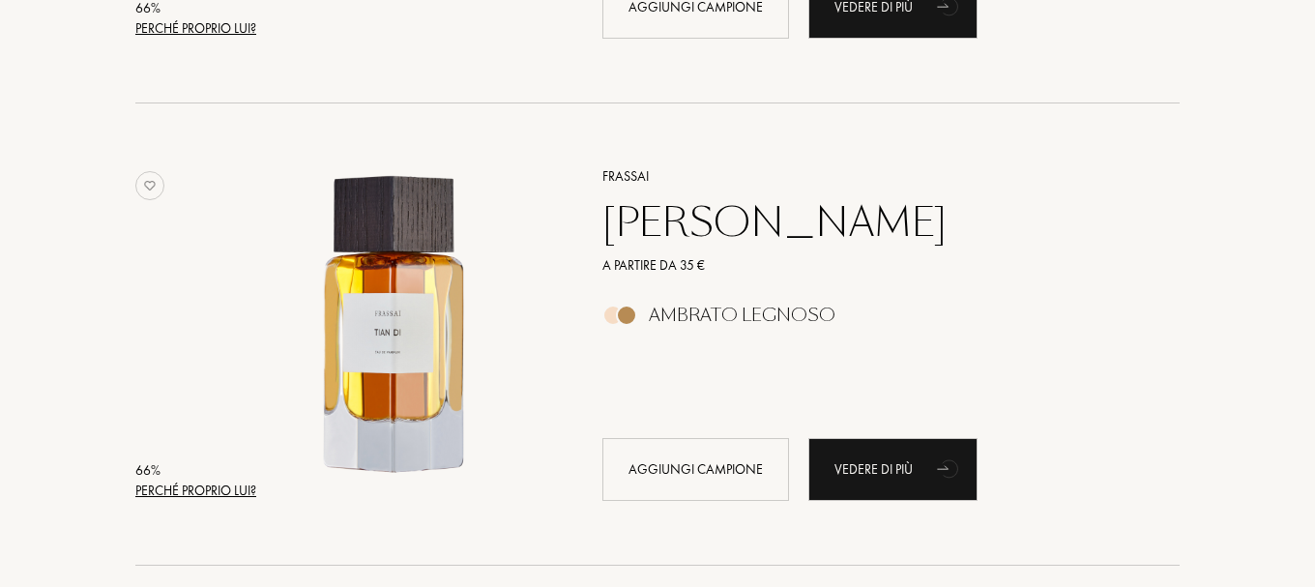
click at [219, 487] on div "Perché proprio lui?" at bounding box center [195, 491] width 121 height 20
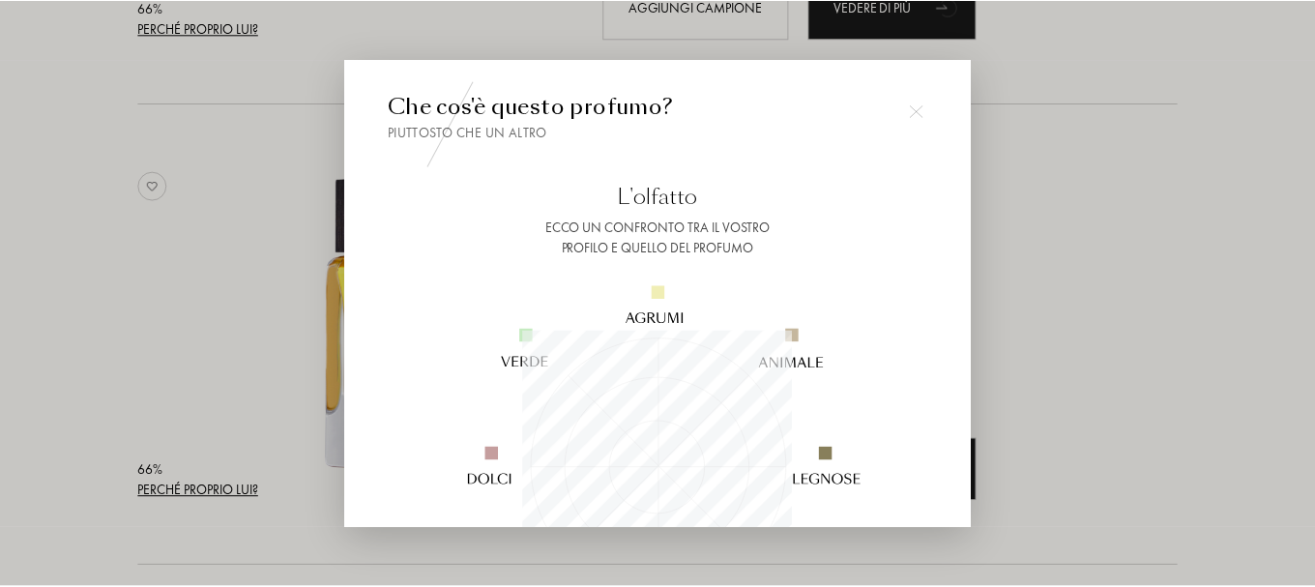
scroll to position [271, 271]
click at [219, 487] on div at bounding box center [660, 293] width 1321 height 587
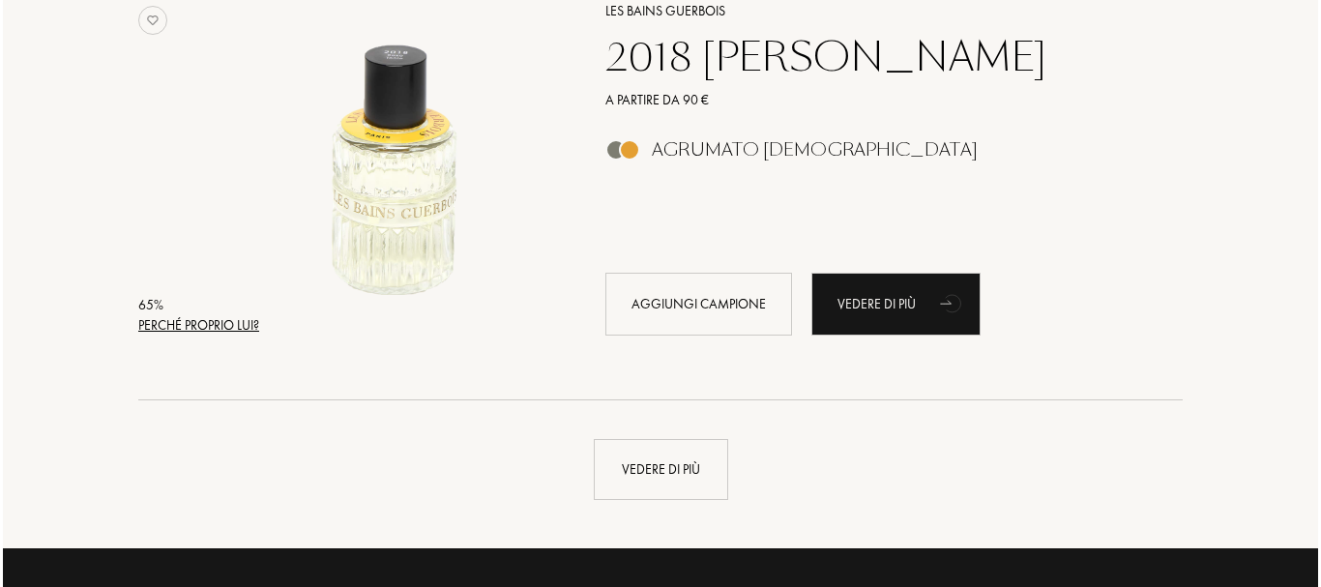
scroll to position [18413, 0]
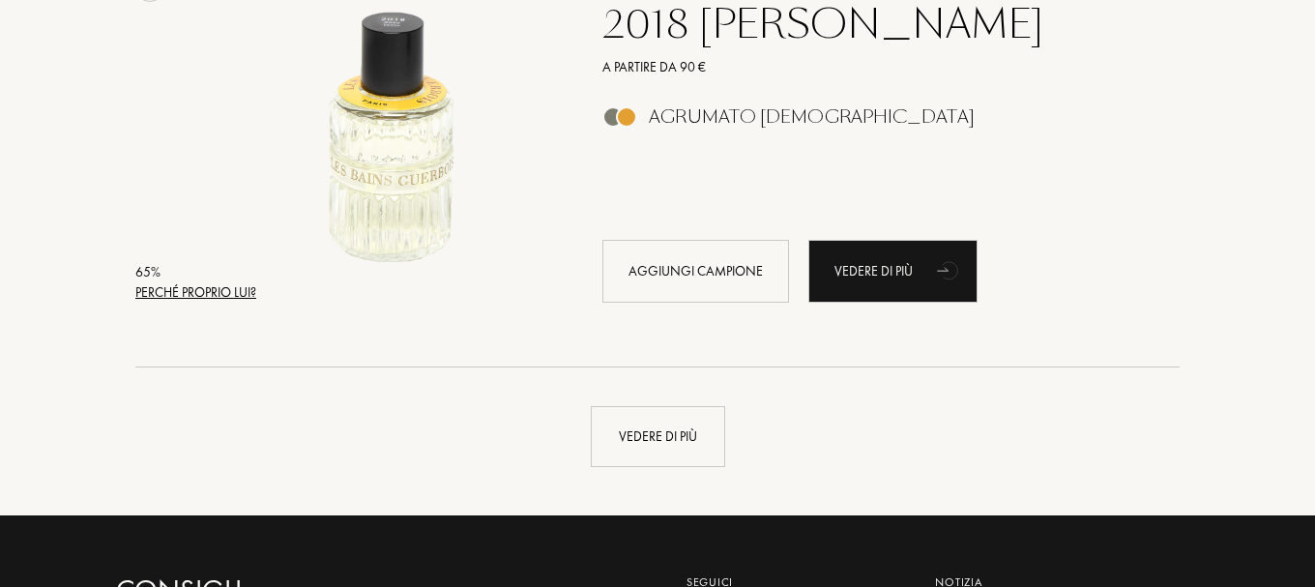
click at [205, 292] on div "Perché proprio lui?" at bounding box center [195, 292] width 121 height 20
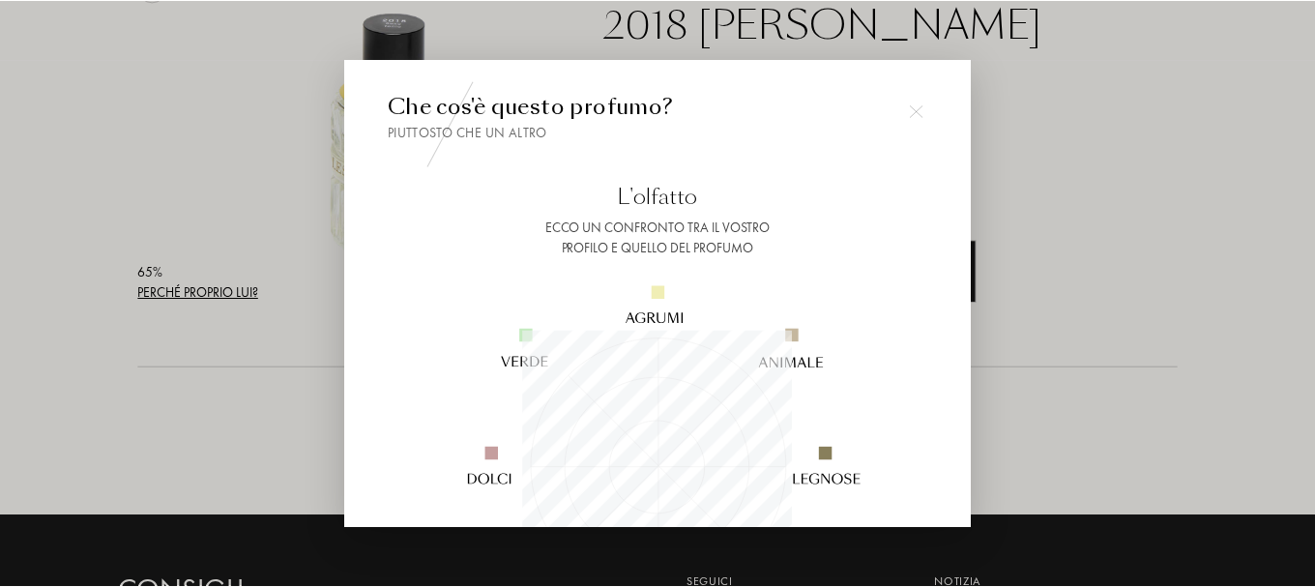
scroll to position [271, 271]
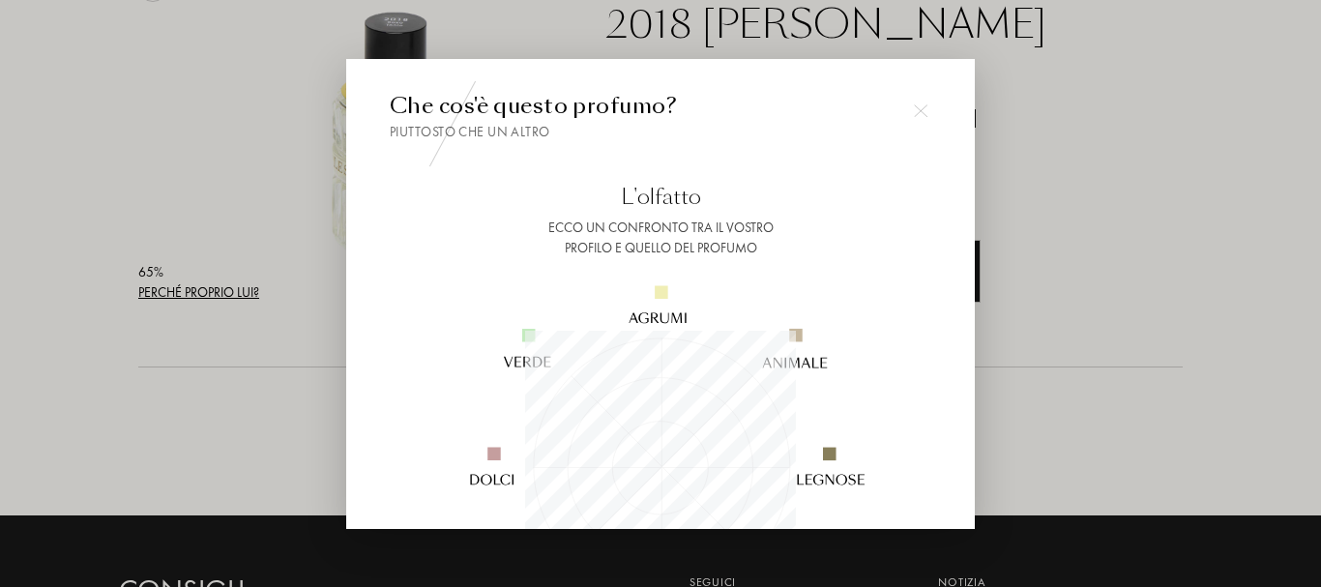
click at [205, 292] on div at bounding box center [660, 293] width 1321 height 587
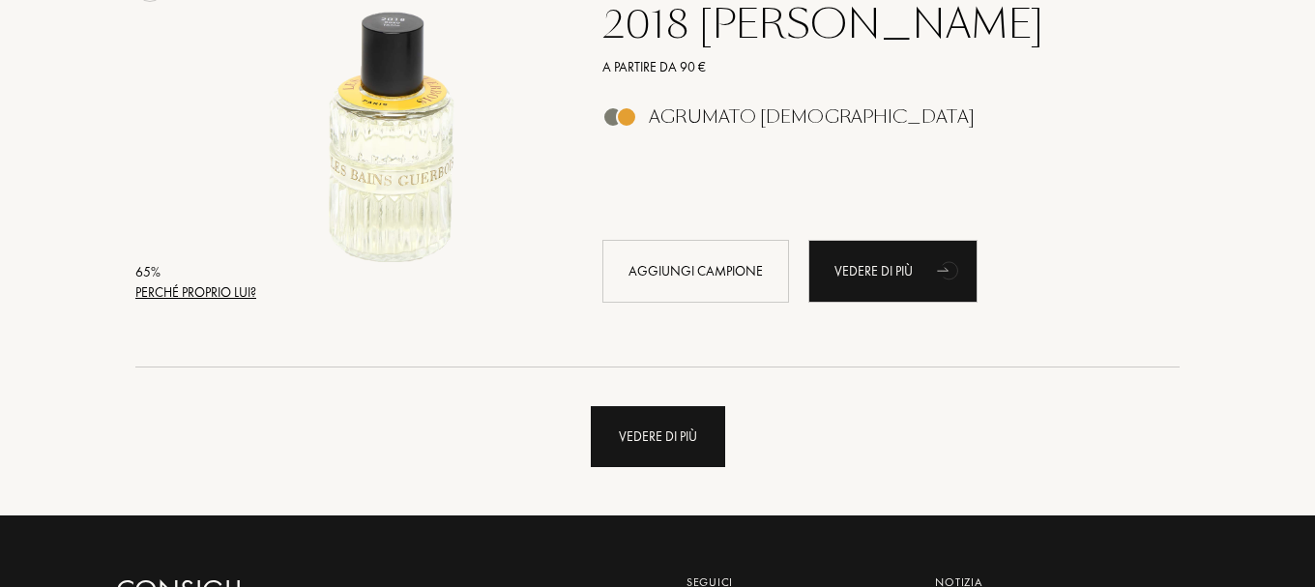
click at [655, 449] on div "Vedere di più" at bounding box center [658, 436] width 134 height 61
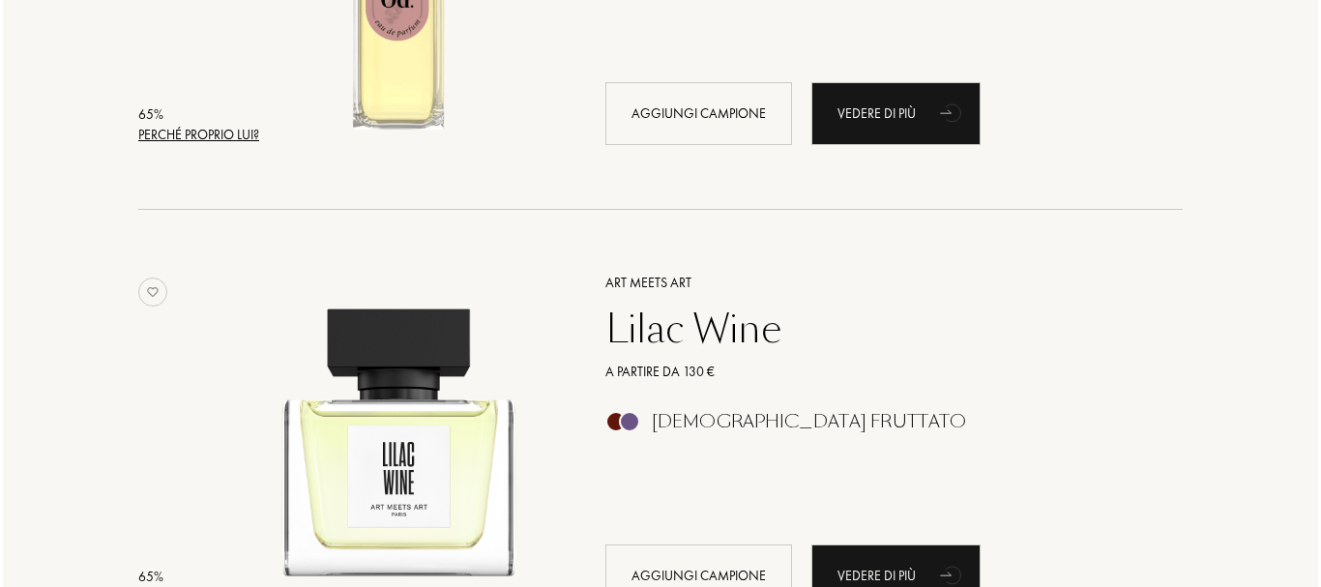
scroll to position [19187, 0]
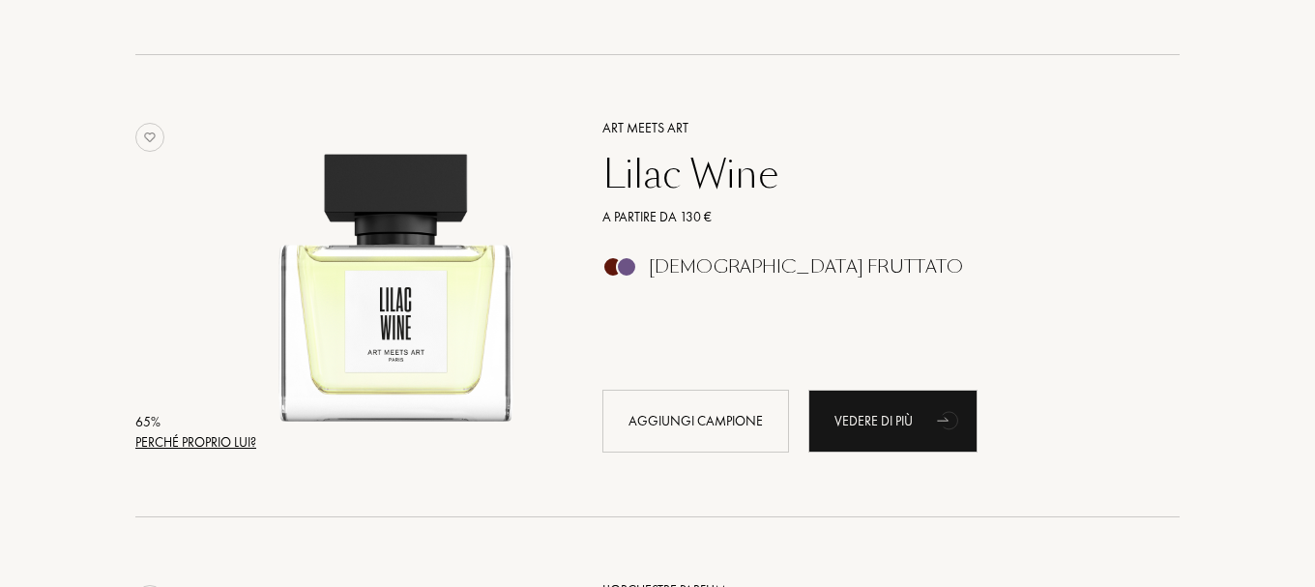
click at [210, 436] on div "Perché proprio lui?" at bounding box center [195, 442] width 121 height 20
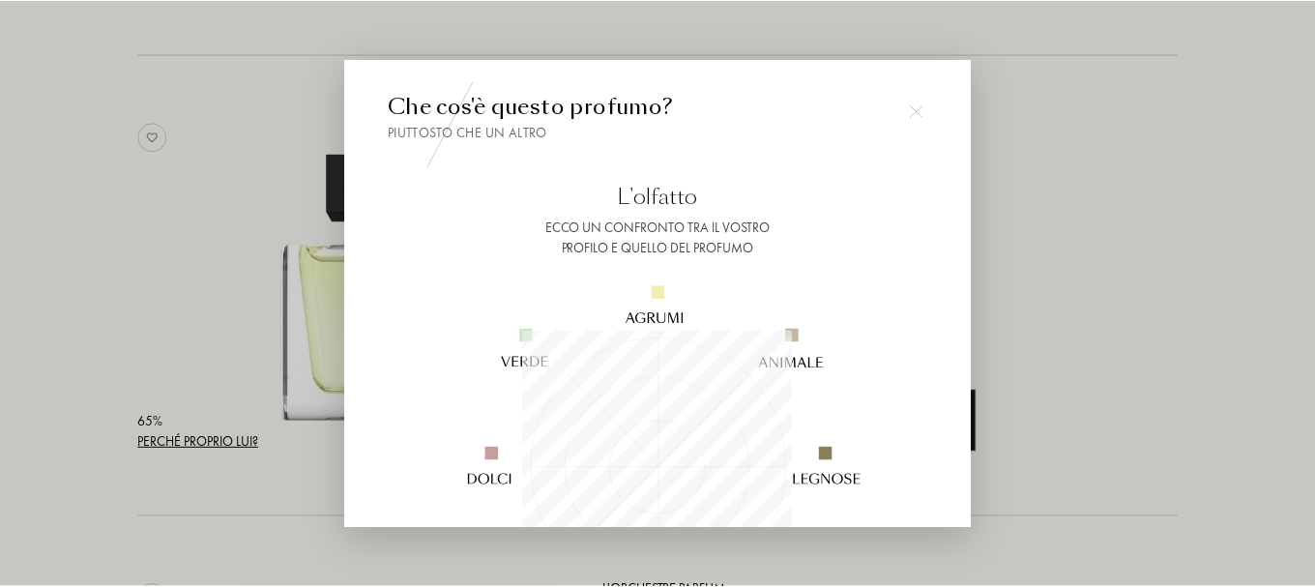
scroll to position [271, 271]
click at [210, 436] on div at bounding box center [660, 293] width 1321 height 587
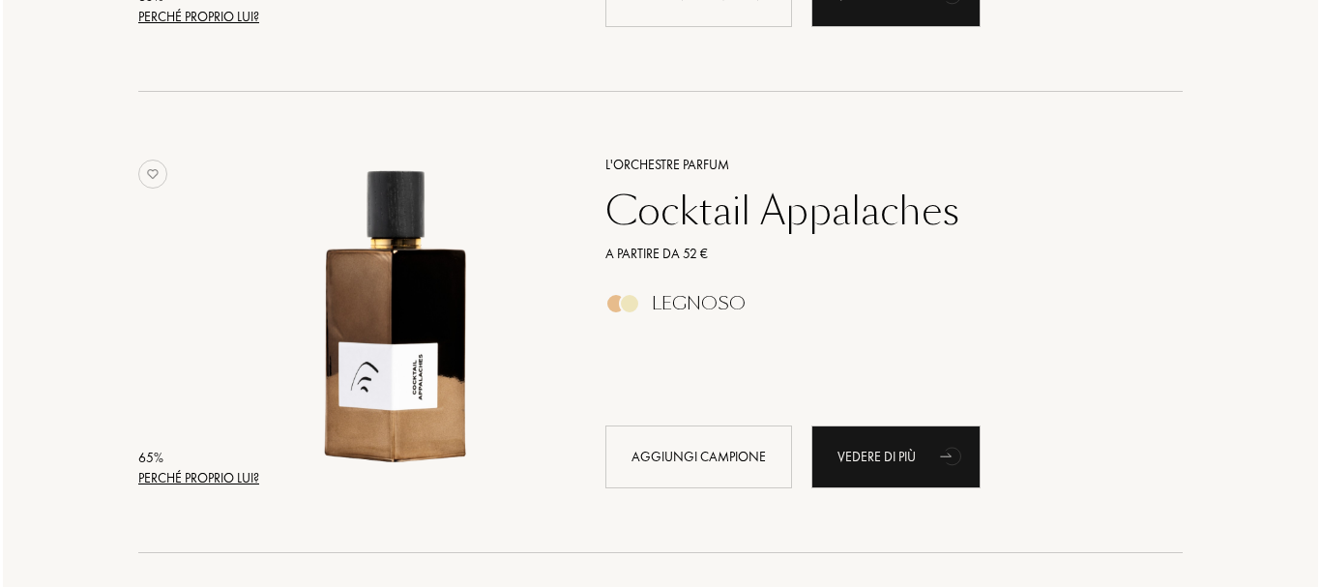
scroll to position [19651, 0]
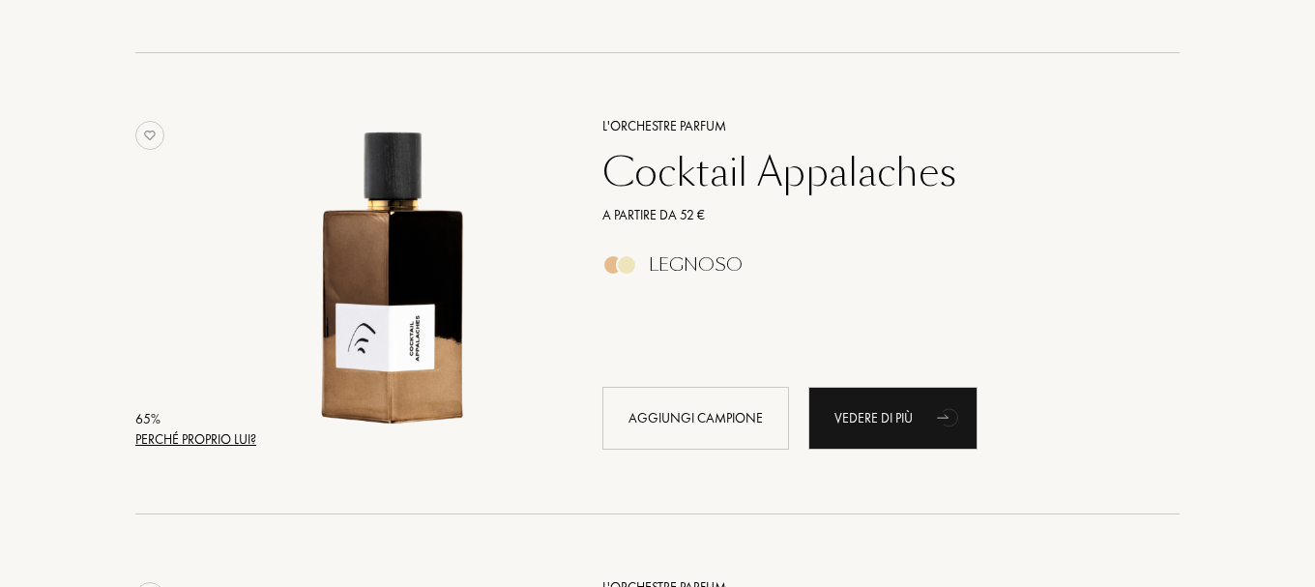
click at [210, 436] on div "Perché proprio lui?" at bounding box center [195, 439] width 121 height 20
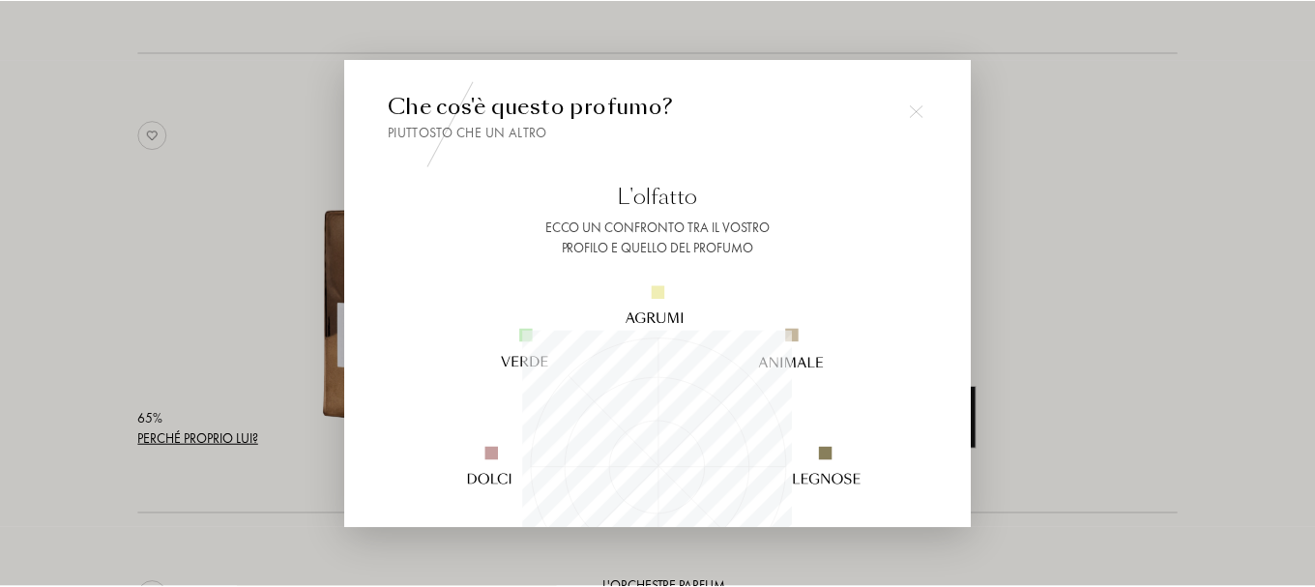
scroll to position [271, 271]
click at [210, 436] on div at bounding box center [660, 293] width 1321 height 587
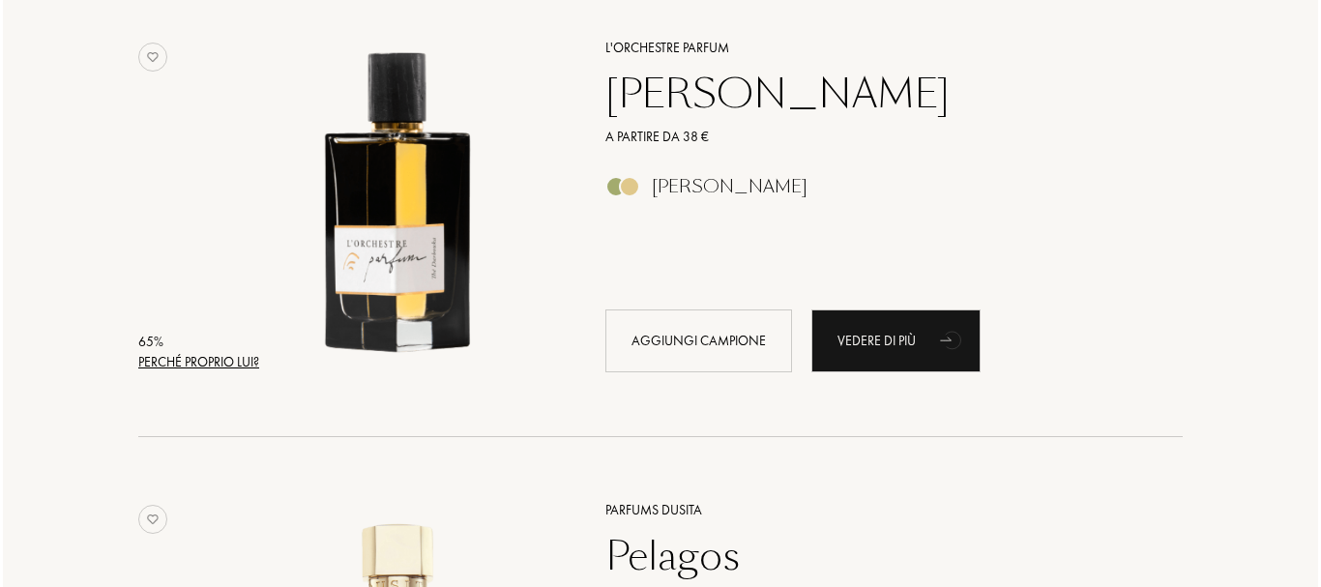
scroll to position [20193, 0]
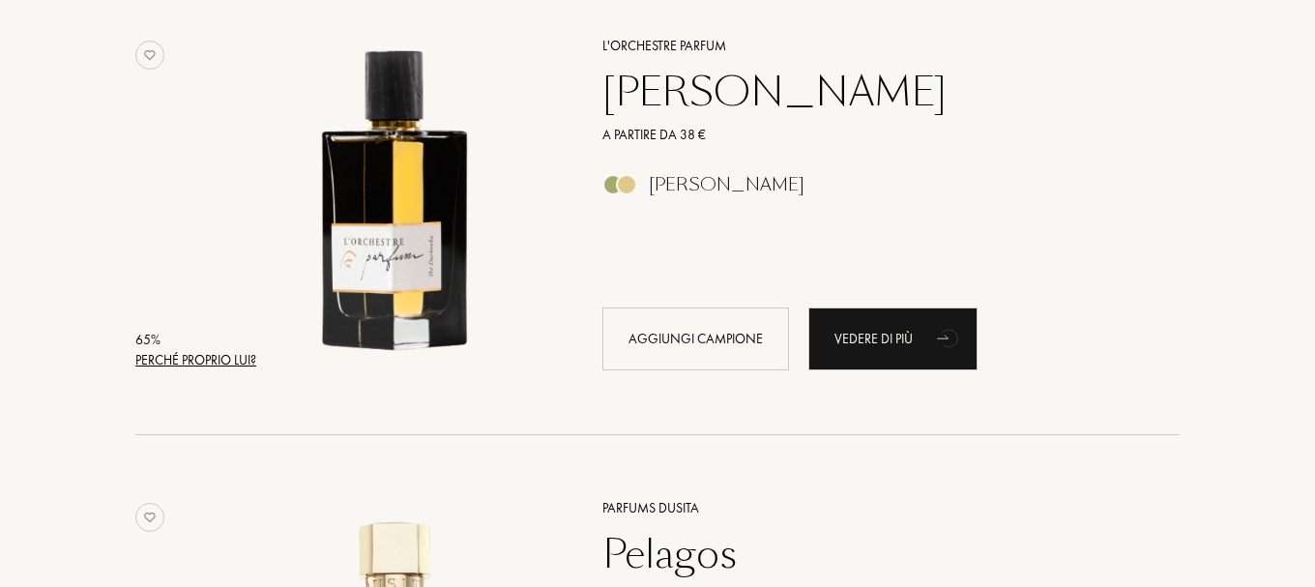
click at [216, 353] on div "Perché proprio lui?" at bounding box center [195, 360] width 121 height 20
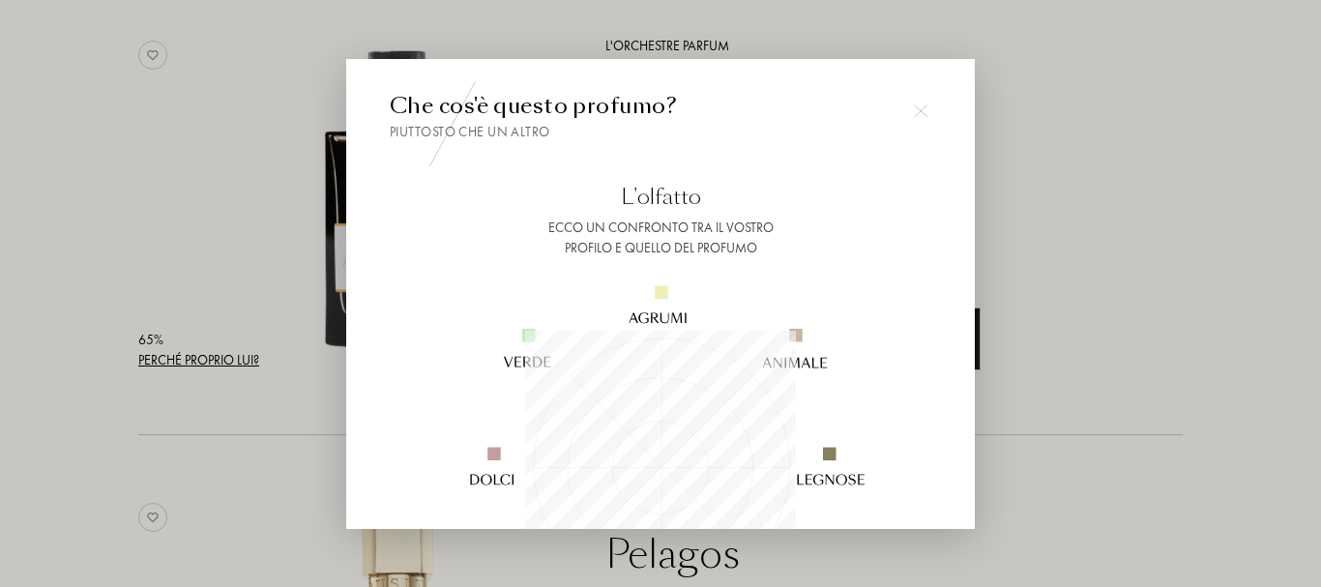
scroll to position [271, 271]
click at [216, 353] on div at bounding box center [660, 293] width 1321 height 587
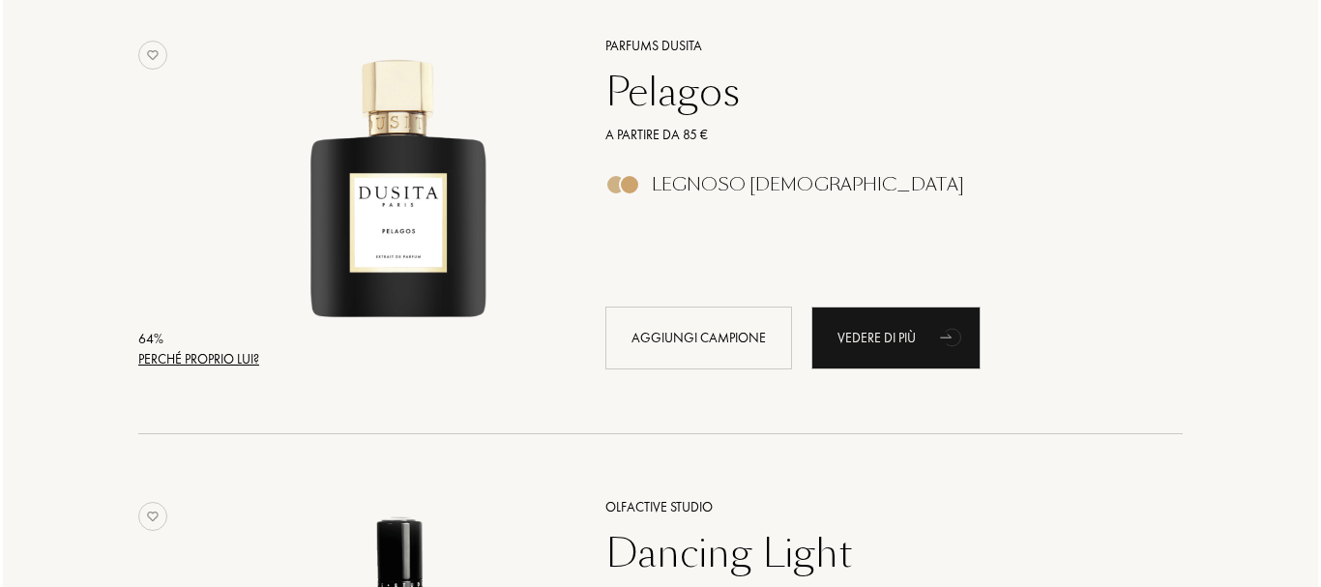
scroll to position [20657, 0]
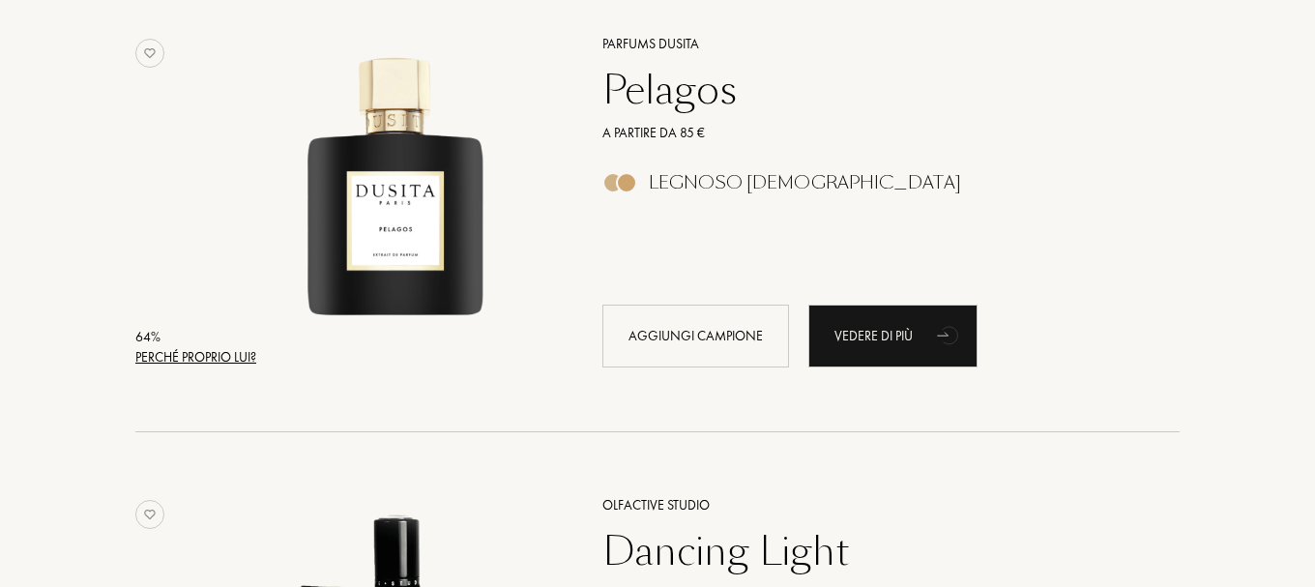
click at [216, 353] on div "Perché proprio lui?" at bounding box center [195, 357] width 121 height 20
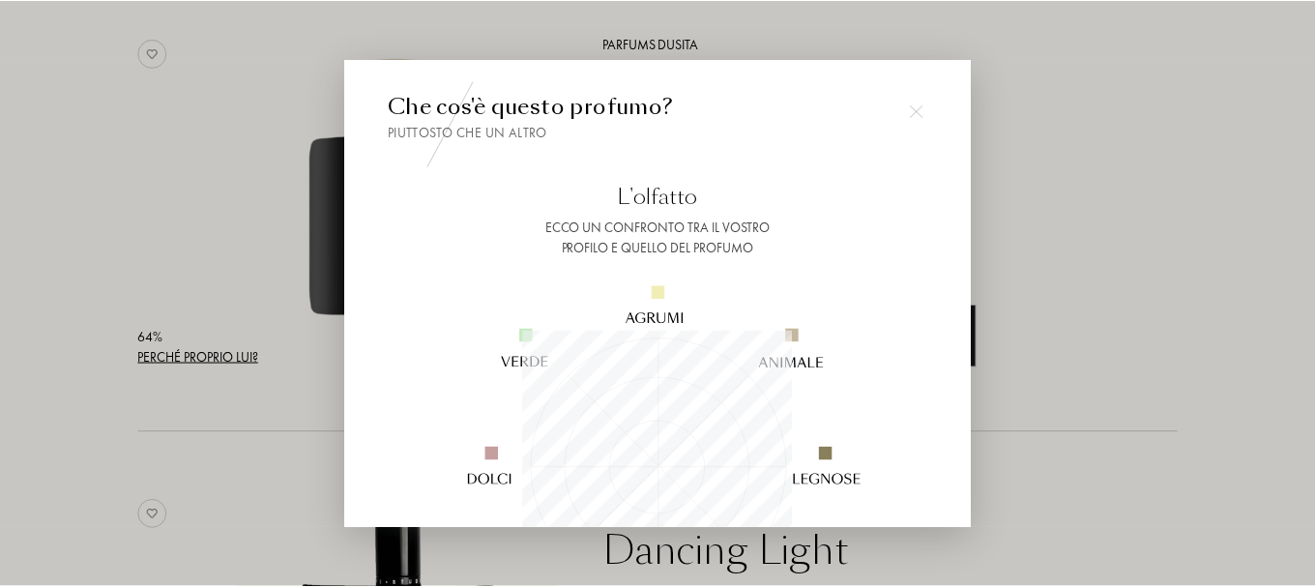
scroll to position [271, 271]
click at [216, 353] on div at bounding box center [660, 293] width 1321 height 587
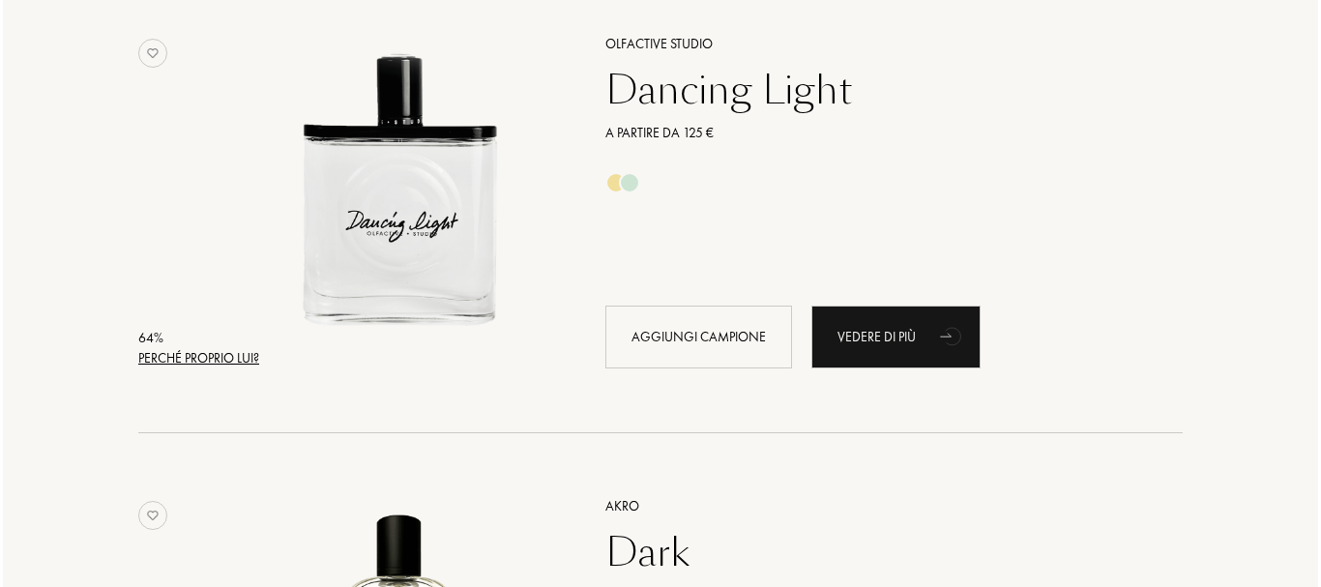
scroll to position [21121, 0]
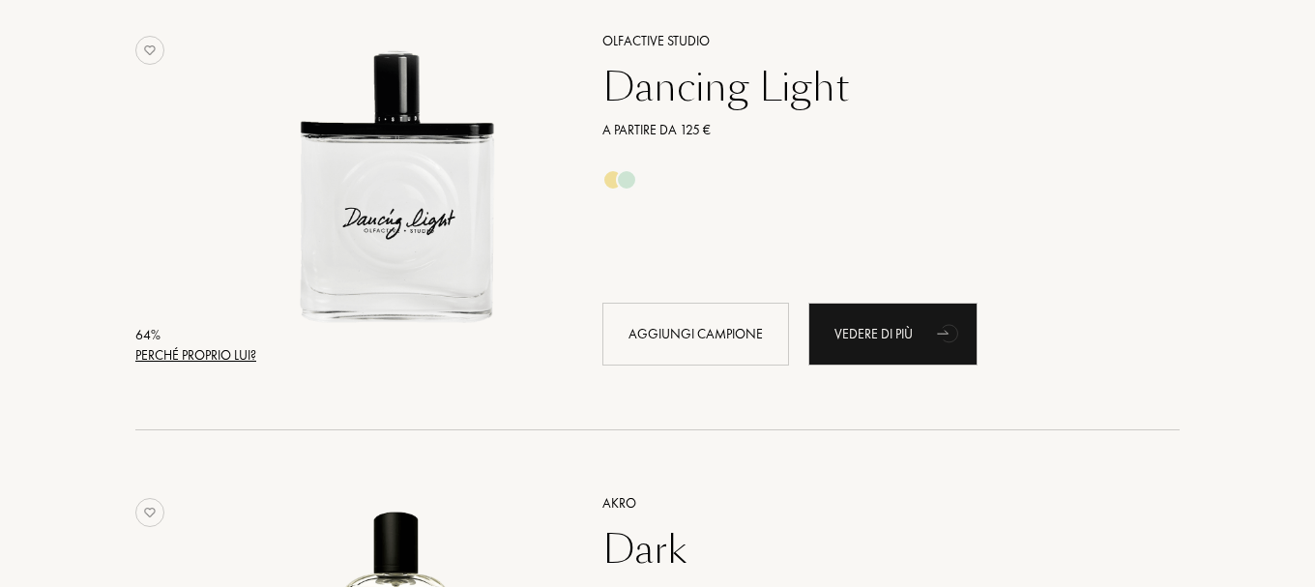
click at [216, 353] on div "Perché proprio lui?" at bounding box center [195, 355] width 121 height 20
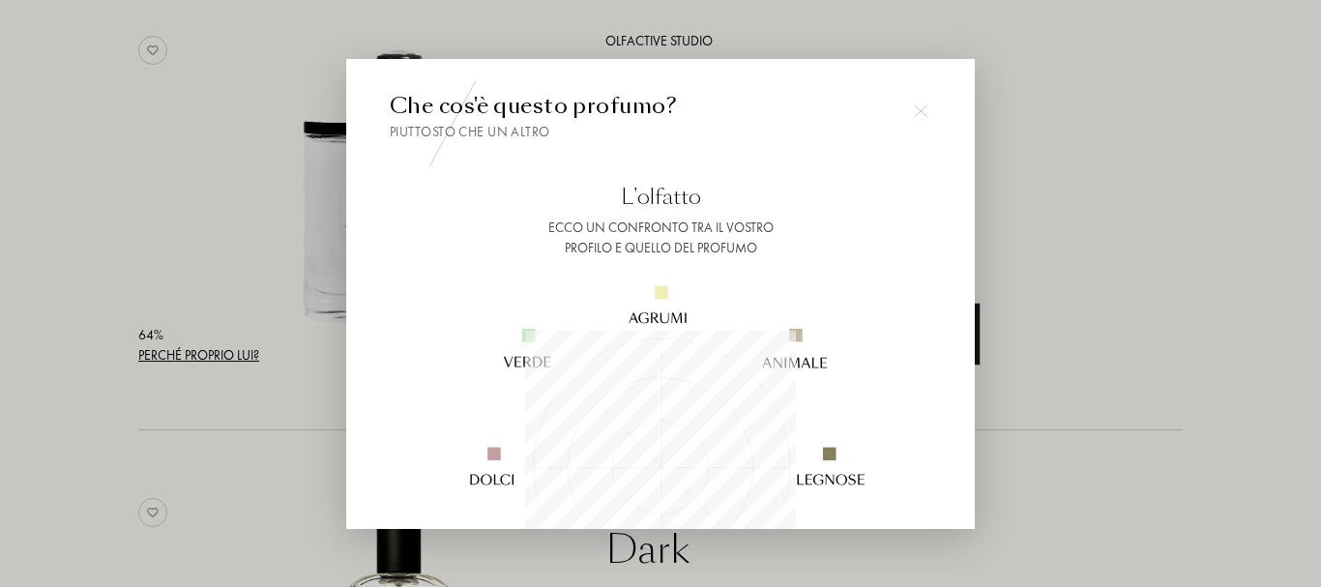
scroll to position [271, 271]
click at [216, 353] on div at bounding box center [660, 293] width 1321 height 587
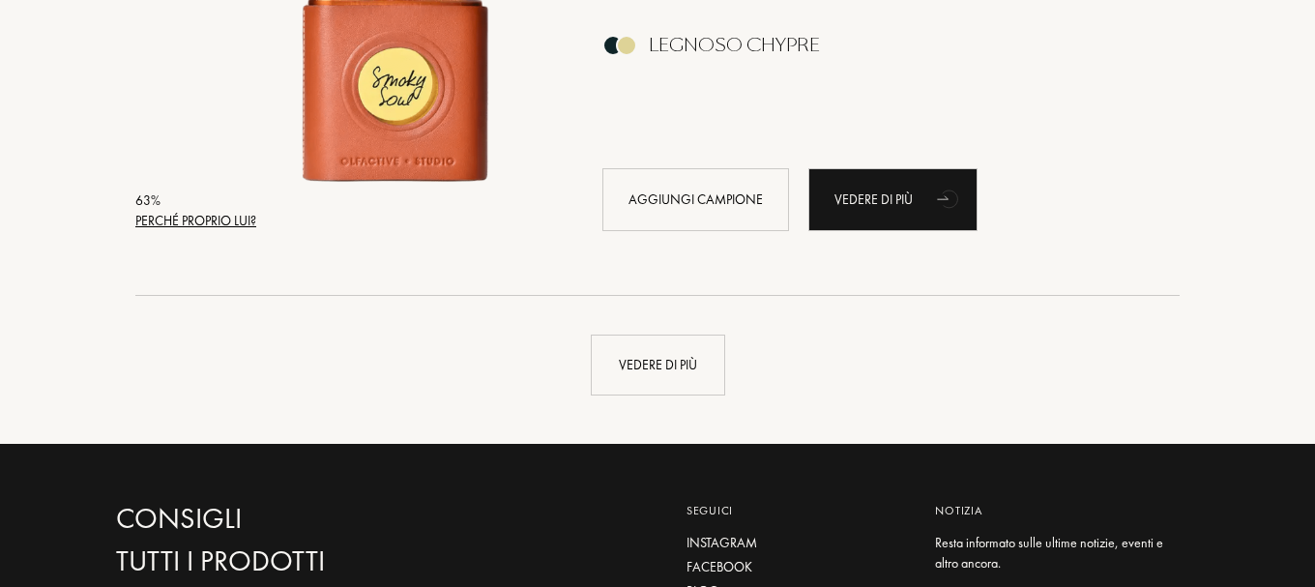
scroll to position [23016, 0]
